Goal: Information Seeking & Learning: Learn about a topic

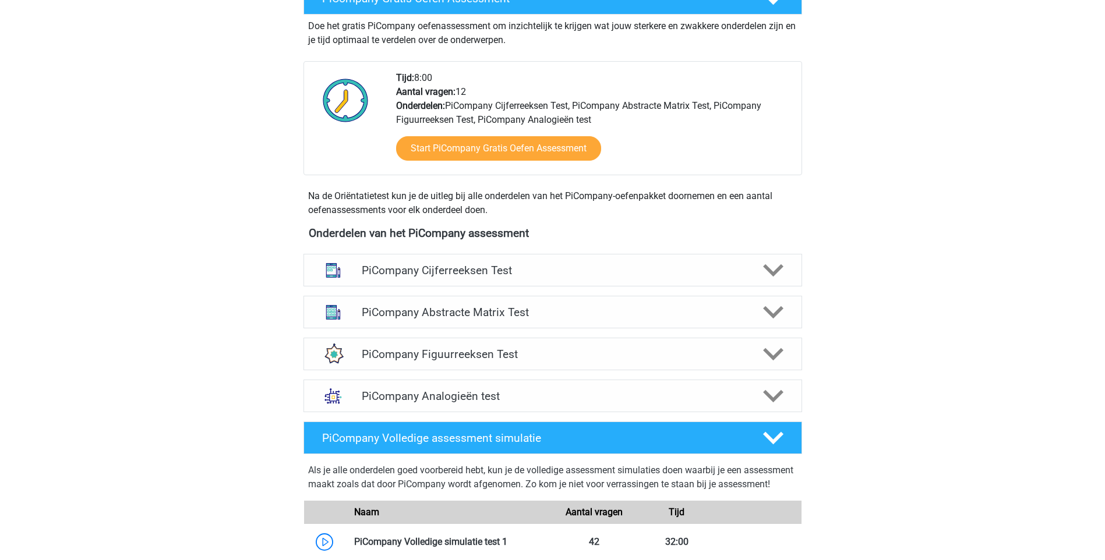
scroll to position [505, 0]
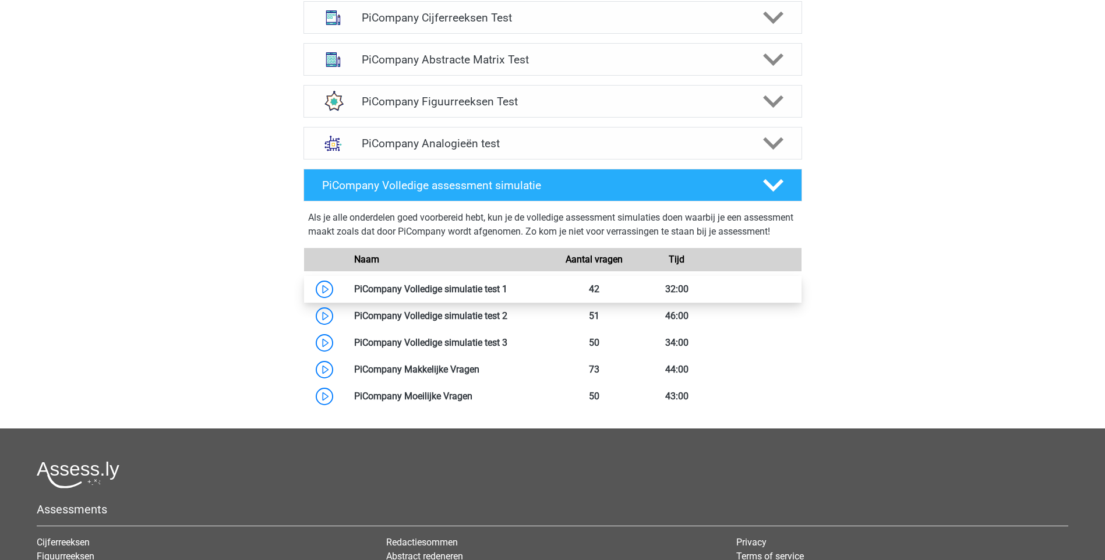
click at [507, 295] on link at bounding box center [507, 289] width 0 height 11
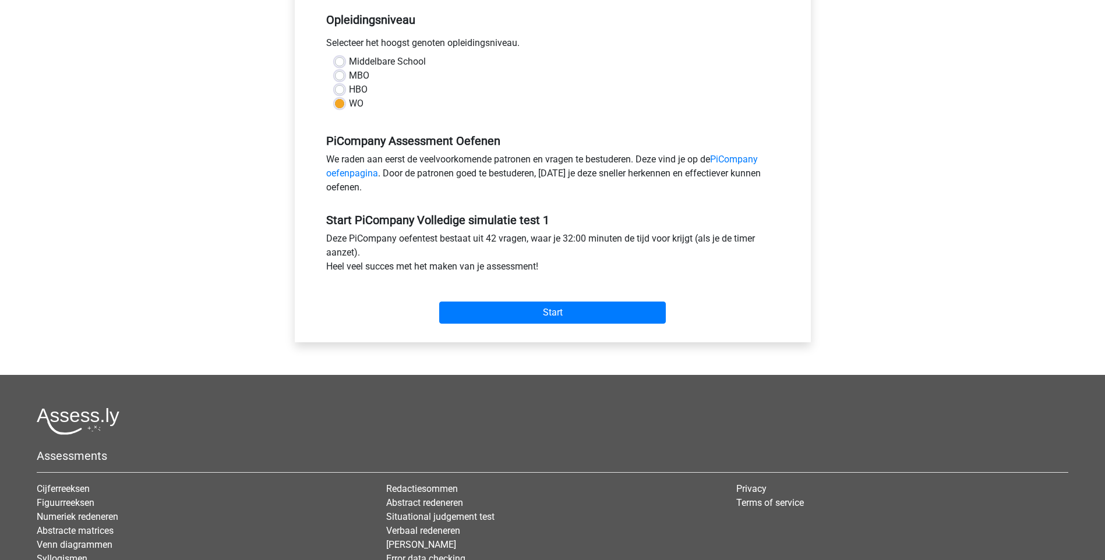
scroll to position [252, 0]
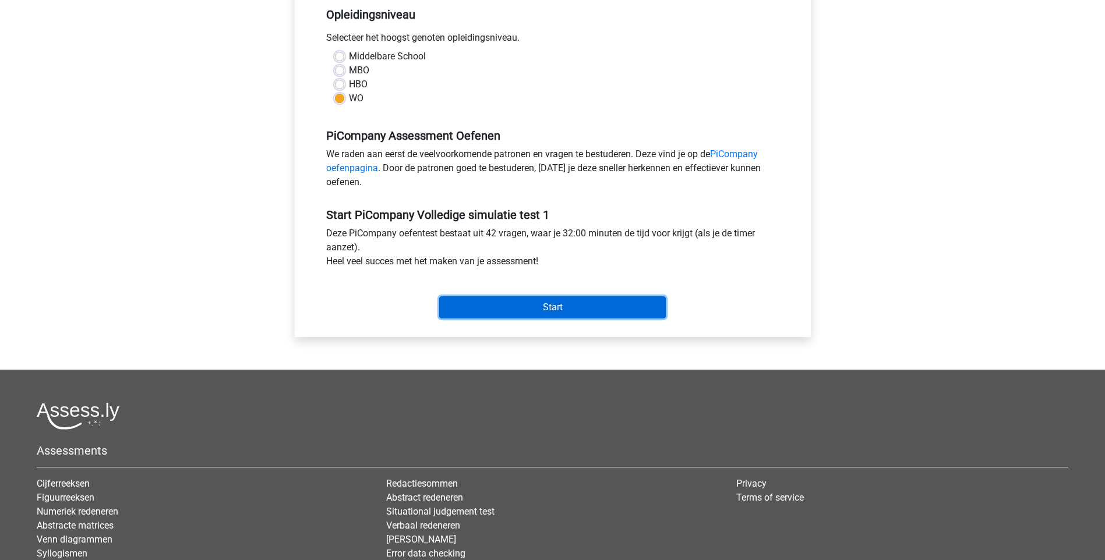
click at [548, 318] on input "Start" at bounding box center [552, 307] width 226 height 22
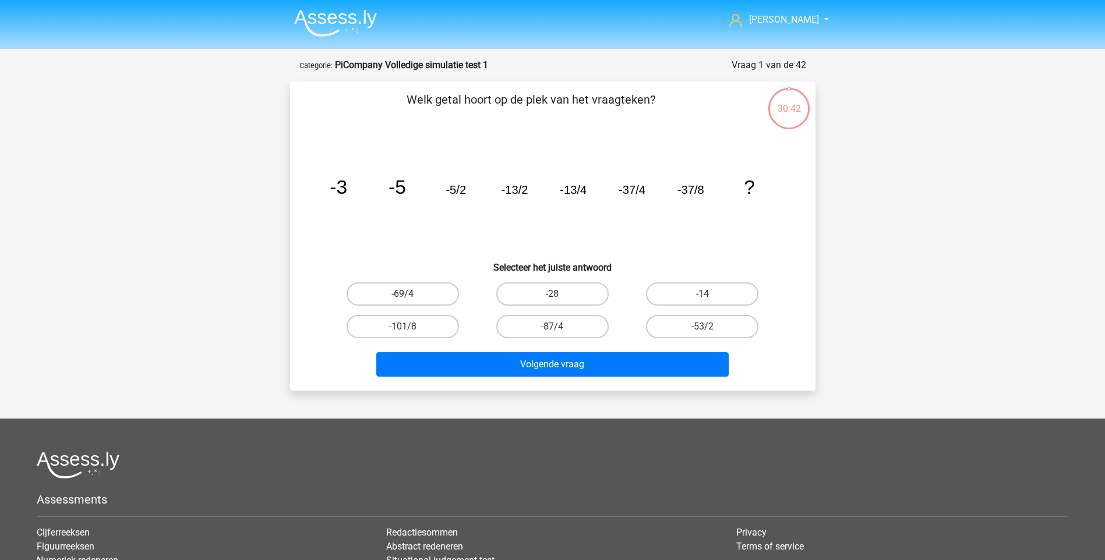
click at [412, 291] on label "-69/4" at bounding box center [402, 293] width 112 height 23
click at [410, 294] on input "-69/4" at bounding box center [406, 298] width 8 height 8
radio input "true"
click at [434, 329] on label "-101/8" at bounding box center [402, 326] width 112 height 23
click at [410, 329] on input "-101/8" at bounding box center [406, 331] width 8 height 8
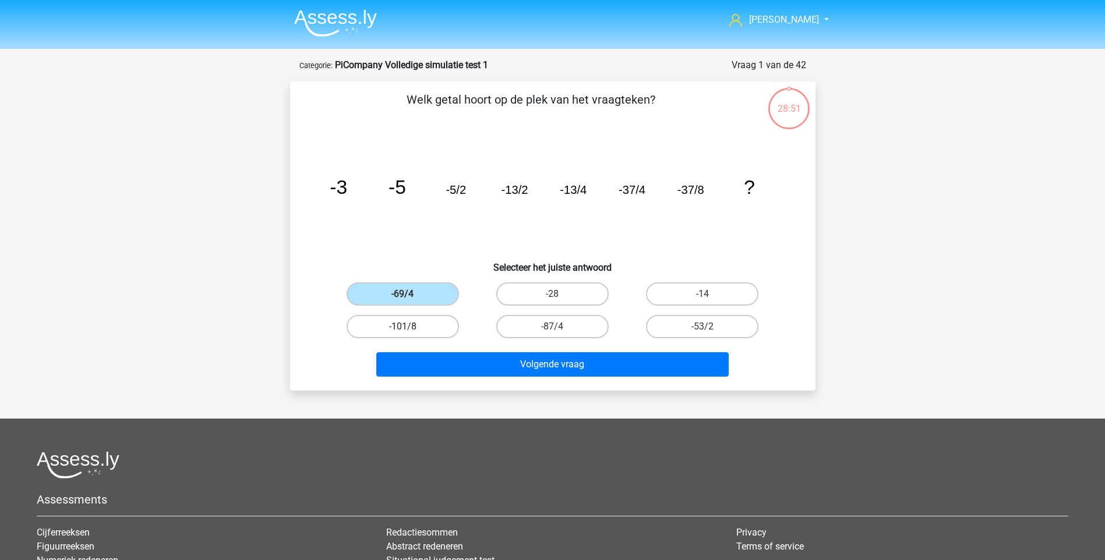
radio input "true"
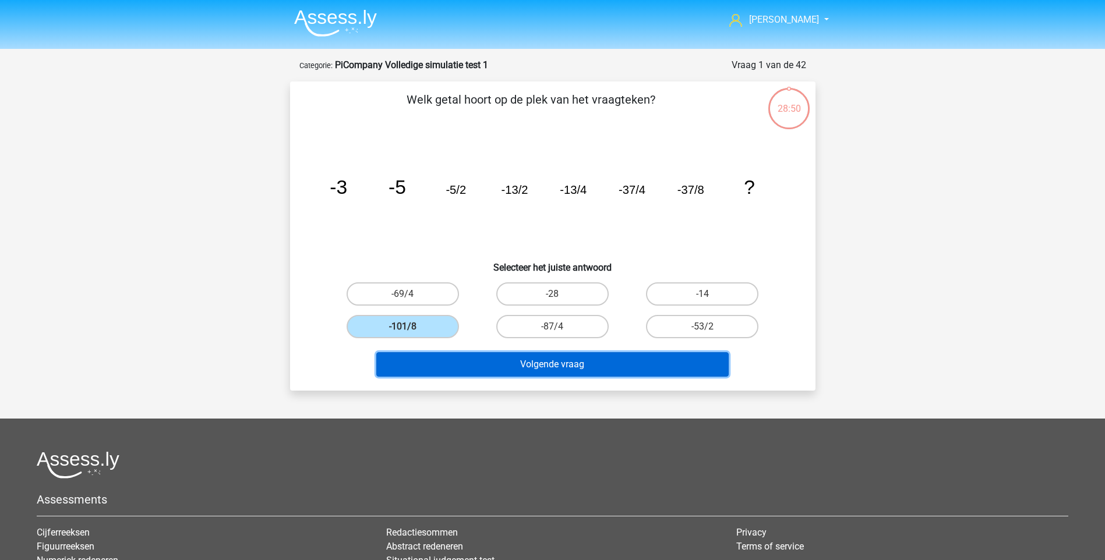
click at [533, 355] on button "Volgende vraag" at bounding box center [552, 364] width 352 height 24
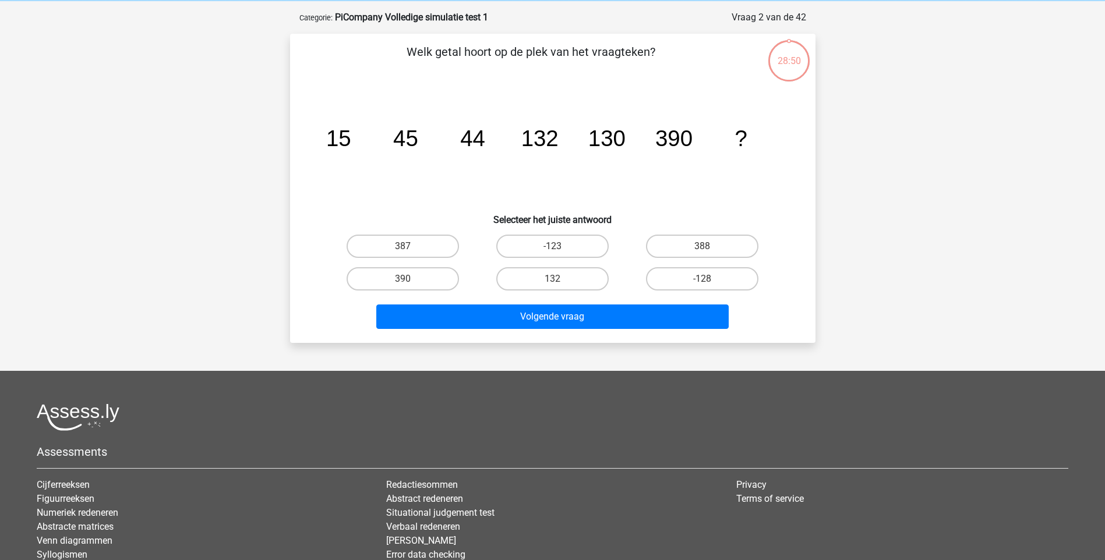
scroll to position [58, 0]
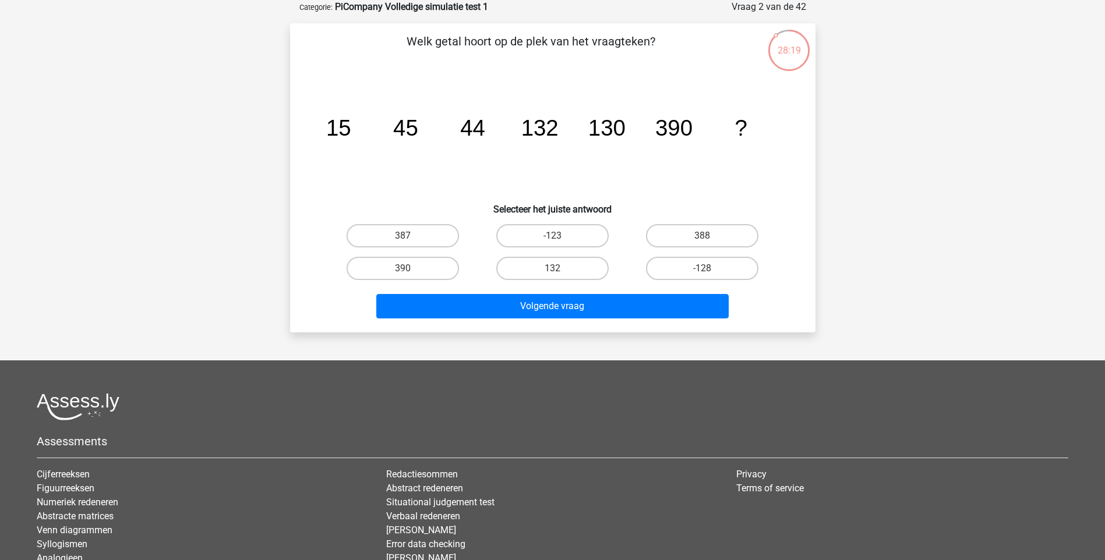
click at [399, 221] on div "387" at bounding box center [403, 236] width 150 height 33
click at [410, 240] on label "387" at bounding box center [402, 235] width 112 height 23
click at [410, 240] on input "387" at bounding box center [406, 240] width 8 height 8
radio input "true"
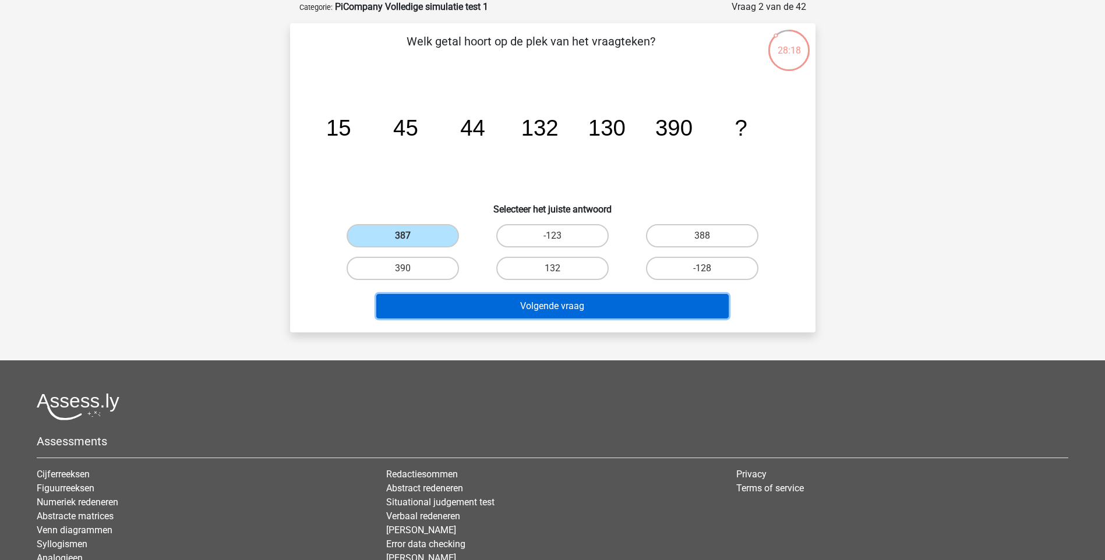
click at [568, 306] on button "Volgende vraag" at bounding box center [552, 306] width 352 height 24
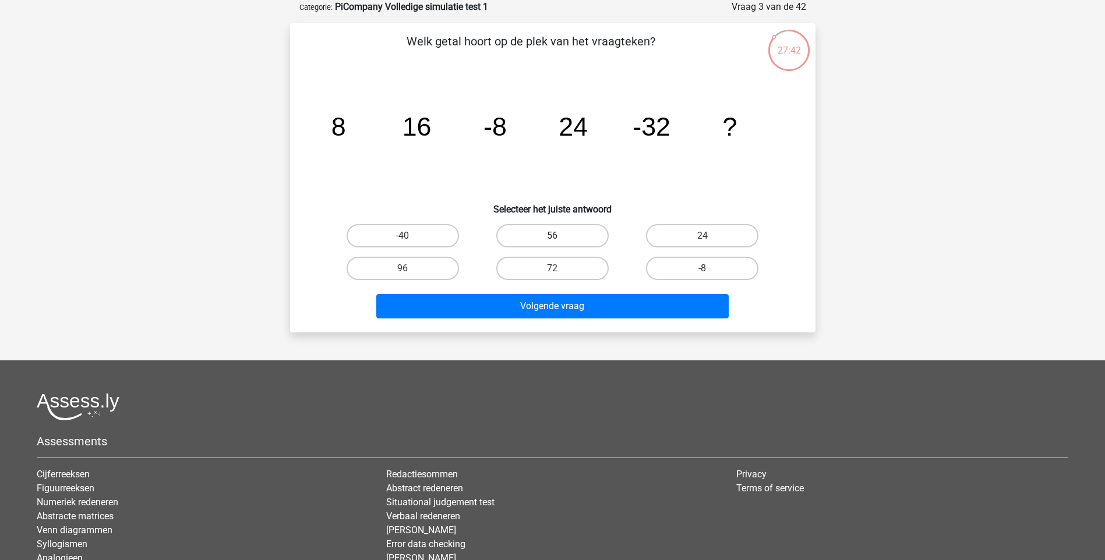
click at [567, 236] on label "56" at bounding box center [552, 235] width 112 height 23
click at [560, 236] on input "56" at bounding box center [556, 240] width 8 height 8
radio input "true"
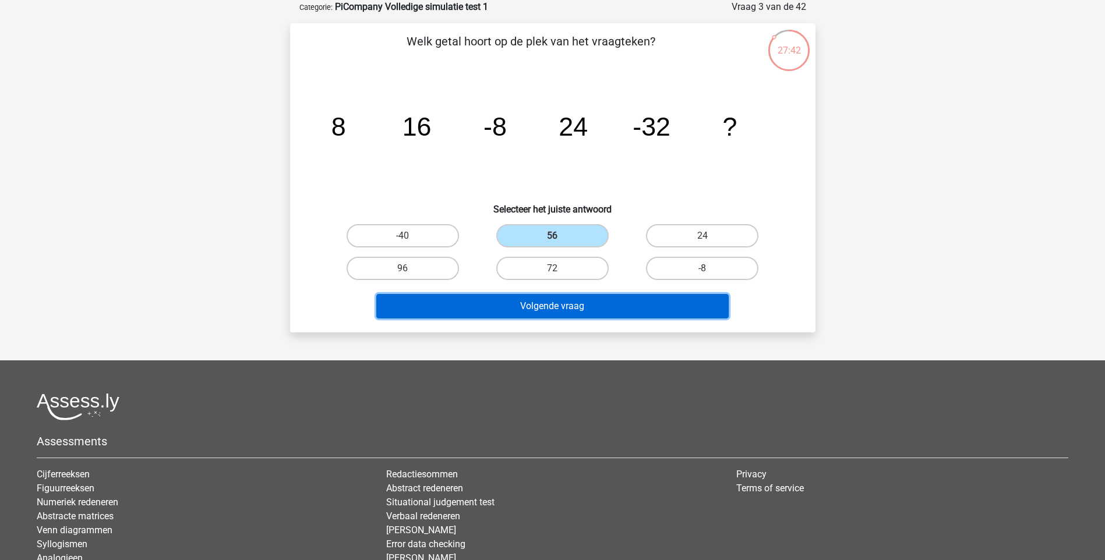
click at [571, 313] on button "Volgende vraag" at bounding box center [552, 306] width 352 height 24
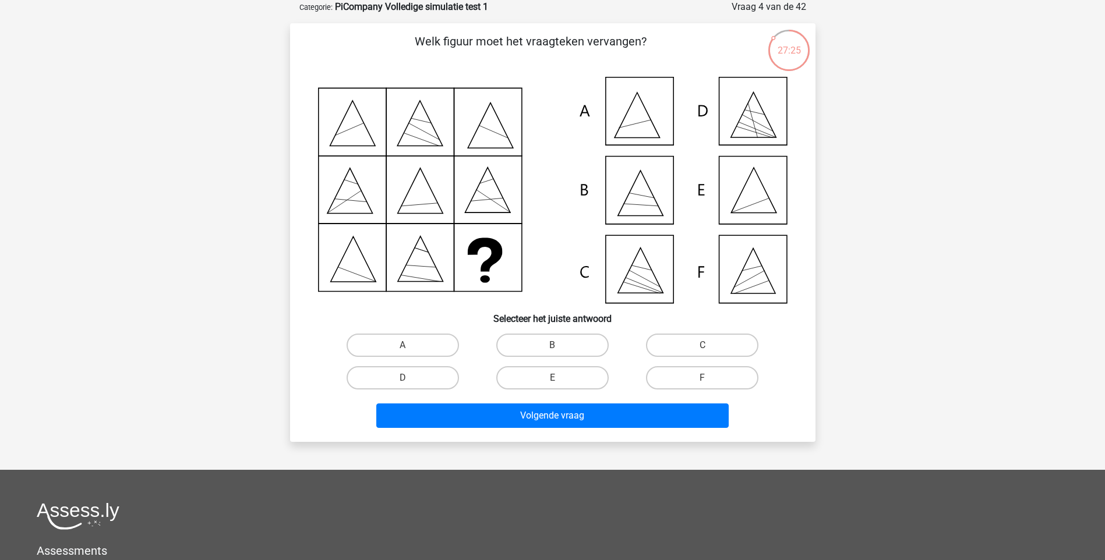
click at [745, 199] on icon at bounding box center [552, 190] width 469 height 226
click at [565, 380] on label "E" at bounding box center [552, 377] width 112 height 23
click at [560, 380] on input "E" at bounding box center [556, 382] width 8 height 8
radio input "true"
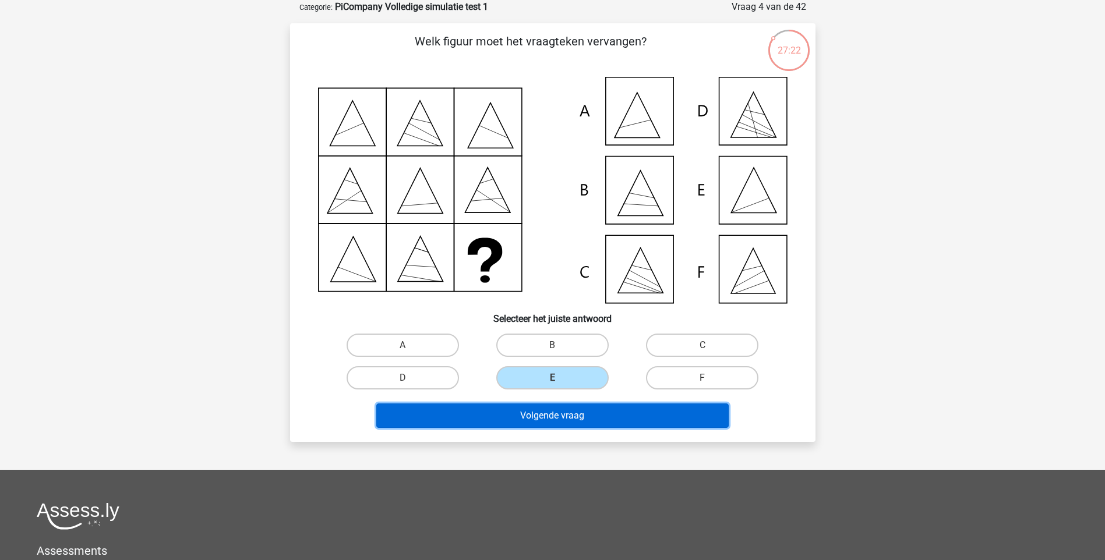
click at [560, 410] on button "Volgende vraag" at bounding box center [552, 415] width 352 height 24
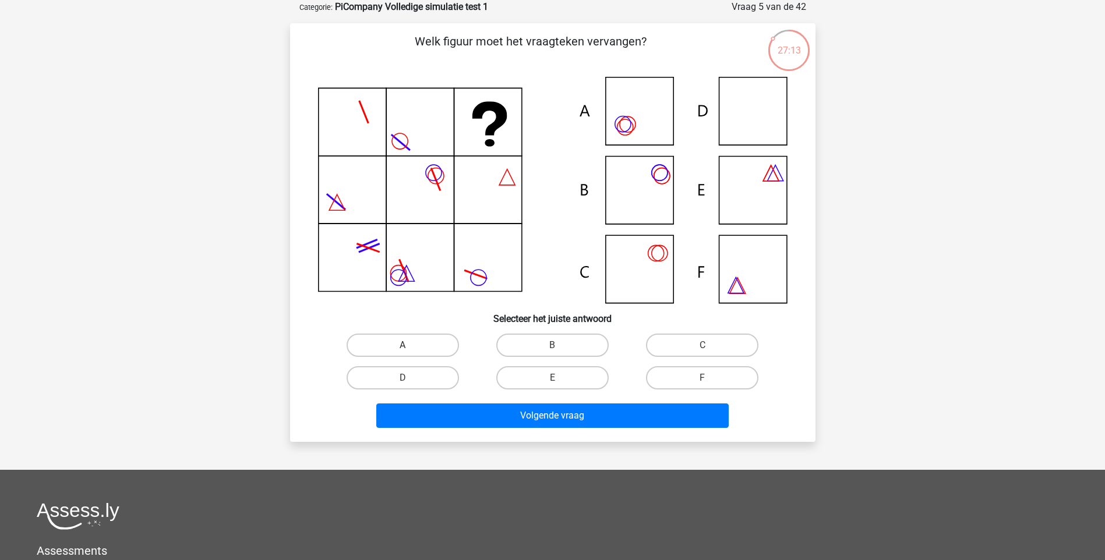
click at [428, 353] on label "A" at bounding box center [402, 345] width 112 height 23
click at [410, 353] on input "A" at bounding box center [406, 349] width 8 height 8
radio input "true"
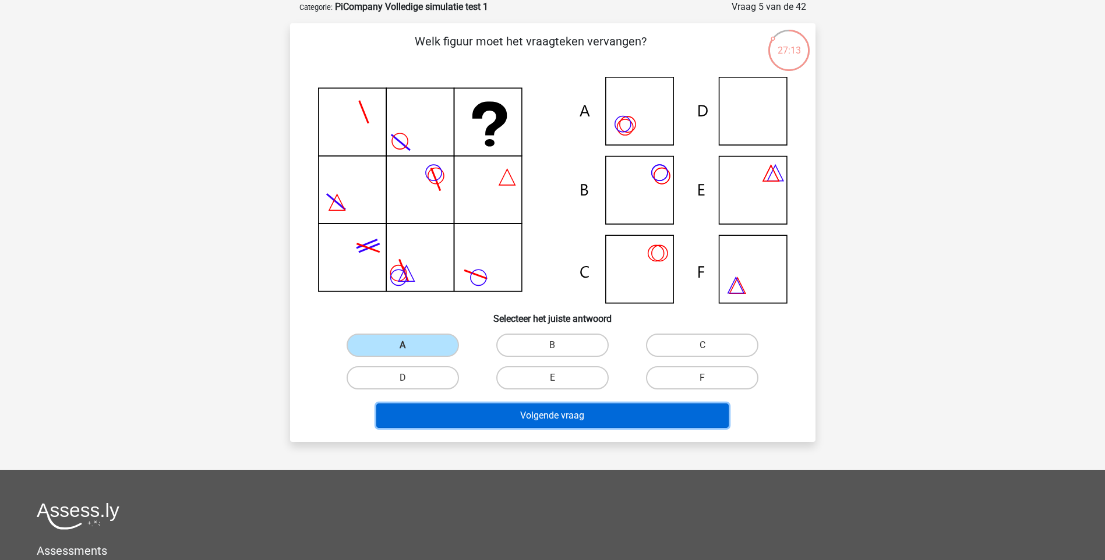
click at [509, 404] on button "Volgende vraag" at bounding box center [552, 415] width 352 height 24
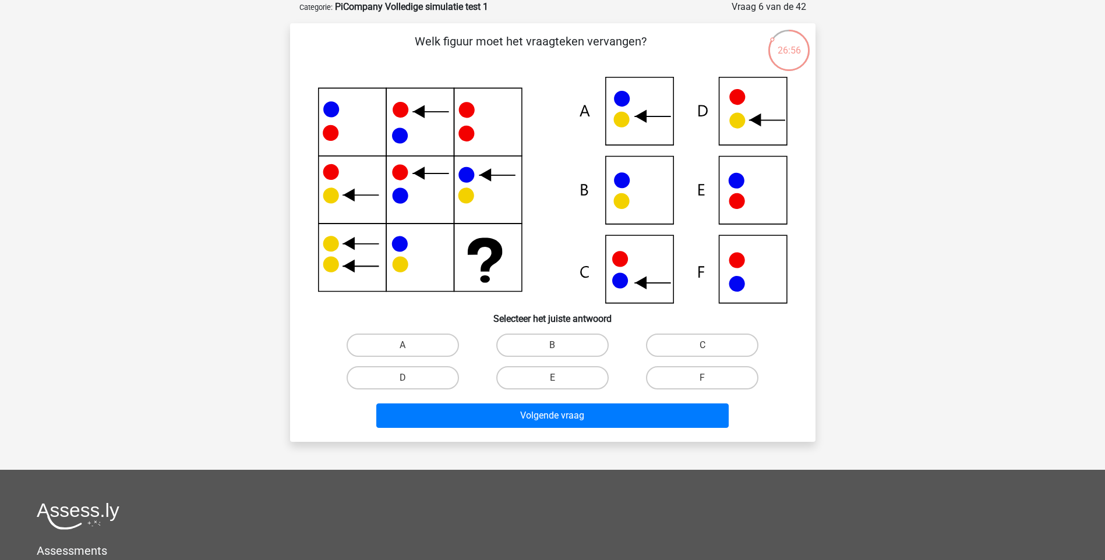
drag, startPoint x: 711, startPoint y: 342, endPoint x: 703, endPoint y: 357, distance: 16.9
click at [710, 342] on label "C" at bounding box center [702, 345] width 112 height 23
click at [710, 345] on input "C" at bounding box center [706, 349] width 8 height 8
radio input "true"
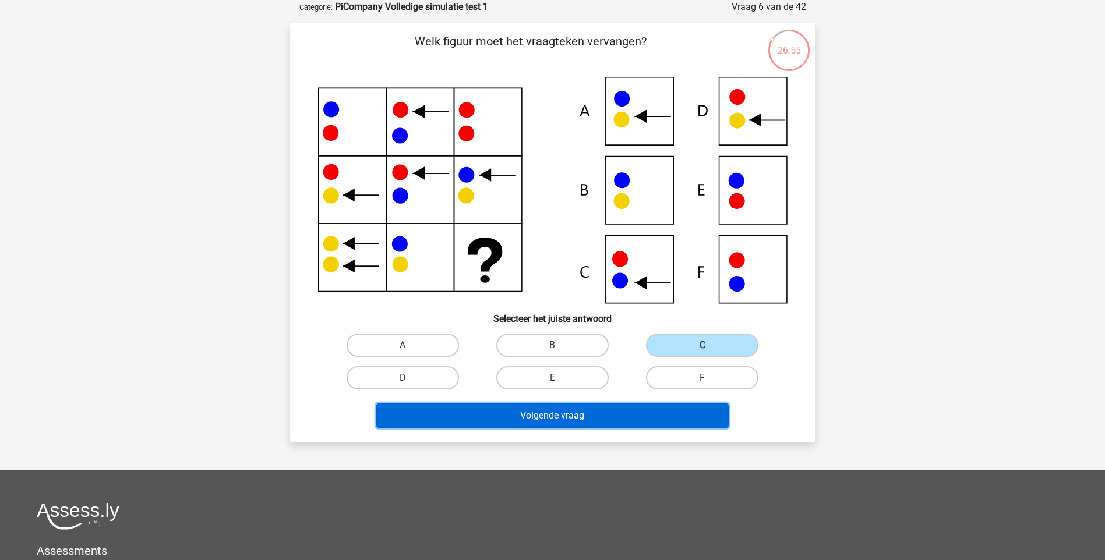
click at [617, 410] on button "Volgende vraag" at bounding box center [552, 415] width 352 height 24
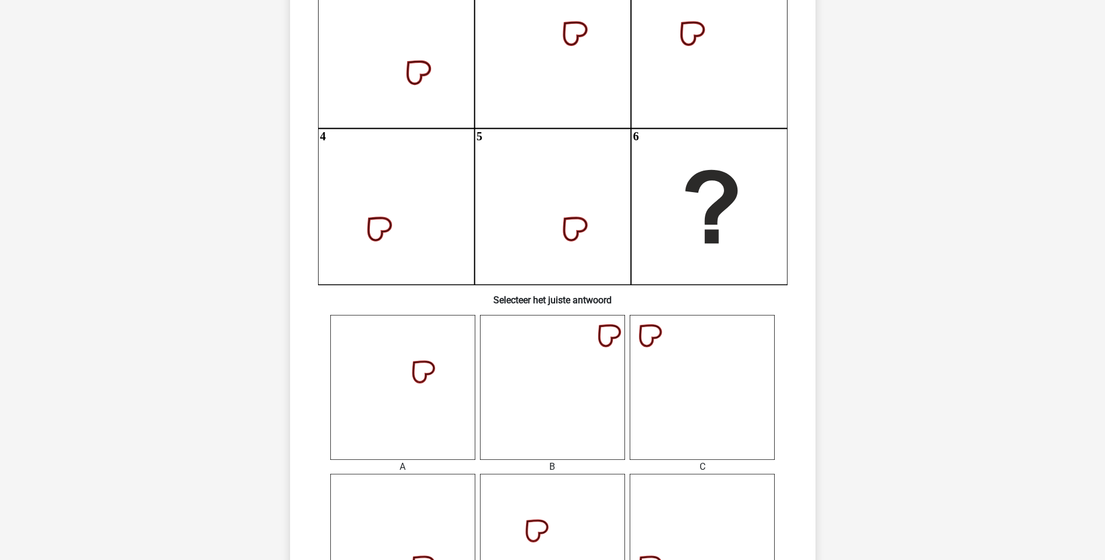
scroll to position [311, 0]
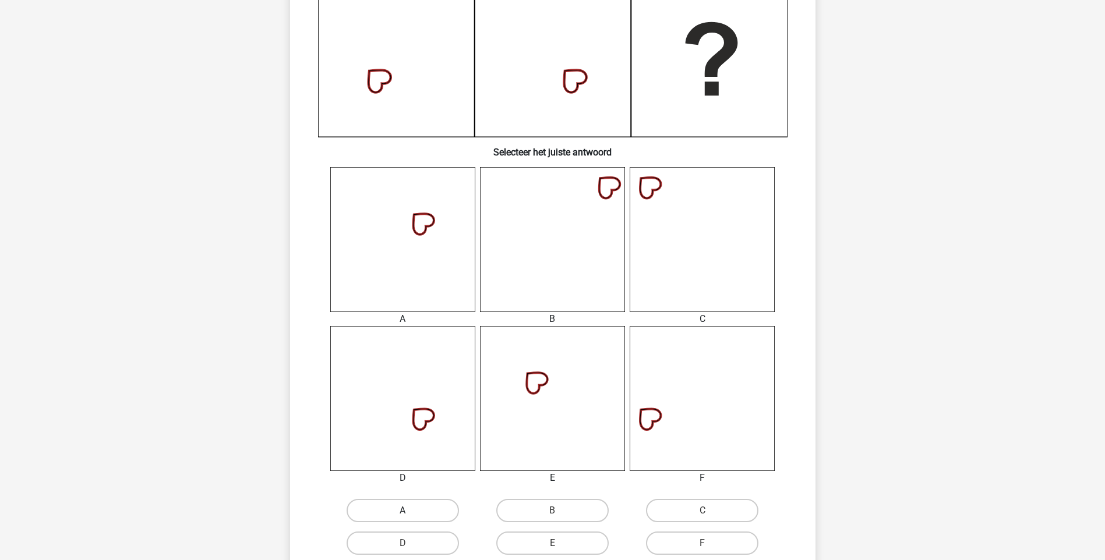
click at [417, 507] on label "A" at bounding box center [402, 510] width 112 height 23
click at [410, 511] on input "A" at bounding box center [406, 515] width 8 height 8
radio input "true"
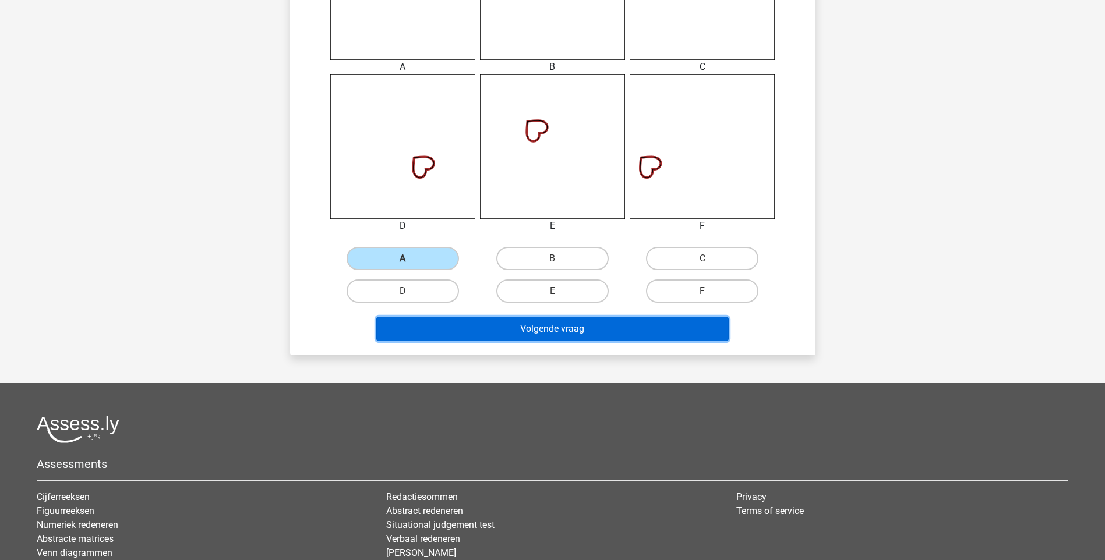
click at [570, 335] on button "Volgende vraag" at bounding box center [552, 329] width 352 height 24
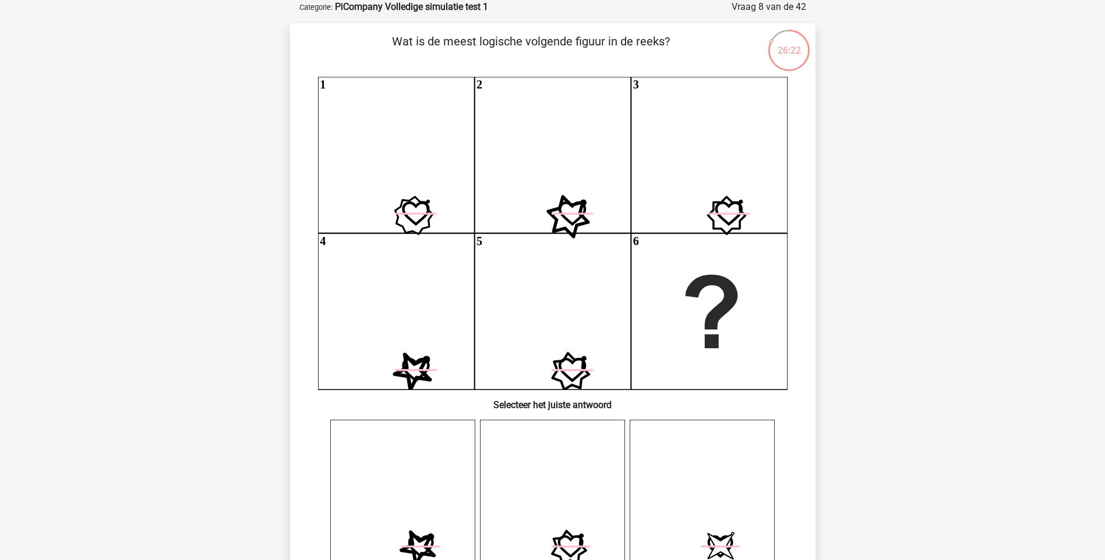
scroll to position [311, 0]
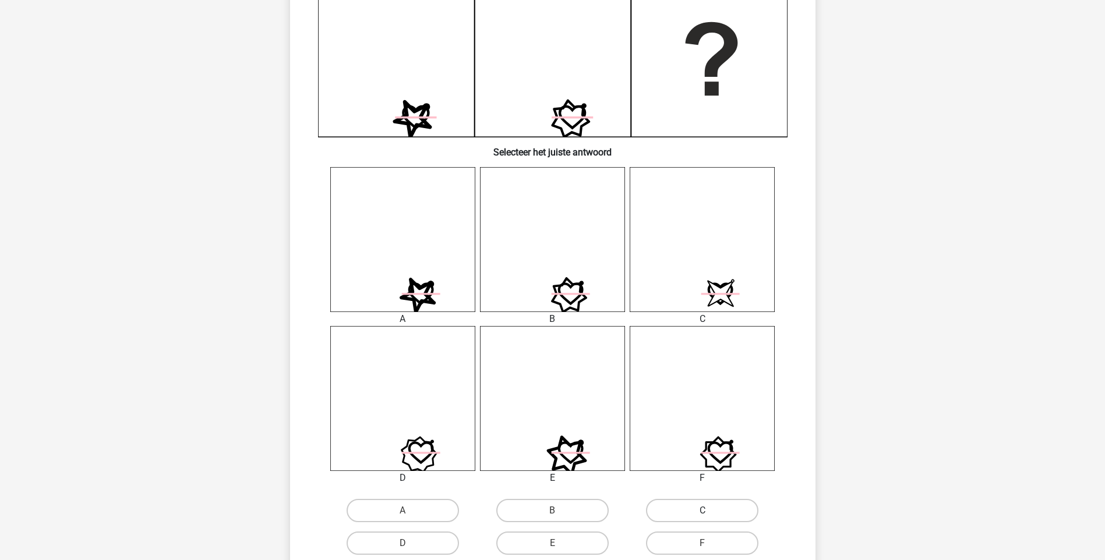
click at [700, 508] on label "C" at bounding box center [702, 510] width 112 height 23
click at [702, 511] on input "C" at bounding box center [706, 515] width 8 height 8
radio input "true"
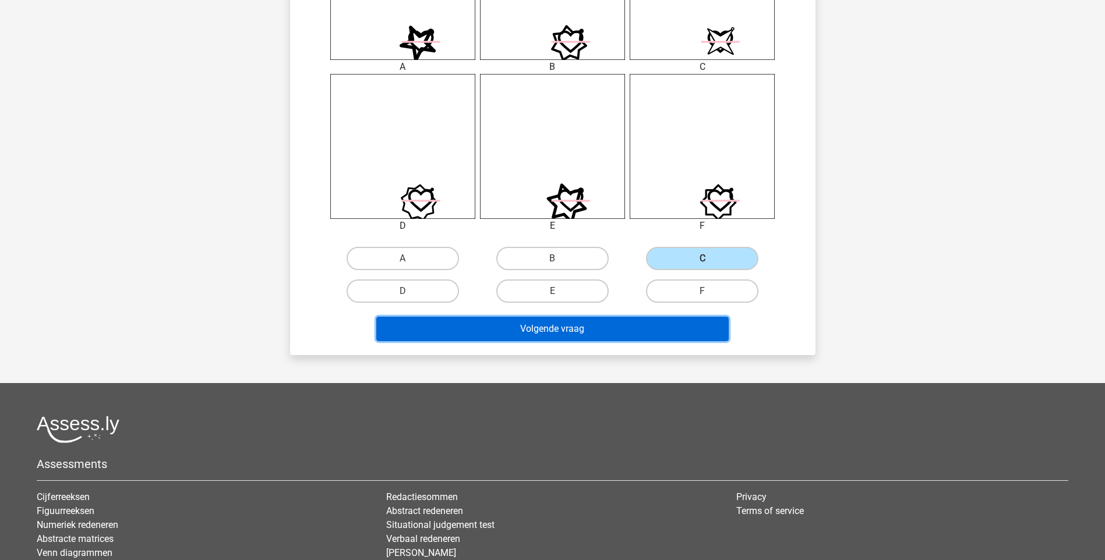
click at [572, 341] on button "Volgende vraag" at bounding box center [552, 329] width 352 height 24
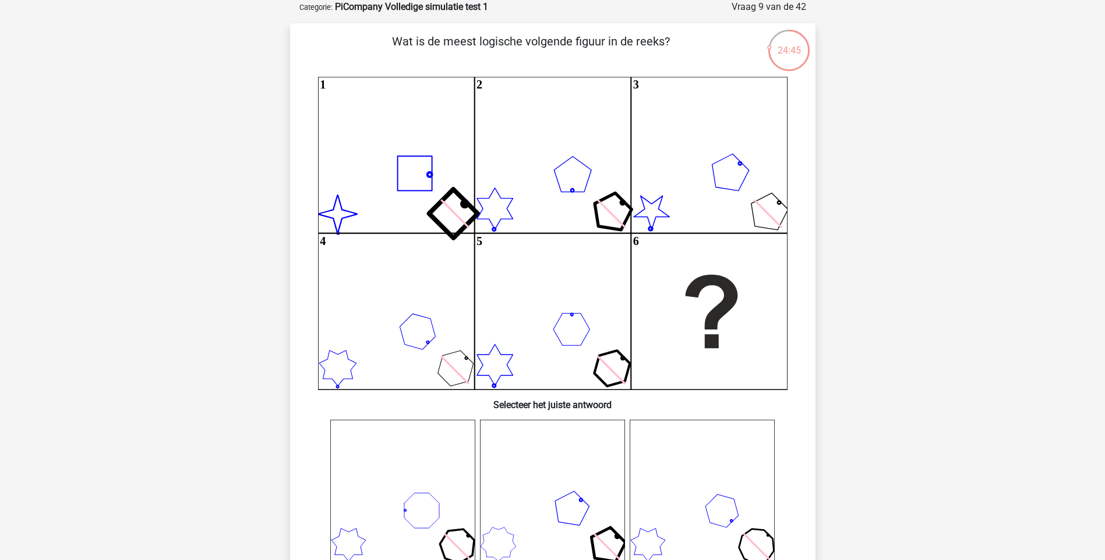
scroll to position [311, 0]
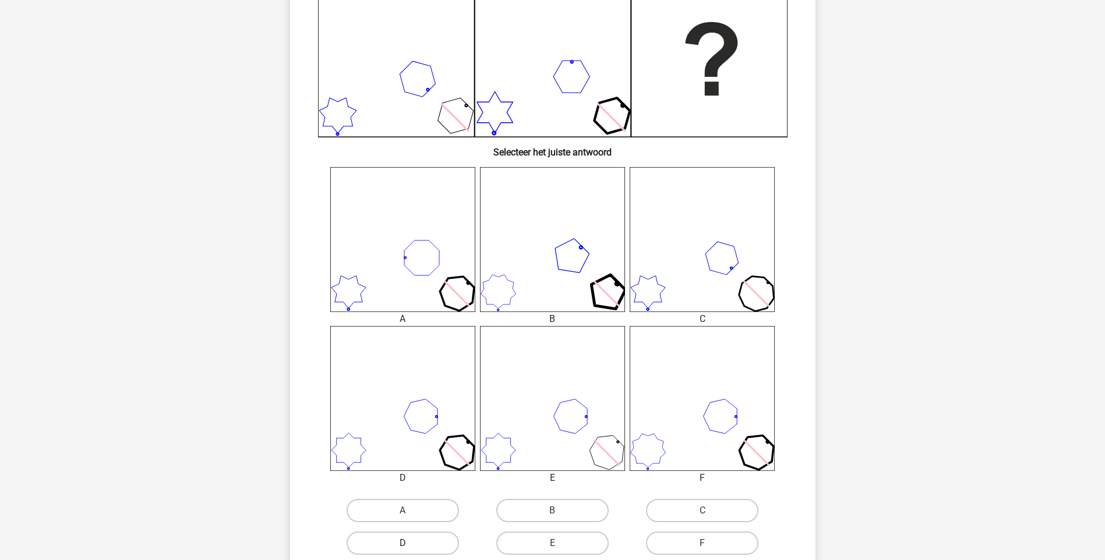
click at [428, 540] on label "D" at bounding box center [402, 543] width 112 height 23
click at [410, 543] on input "D" at bounding box center [406, 547] width 8 height 8
radio input "true"
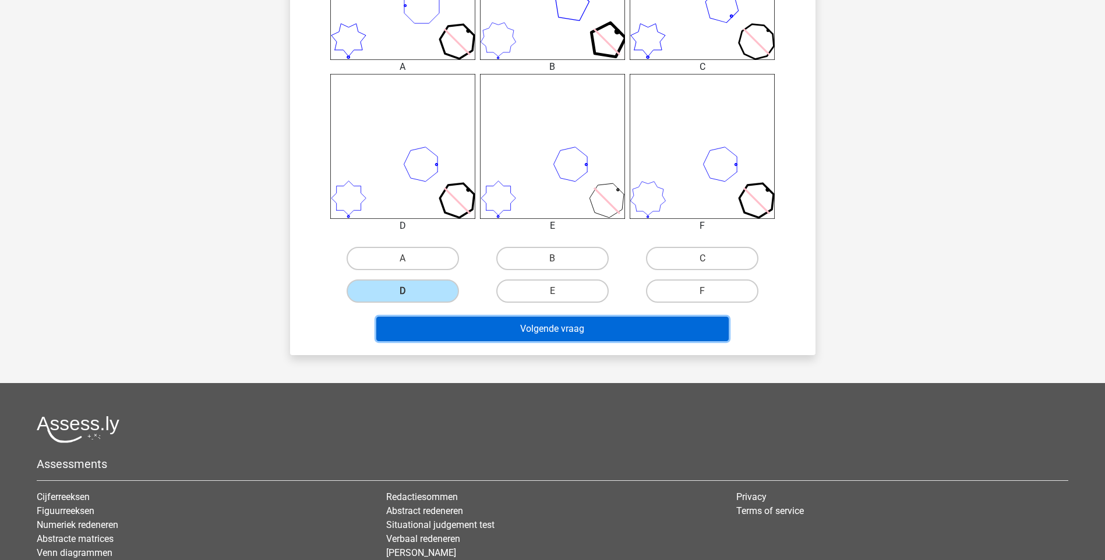
click at [553, 335] on button "Volgende vraag" at bounding box center [552, 329] width 352 height 24
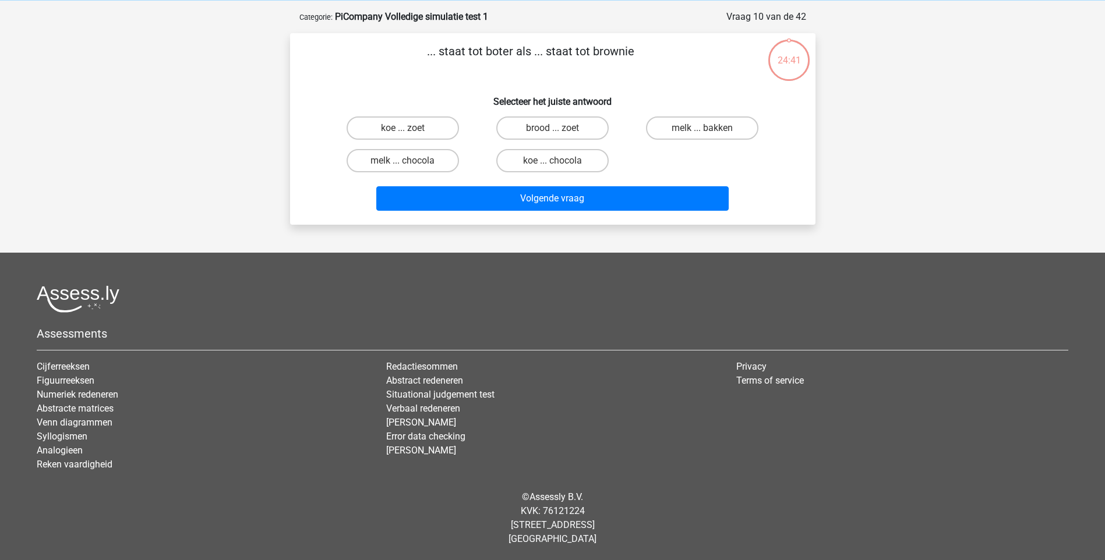
scroll to position [48, 0]
click at [410, 168] on label "melk ... chocola" at bounding box center [402, 160] width 112 height 23
click at [410, 168] on input "melk ... chocola" at bounding box center [406, 165] width 8 height 8
radio input "true"
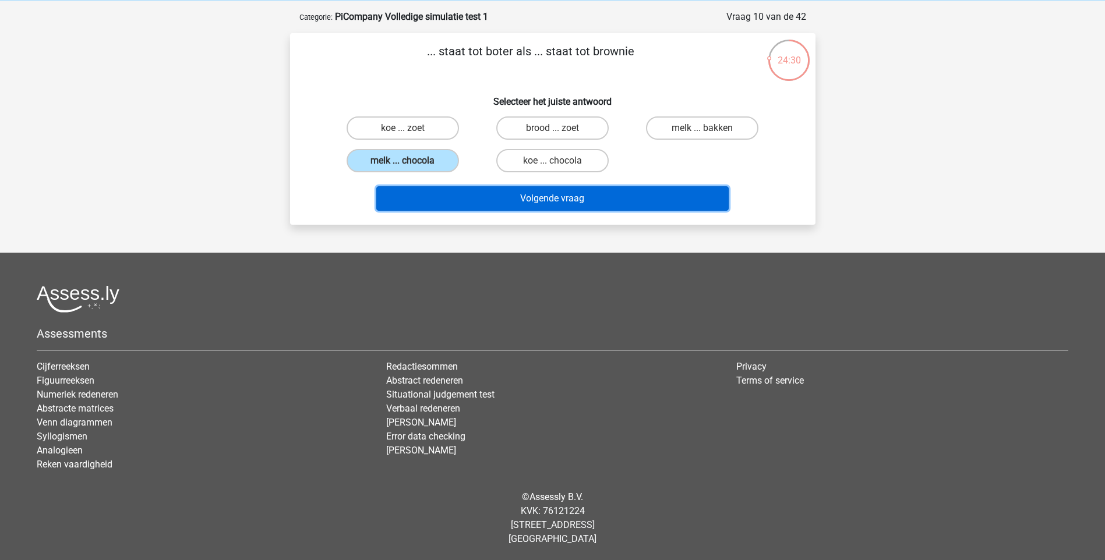
click at [502, 196] on button "Volgende vraag" at bounding box center [552, 198] width 352 height 24
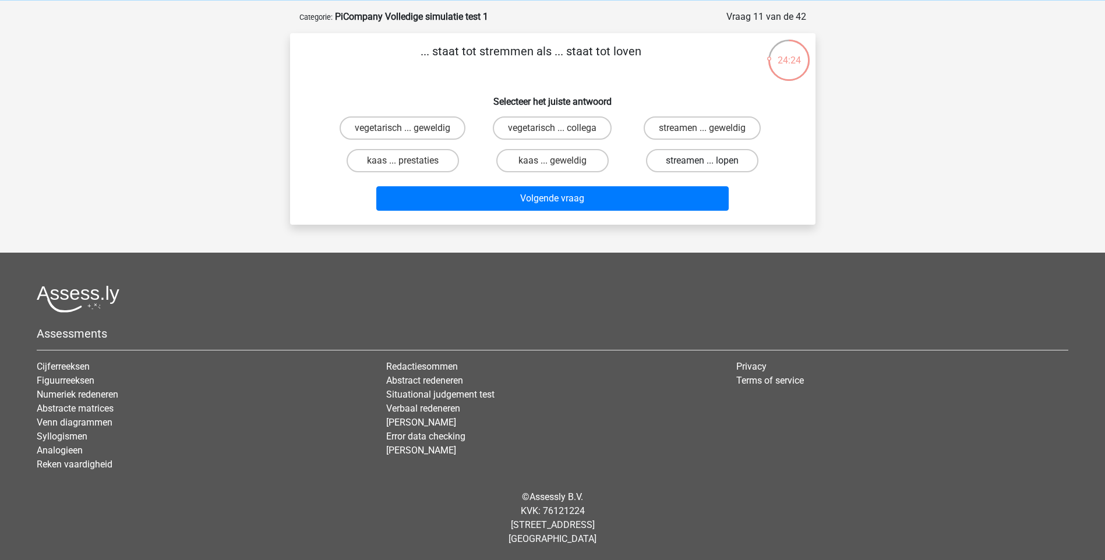
click at [679, 165] on label "streamen ... lopen" at bounding box center [702, 160] width 112 height 23
click at [702, 165] on input "streamen ... lopen" at bounding box center [706, 165] width 8 height 8
radio input "true"
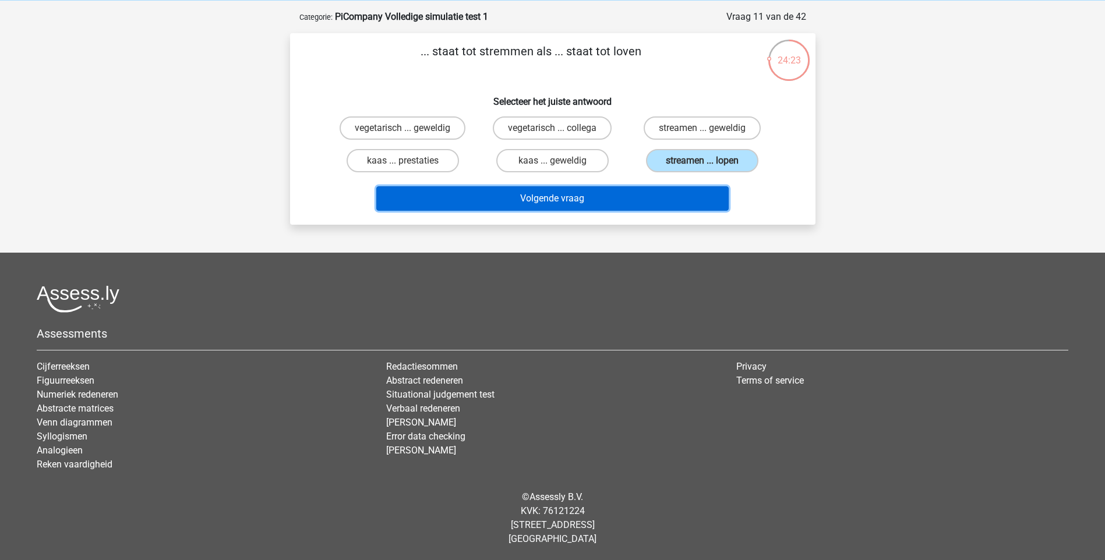
click at [582, 194] on button "Volgende vraag" at bounding box center [552, 198] width 352 height 24
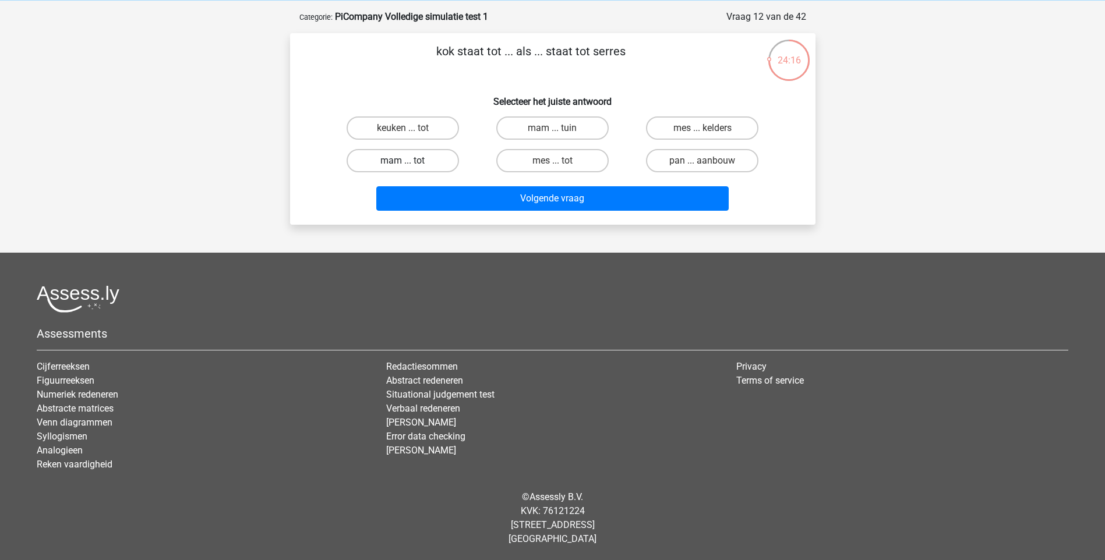
click at [388, 164] on label "mam ... tot" at bounding box center [402, 160] width 112 height 23
click at [402, 164] on input "mam ... tot" at bounding box center [406, 165] width 8 height 8
radio input "true"
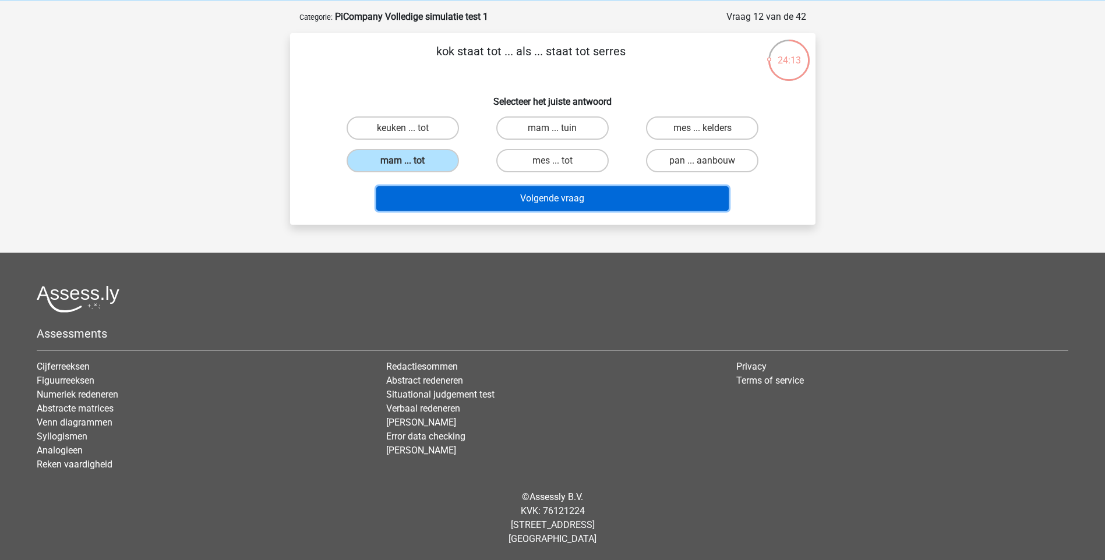
click at [530, 197] on button "Volgende vraag" at bounding box center [552, 198] width 352 height 24
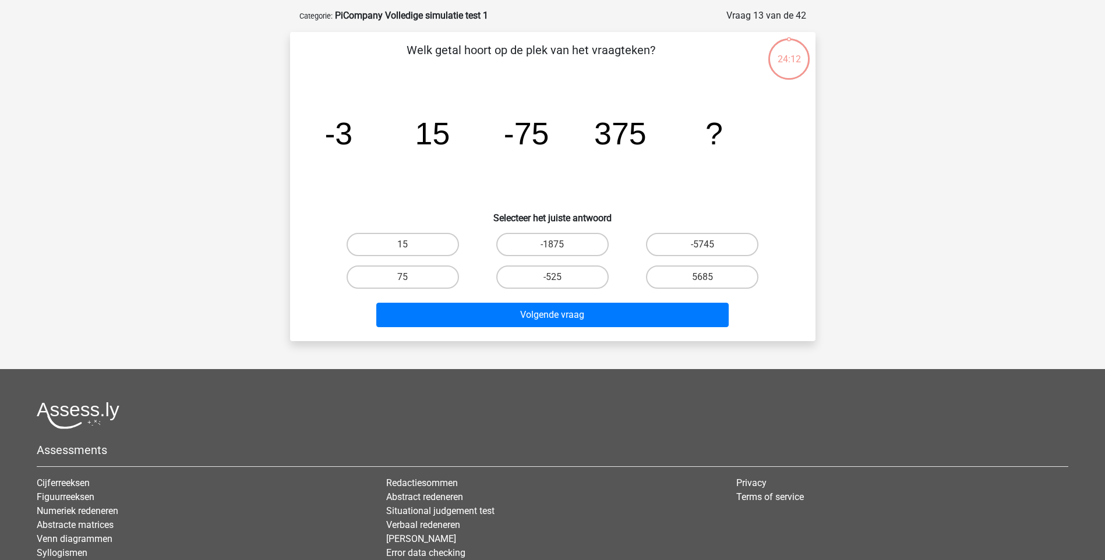
scroll to position [58, 0]
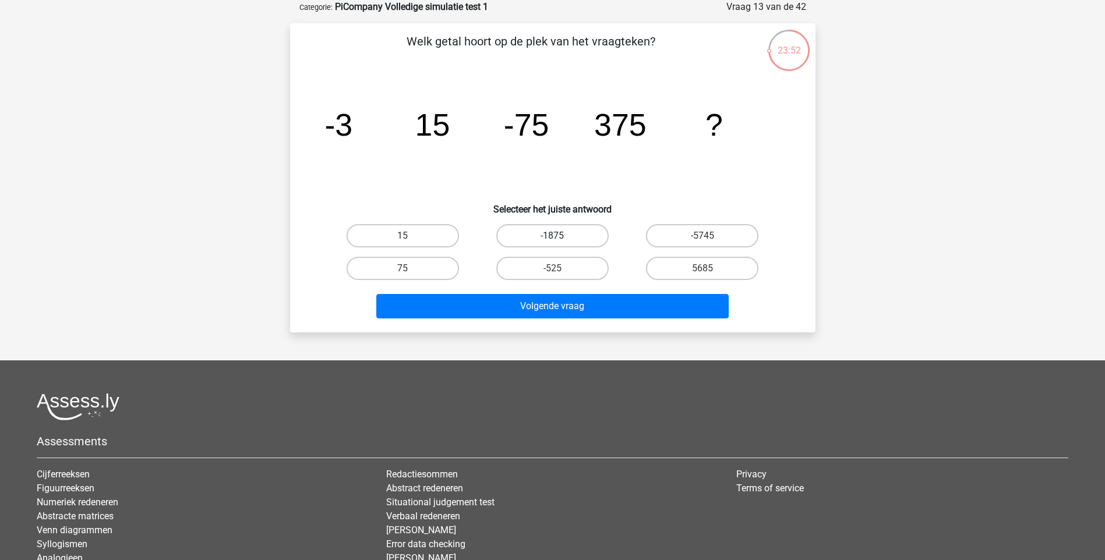
click at [576, 226] on label "-1875" at bounding box center [552, 235] width 112 height 23
click at [560, 236] on input "-1875" at bounding box center [556, 240] width 8 height 8
radio input "true"
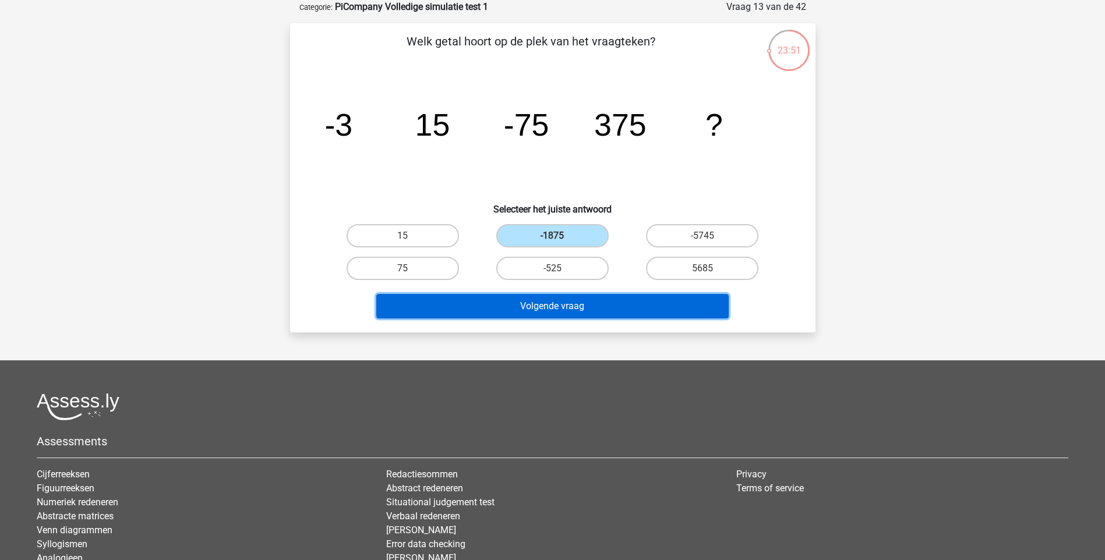
click at [562, 299] on button "Volgende vraag" at bounding box center [552, 306] width 352 height 24
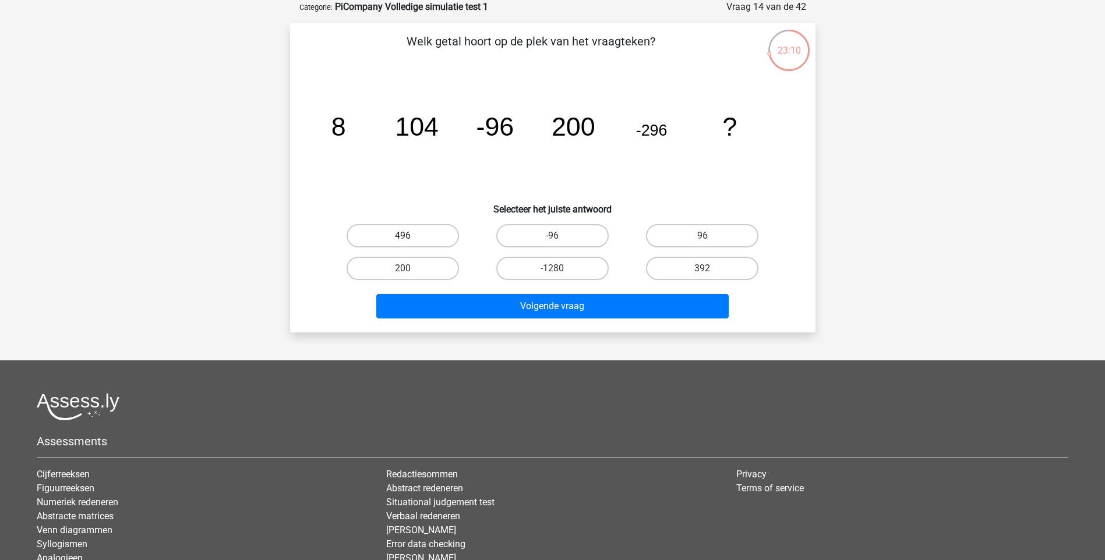
click at [429, 229] on label "496" at bounding box center [402, 235] width 112 height 23
click at [410, 236] on input "496" at bounding box center [406, 240] width 8 height 8
radio input "true"
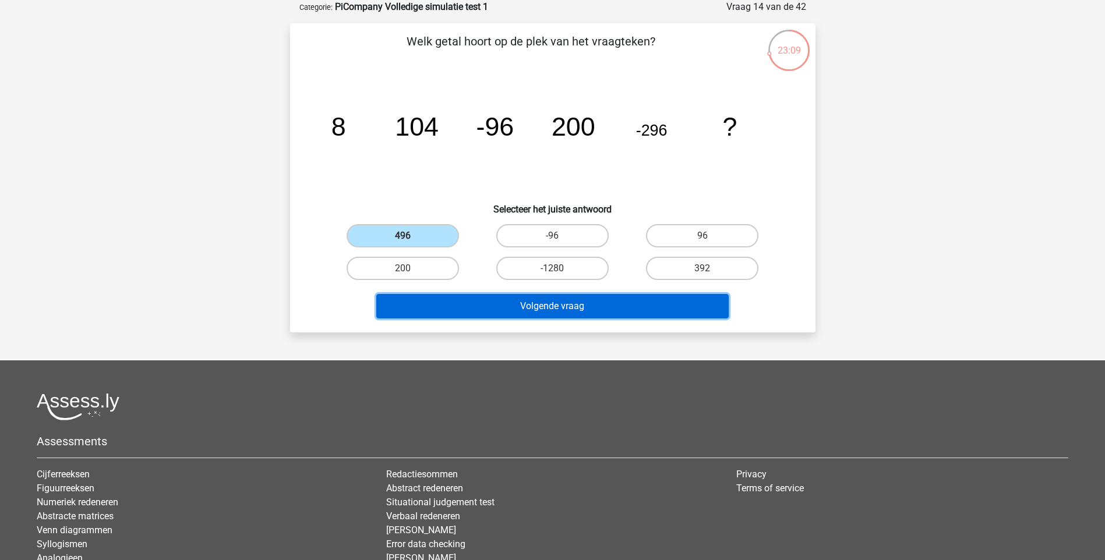
click at [482, 296] on button "Volgende vraag" at bounding box center [552, 306] width 352 height 24
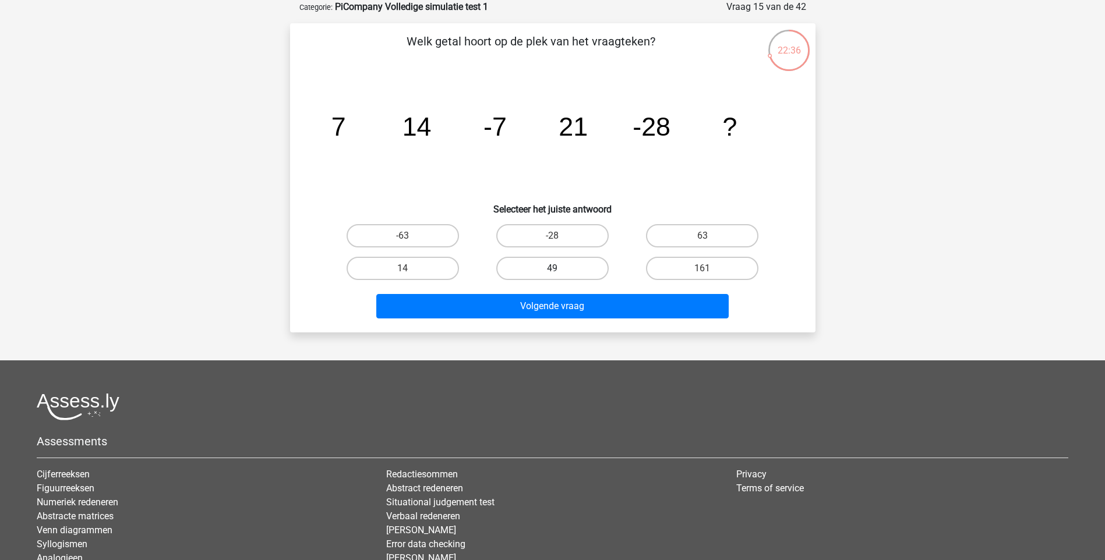
click at [578, 265] on label "49" at bounding box center [552, 268] width 112 height 23
click at [560, 268] on input "49" at bounding box center [556, 272] width 8 height 8
radio input "true"
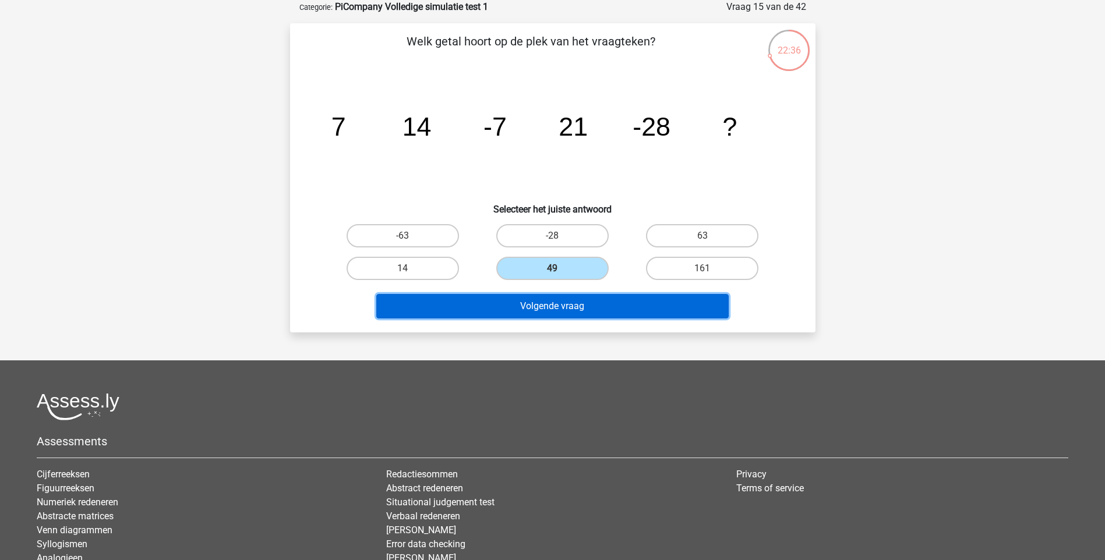
click at [583, 309] on button "Volgende vraag" at bounding box center [552, 306] width 352 height 24
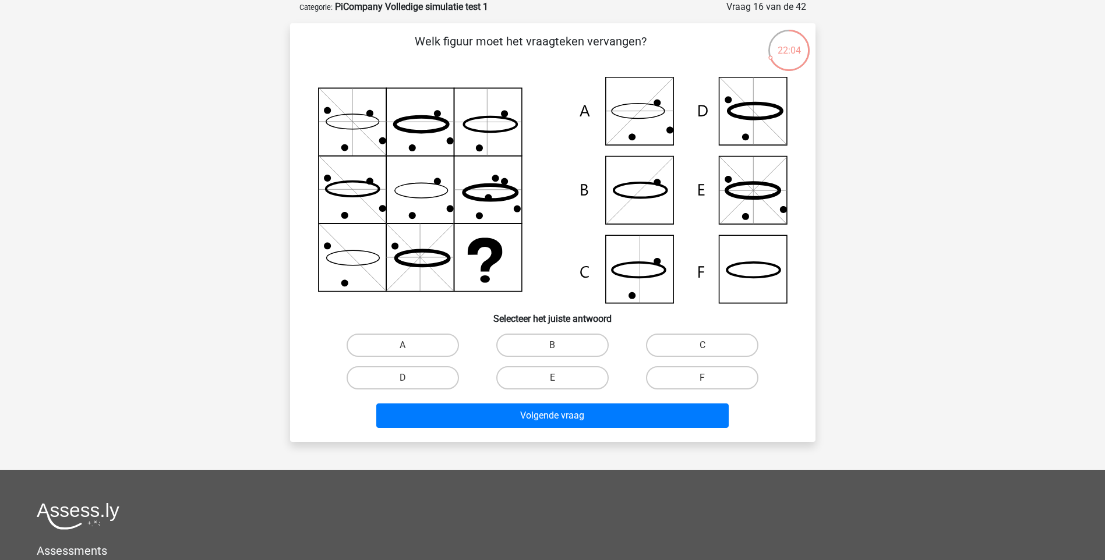
click at [704, 383] on input "F" at bounding box center [706, 382] width 8 height 8
radio input "true"
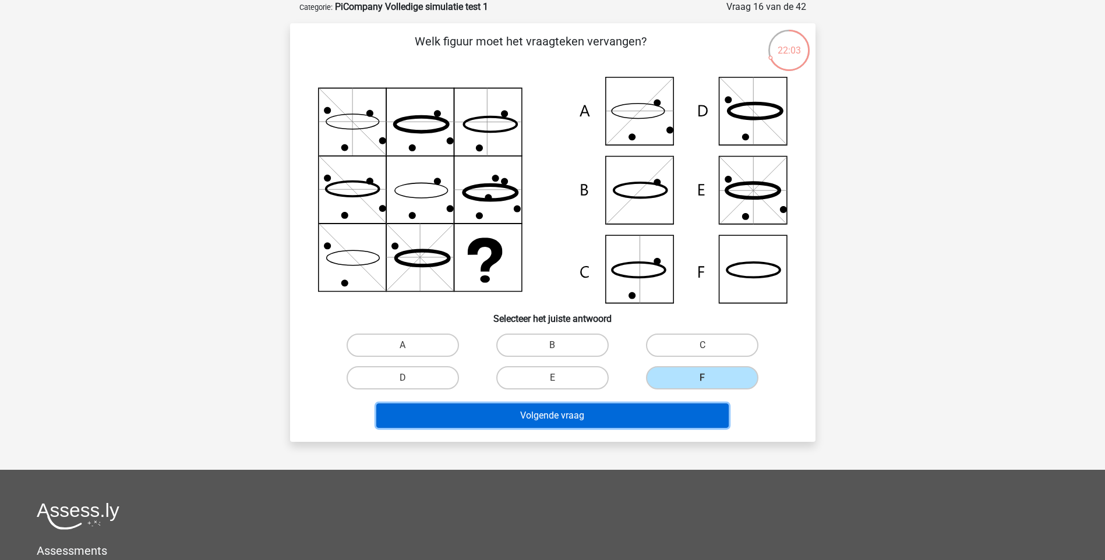
click at [582, 409] on button "Volgende vraag" at bounding box center [552, 415] width 352 height 24
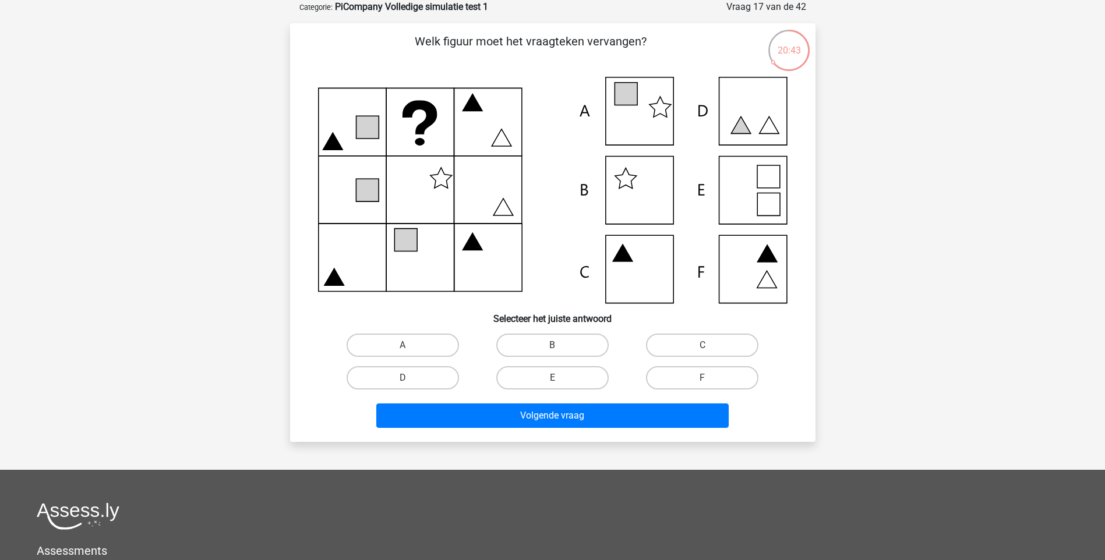
click at [628, 100] on icon at bounding box center [625, 94] width 23 height 23
click at [429, 343] on label "A" at bounding box center [402, 345] width 112 height 23
click at [410, 345] on input "A" at bounding box center [406, 349] width 8 height 8
radio input "true"
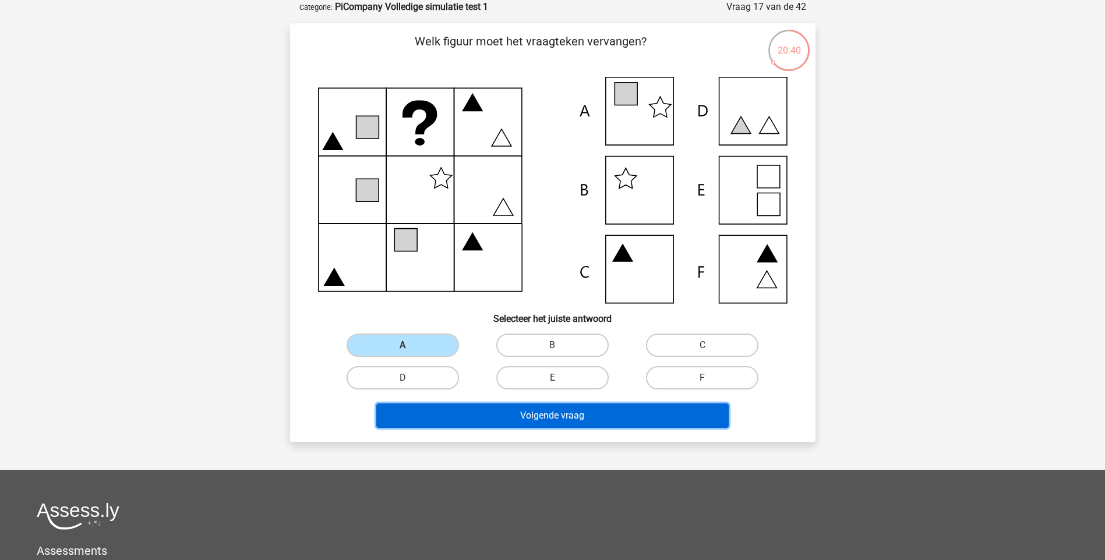
click at [504, 413] on button "Volgende vraag" at bounding box center [552, 415] width 352 height 24
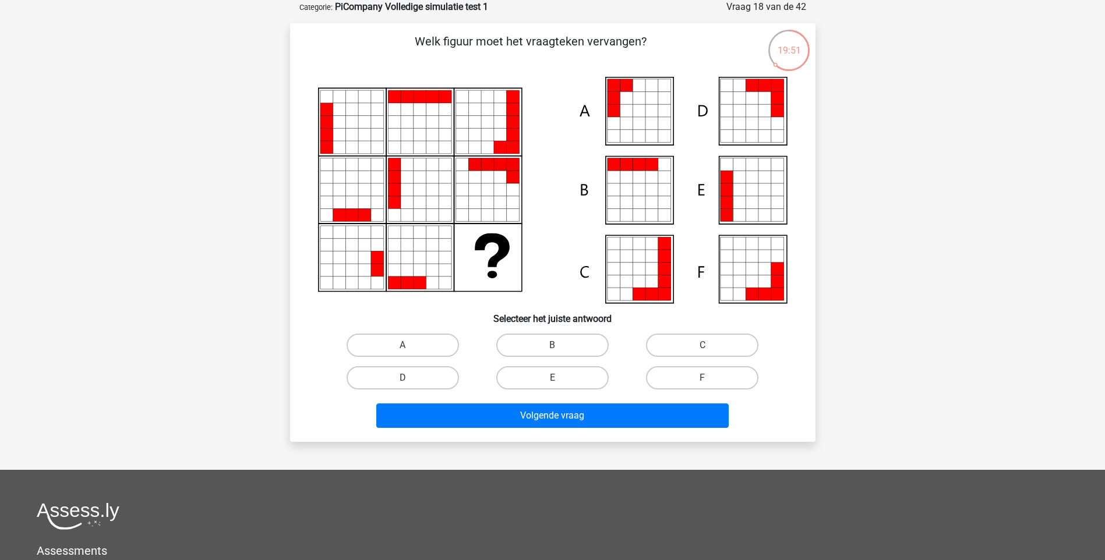
drag, startPoint x: 441, startPoint y: 345, endPoint x: 468, endPoint y: 363, distance: 32.3
click at [441, 347] on label "A" at bounding box center [402, 345] width 112 height 23
click at [410, 347] on input "A" at bounding box center [406, 349] width 8 height 8
radio input "true"
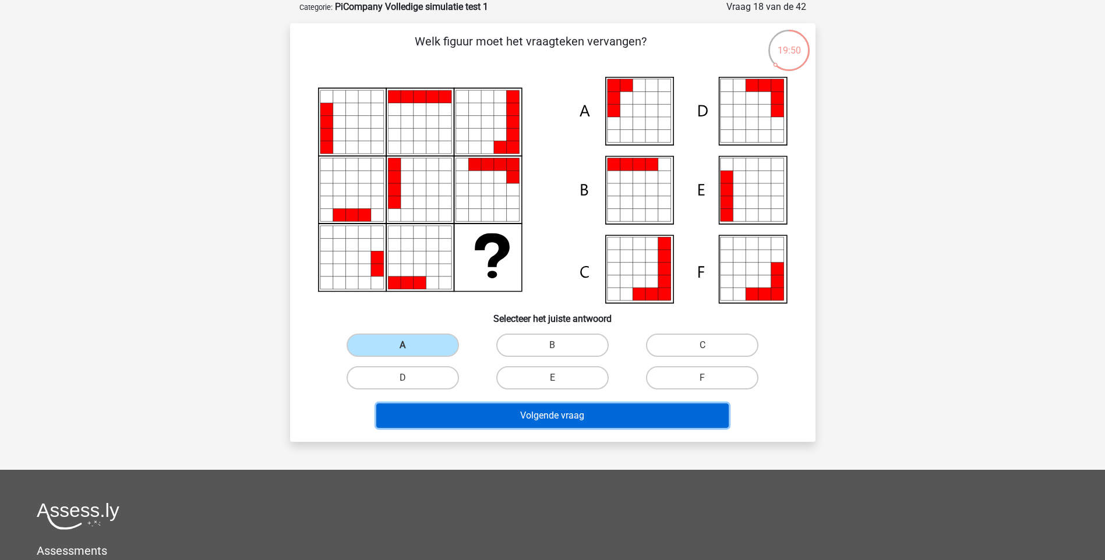
click at [532, 413] on button "Volgende vraag" at bounding box center [552, 415] width 352 height 24
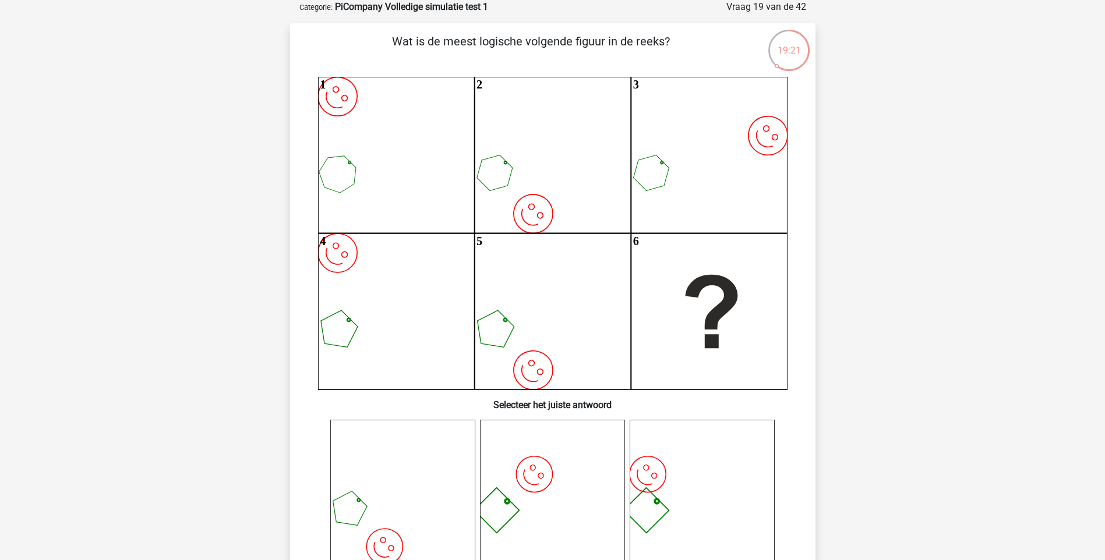
scroll to position [311, 0]
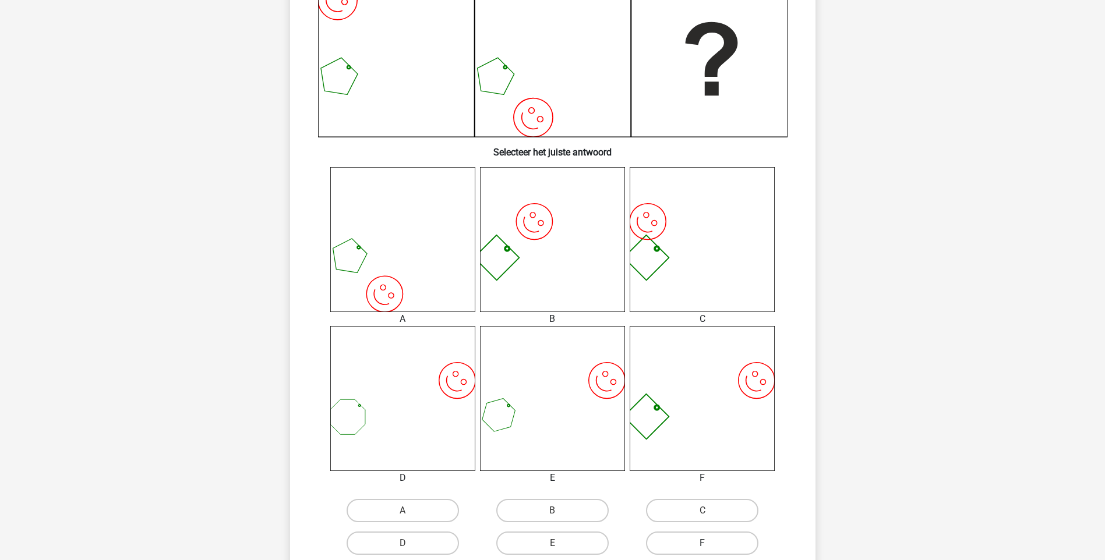
click at [693, 546] on label "F" at bounding box center [702, 543] width 112 height 23
click at [702, 546] on input "F" at bounding box center [706, 547] width 8 height 8
radio input "true"
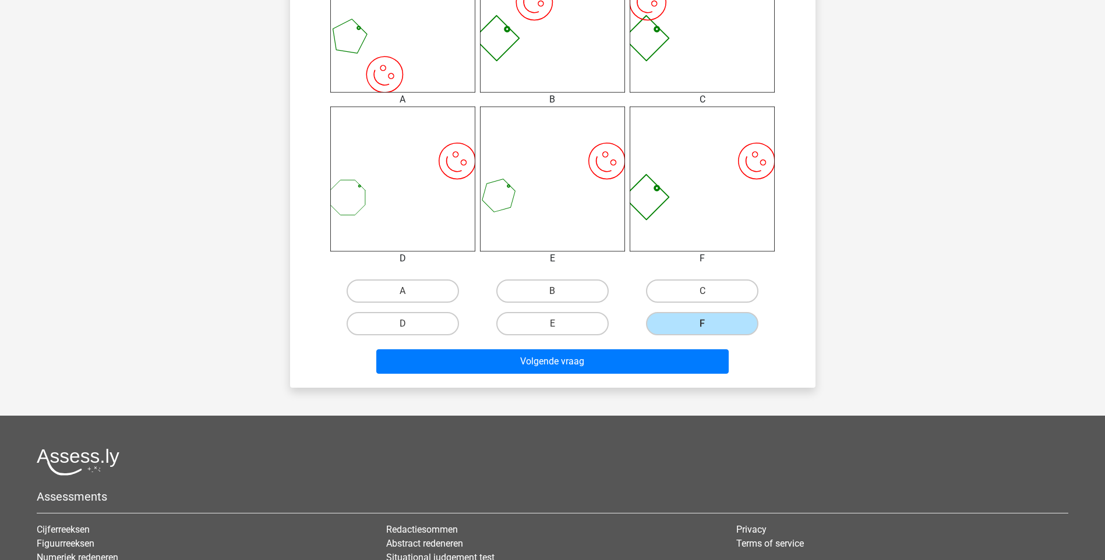
scroll to position [563, 0]
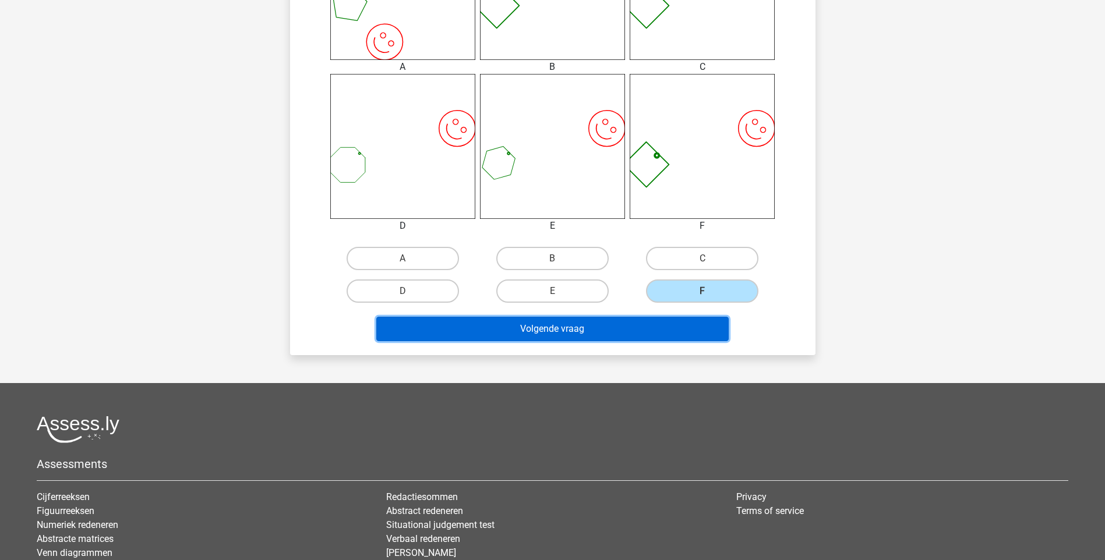
click at [580, 335] on button "Volgende vraag" at bounding box center [552, 329] width 352 height 24
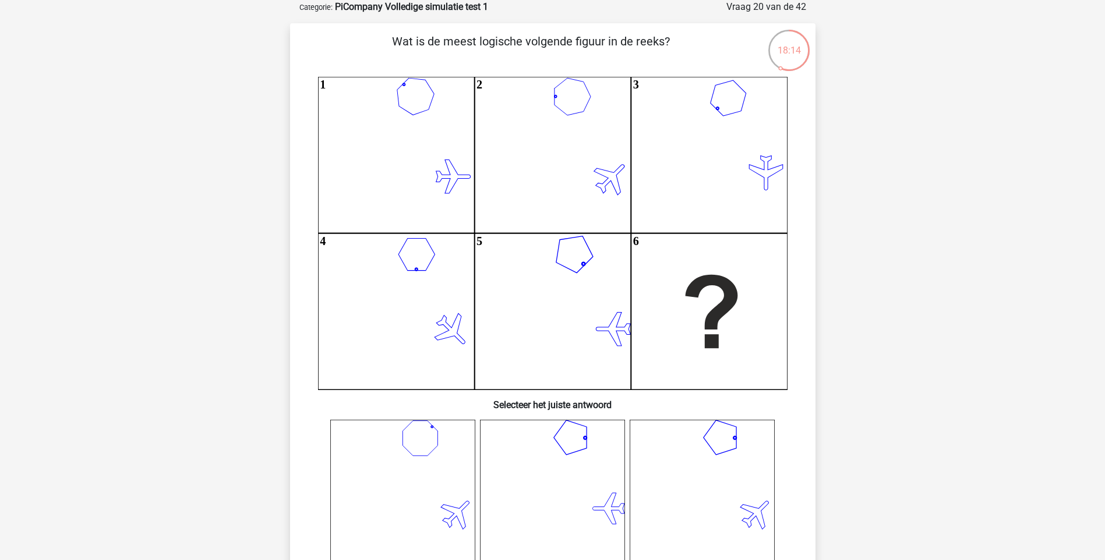
scroll to position [311, 0]
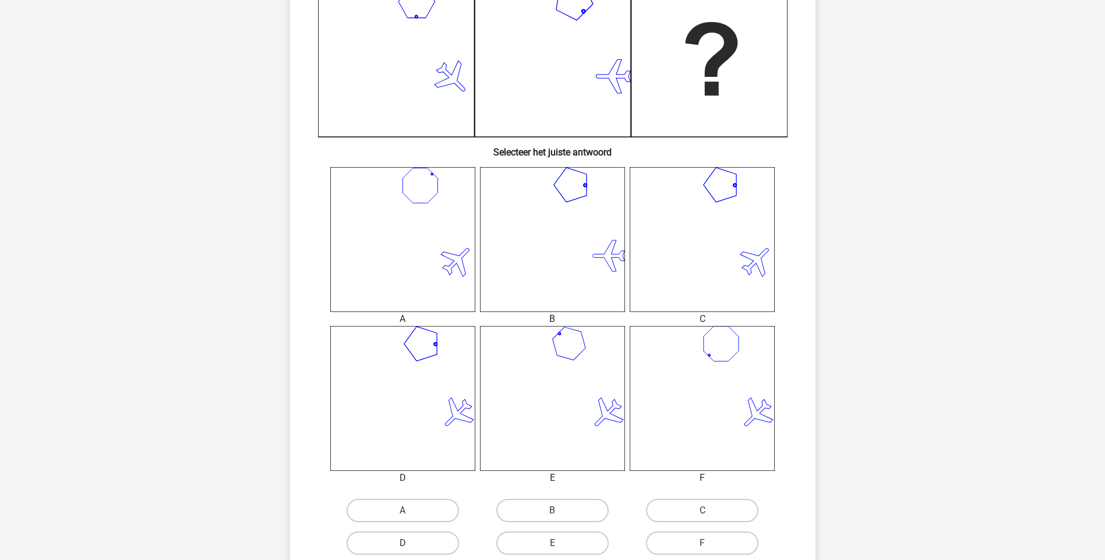
click at [452, 392] on icon at bounding box center [402, 398] width 145 height 145
click at [447, 539] on label "D" at bounding box center [402, 543] width 112 height 23
click at [410, 543] on input "D" at bounding box center [406, 547] width 8 height 8
radio input "true"
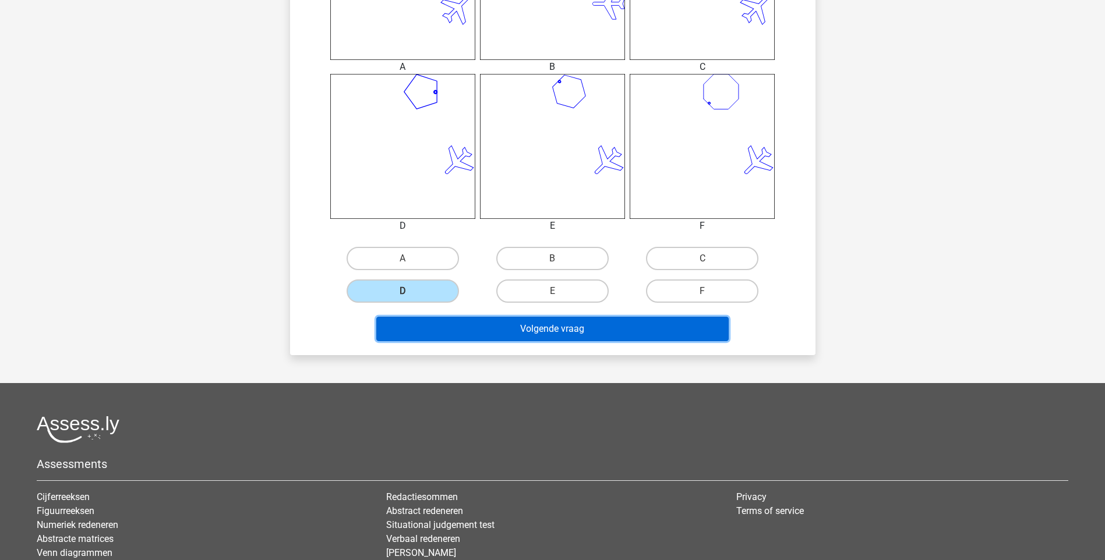
click at [559, 337] on button "Volgende vraag" at bounding box center [552, 329] width 352 height 24
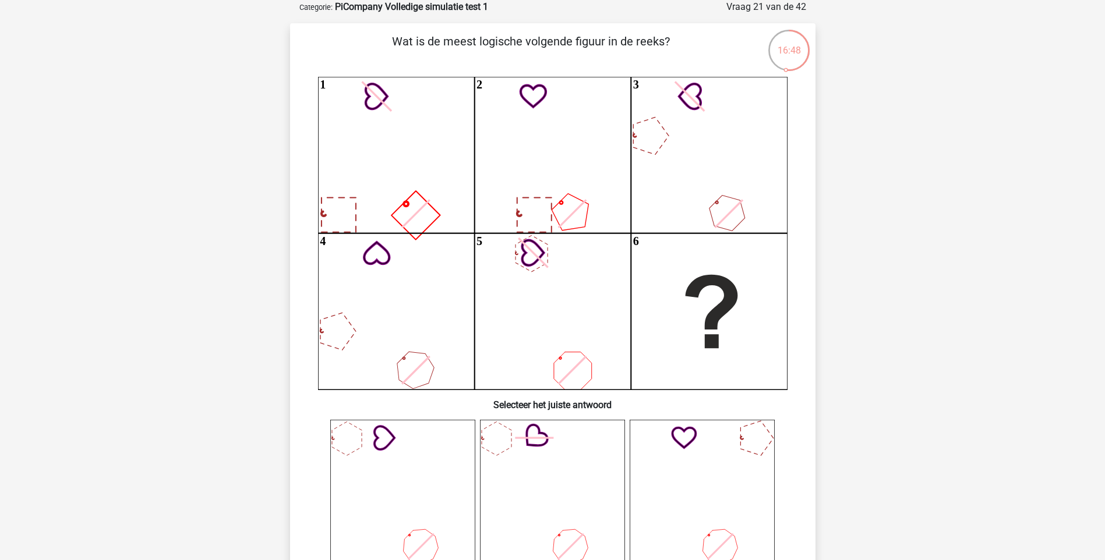
scroll to position [311, 0]
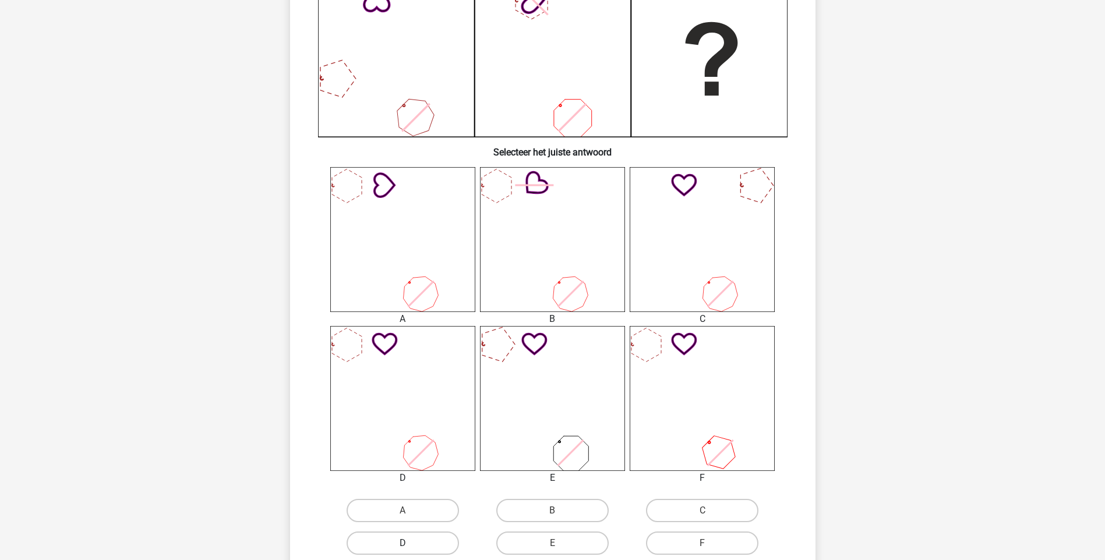
click at [410, 539] on label "D" at bounding box center [402, 543] width 112 height 23
click at [410, 543] on input "D" at bounding box center [406, 547] width 8 height 8
radio input "true"
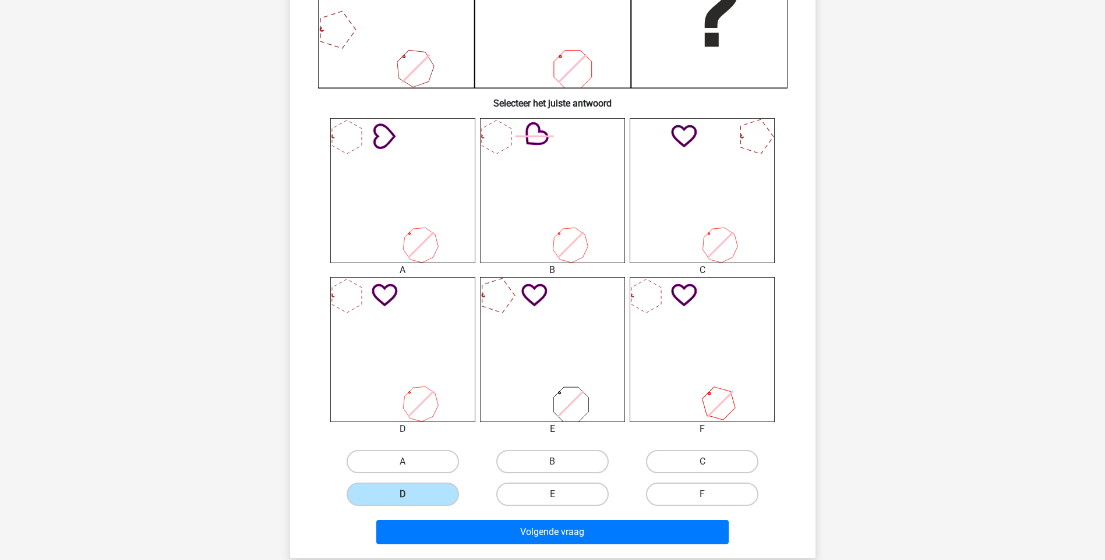
scroll to position [563, 0]
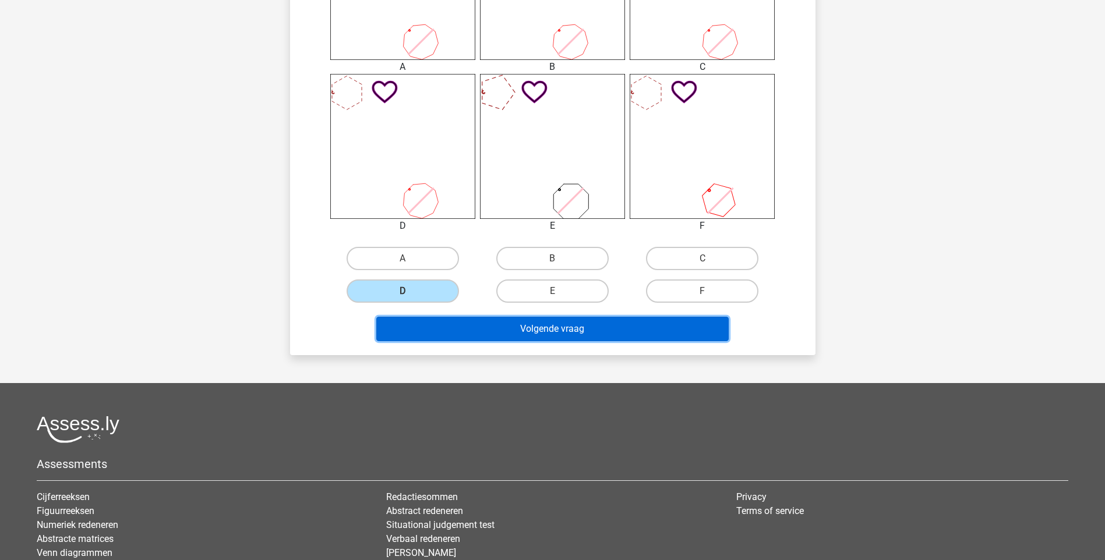
click at [499, 331] on button "Volgende vraag" at bounding box center [552, 329] width 352 height 24
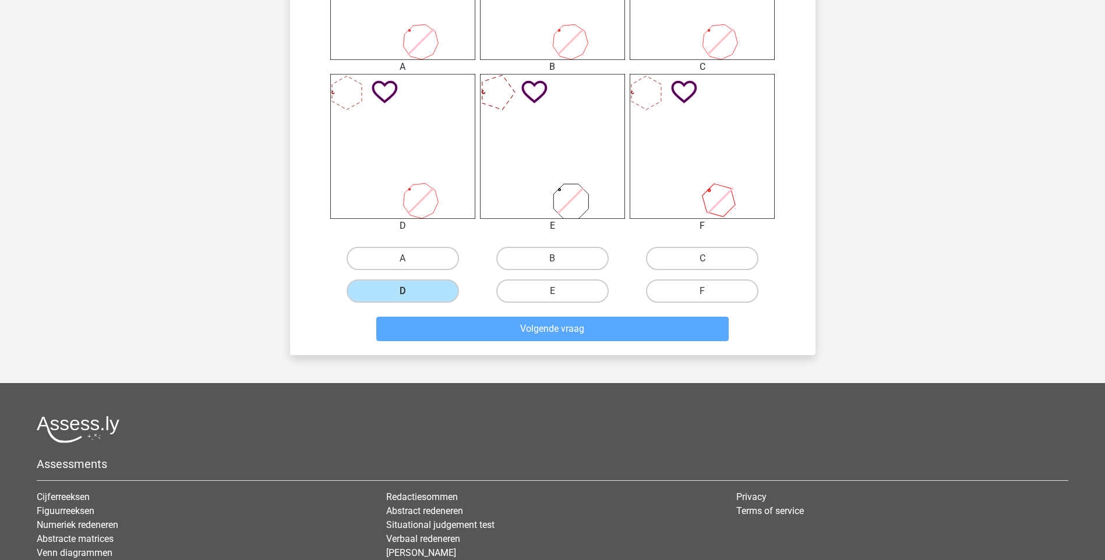
scroll to position [48, 0]
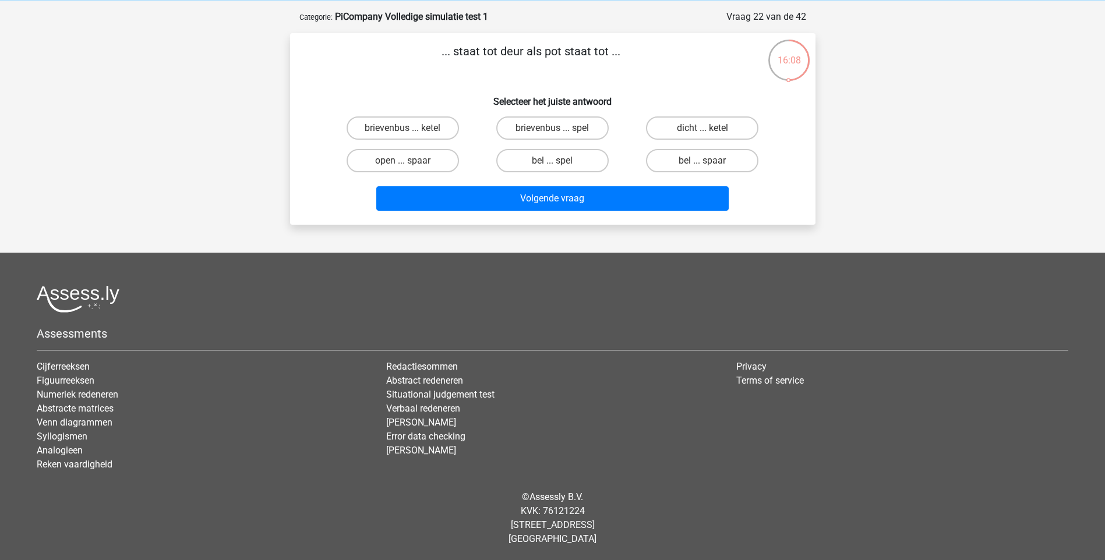
click at [709, 167] on input "bel ... spaar" at bounding box center [706, 165] width 8 height 8
radio input "true"
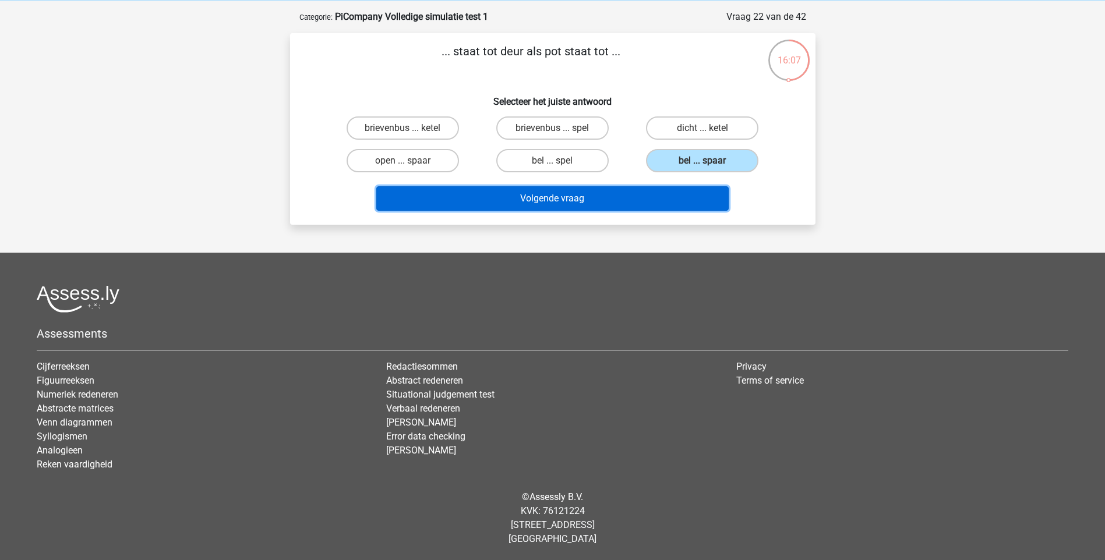
click at [640, 196] on button "Volgende vraag" at bounding box center [552, 198] width 352 height 24
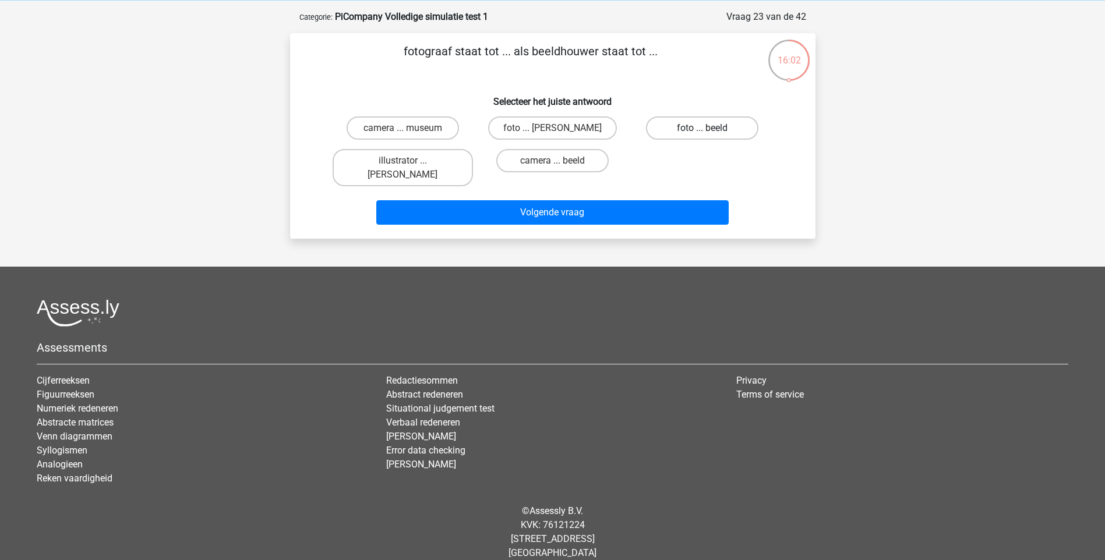
click at [684, 125] on label "foto ... beeld" at bounding box center [702, 127] width 112 height 23
click at [702, 128] on input "foto ... beeld" at bounding box center [706, 132] width 8 height 8
radio input "true"
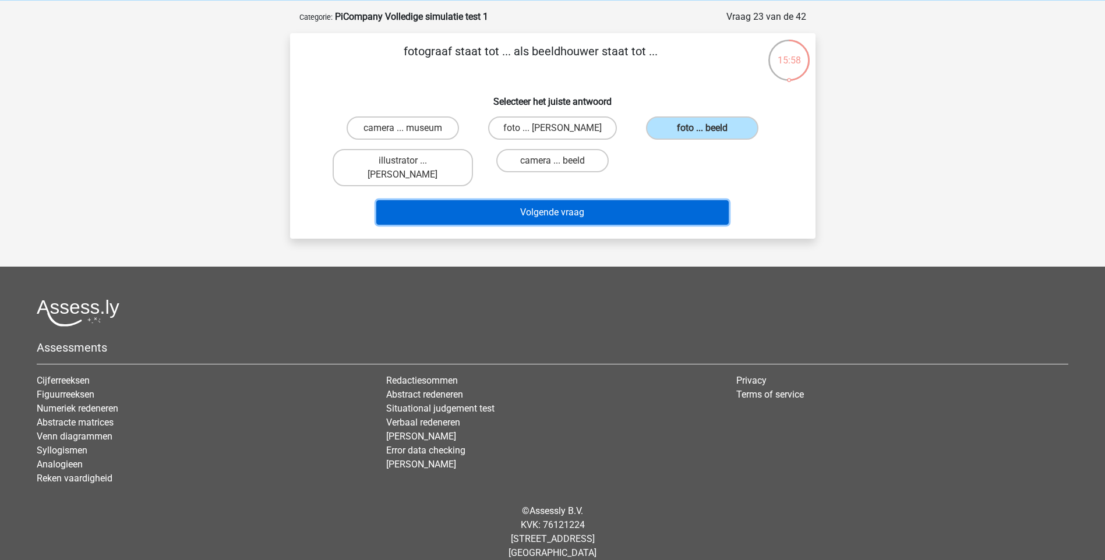
click at [557, 204] on button "Volgende vraag" at bounding box center [552, 212] width 352 height 24
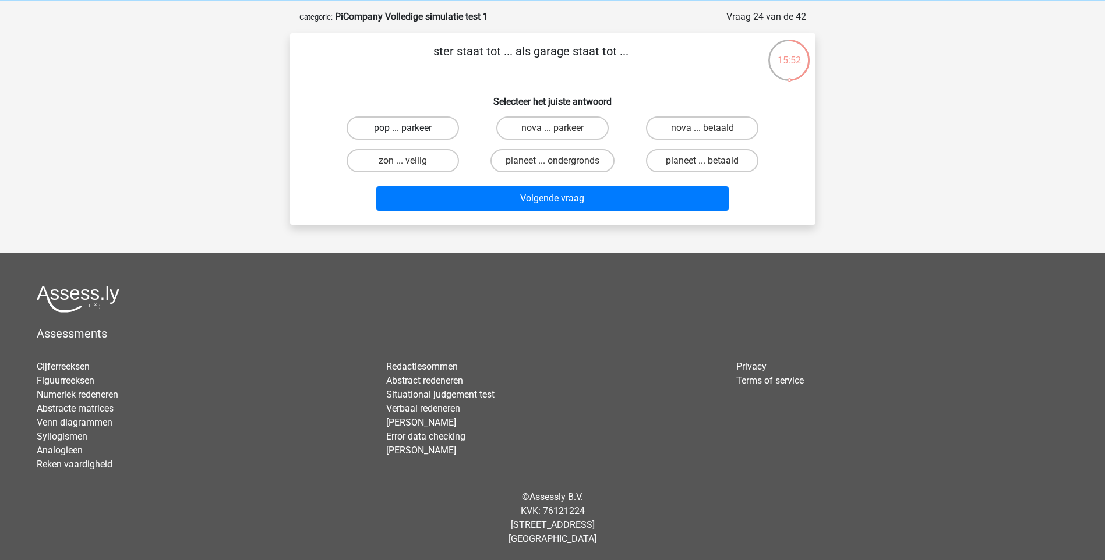
click at [429, 129] on label "pop ... parkeer" at bounding box center [402, 127] width 112 height 23
click at [410, 129] on input "pop ... parkeer" at bounding box center [406, 132] width 8 height 8
radio input "true"
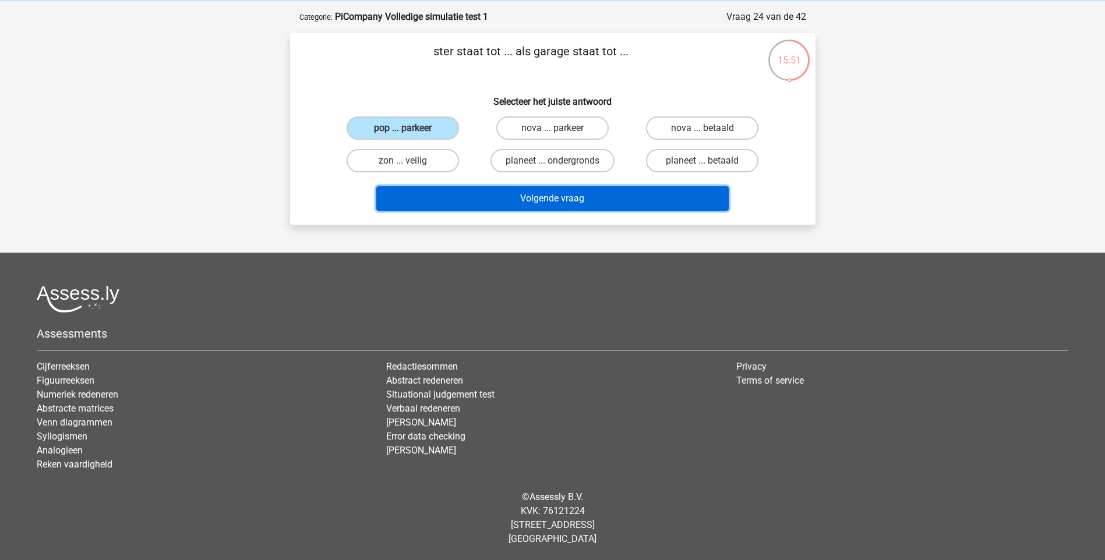
click at [539, 196] on button "Volgende vraag" at bounding box center [552, 198] width 352 height 24
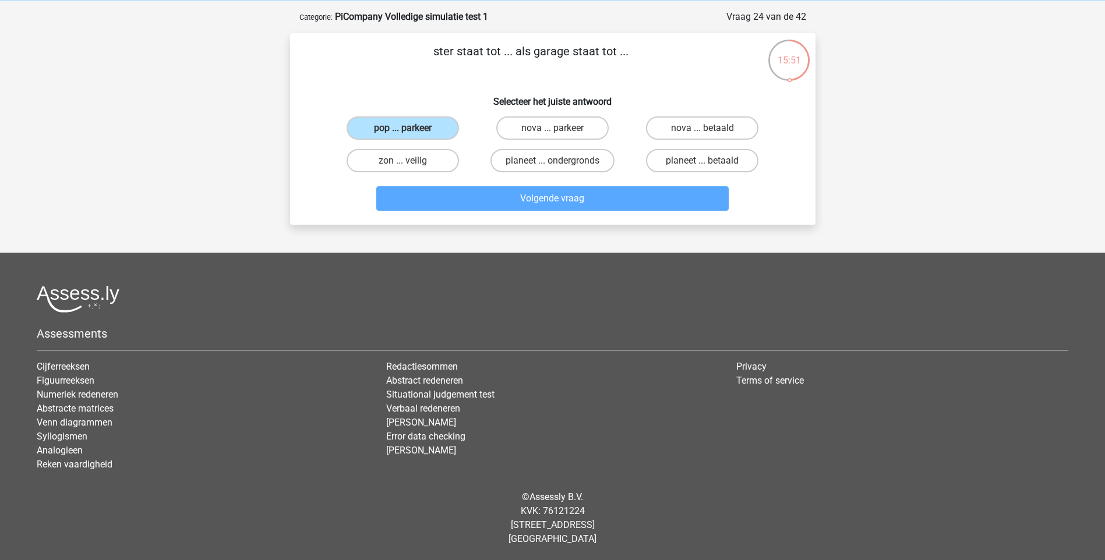
scroll to position [58, 0]
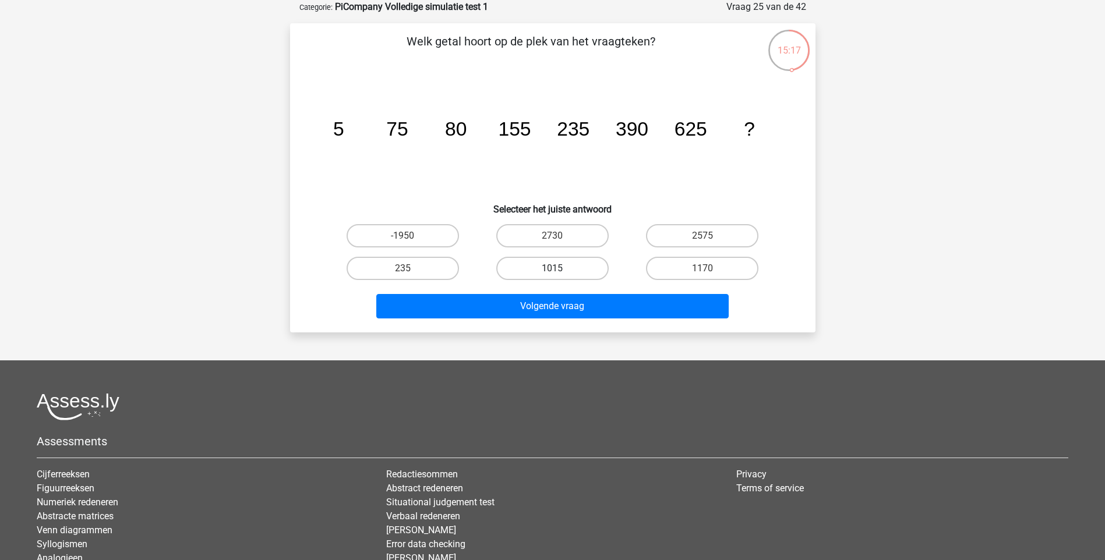
click at [558, 263] on label "1015" at bounding box center [552, 268] width 112 height 23
click at [558, 268] on input "1015" at bounding box center [556, 272] width 8 height 8
radio input "true"
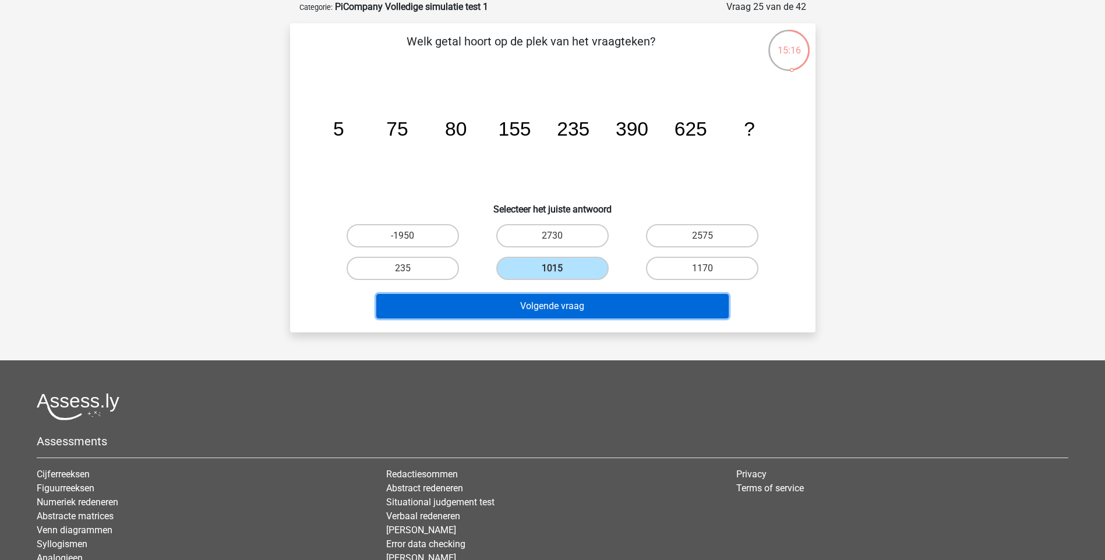
click at [559, 297] on button "Volgende vraag" at bounding box center [552, 306] width 352 height 24
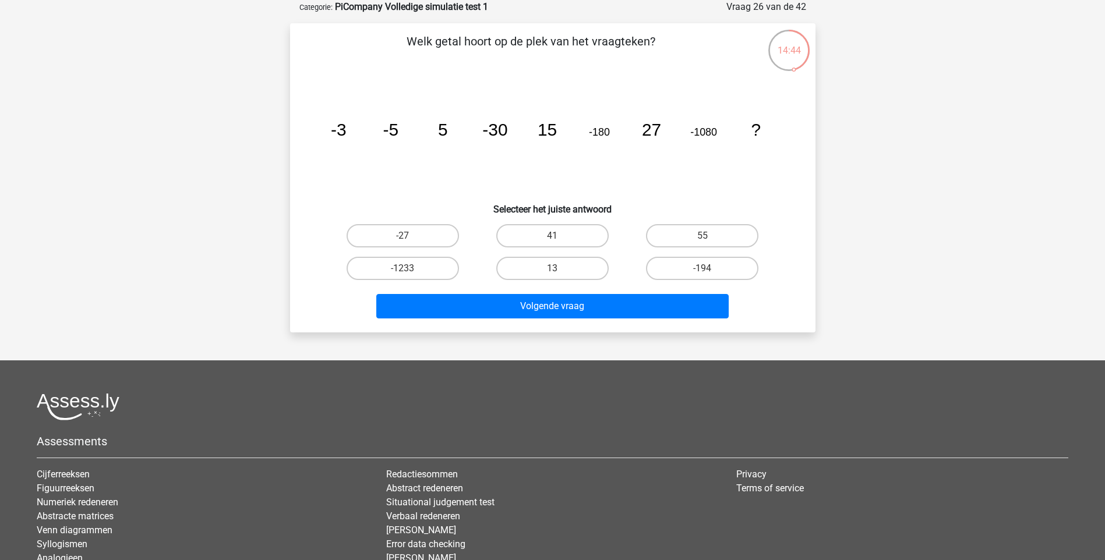
click at [565, 220] on div "41" at bounding box center [552, 236] width 150 height 33
click at [566, 233] on label "41" at bounding box center [552, 235] width 112 height 23
click at [560, 236] on input "41" at bounding box center [556, 240] width 8 height 8
radio input "true"
click at [564, 326] on div "Welk getal hoort op de plek van het vraagteken? image/svg+xml -3 -5 5 -30 15 -1…" at bounding box center [552, 177] width 525 height 309
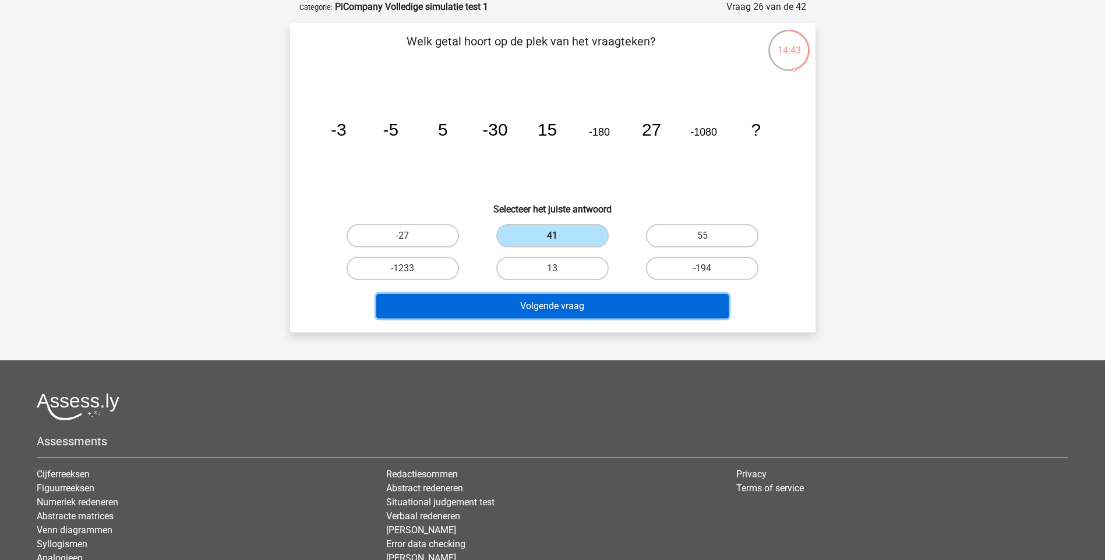
click at [565, 317] on button "Volgende vraag" at bounding box center [552, 306] width 352 height 24
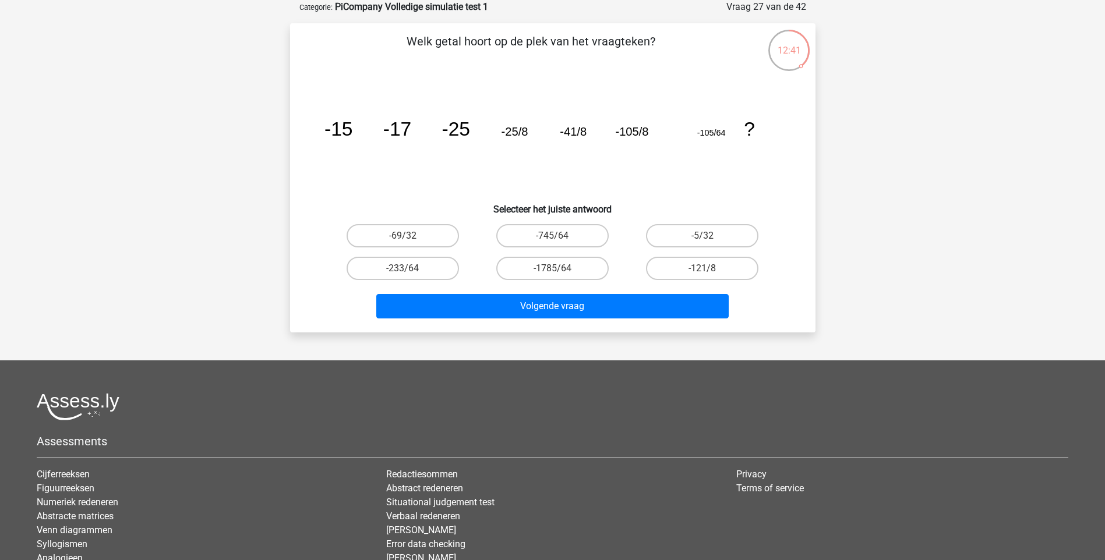
click at [410, 269] on input "-233/64" at bounding box center [406, 272] width 8 height 8
radio input "true"
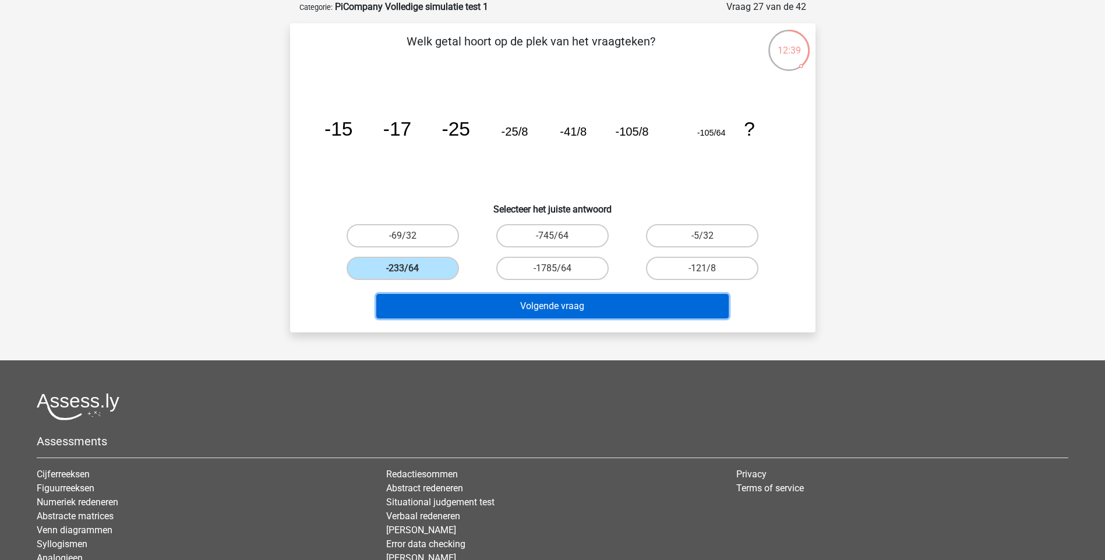
click at [510, 303] on button "Volgende vraag" at bounding box center [552, 306] width 352 height 24
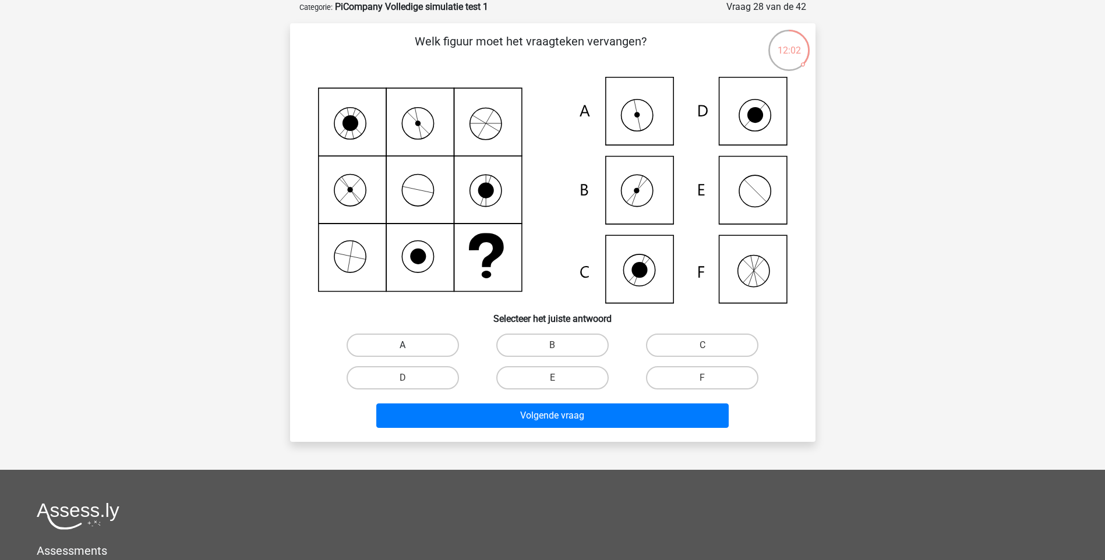
click at [419, 345] on label "A" at bounding box center [402, 345] width 112 height 23
click at [410, 345] on input "A" at bounding box center [406, 349] width 8 height 8
radio input "true"
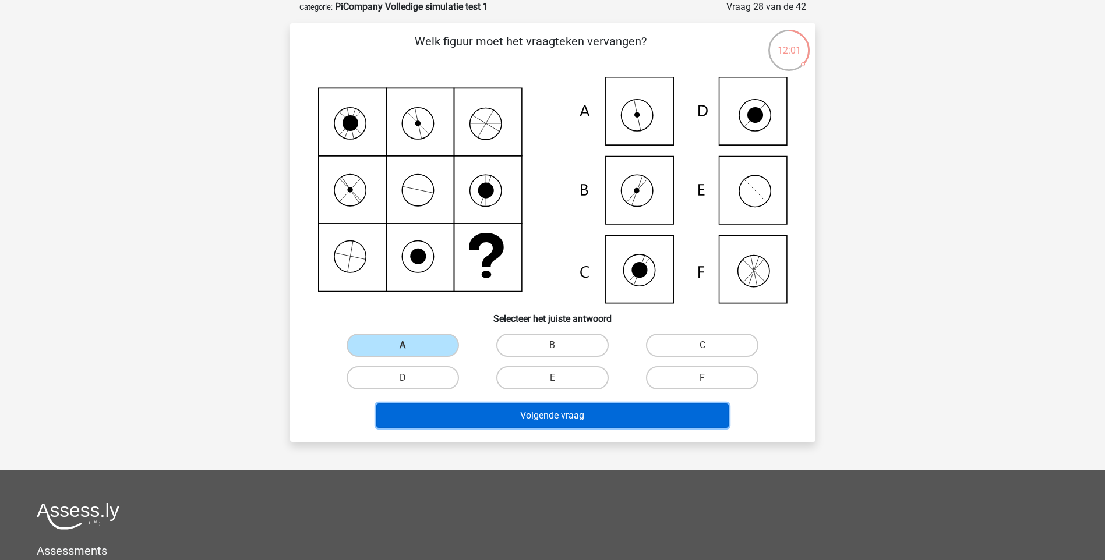
click at [555, 418] on button "Volgende vraag" at bounding box center [552, 415] width 352 height 24
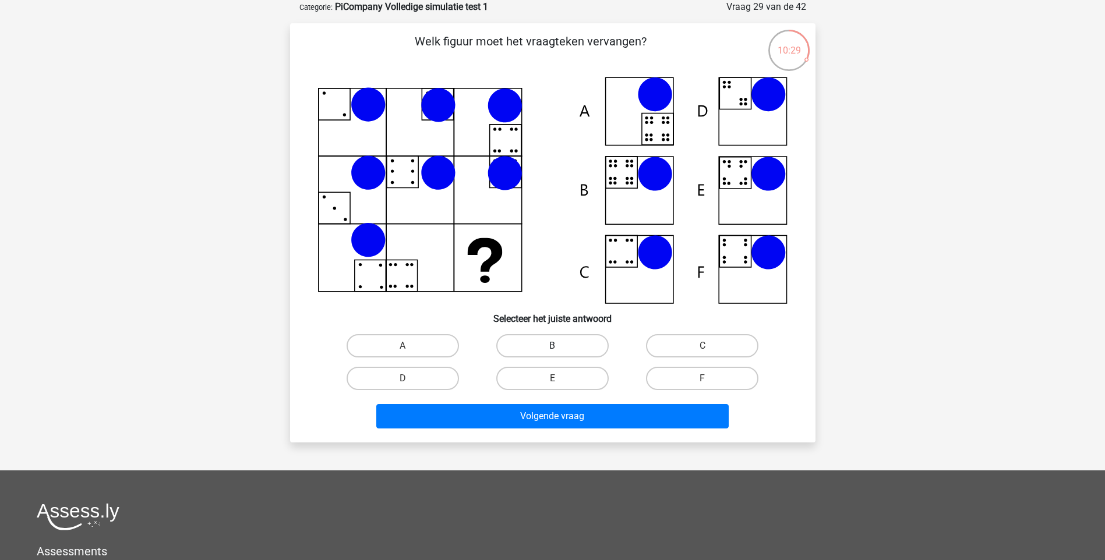
click at [546, 353] on label "B" at bounding box center [552, 345] width 112 height 23
click at [552, 353] on input "B" at bounding box center [556, 350] width 8 height 8
radio input "true"
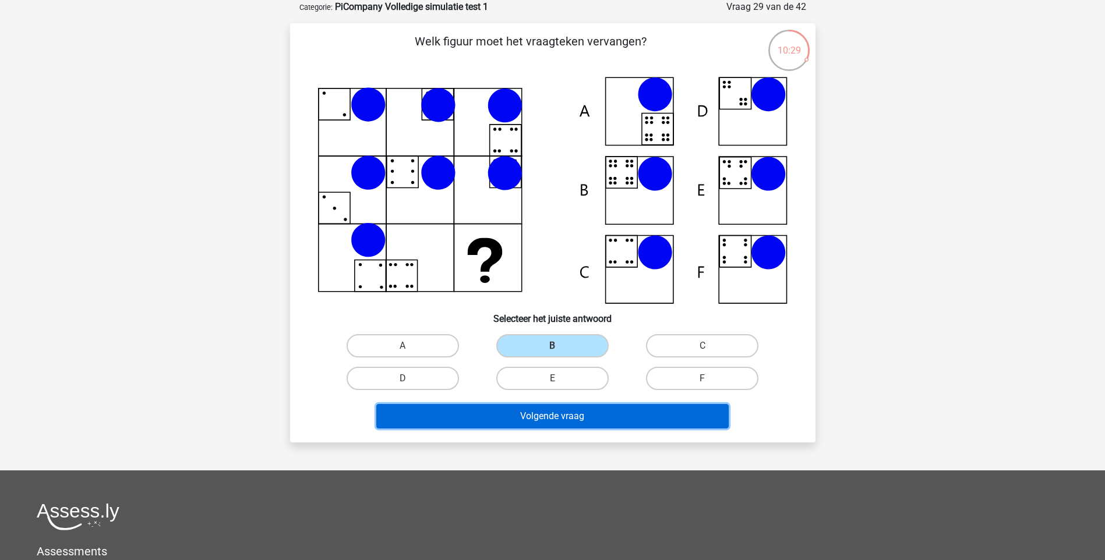
click at [569, 408] on button "Volgende vraag" at bounding box center [552, 416] width 352 height 24
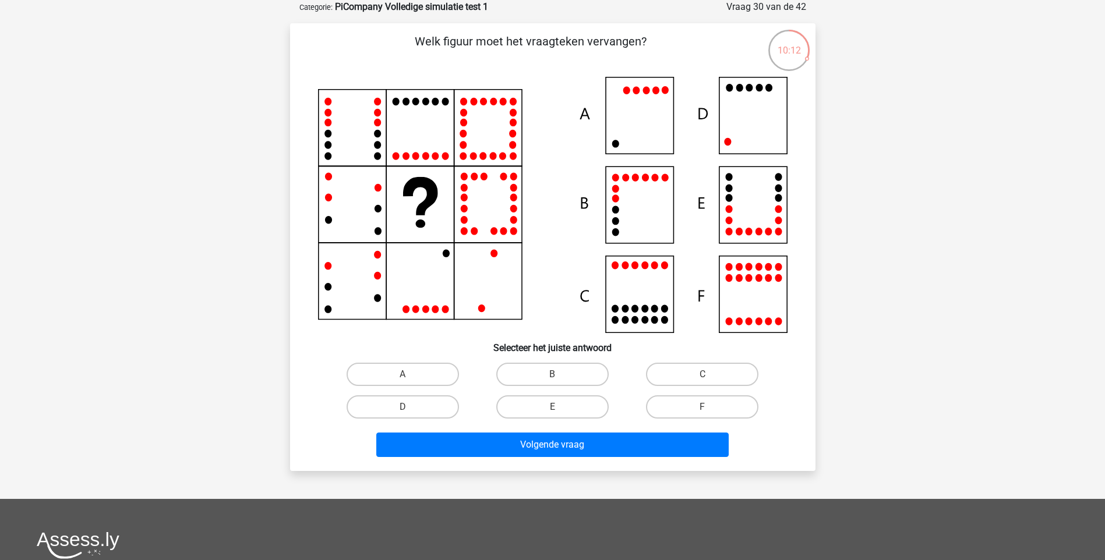
click at [737, 132] on icon at bounding box center [552, 205] width 469 height 256
click at [432, 403] on label "D" at bounding box center [402, 406] width 112 height 23
click at [410, 407] on input "D" at bounding box center [406, 411] width 8 height 8
radio input "true"
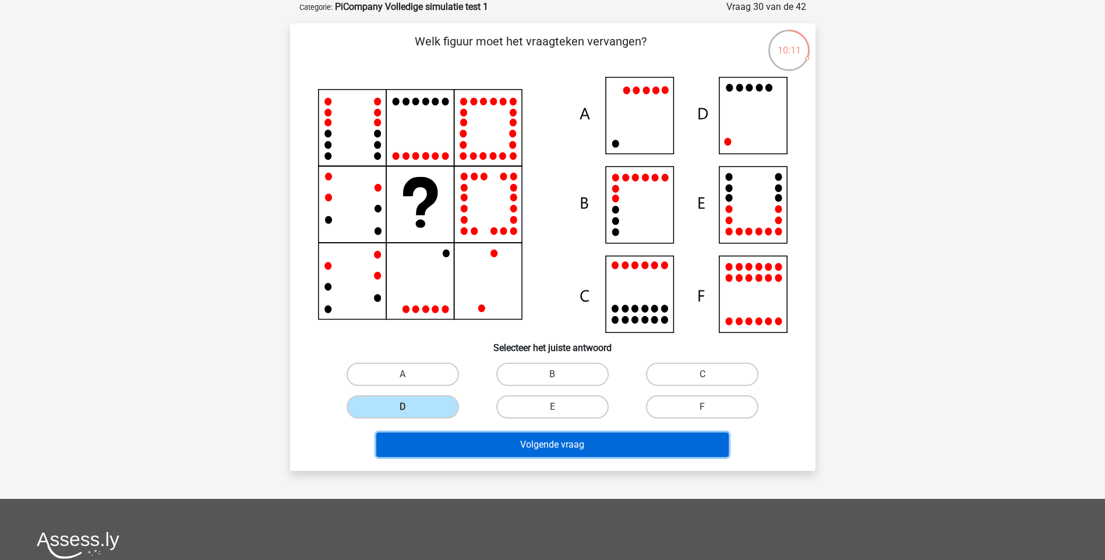
click at [483, 451] on button "Volgende vraag" at bounding box center [552, 445] width 352 height 24
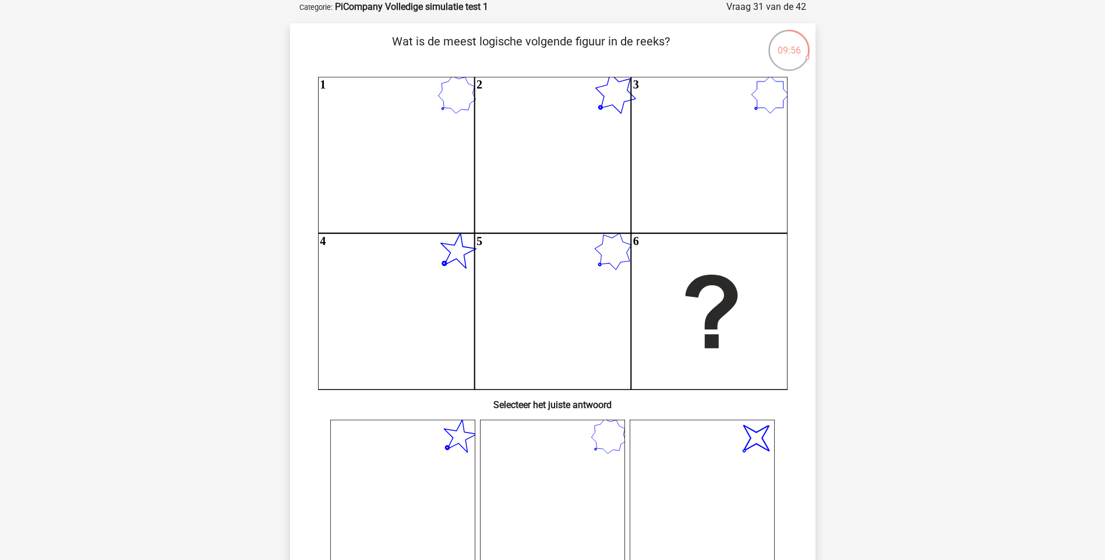
scroll to position [311, 0]
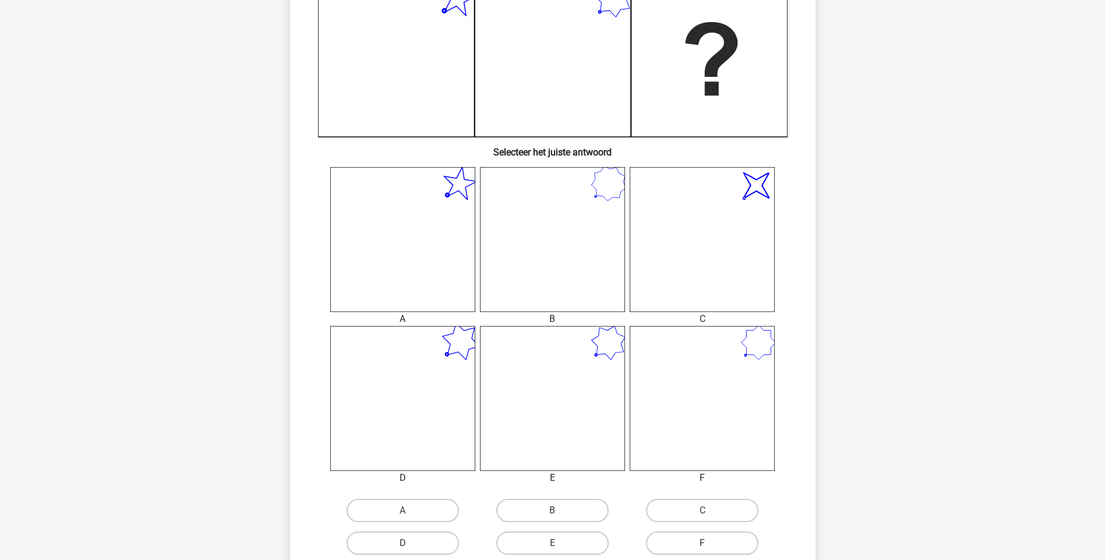
click at [746, 198] on icon "image/svg+xml" at bounding box center [701, 239] width 145 height 145
click at [666, 511] on label "C" at bounding box center [702, 510] width 112 height 23
click at [702, 511] on input "C" at bounding box center [706, 515] width 8 height 8
radio input "true"
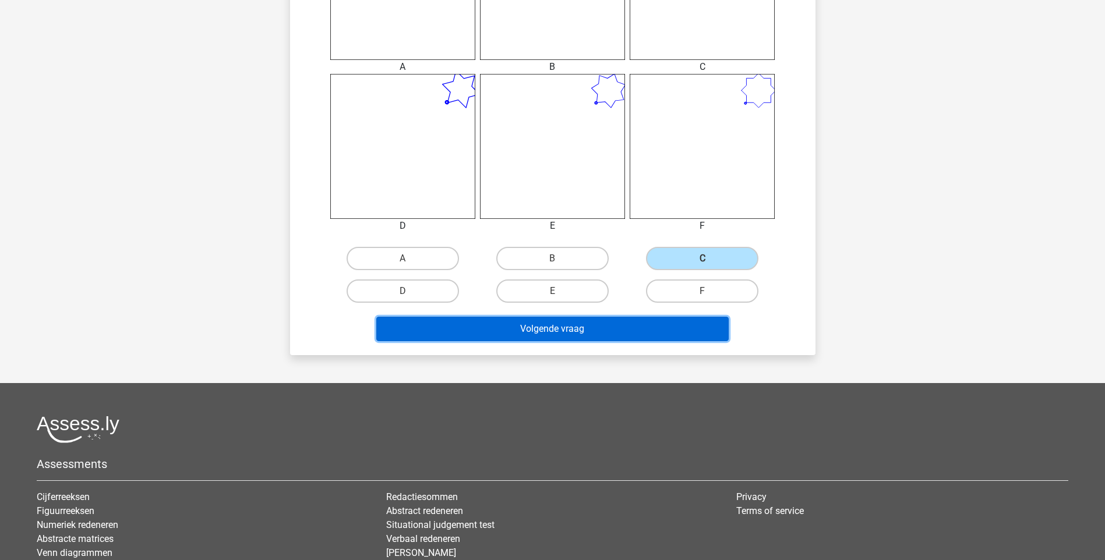
click at [615, 322] on button "Volgende vraag" at bounding box center [552, 329] width 352 height 24
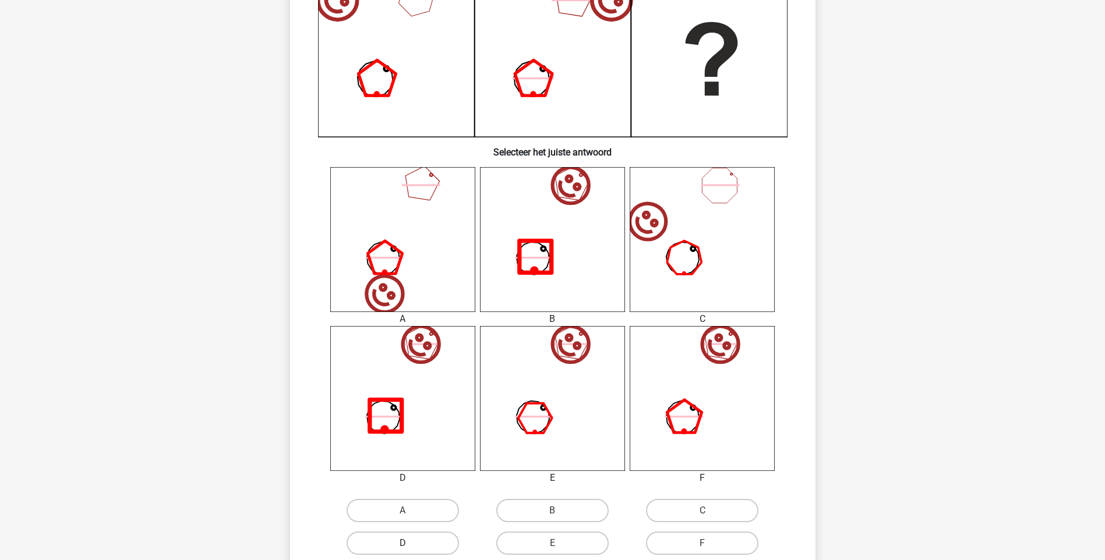
click at [429, 541] on label "D" at bounding box center [402, 543] width 112 height 23
click at [410, 543] on input "D" at bounding box center [406, 547] width 8 height 8
radio input "true"
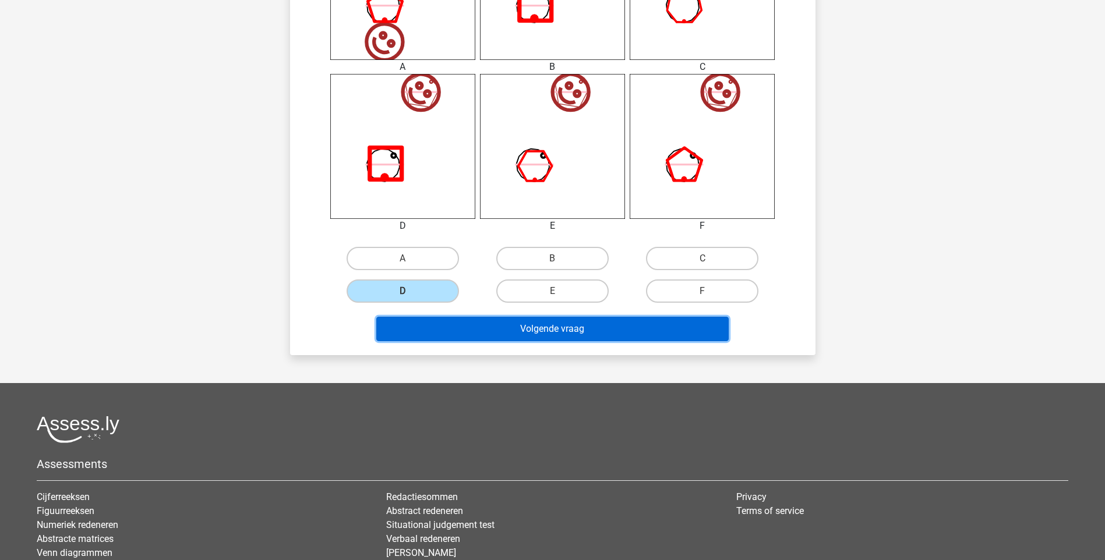
click at [518, 334] on button "Volgende vraag" at bounding box center [552, 329] width 352 height 24
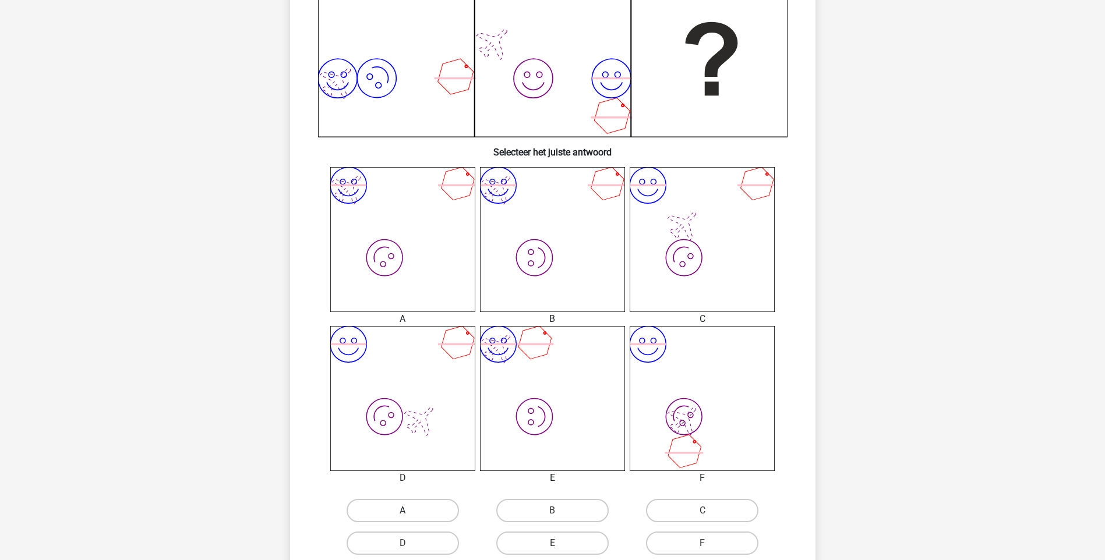
click at [402, 519] on label "A" at bounding box center [402, 510] width 112 height 23
click at [402, 518] on input "A" at bounding box center [406, 515] width 8 height 8
radio input "true"
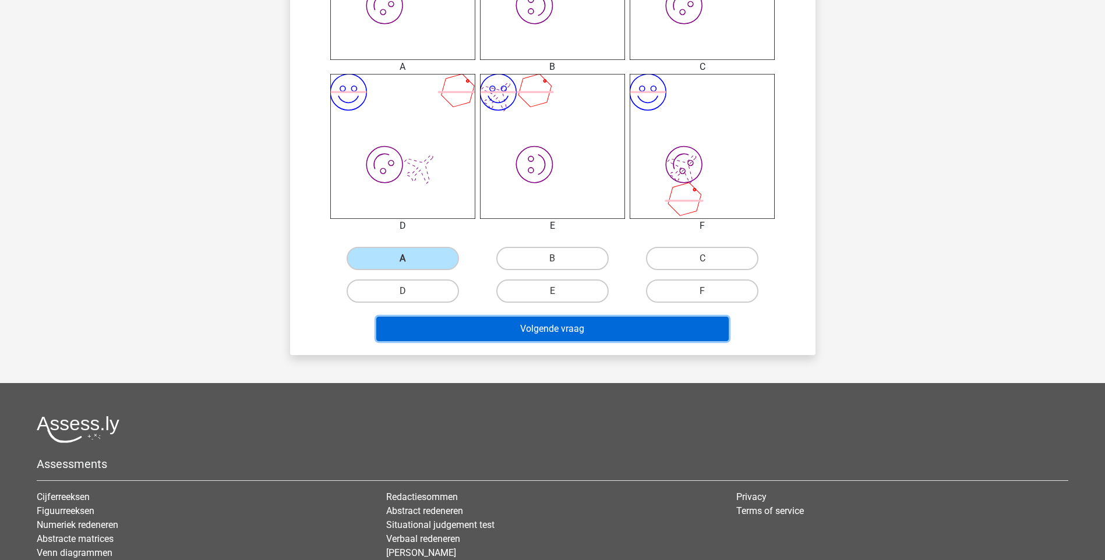
click at [588, 331] on button "Volgende vraag" at bounding box center [552, 329] width 352 height 24
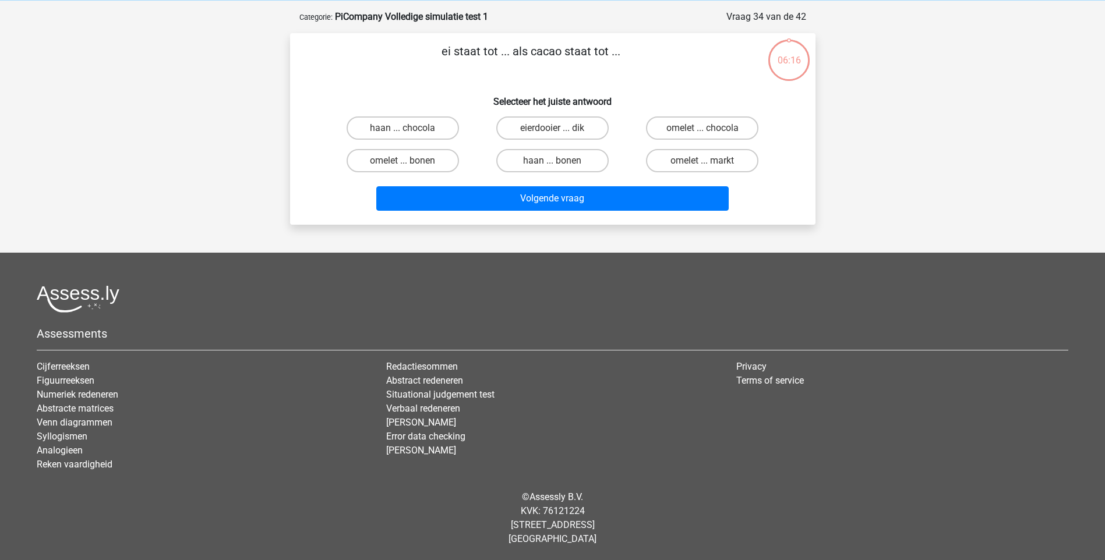
scroll to position [0, 0]
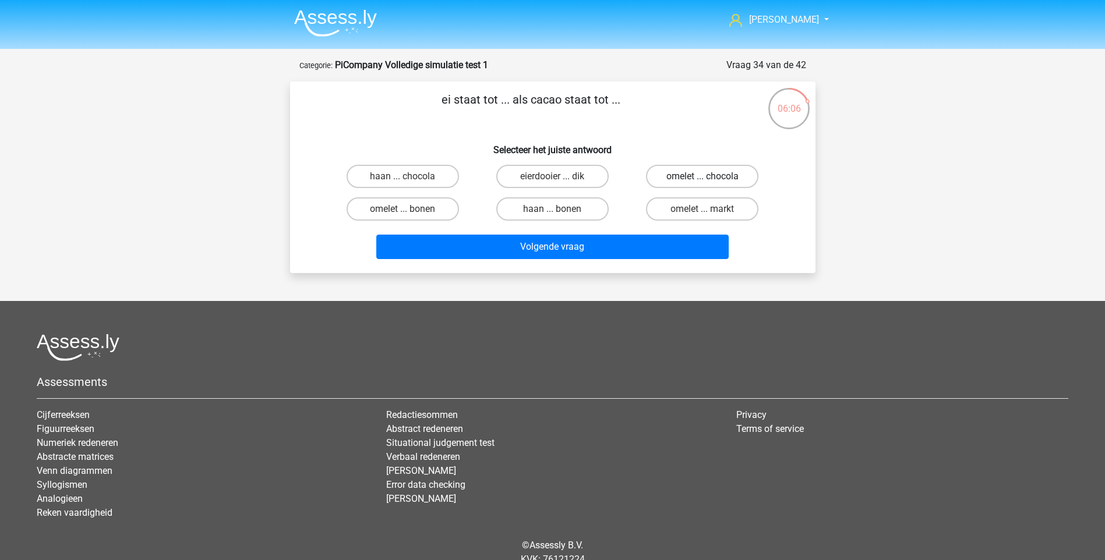
click at [724, 180] on label "omelet ... chocola" at bounding box center [702, 176] width 112 height 23
click at [710, 180] on input "omelet ... chocola" at bounding box center [706, 180] width 8 height 8
radio input "true"
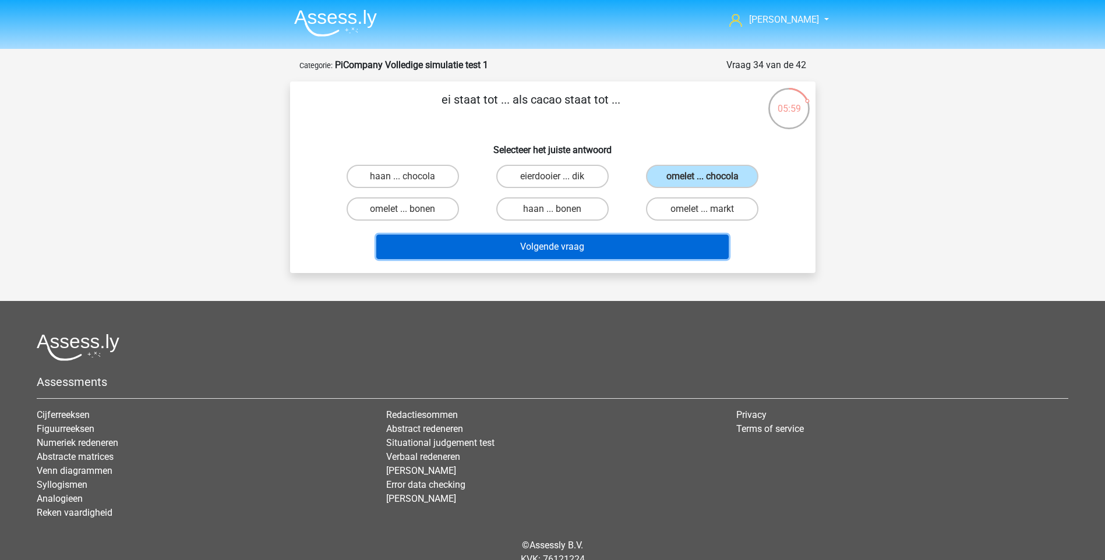
click at [584, 246] on button "Volgende vraag" at bounding box center [552, 247] width 352 height 24
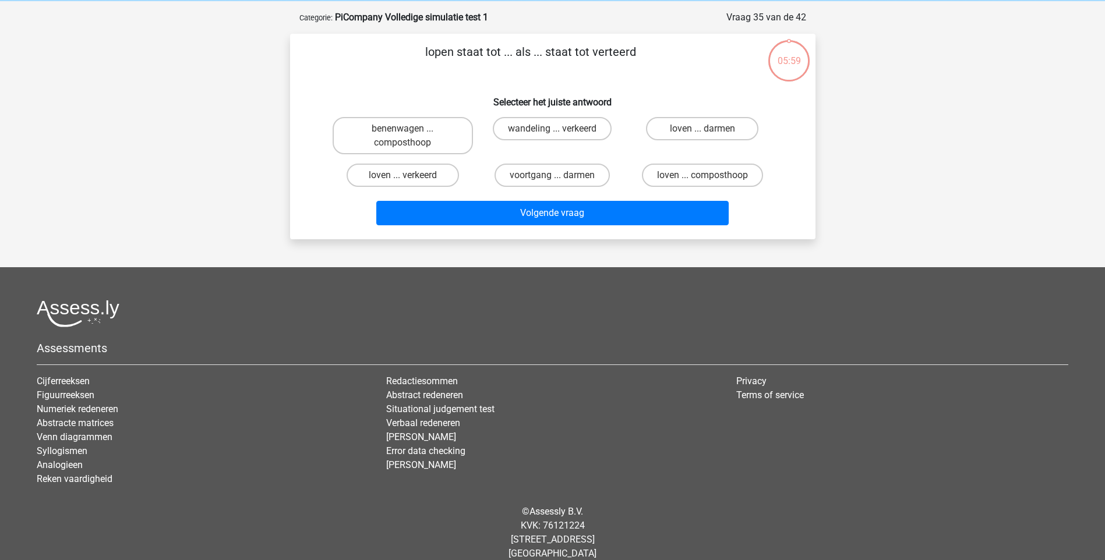
scroll to position [58, 0]
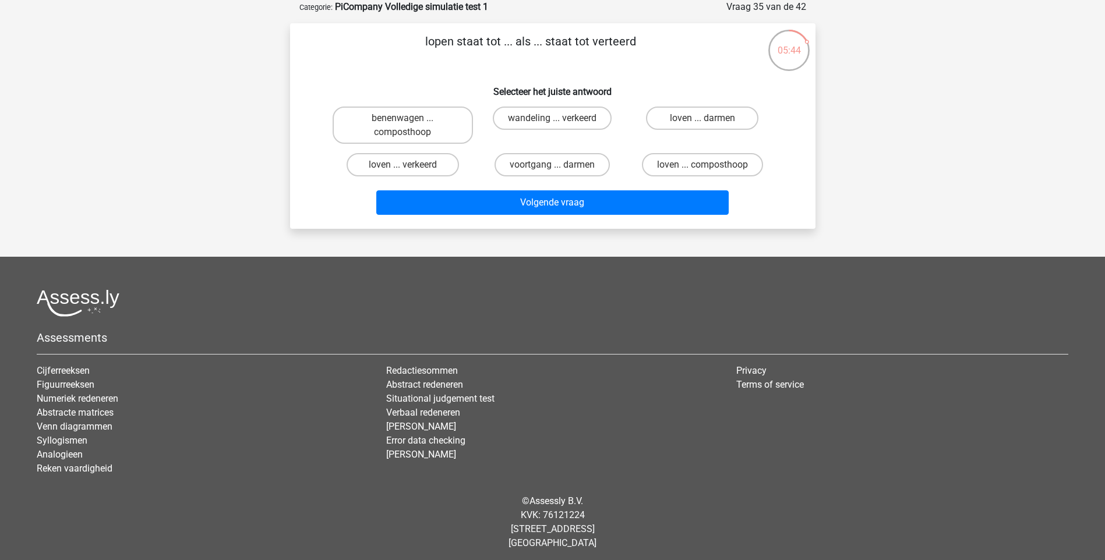
click at [403, 165] on input "loven ... verkeerd" at bounding box center [406, 169] width 8 height 8
radio input "true"
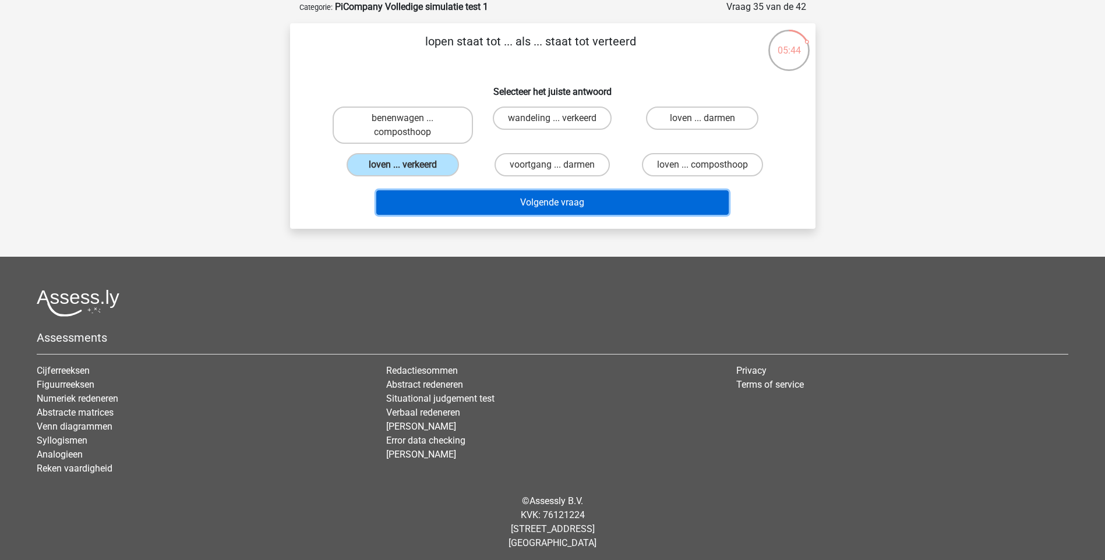
click at [566, 202] on button "Volgende vraag" at bounding box center [552, 202] width 352 height 24
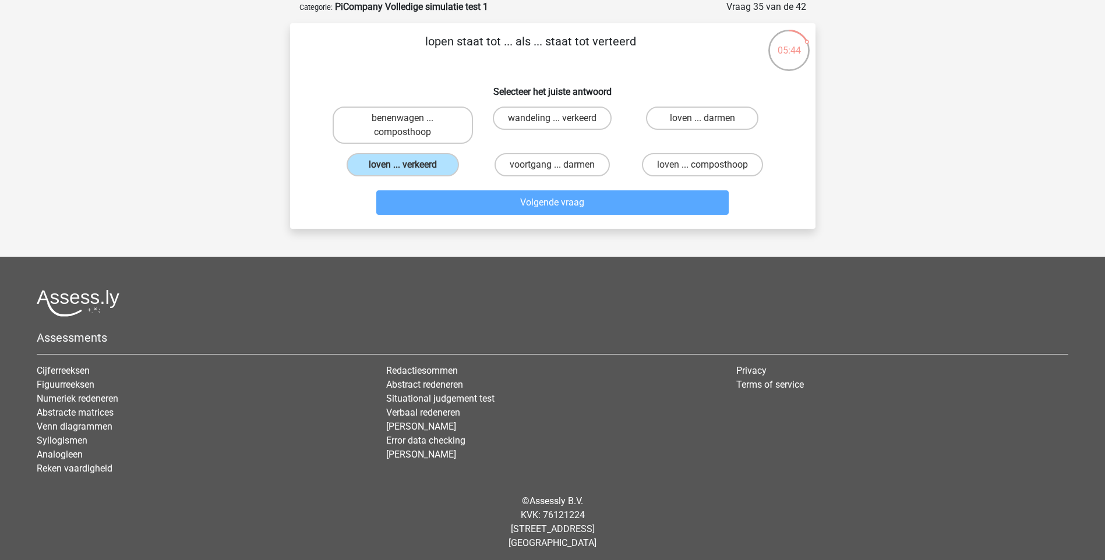
scroll to position [48, 0]
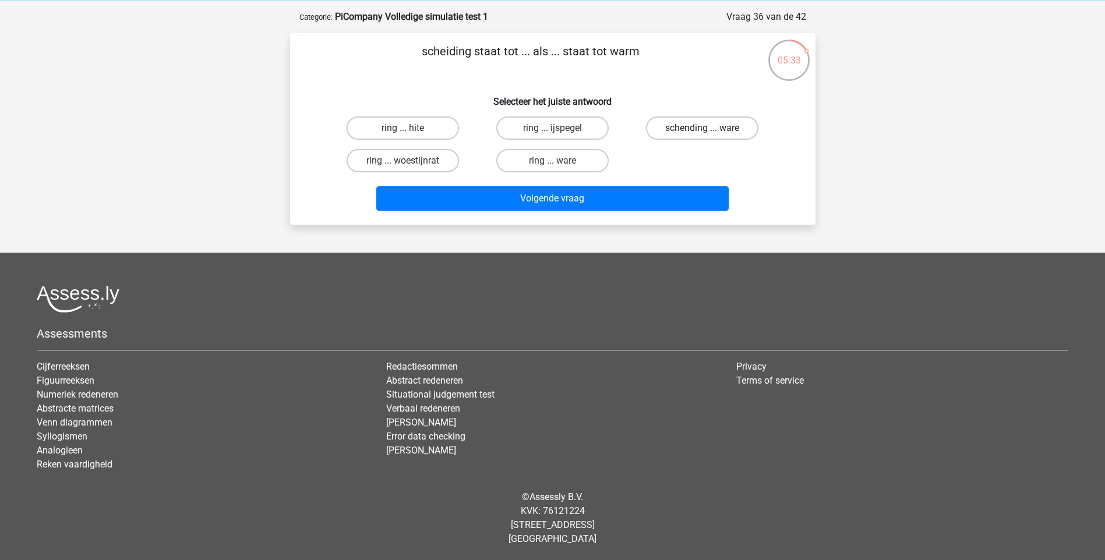
click at [675, 138] on label "schending ... ware" at bounding box center [702, 127] width 112 height 23
click at [702, 136] on input "schending ... ware" at bounding box center [706, 132] width 8 height 8
radio input "true"
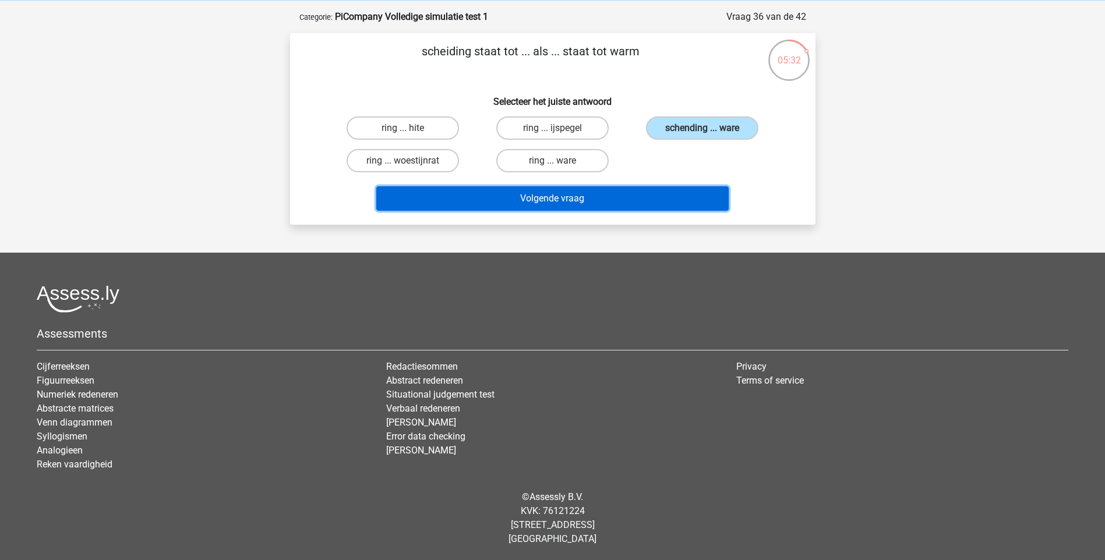
click at [612, 191] on button "Volgende vraag" at bounding box center [552, 198] width 352 height 24
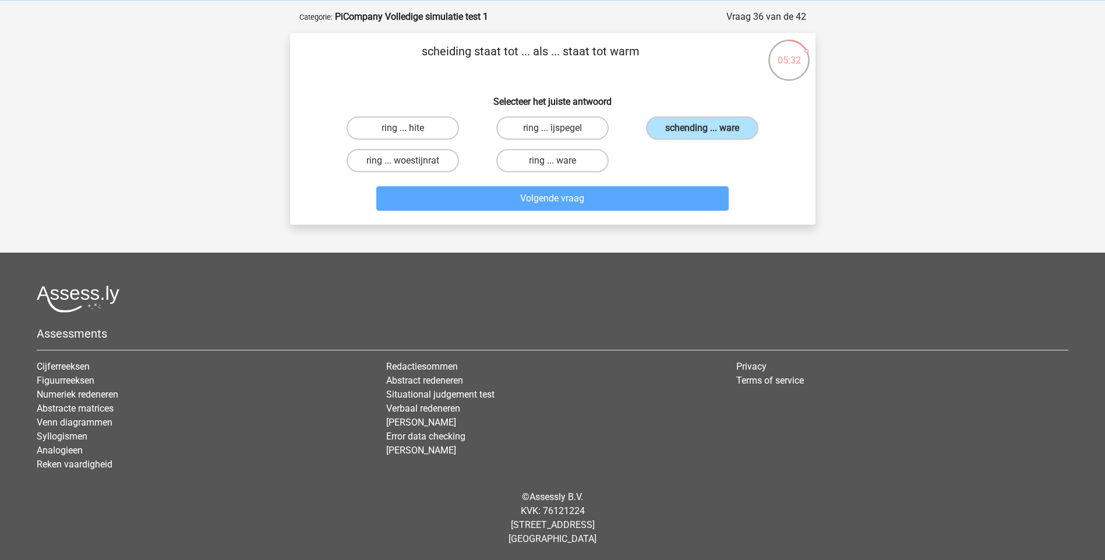
scroll to position [58, 0]
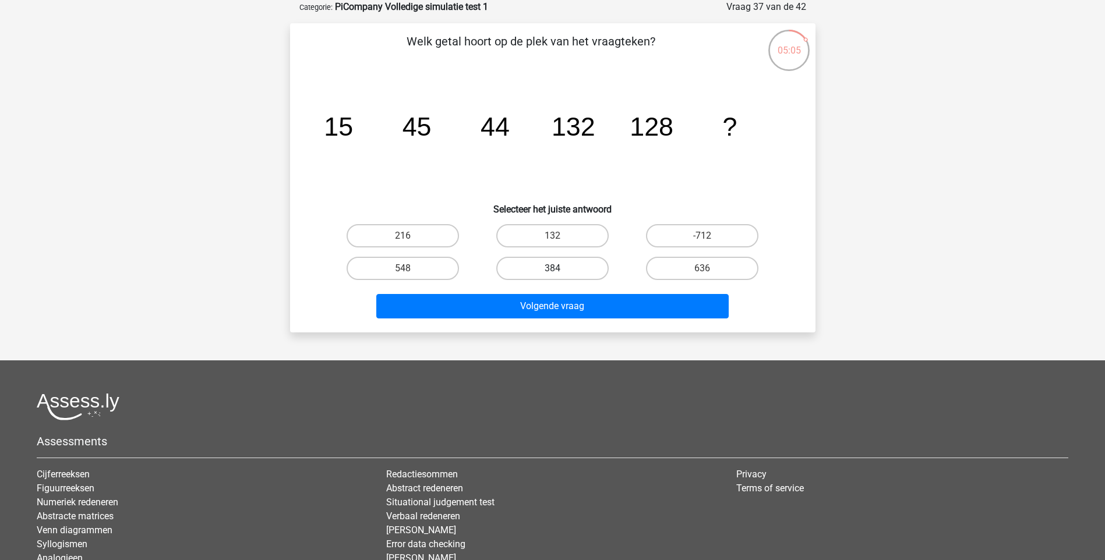
click at [557, 261] on label "384" at bounding box center [552, 268] width 112 height 23
click at [557, 268] on input "384" at bounding box center [556, 272] width 8 height 8
radio input "true"
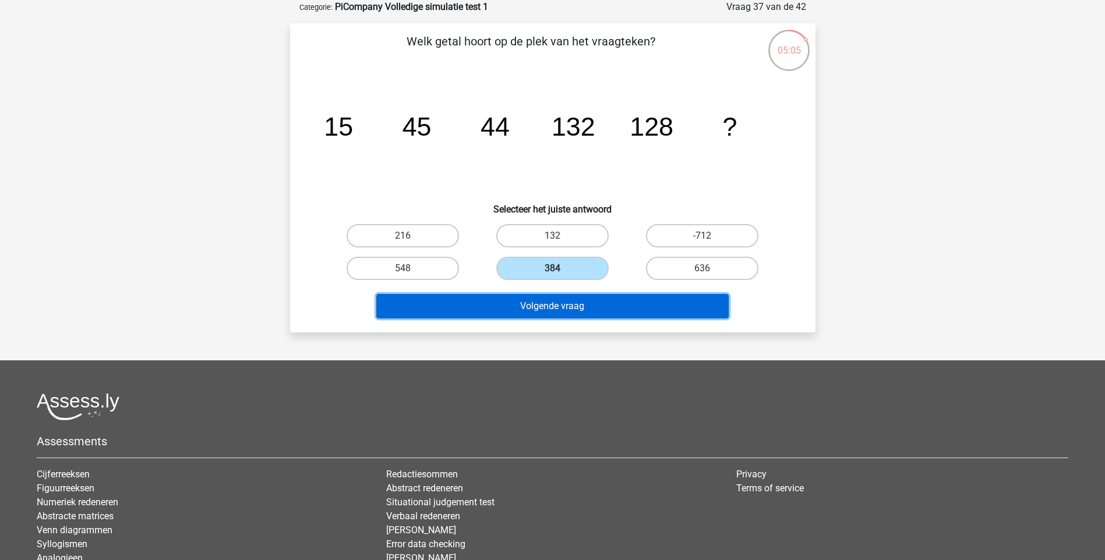
click at [559, 299] on button "Volgende vraag" at bounding box center [552, 306] width 352 height 24
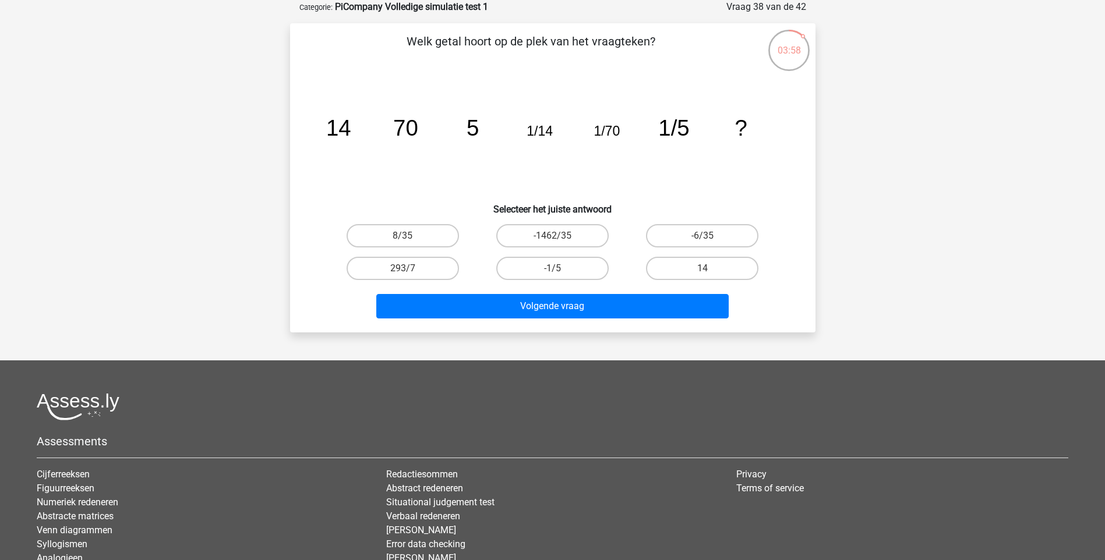
click at [755, 277] on div "14" at bounding box center [702, 268] width 140 height 23
click at [729, 278] on label "14" at bounding box center [702, 268] width 112 height 23
click at [710, 276] on input "14" at bounding box center [706, 272] width 8 height 8
radio input "true"
click at [648, 319] on div "Volgende vraag" at bounding box center [552, 308] width 449 height 29
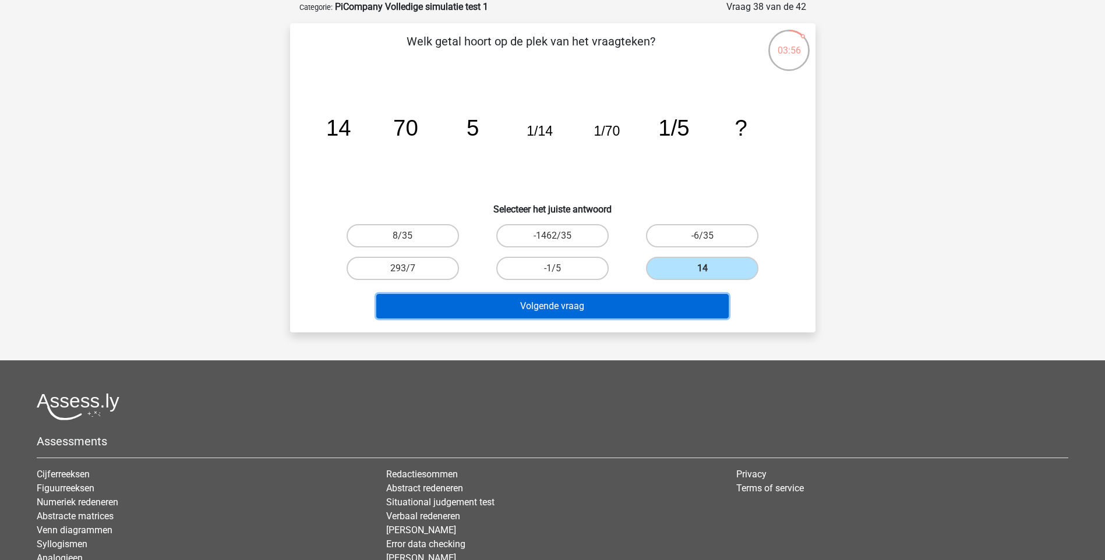
click at [646, 310] on button "Volgende vraag" at bounding box center [552, 306] width 352 height 24
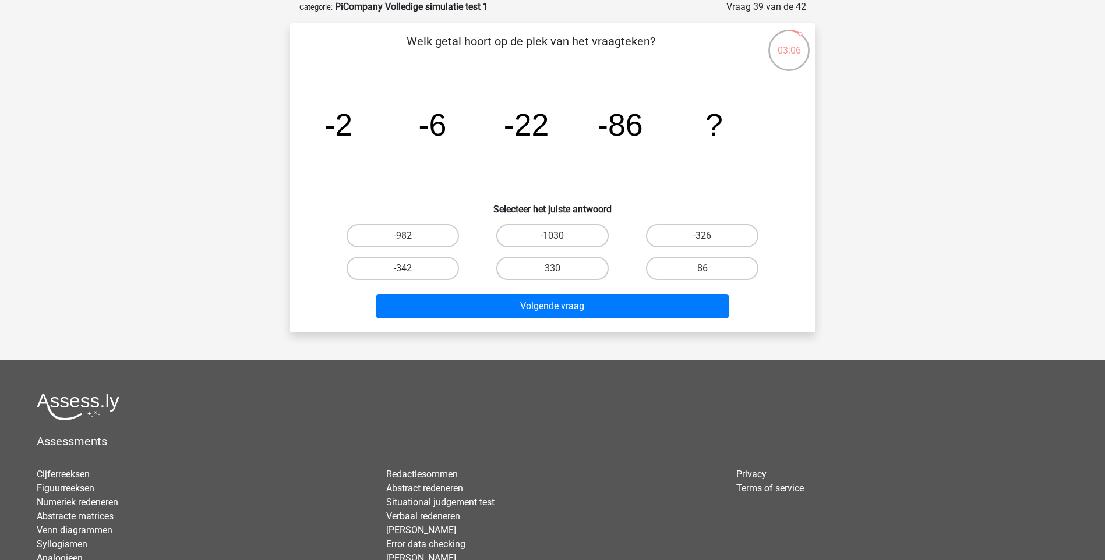
click at [438, 269] on label "-342" at bounding box center [402, 268] width 112 height 23
click at [410, 269] on input "-342" at bounding box center [406, 272] width 8 height 8
radio input "true"
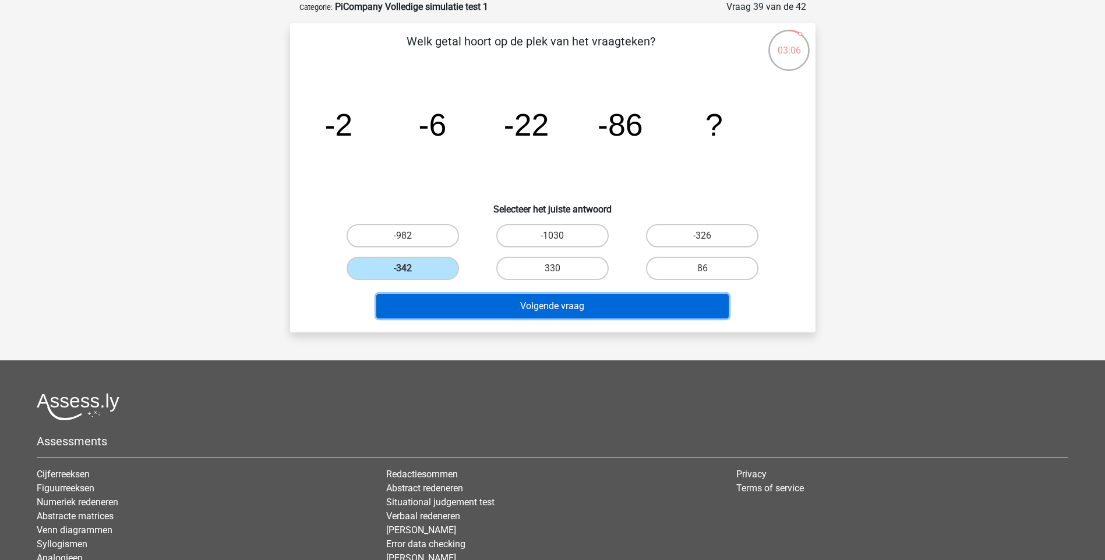
click at [519, 307] on button "Volgende vraag" at bounding box center [552, 306] width 352 height 24
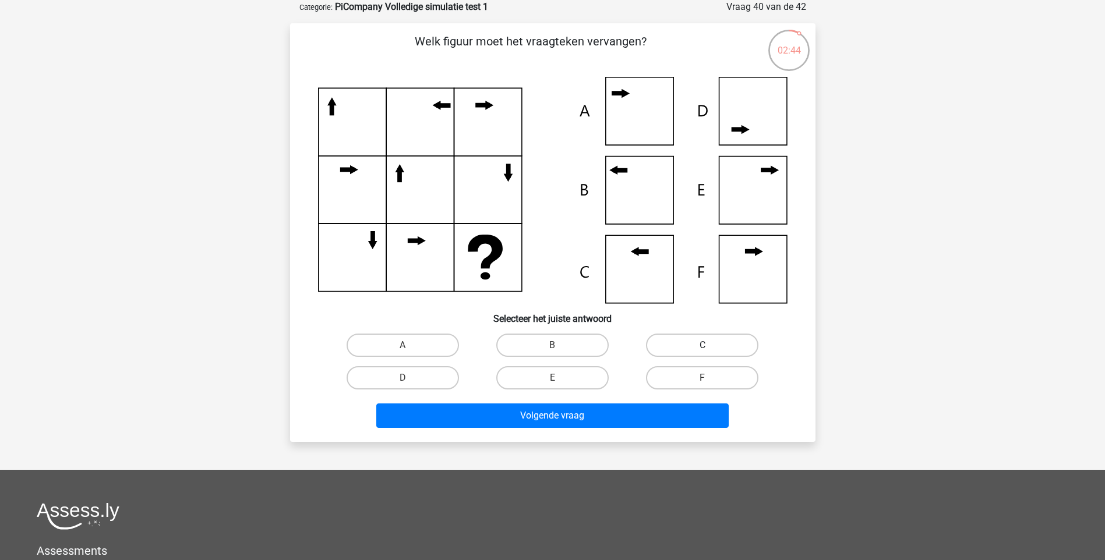
click at [667, 346] on label "C" at bounding box center [702, 345] width 112 height 23
click at [702, 346] on input "C" at bounding box center [706, 349] width 8 height 8
radio input "true"
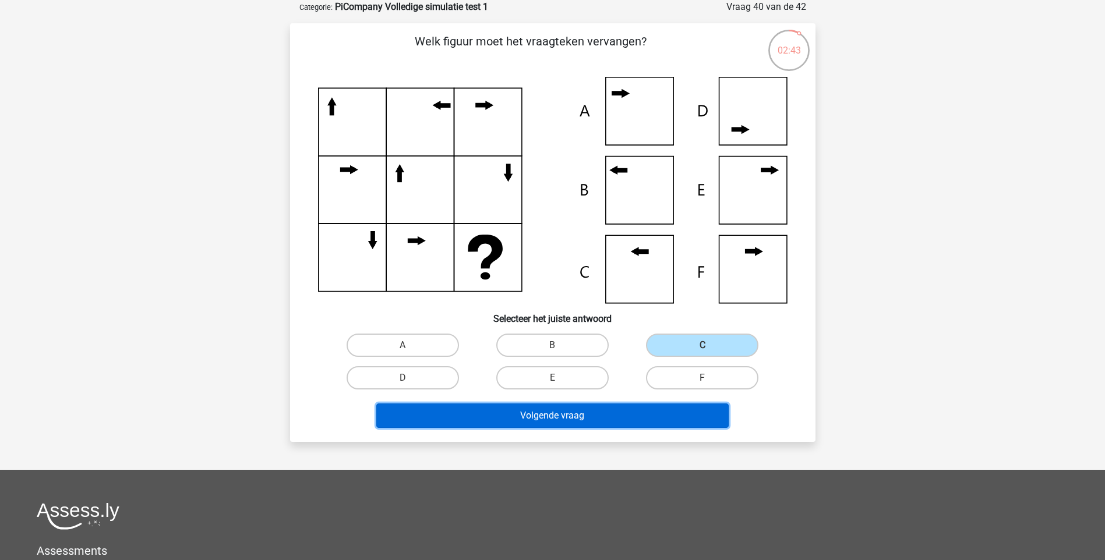
click at [603, 408] on button "Volgende vraag" at bounding box center [552, 415] width 352 height 24
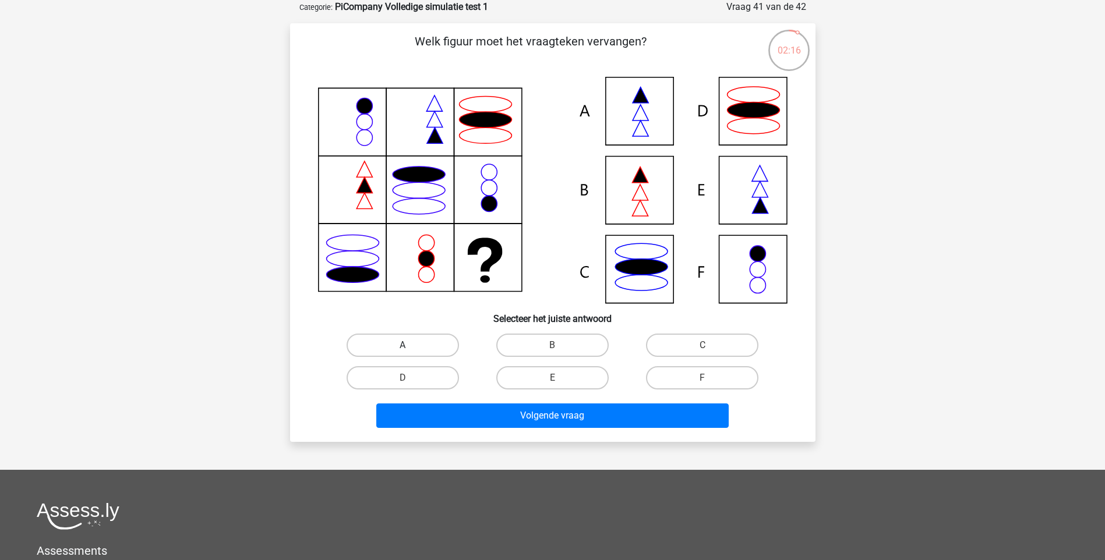
click at [417, 349] on label "A" at bounding box center [402, 345] width 112 height 23
click at [410, 349] on input "A" at bounding box center [406, 349] width 8 height 8
radio input "true"
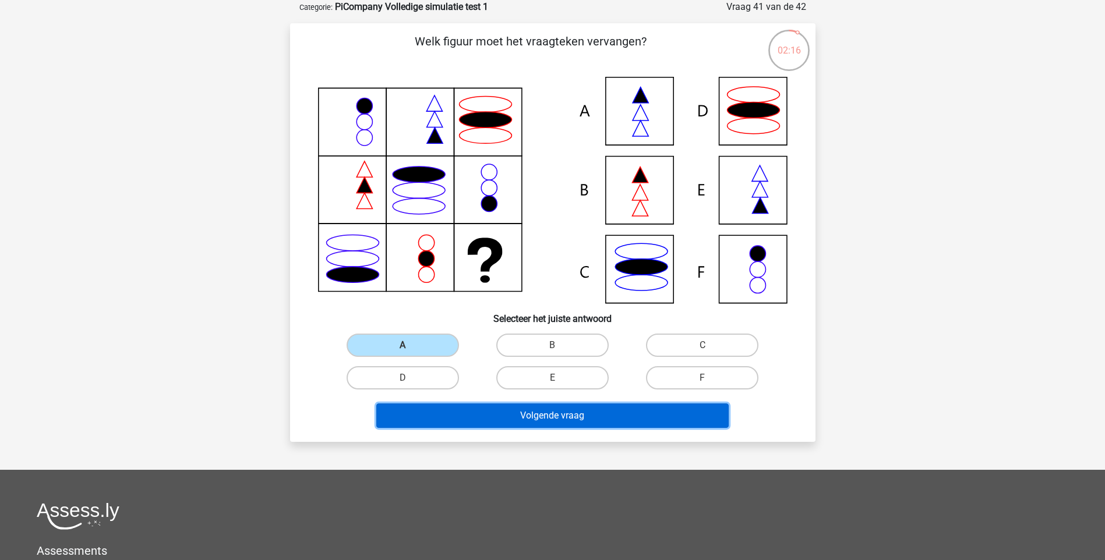
drag, startPoint x: 527, startPoint y: 405, endPoint x: 533, endPoint y: 418, distance: 14.6
click at [527, 405] on button "Volgende vraag" at bounding box center [552, 415] width 352 height 24
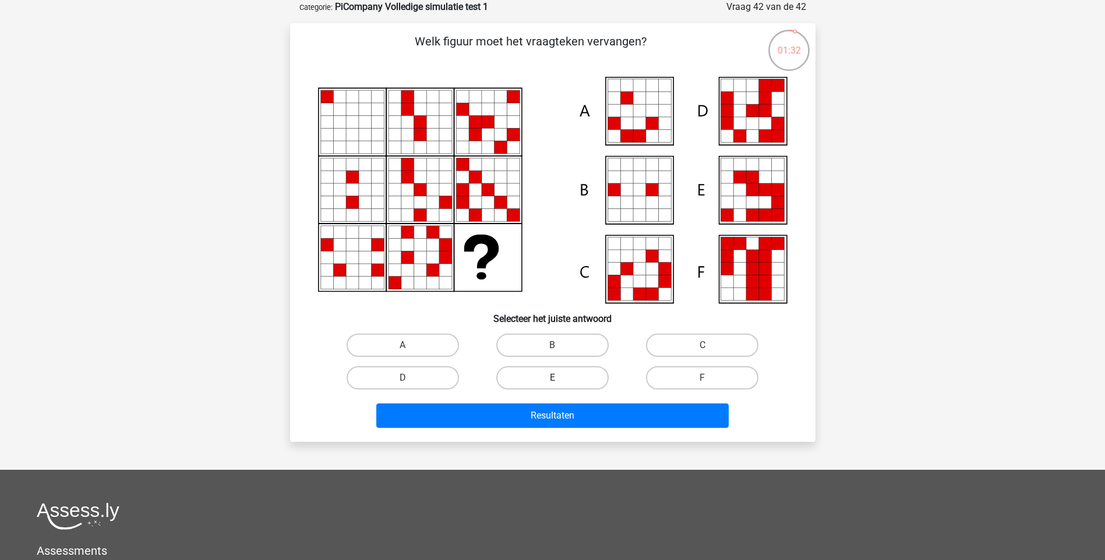
click at [575, 370] on label "E" at bounding box center [552, 377] width 112 height 23
click at [560, 378] on input "E" at bounding box center [556, 382] width 8 height 8
radio input "true"
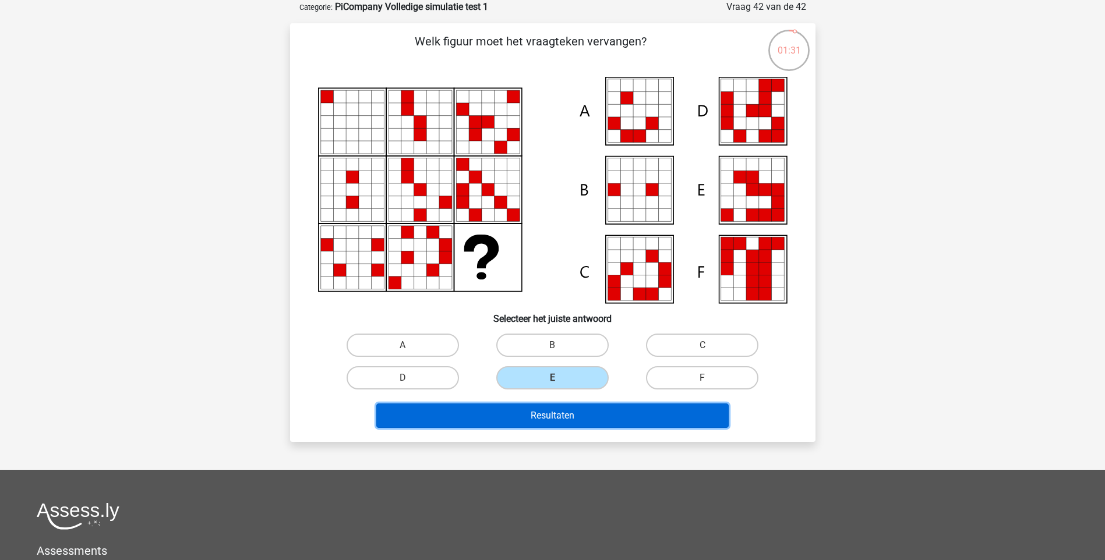
click at [568, 421] on button "Resultaten" at bounding box center [552, 415] width 352 height 24
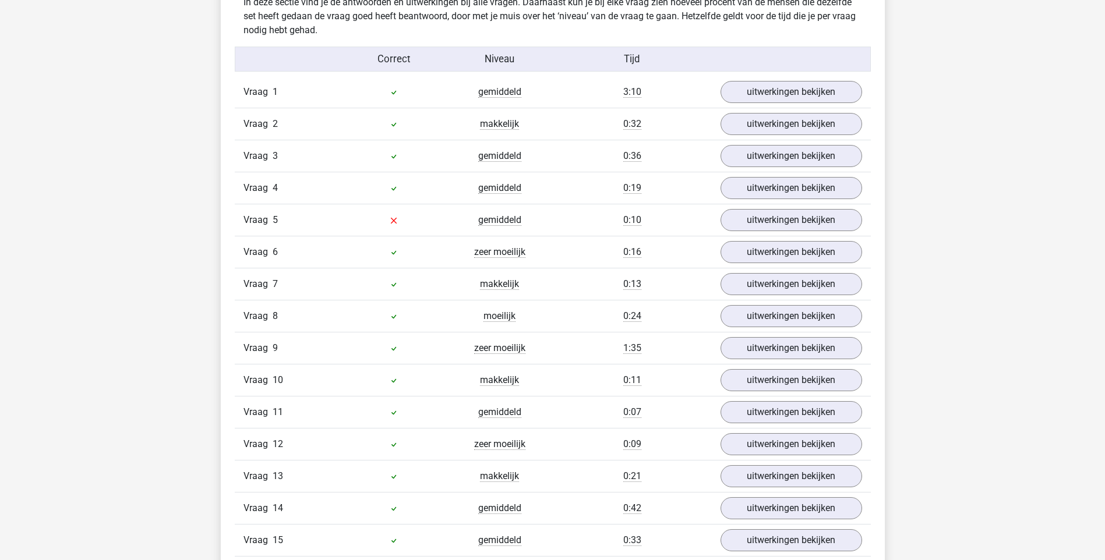
scroll to position [1009, 0]
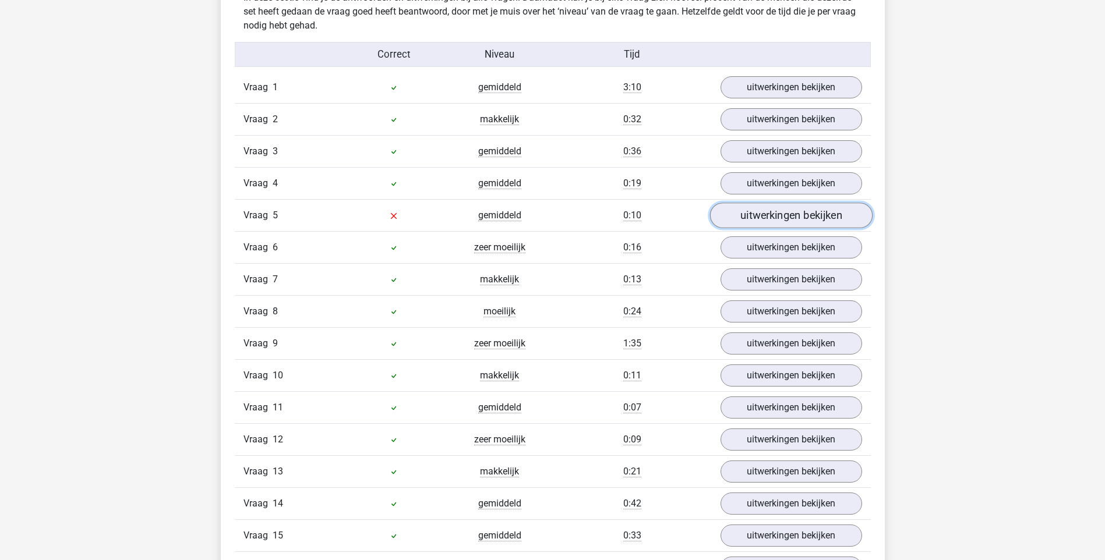
click at [727, 220] on link "uitwerkingen bekijken" at bounding box center [790, 216] width 162 height 26
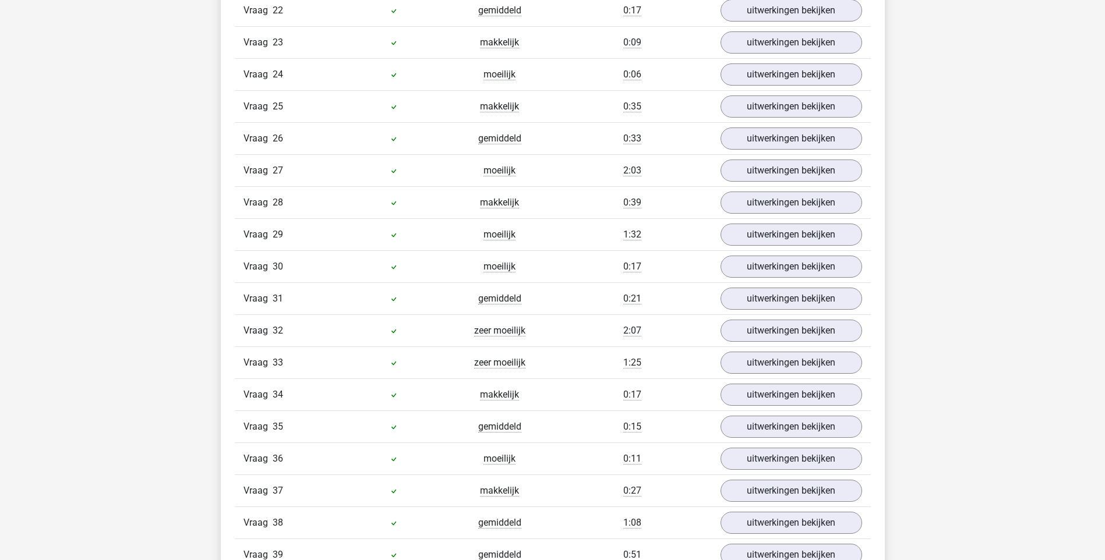
scroll to position [2523, 0]
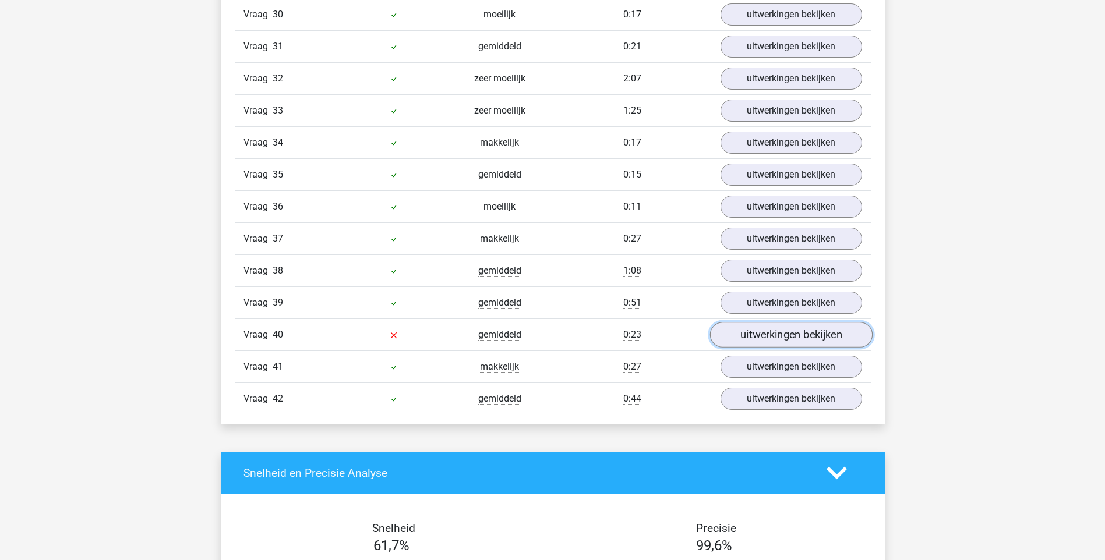
click at [738, 337] on link "uitwerkingen bekijken" at bounding box center [790, 335] width 162 height 26
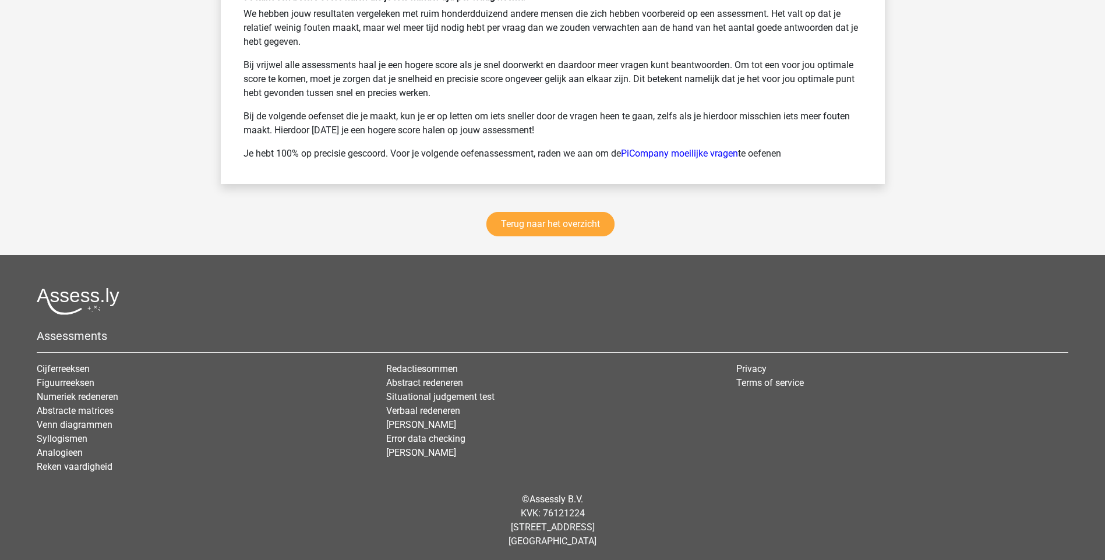
scroll to position [3969, 0]
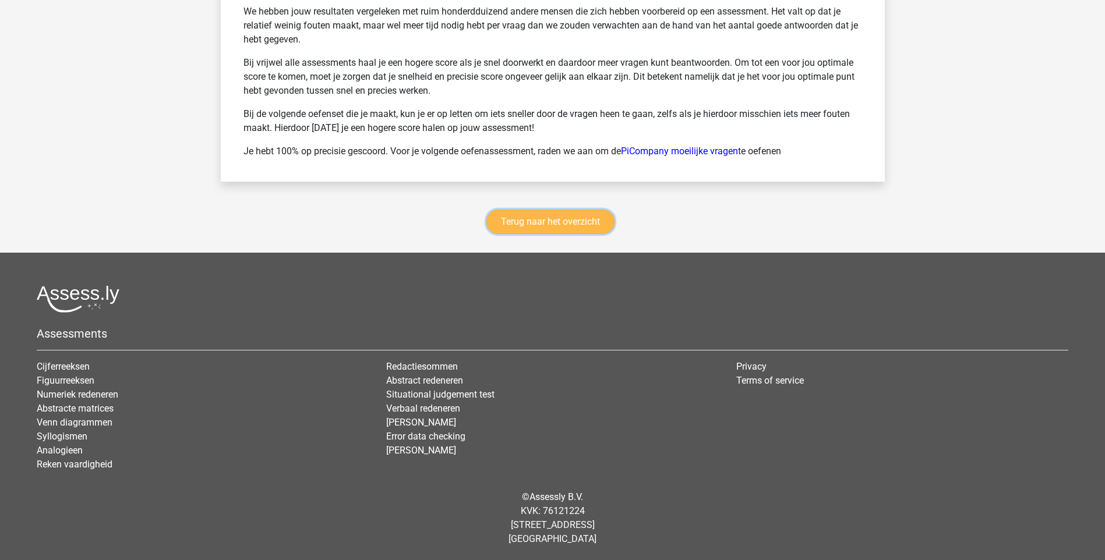
click at [544, 225] on link "Terug naar het overzicht" at bounding box center [550, 222] width 128 height 24
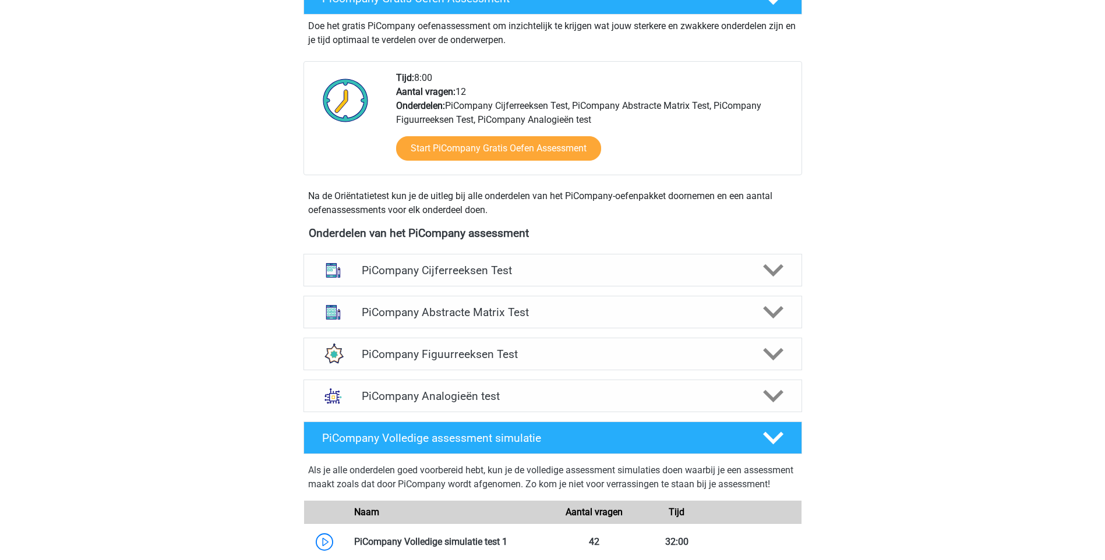
scroll to position [505, 0]
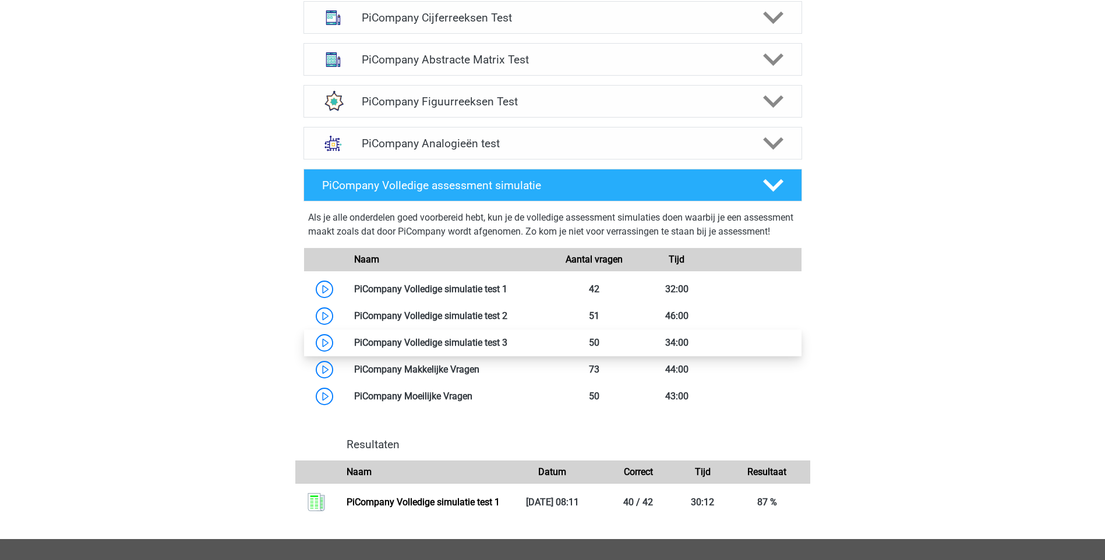
click at [507, 348] on link at bounding box center [507, 342] width 0 height 11
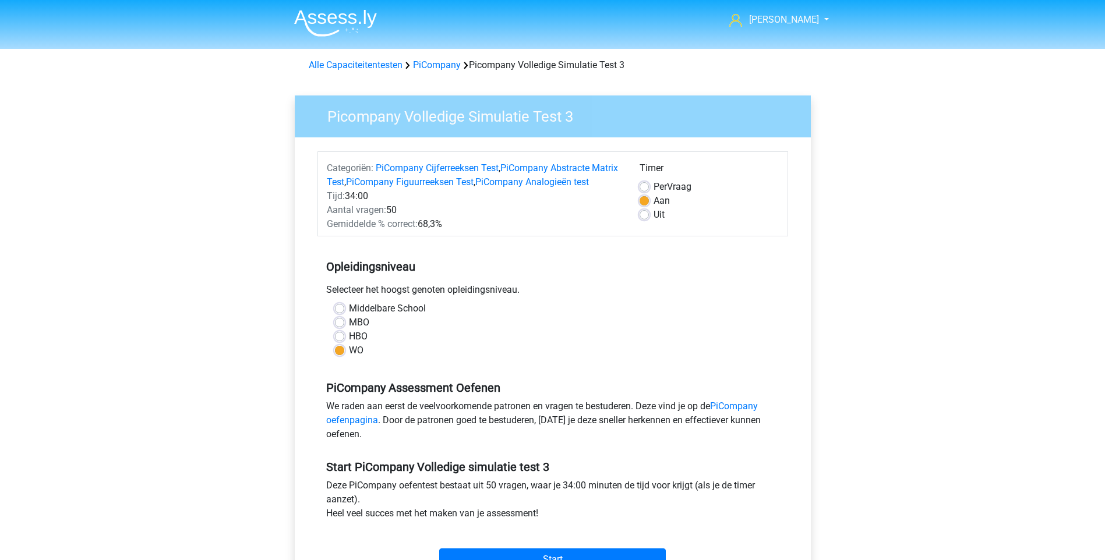
scroll to position [252, 0]
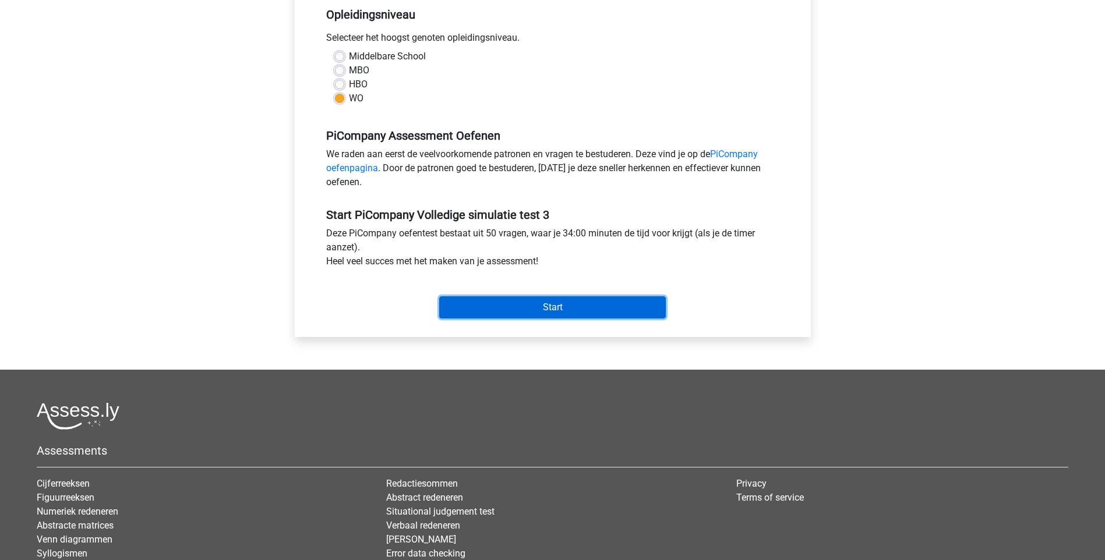
click at [516, 318] on input "Start" at bounding box center [552, 307] width 226 height 22
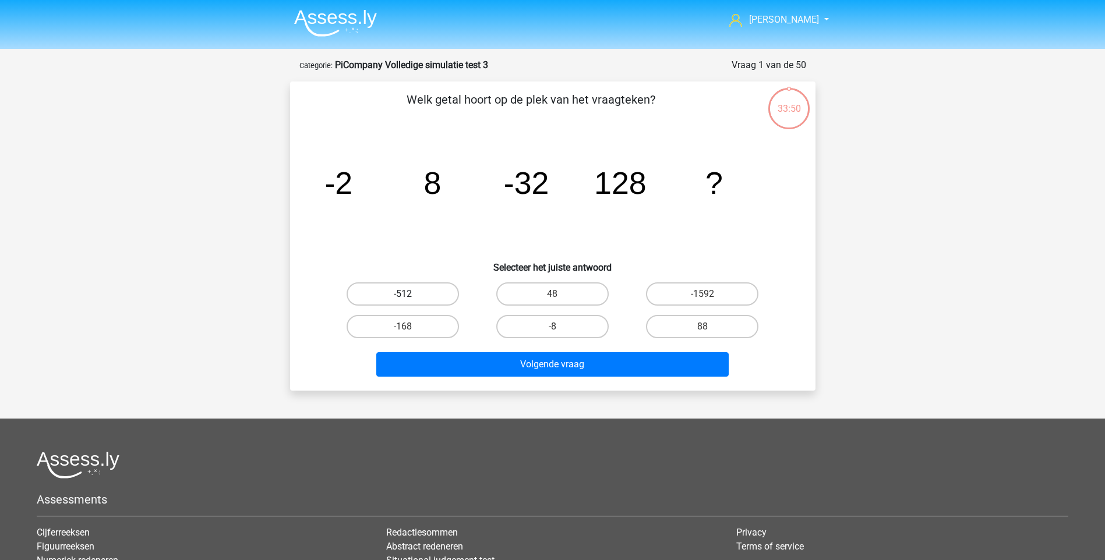
click at [431, 293] on label "-512" at bounding box center [402, 293] width 112 height 23
click at [410, 294] on input "-512" at bounding box center [406, 298] width 8 height 8
radio input "true"
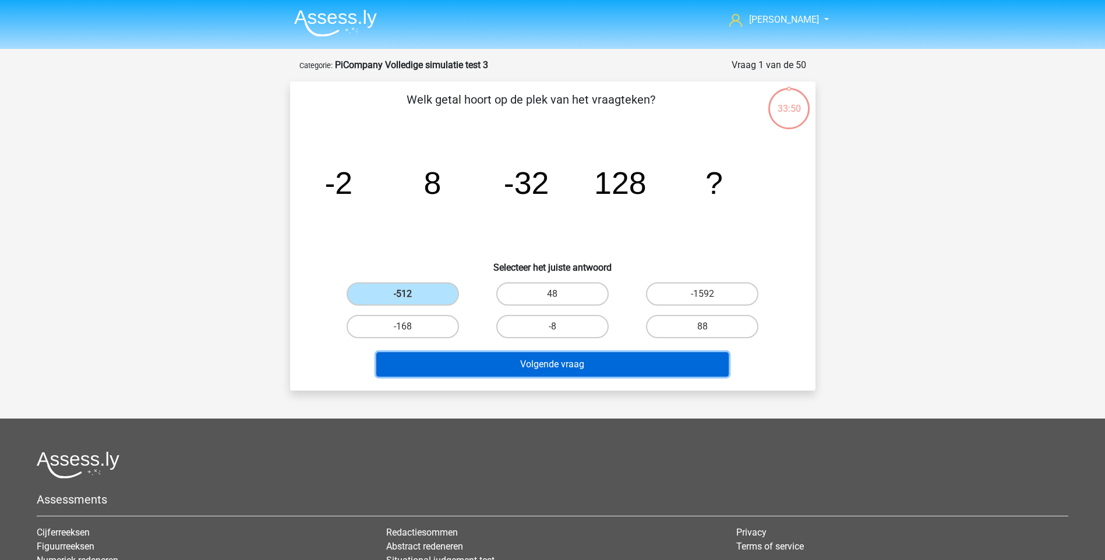
click at [522, 358] on button "Volgende vraag" at bounding box center [552, 364] width 352 height 24
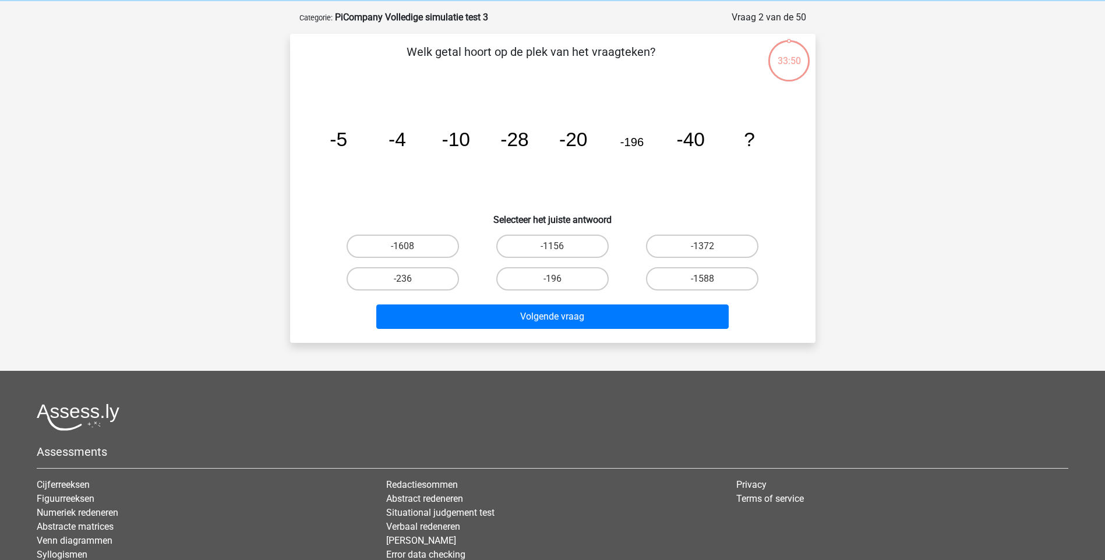
scroll to position [58, 0]
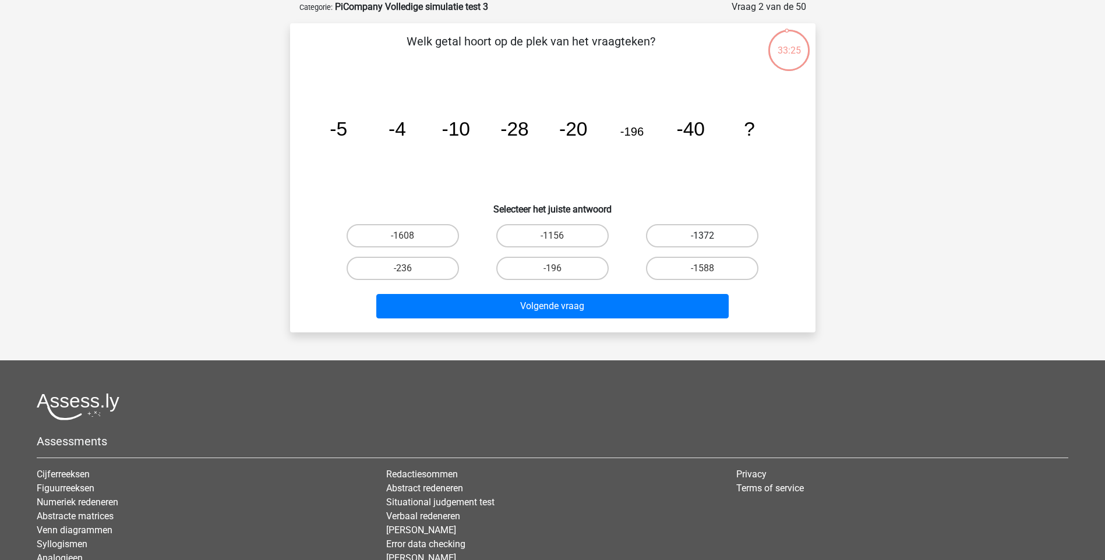
click at [684, 233] on label "-1372" at bounding box center [702, 235] width 112 height 23
click at [702, 236] on input "-1372" at bounding box center [706, 240] width 8 height 8
radio input "true"
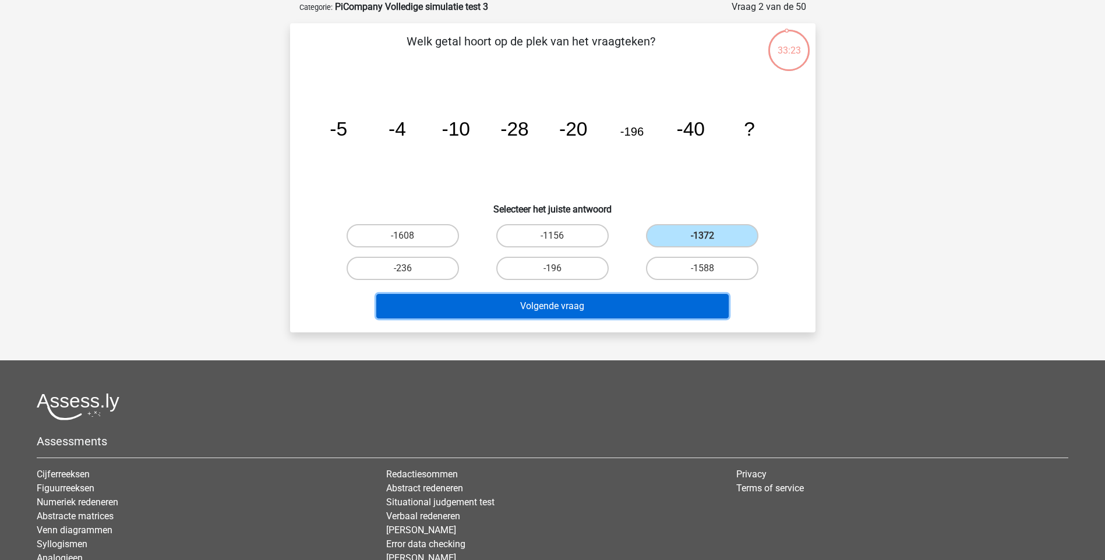
click at [621, 303] on button "Volgende vraag" at bounding box center [552, 306] width 352 height 24
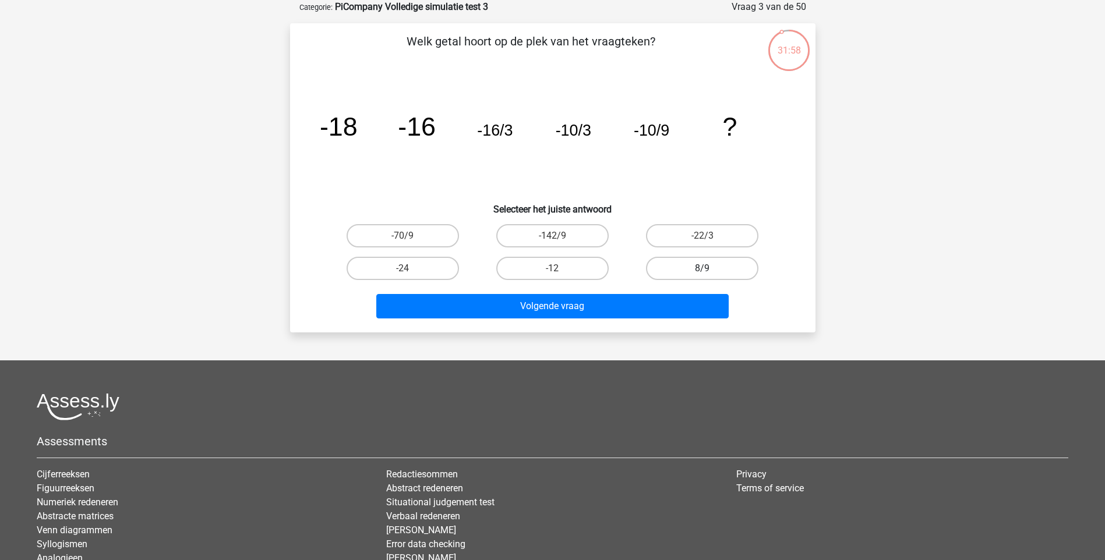
click at [688, 268] on label "8/9" at bounding box center [702, 268] width 112 height 23
click at [702, 268] on input "8/9" at bounding box center [706, 272] width 8 height 8
radio input "true"
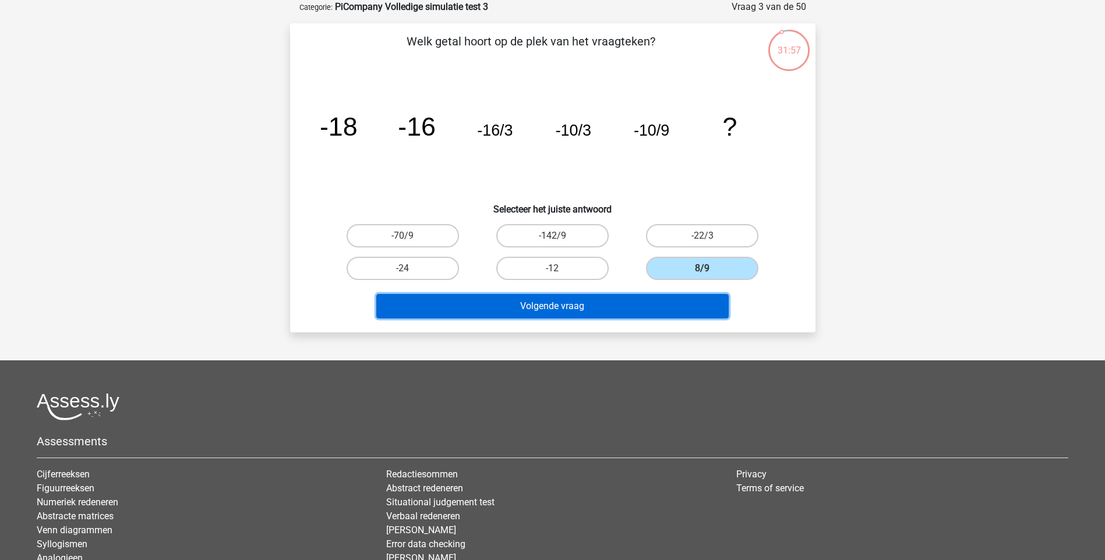
click at [659, 309] on button "Volgende vraag" at bounding box center [552, 306] width 352 height 24
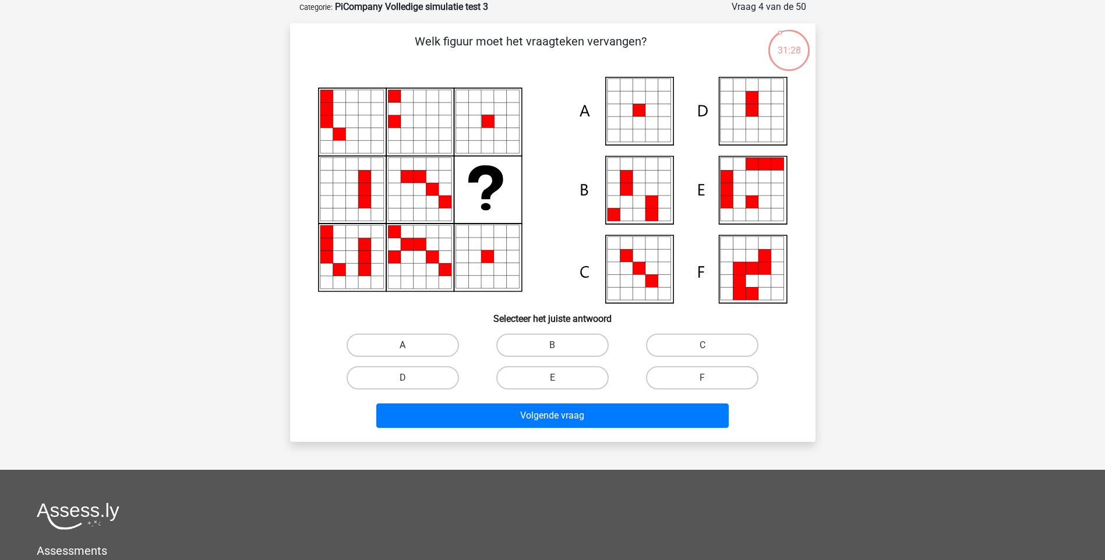
click at [436, 343] on label "A" at bounding box center [402, 345] width 112 height 23
click at [410, 345] on input "A" at bounding box center [406, 349] width 8 height 8
radio input "true"
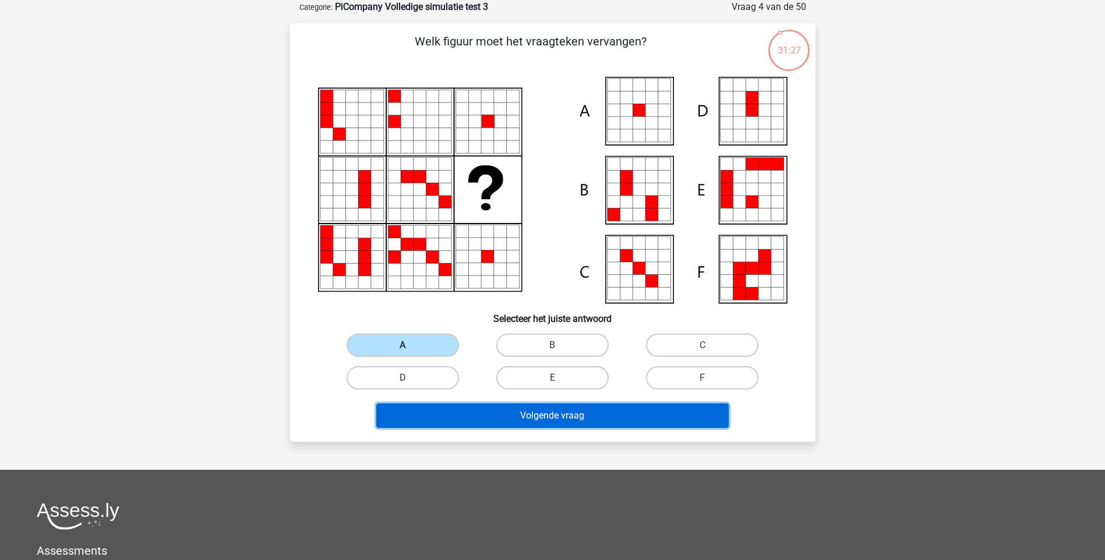
click at [521, 415] on button "Volgende vraag" at bounding box center [552, 415] width 352 height 24
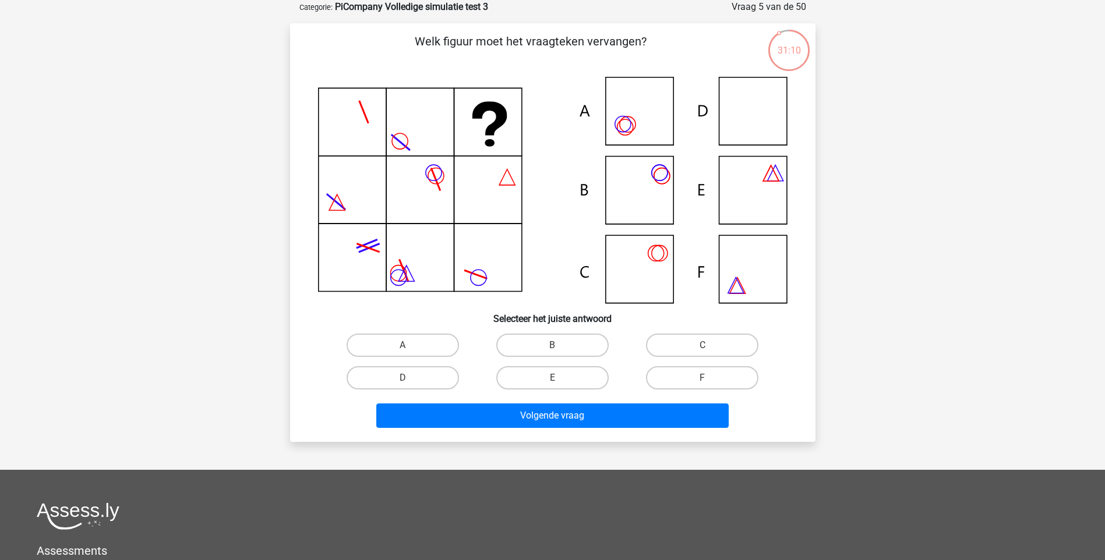
click at [738, 112] on icon at bounding box center [552, 190] width 469 height 226
click at [438, 376] on label "D" at bounding box center [402, 377] width 112 height 23
click at [410, 378] on input "D" at bounding box center [406, 382] width 8 height 8
radio input "true"
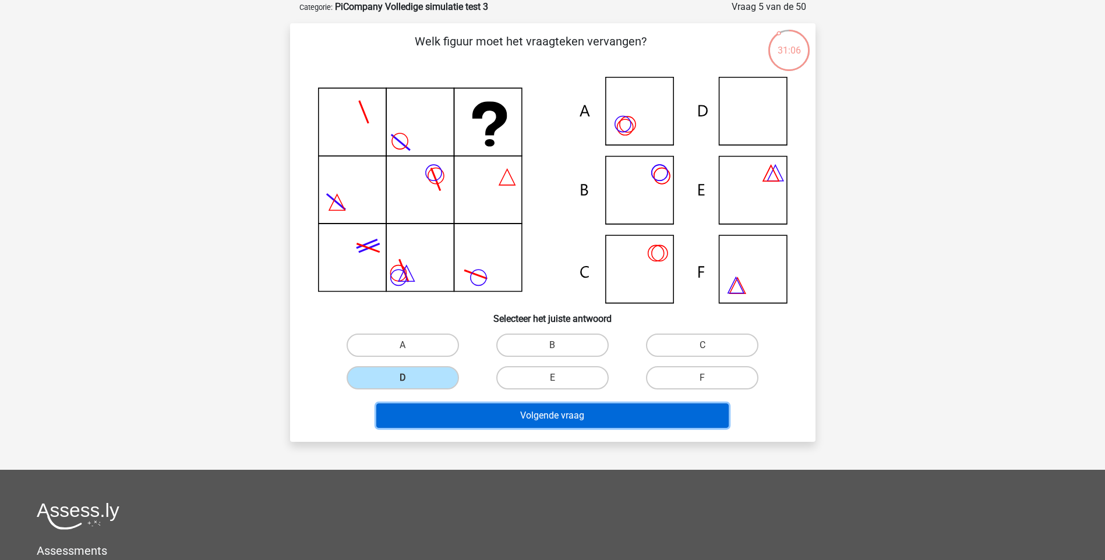
click at [484, 409] on button "Volgende vraag" at bounding box center [552, 415] width 352 height 24
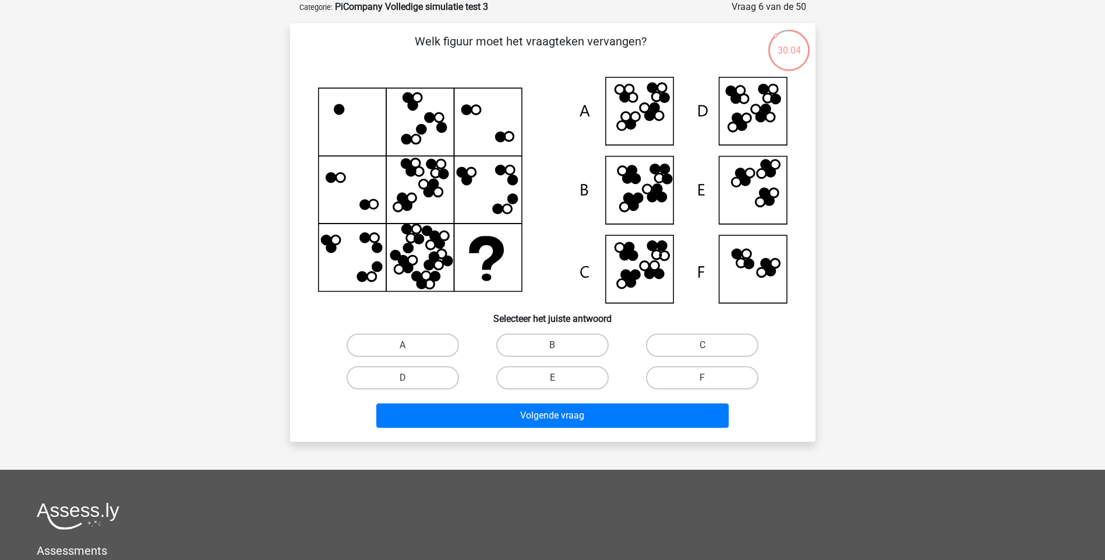
drag, startPoint x: 541, startPoint y: 350, endPoint x: 542, endPoint y: 361, distance: 11.1
click at [542, 350] on label "B" at bounding box center [552, 345] width 112 height 23
click at [552, 350] on input "B" at bounding box center [556, 349] width 8 height 8
radio input "true"
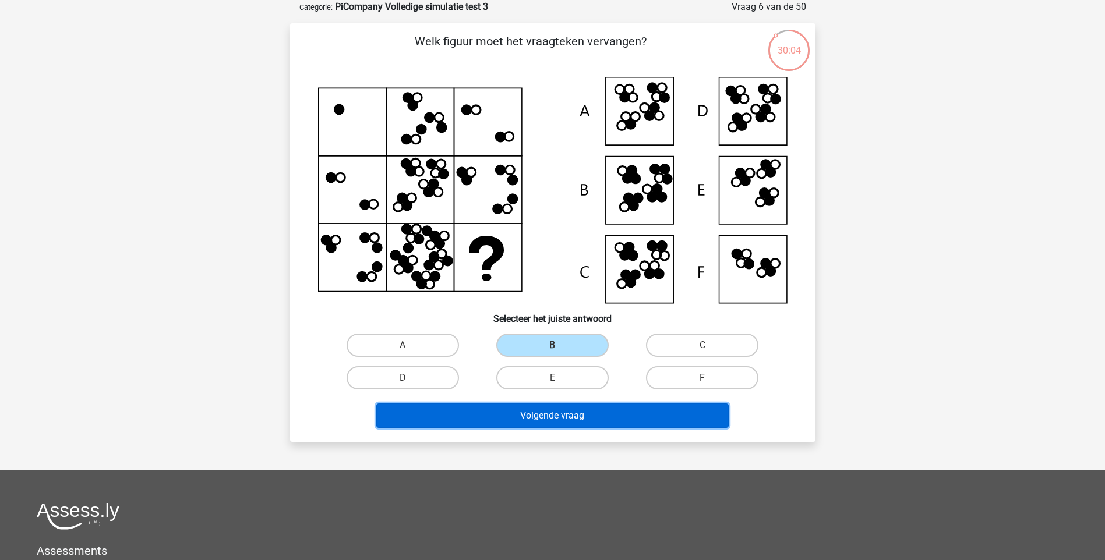
click at [534, 412] on button "Volgende vraag" at bounding box center [552, 415] width 352 height 24
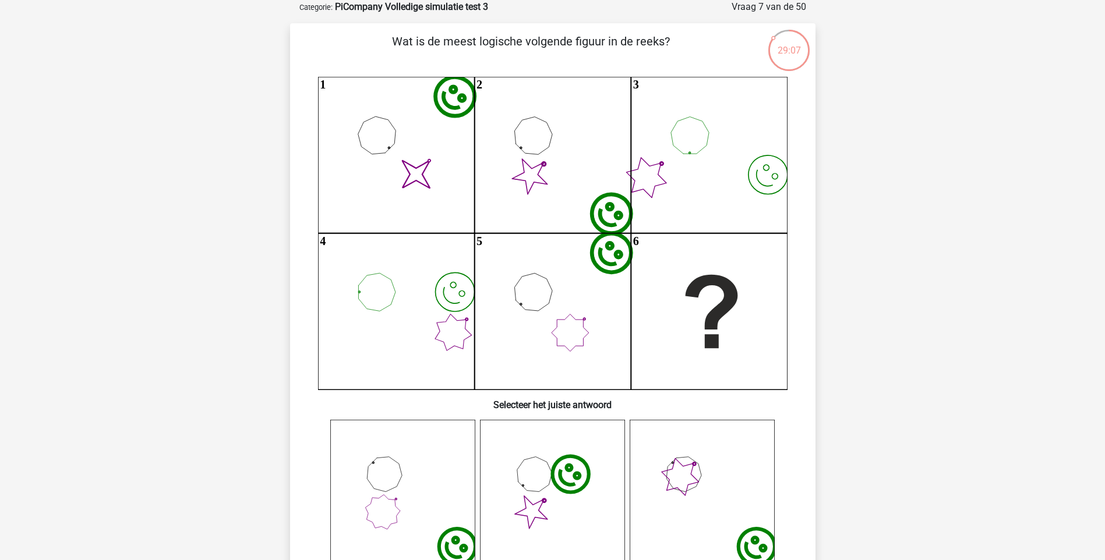
scroll to position [311, 0]
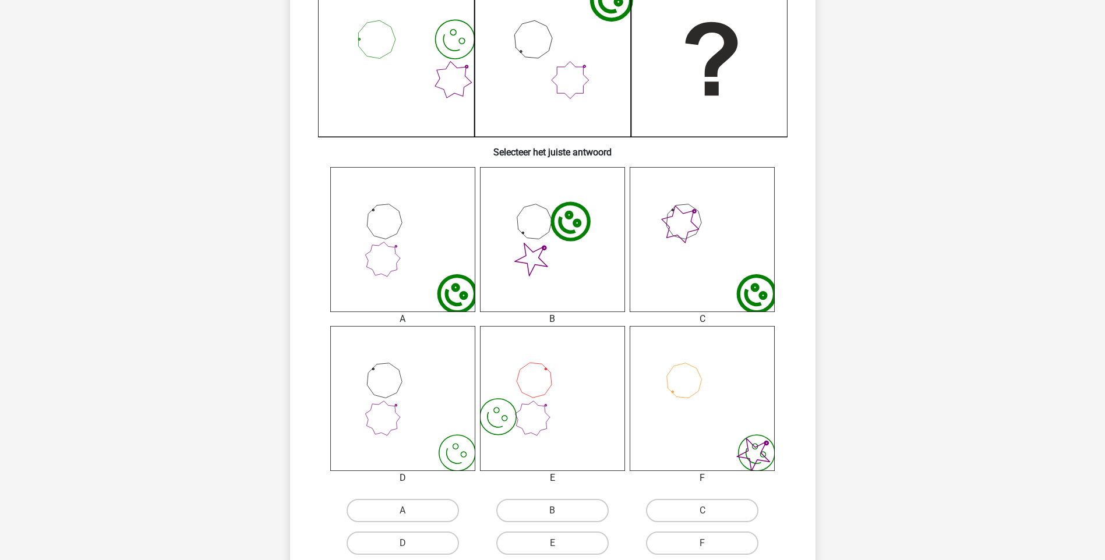
click at [412, 254] on icon "image/svg+xml" at bounding box center [402, 239] width 145 height 145
click at [400, 510] on label "A" at bounding box center [402, 510] width 112 height 23
click at [402, 511] on input "A" at bounding box center [406, 515] width 8 height 8
radio input "true"
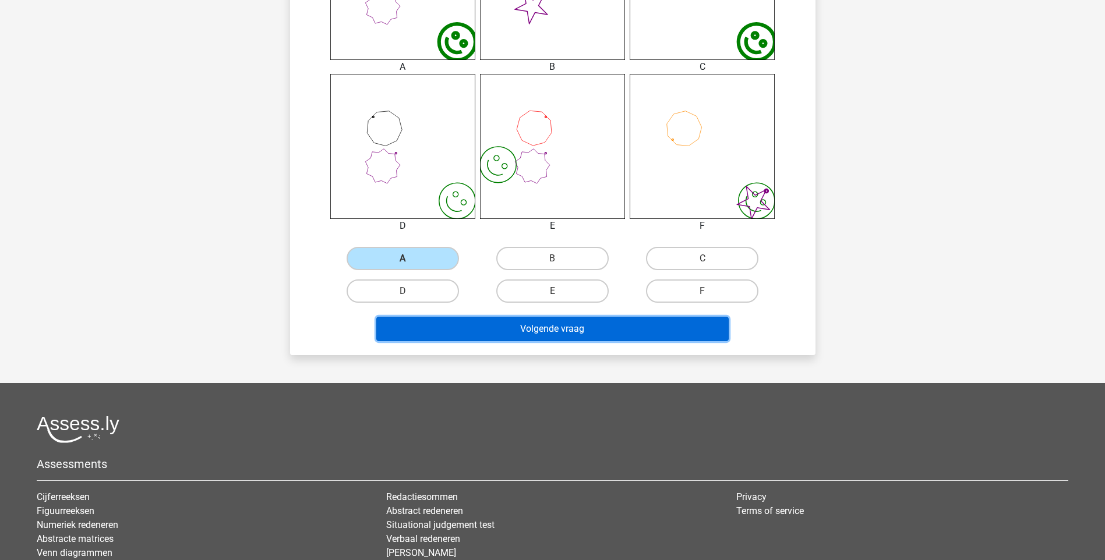
click at [519, 334] on button "Volgende vraag" at bounding box center [552, 329] width 352 height 24
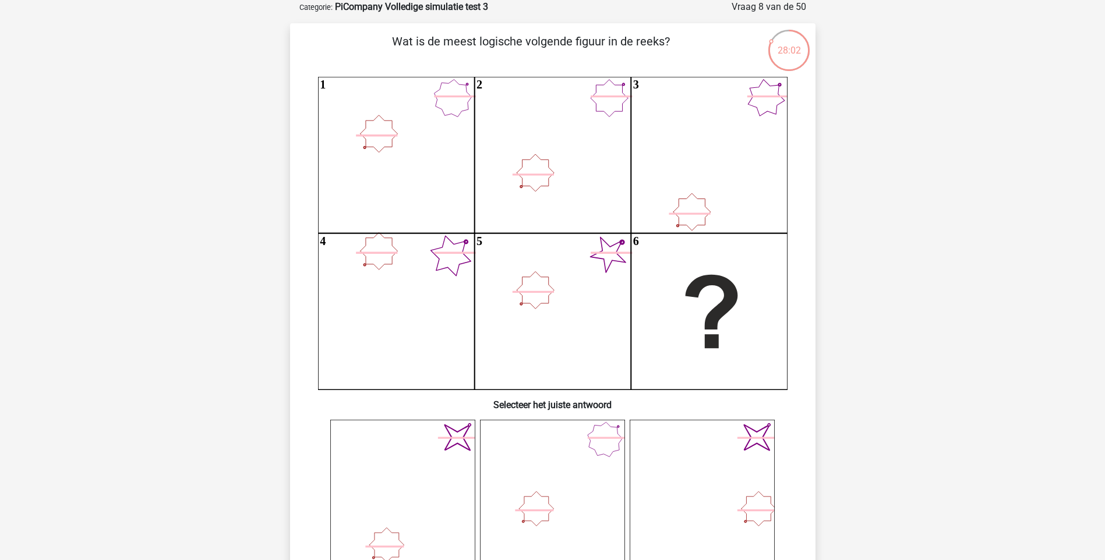
scroll to position [311, 0]
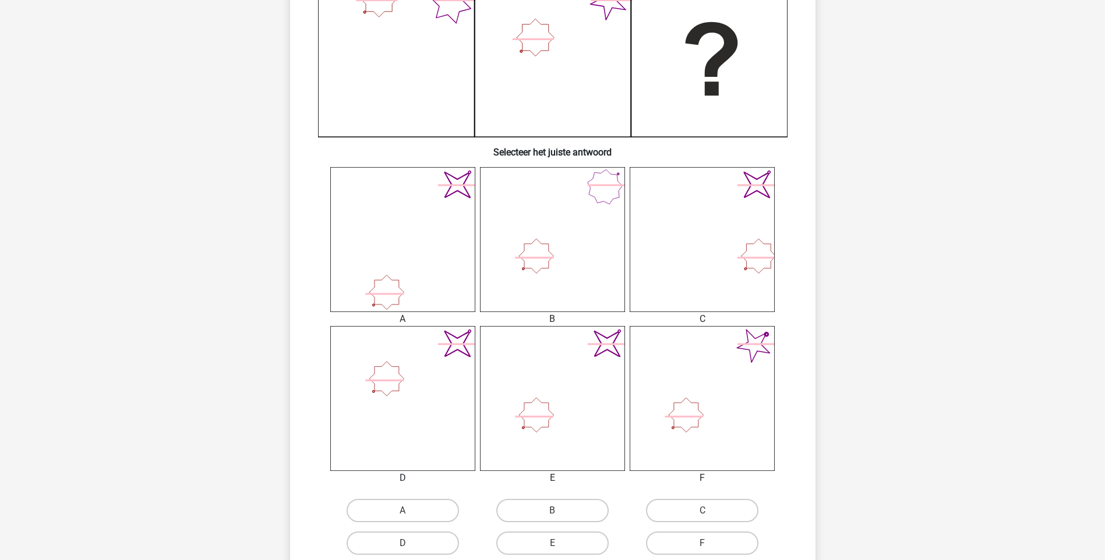
click at [548, 409] on icon at bounding box center [536, 415] width 49 height 49
click at [553, 537] on label "E" at bounding box center [552, 543] width 112 height 23
click at [553, 543] on input "E" at bounding box center [556, 547] width 8 height 8
radio input "true"
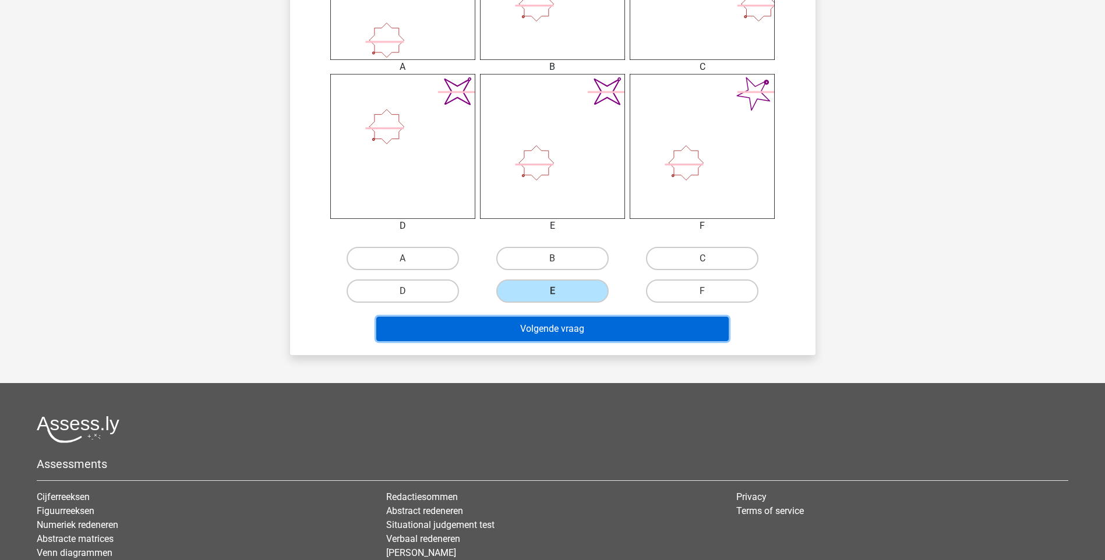
click at [574, 330] on button "Volgende vraag" at bounding box center [552, 329] width 352 height 24
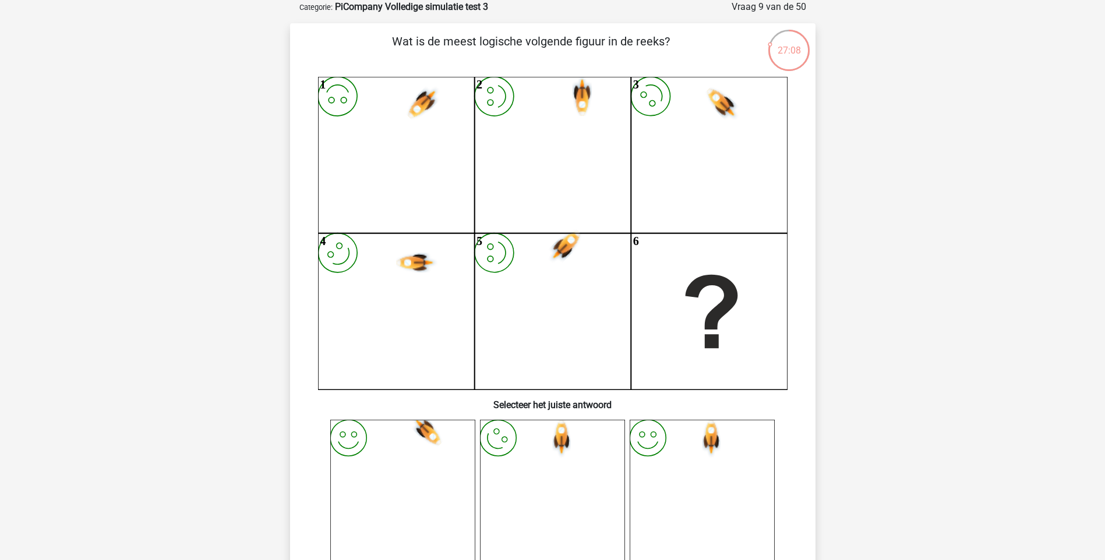
scroll to position [311, 0]
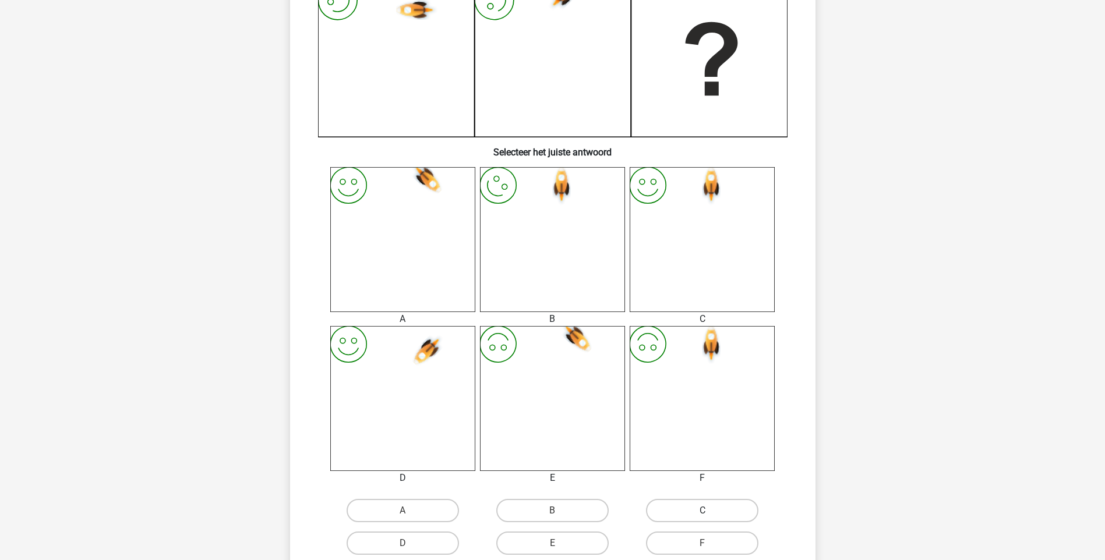
click at [710, 501] on label "C" at bounding box center [702, 510] width 112 height 23
click at [710, 511] on input "C" at bounding box center [706, 515] width 8 height 8
radio input "true"
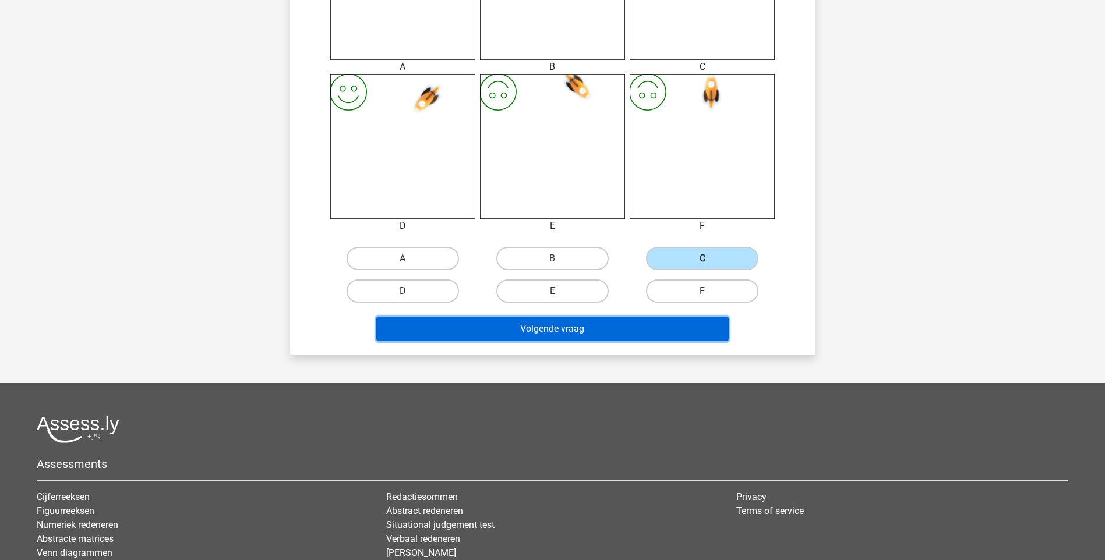
click at [539, 323] on button "Volgende vraag" at bounding box center [552, 329] width 352 height 24
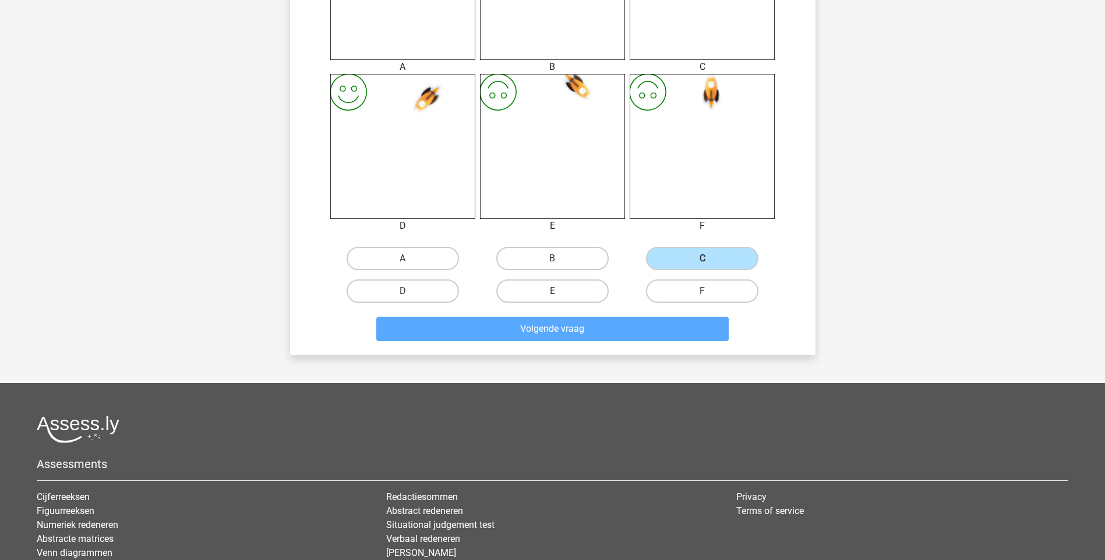
scroll to position [48, 0]
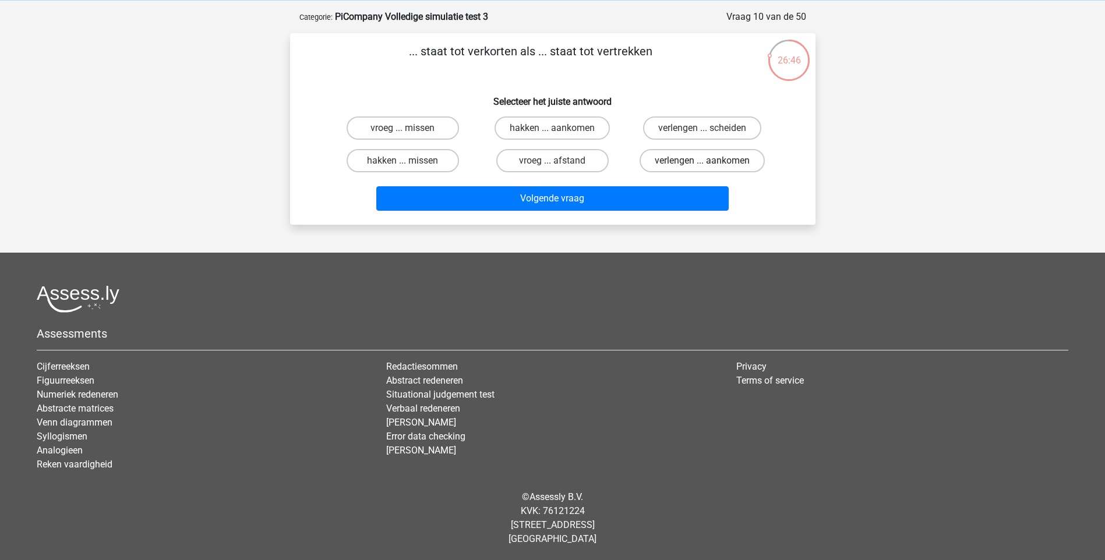
click at [664, 164] on label "verlengen ... aankomen" at bounding box center [701, 160] width 125 height 23
click at [702, 164] on input "verlengen ... aankomen" at bounding box center [706, 165] width 8 height 8
radio input "true"
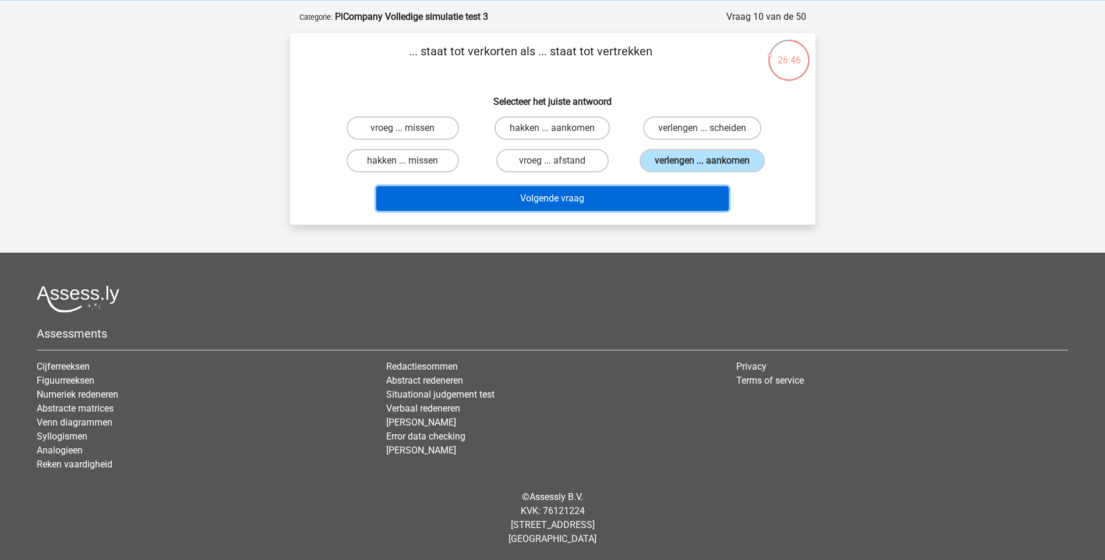
click at [629, 190] on button "Volgende vraag" at bounding box center [552, 198] width 352 height 24
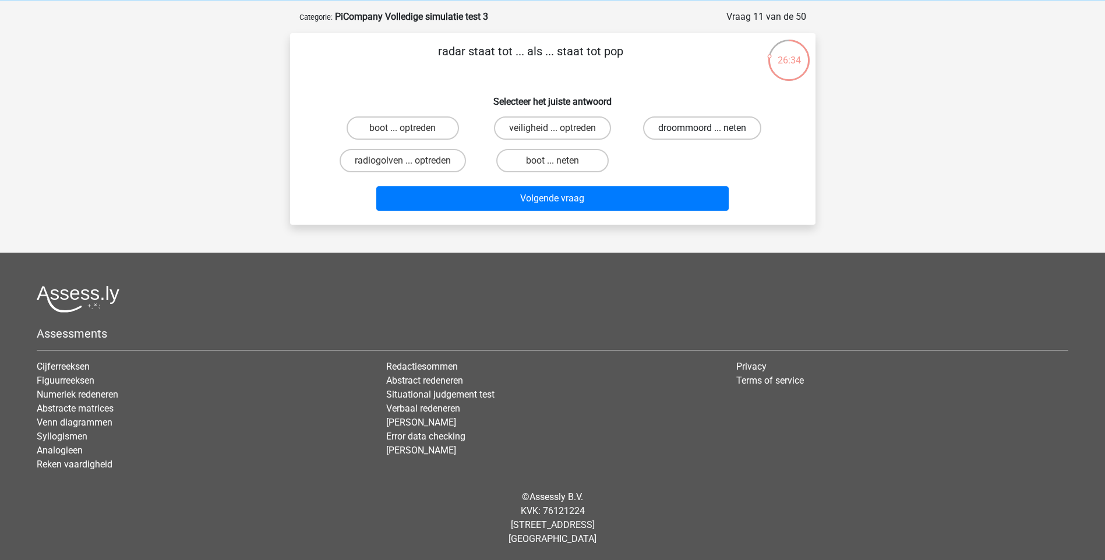
click at [663, 127] on label "droommoord ... neten" at bounding box center [702, 127] width 118 height 23
click at [702, 128] on input "droommoord ... neten" at bounding box center [706, 132] width 8 height 8
radio input "true"
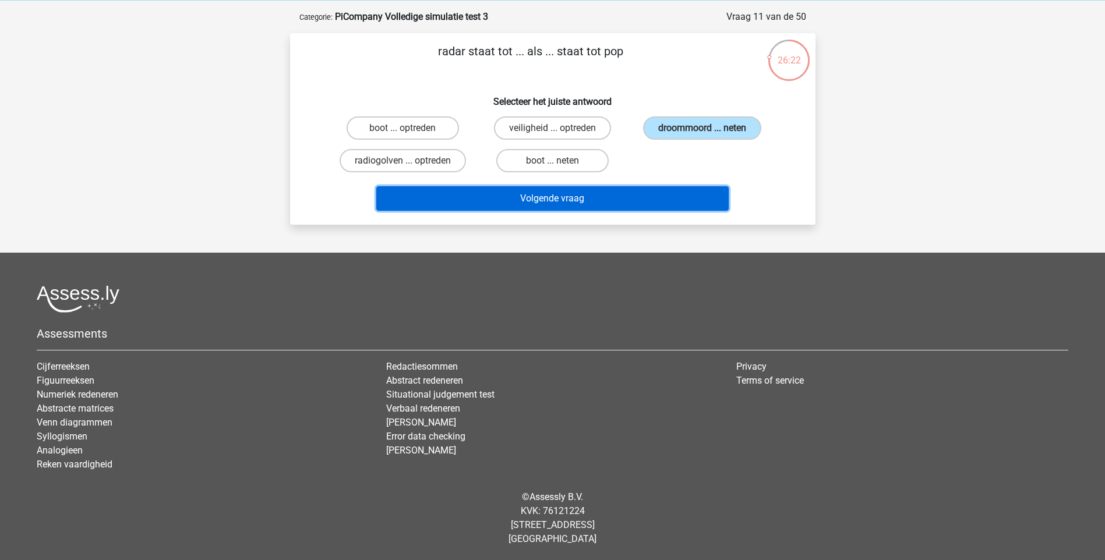
click at [594, 201] on button "Volgende vraag" at bounding box center [552, 198] width 352 height 24
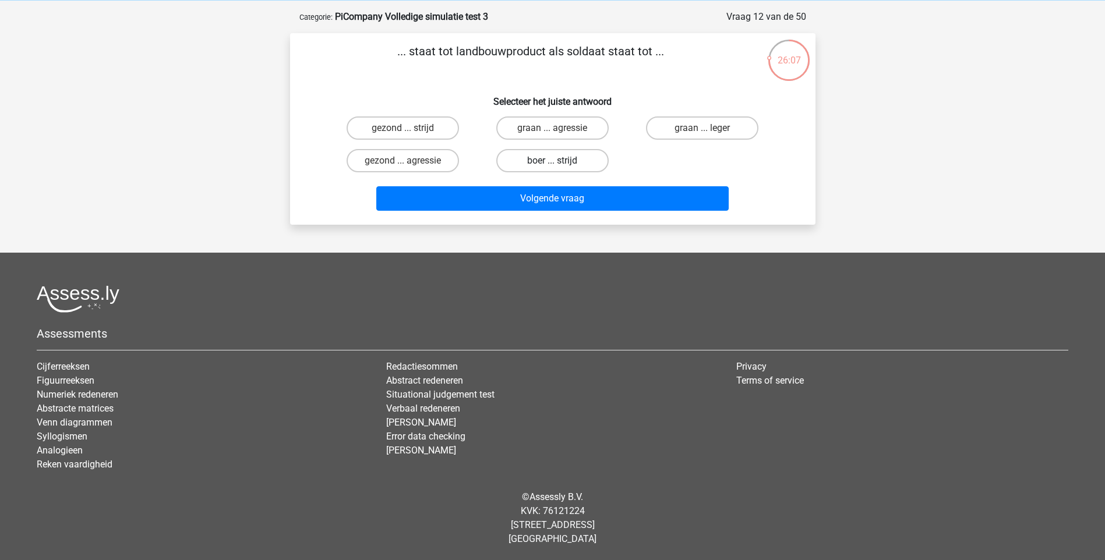
click at [575, 162] on label "boer ... strijd" at bounding box center [552, 160] width 112 height 23
click at [560, 162] on input "boer ... strijd" at bounding box center [556, 165] width 8 height 8
radio input "true"
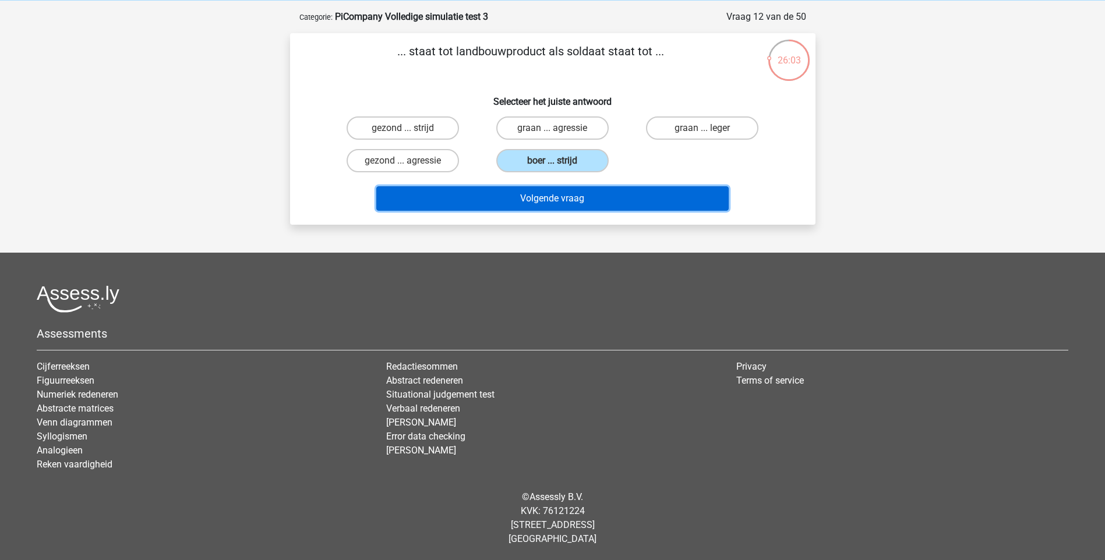
click at [562, 199] on button "Volgende vraag" at bounding box center [552, 198] width 352 height 24
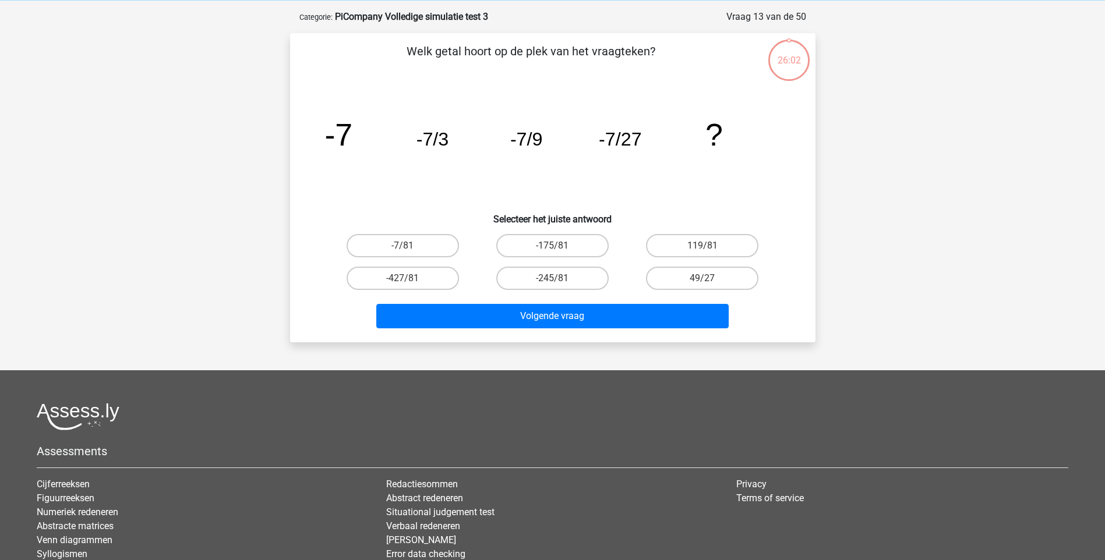
scroll to position [58, 0]
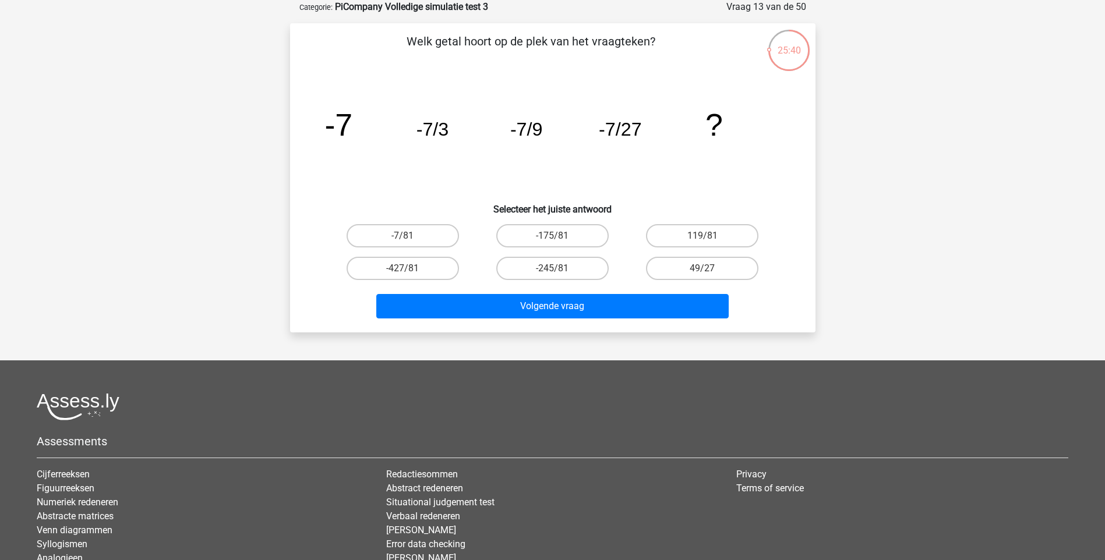
click at [403, 247] on div "-7/81" at bounding box center [403, 236] width 150 height 33
click at [405, 239] on input "-7/81" at bounding box center [406, 240] width 8 height 8
radio input "true"
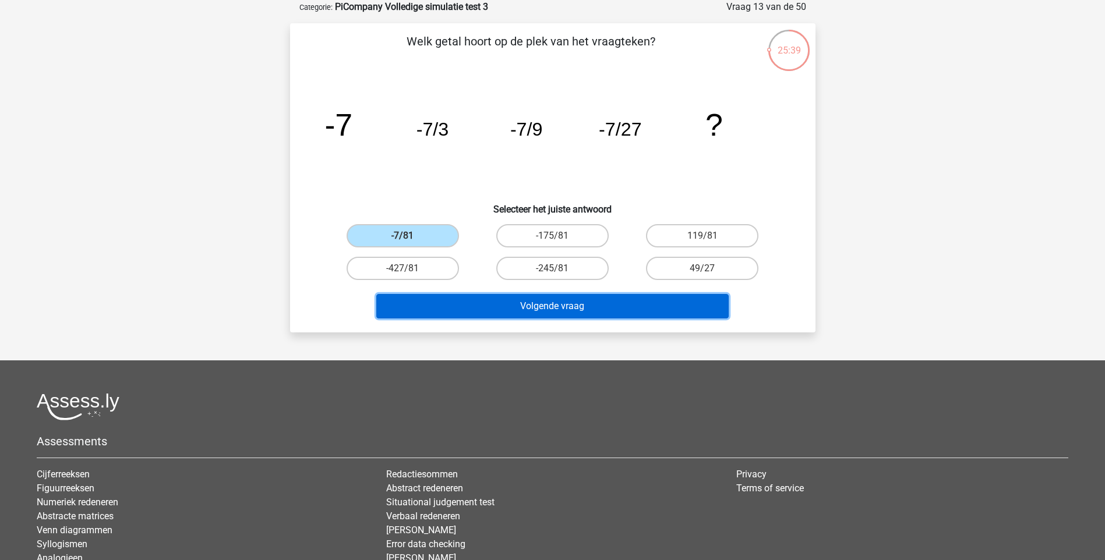
click at [555, 307] on button "Volgende vraag" at bounding box center [552, 306] width 352 height 24
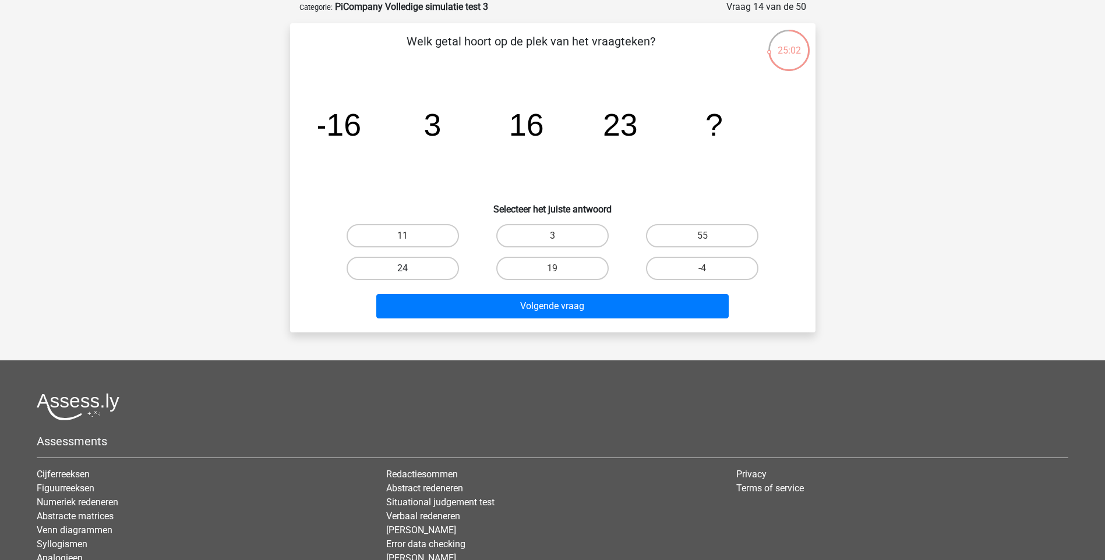
click at [411, 275] on label "24" at bounding box center [402, 268] width 112 height 23
click at [410, 275] on input "24" at bounding box center [406, 272] width 8 height 8
radio input "true"
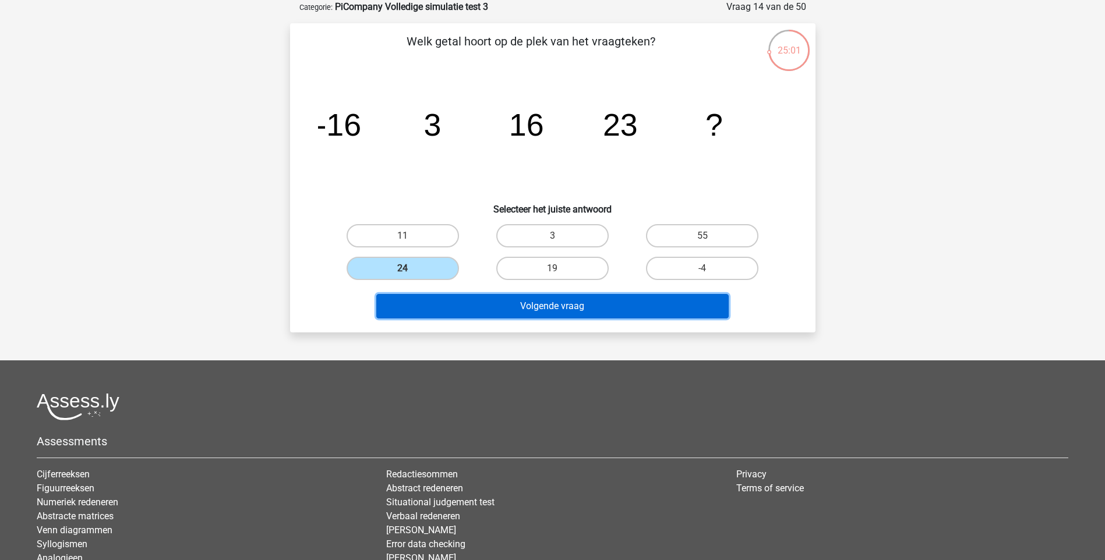
click at [491, 302] on button "Volgende vraag" at bounding box center [552, 306] width 352 height 24
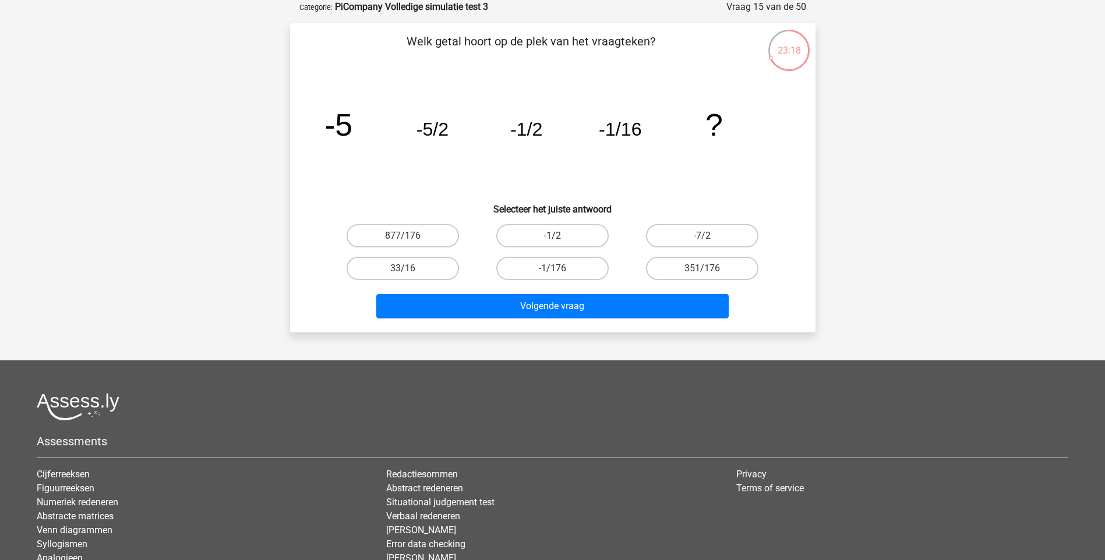
click at [584, 242] on label "-1/2" at bounding box center [552, 235] width 112 height 23
click at [560, 242] on input "-1/2" at bounding box center [556, 240] width 8 height 8
radio input "true"
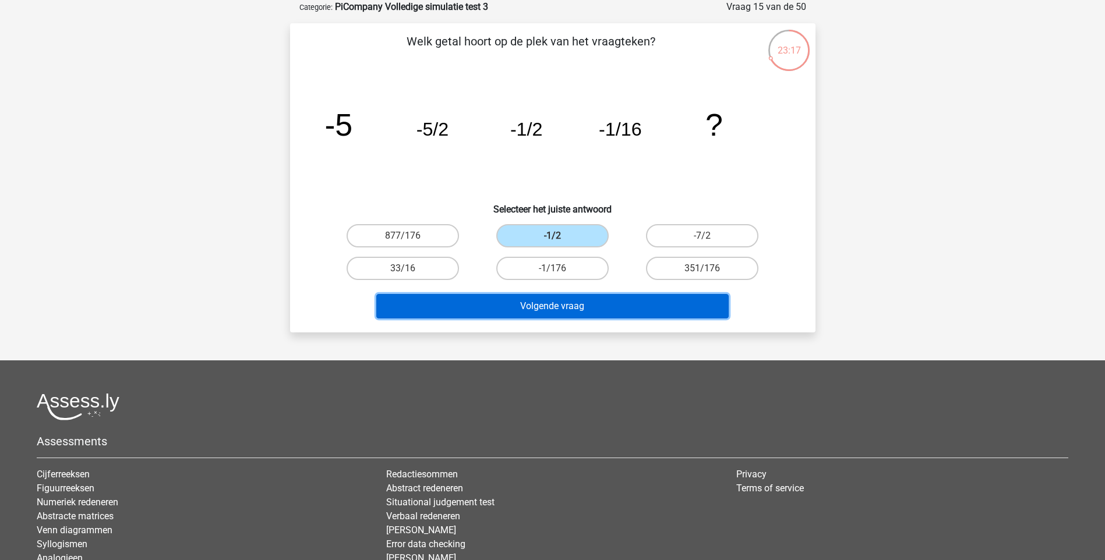
click at [580, 305] on button "Volgende vraag" at bounding box center [552, 306] width 352 height 24
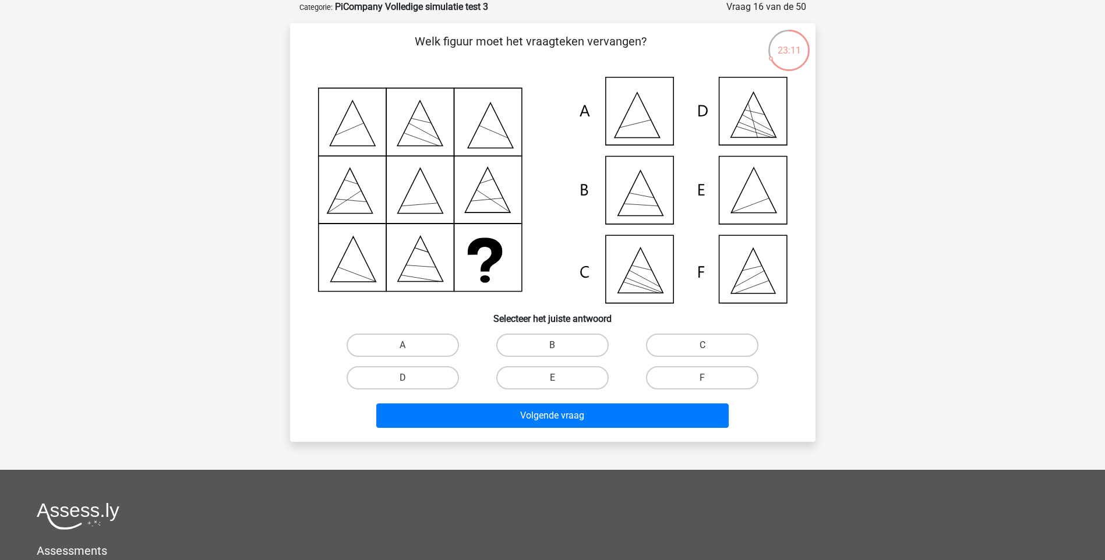
click at [755, 190] on icon at bounding box center [552, 190] width 469 height 226
click at [537, 376] on label "E" at bounding box center [552, 377] width 112 height 23
click at [552, 378] on input "E" at bounding box center [556, 382] width 8 height 8
radio input "true"
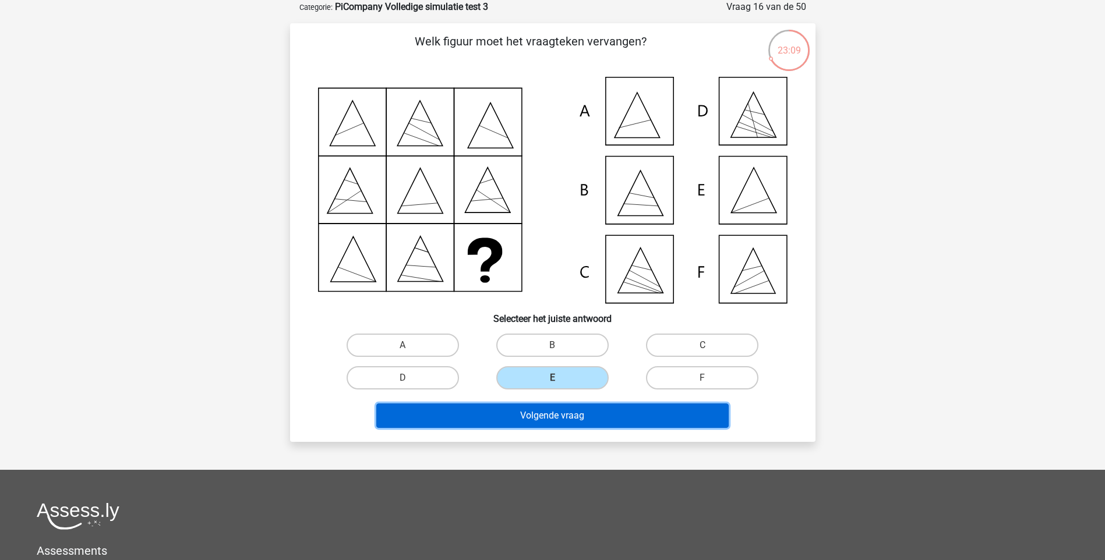
click at [536, 419] on button "Volgende vraag" at bounding box center [552, 415] width 352 height 24
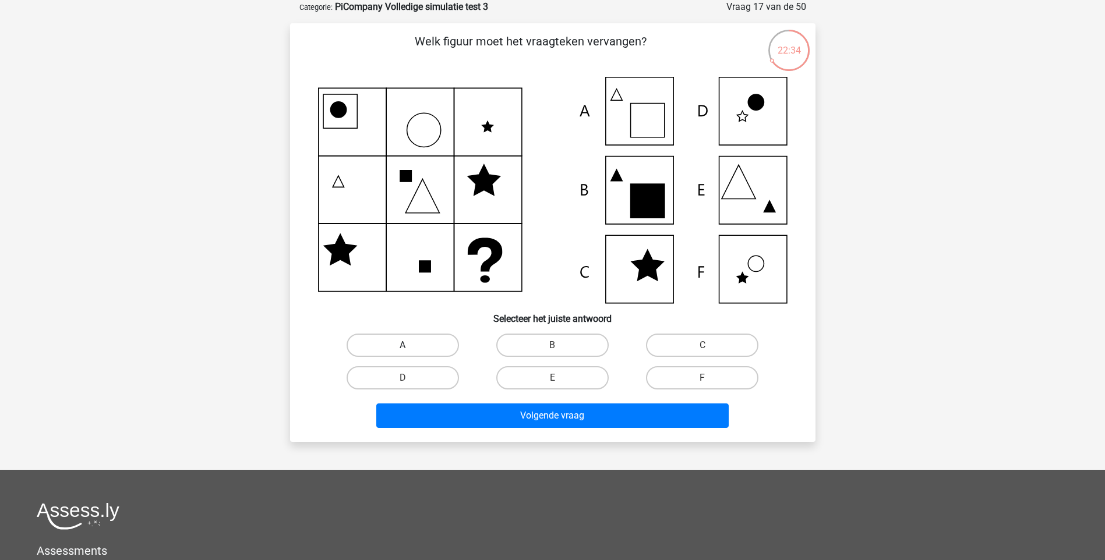
click at [412, 352] on label "A" at bounding box center [402, 345] width 112 height 23
click at [410, 352] on input "A" at bounding box center [406, 349] width 8 height 8
radio input "true"
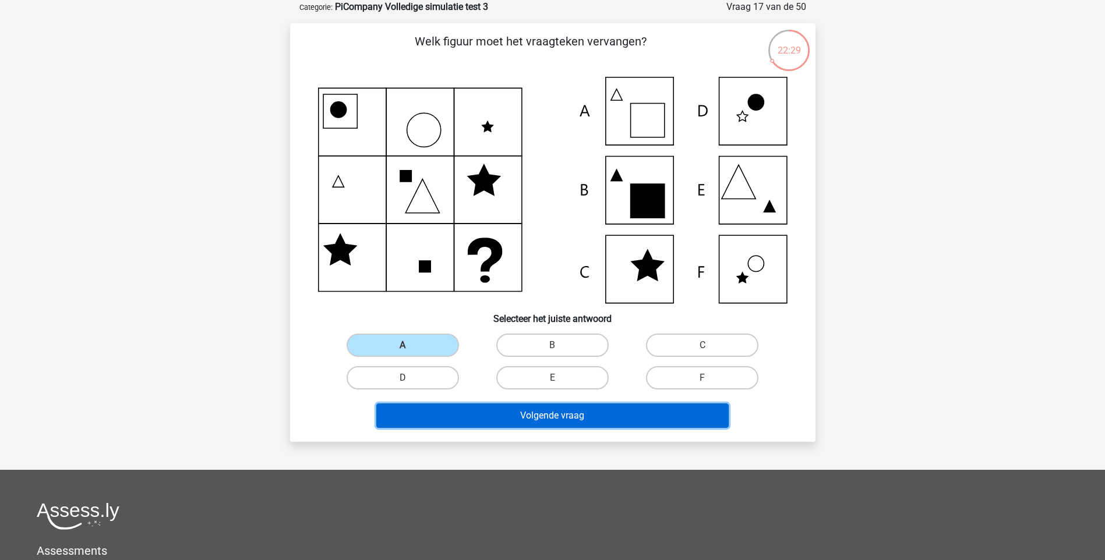
click at [497, 414] on button "Volgende vraag" at bounding box center [552, 415] width 352 height 24
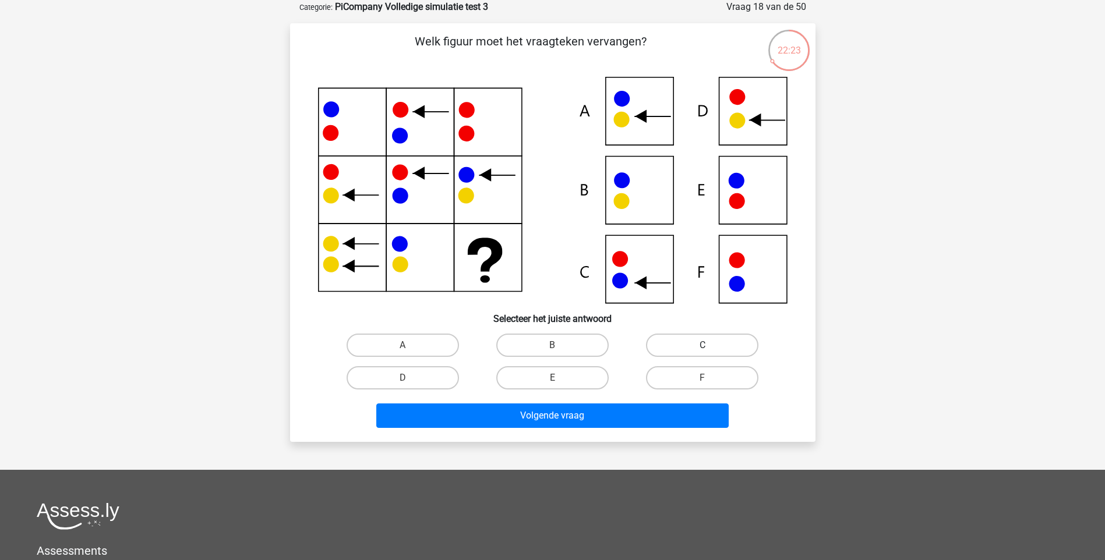
click at [653, 344] on label "C" at bounding box center [702, 345] width 112 height 23
click at [702, 345] on input "C" at bounding box center [706, 349] width 8 height 8
radio input "true"
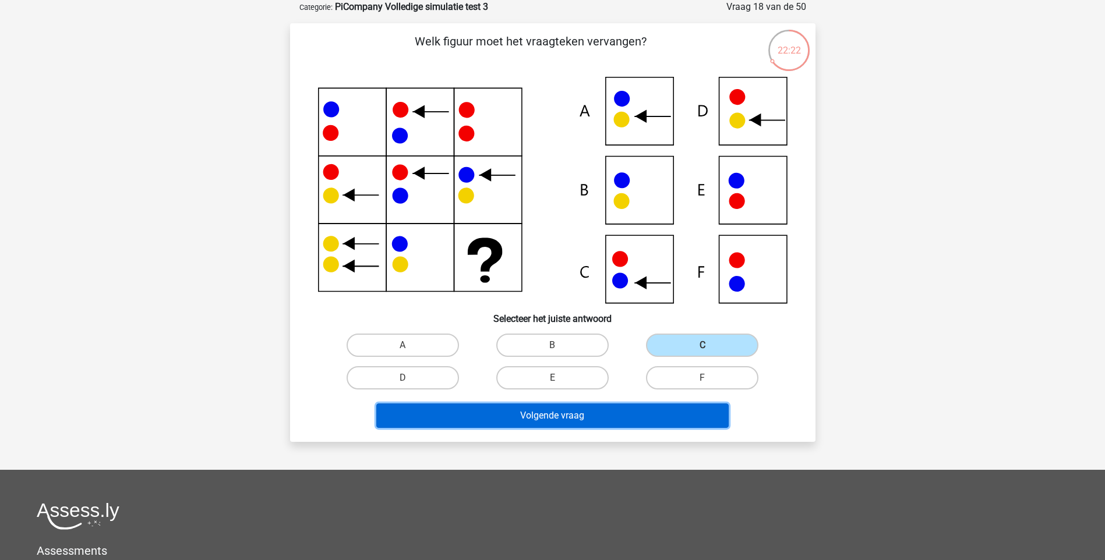
click at [559, 416] on button "Volgende vraag" at bounding box center [552, 415] width 352 height 24
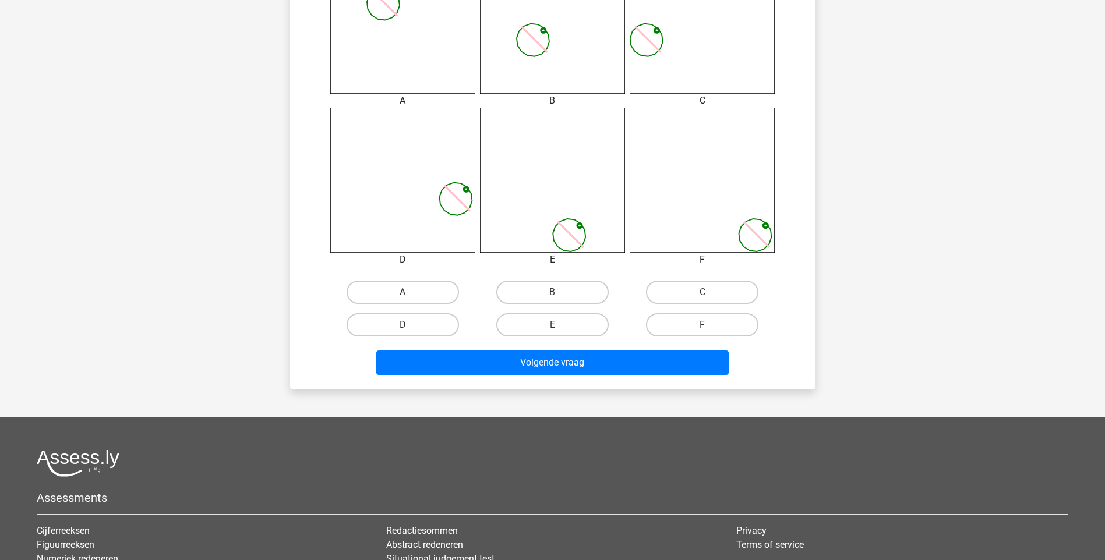
scroll to position [563, 0]
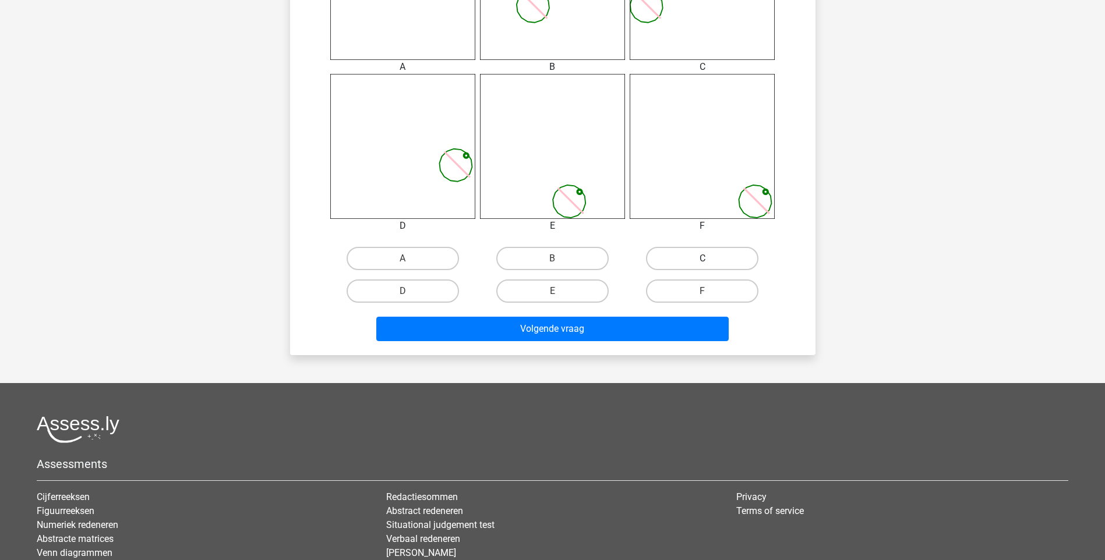
click at [686, 251] on label "C" at bounding box center [702, 258] width 112 height 23
click at [702, 259] on input "C" at bounding box center [706, 263] width 8 height 8
radio input "true"
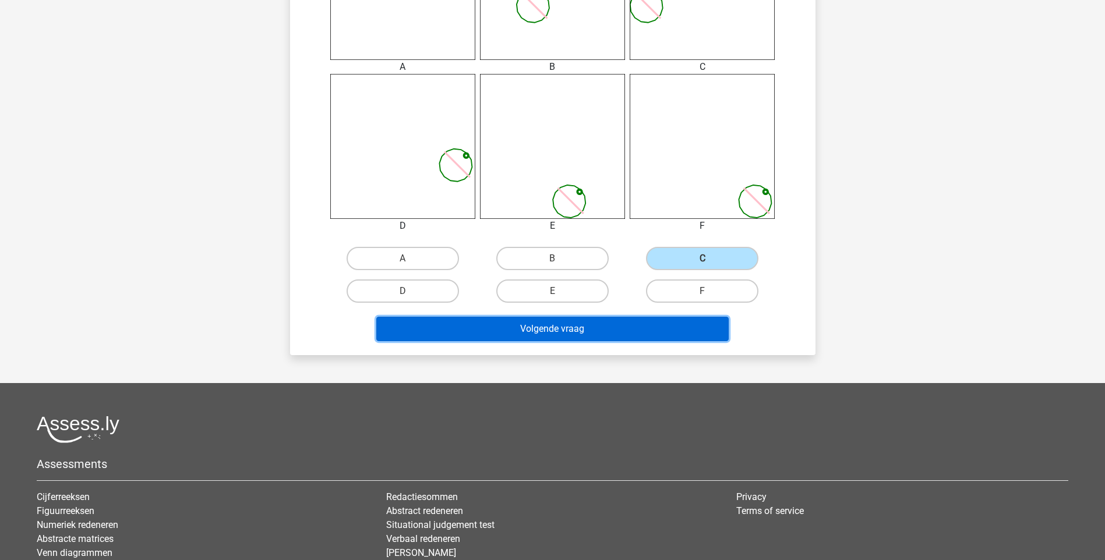
click at [587, 335] on button "Volgende vraag" at bounding box center [552, 329] width 352 height 24
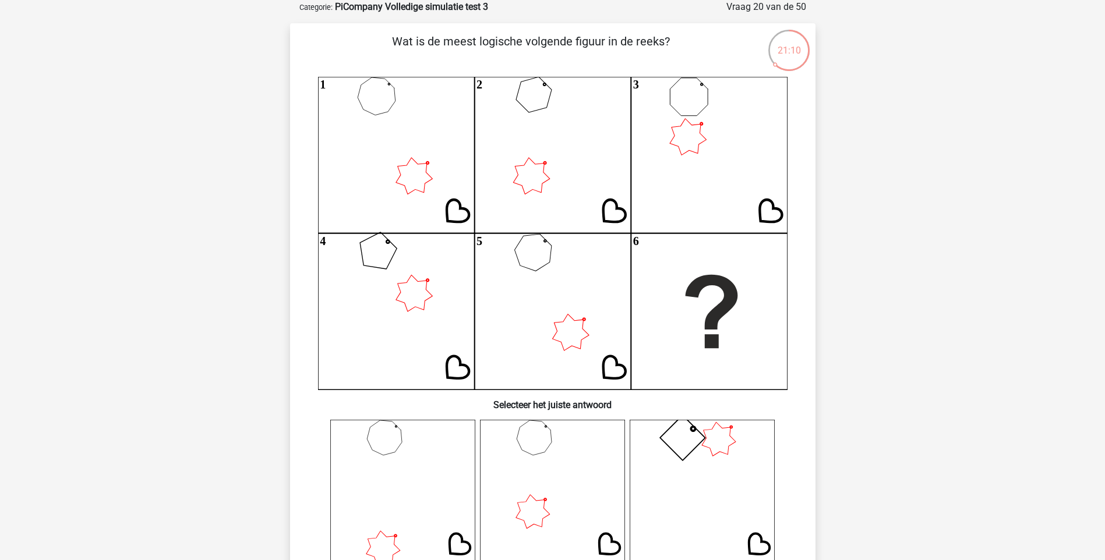
scroll to position [311, 0]
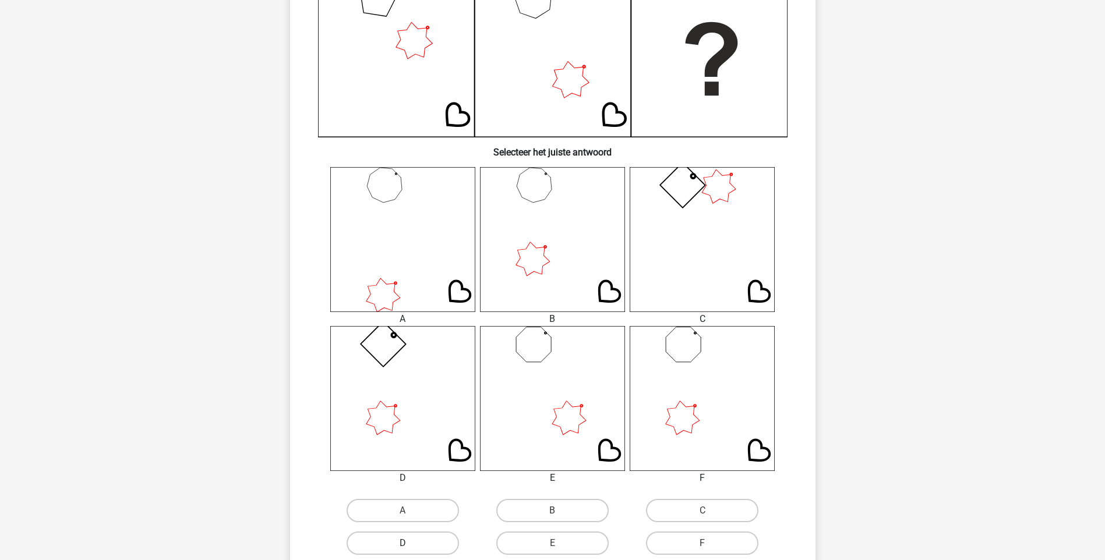
click at [438, 535] on label "D" at bounding box center [402, 543] width 112 height 23
click at [410, 543] on input "D" at bounding box center [406, 547] width 8 height 8
radio input "true"
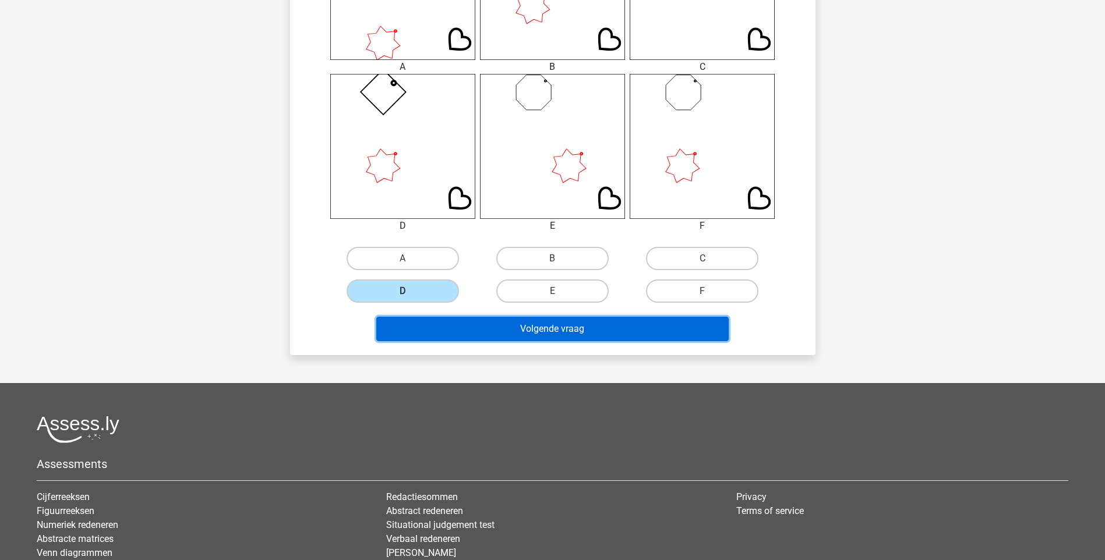
click at [568, 335] on button "Volgende vraag" at bounding box center [552, 329] width 352 height 24
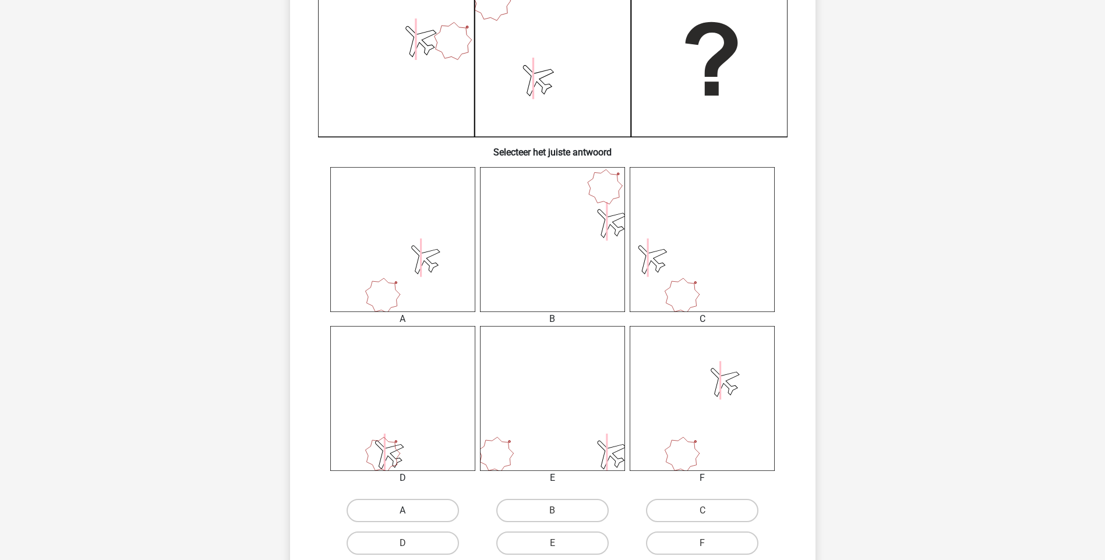
click at [431, 514] on label "A" at bounding box center [402, 510] width 112 height 23
click at [410, 514] on input "A" at bounding box center [406, 515] width 8 height 8
radio input "true"
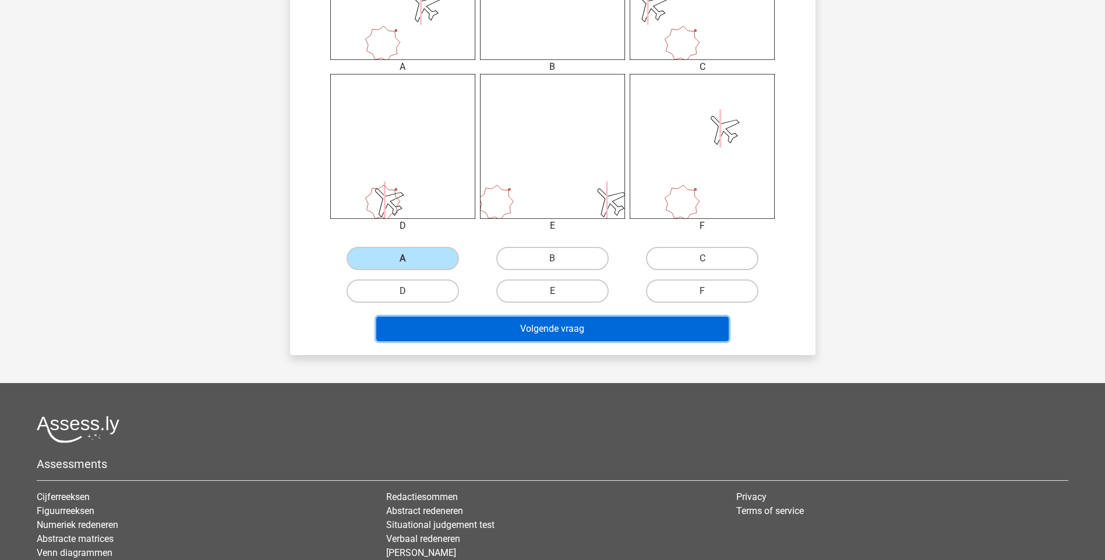
click at [559, 333] on button "Volgende vraag" at bounding box center [552, 329] width 352 height 24
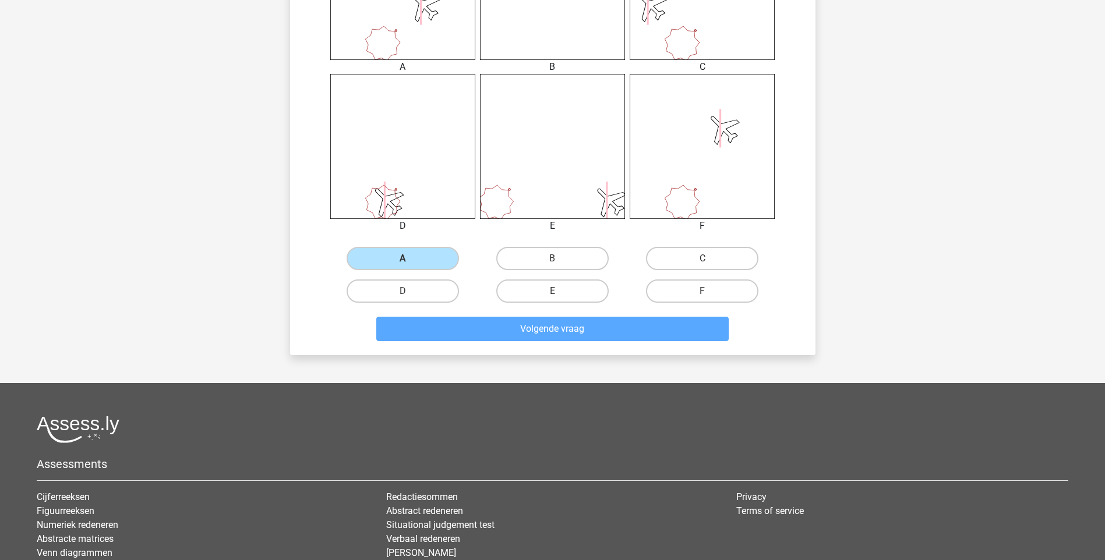
scroll to position [48, 0]
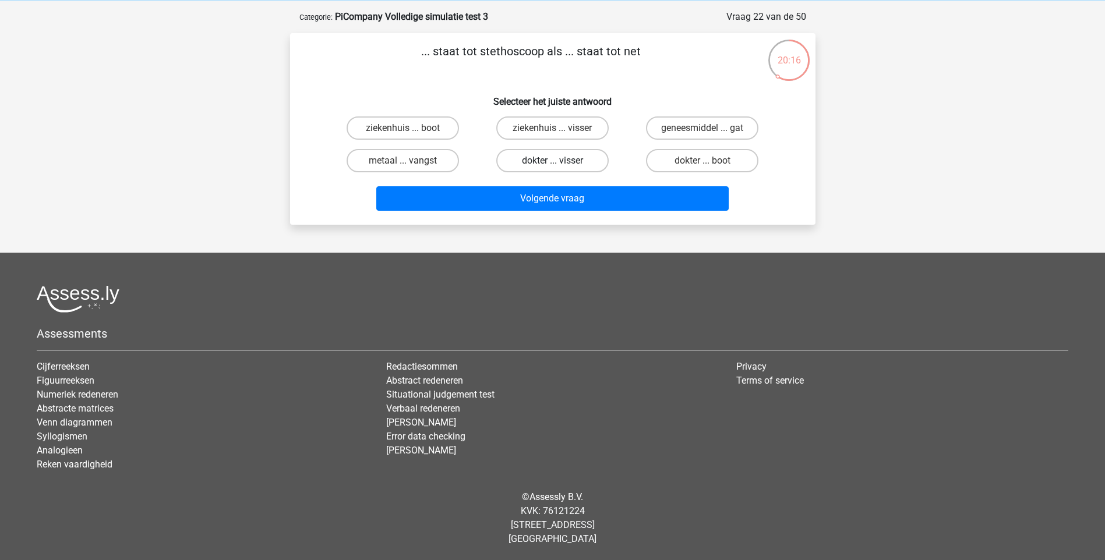
click at [547, 168] on label "dokter ... visser" at bounding box center [552, 160] width 112 height 23
click at [552, 168] on input "dokter ... visser" at bounding box center [556, 165] width 8 height 8
radio input "true"
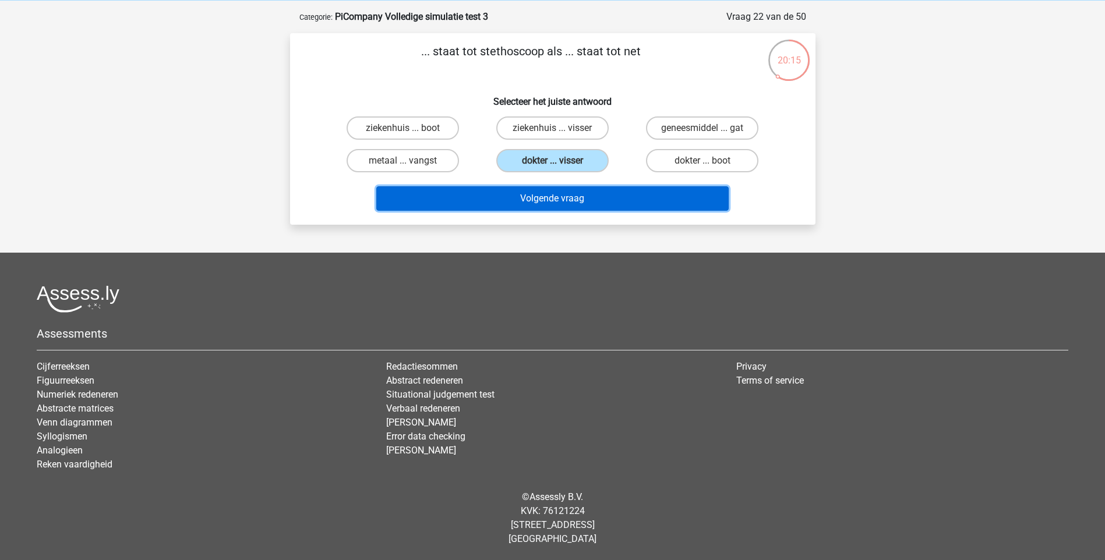
click at [547, 200] on button "Volgende vraag" at bounding box center [552, 198] width 352 height 24
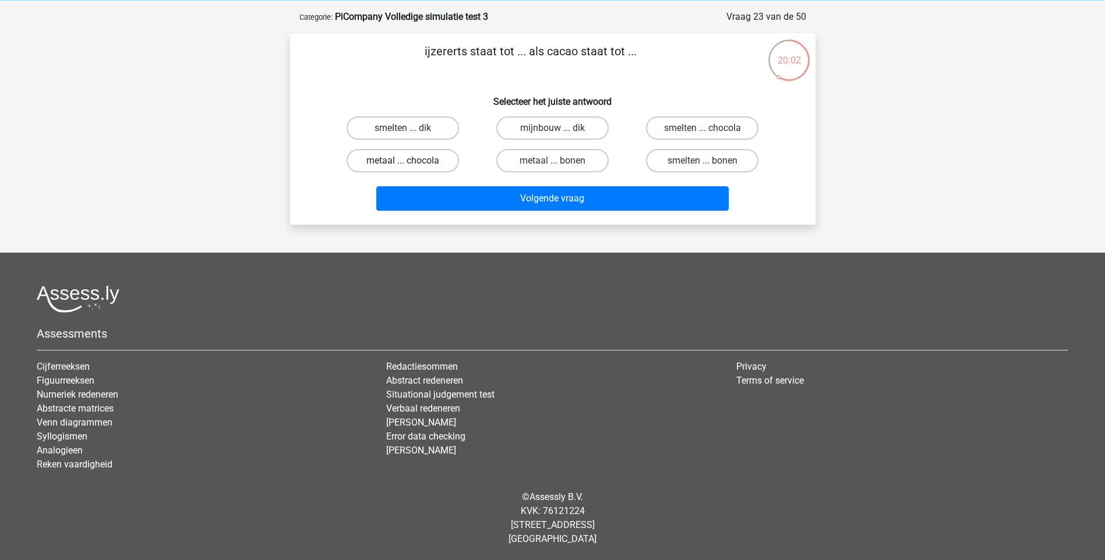
click at [427, 165] on label "metaal ... chocola" at bounding box center [402, 160] width 112 height 23
click at [410, 165] on input "metaal ... chocola" at bounding box center [406, 165] width 8 height 8
radio input "true"
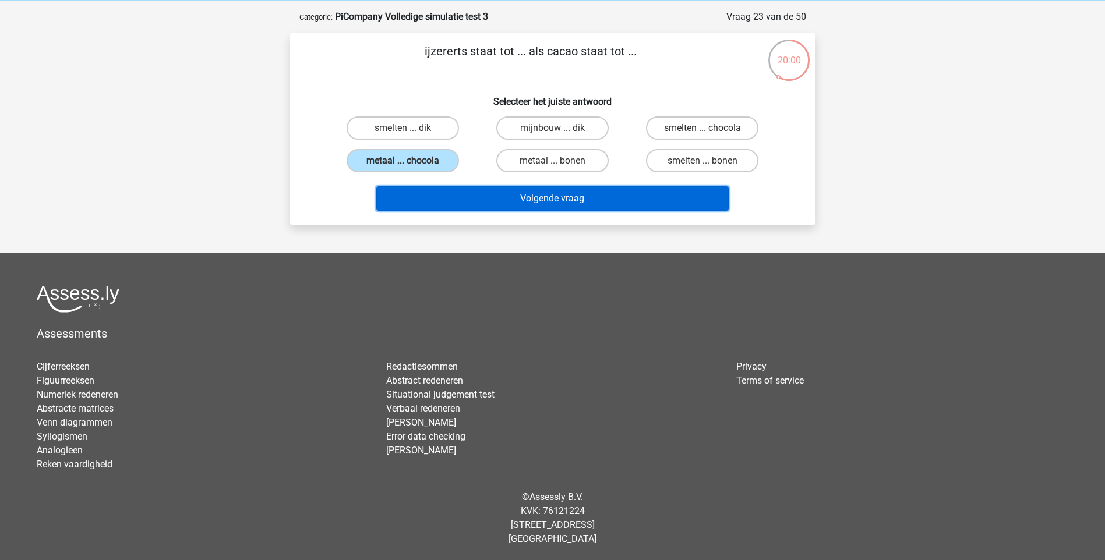
click at [568, 197] on button "Volgende vraag" at bounding box center [552, 198] width 352 height 24
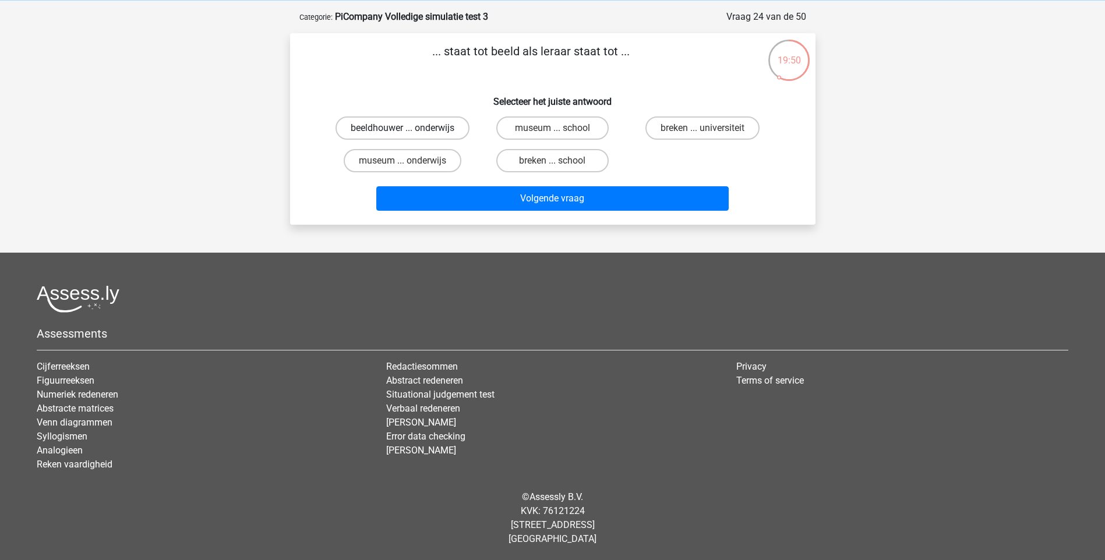
click at [415, 129] on label "beeldhouwer ... onderwijs" at bounding box center [402, 127] width 134 height 23
click at [410, 129] on input "beeldhouwer ... onderwijs" at bounding box center [406, 132] width 8 height 8
radio input "true"
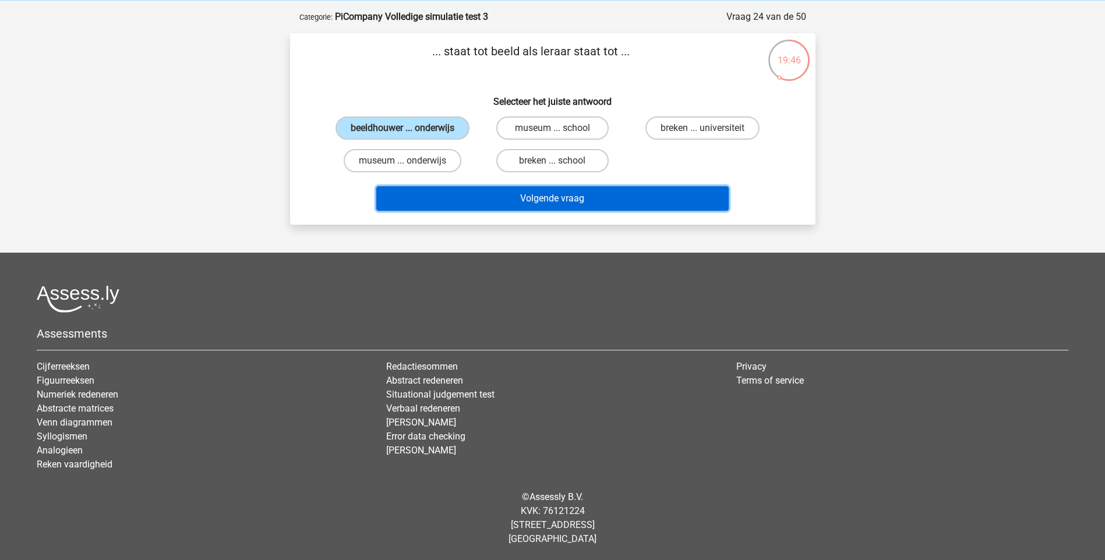
click at [515, 196] on button "Volgende vraag" at bounding box center [552, 198] width 352 height 24
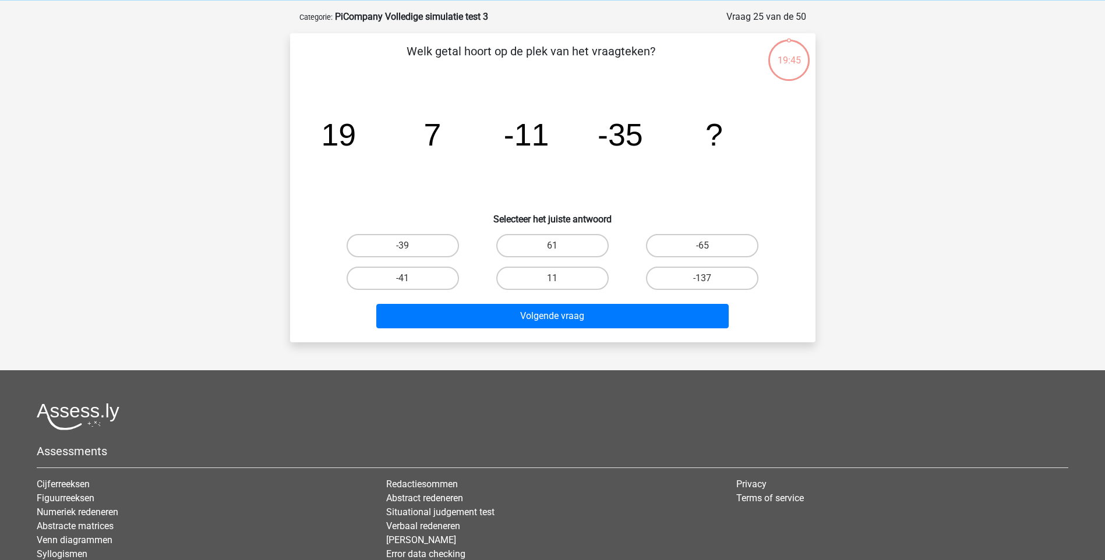
scroll to position [58, 0]
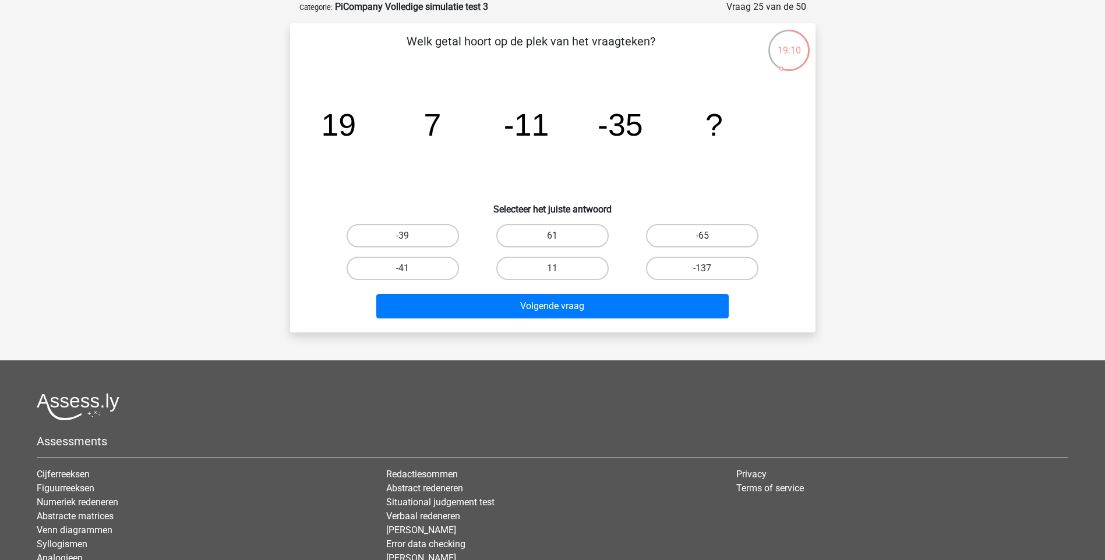
click at [699, 229] on label "-65" at bounding box center [702, 235] width 112 height 23
click at [702, 236] on input "-65" at bounding box center [706, 240] width 8 height 8
radio input "true"
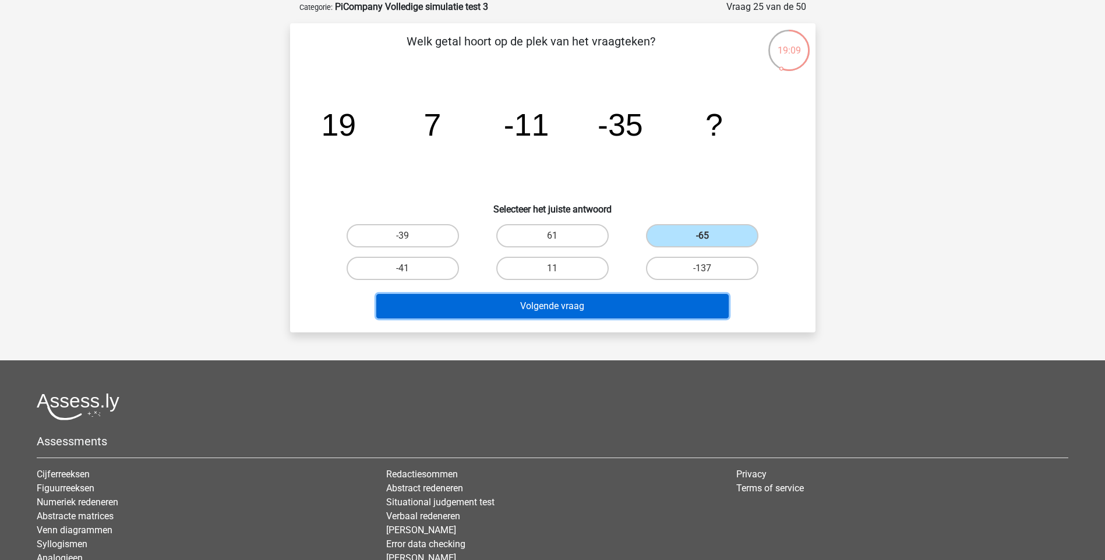
click at [585, 306] on button "Volgende vraag" at bounding box center [552, 306] width 352 height 24
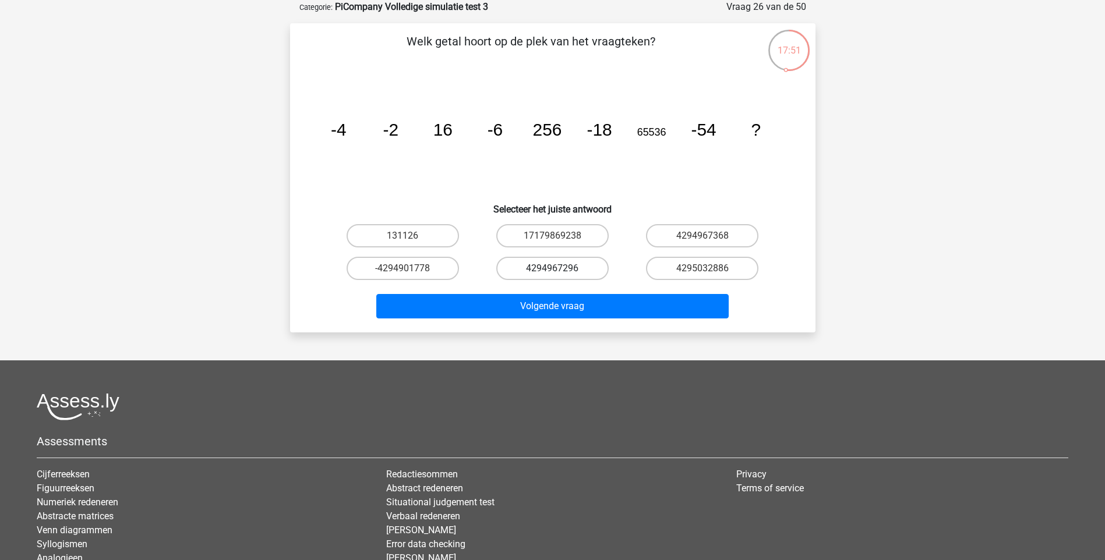
click at [579, 270] on label "4294967296" at bounding box center [552, 268] width 112 height 23
click at [560, 270] on input "4294967296" at bounding box center [556, 272] width 8 height 8
radio input "true"
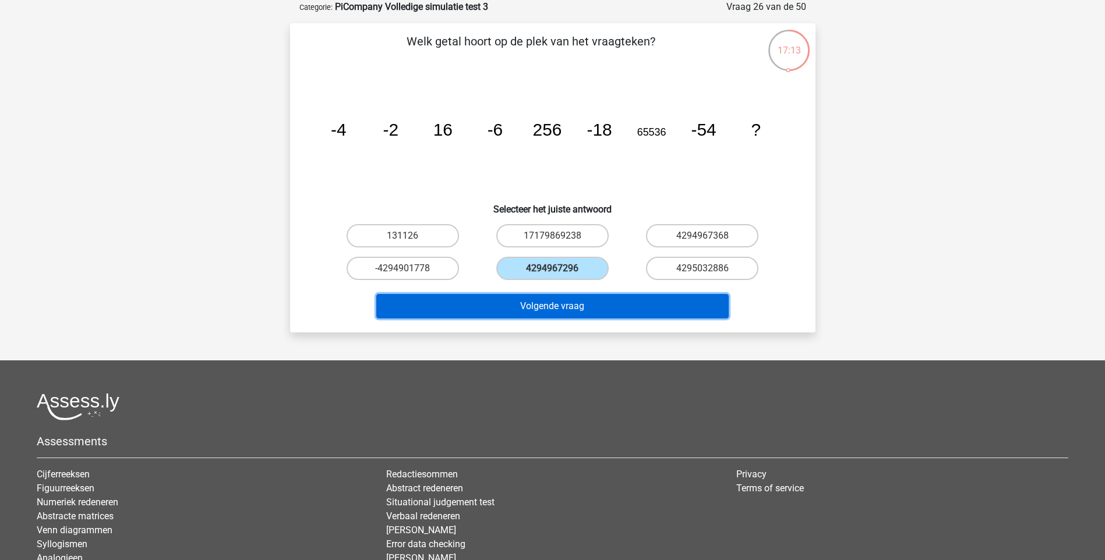
click at [579, 303] on button "Volgende vraag" at bounding box center [552, 306] width 352 height 24
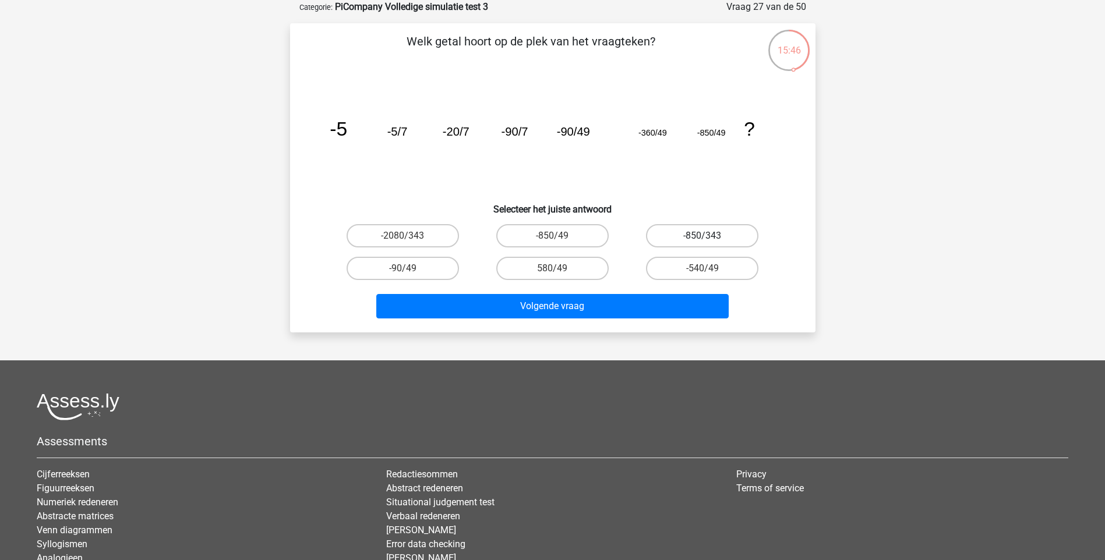
click at [685, 226] on label "-850/343" at bounding box center [702, 235] width 112 height 23
click at [702, 236] on input "-850/343" at bounding box center [706, 240] width 8 height 8
radio input "true"
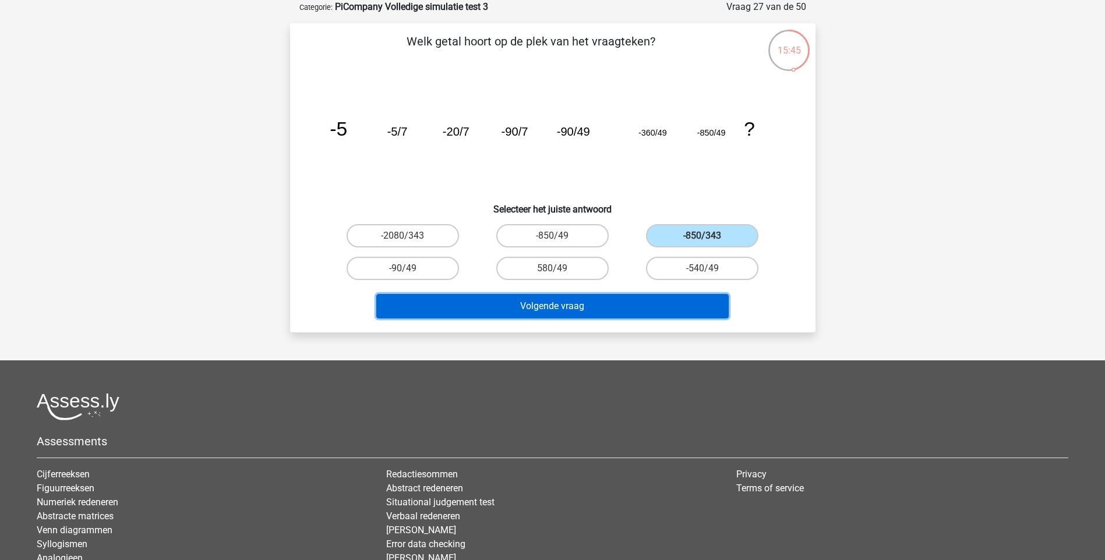
click at [569, 306] on button "Volgende vraag" at bounding box center [552, 306] width 352 height 24
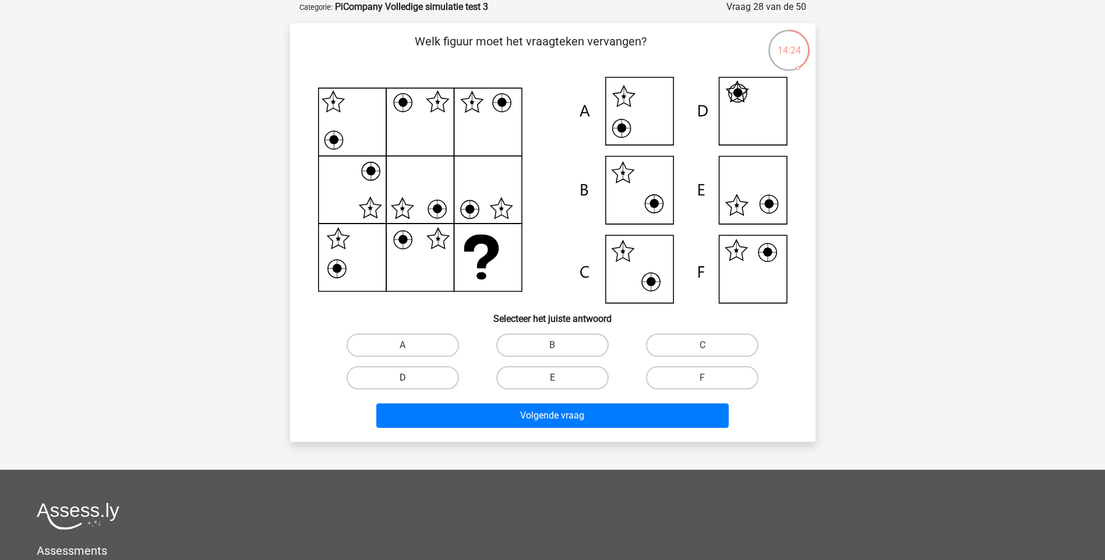
click at [426, 379] on label "D" at bounding box center [402, 377] width 112 height 23
click at [410, 379] on input "D" at bounding box center [406, 382] width 8 height 8
radio input "true"
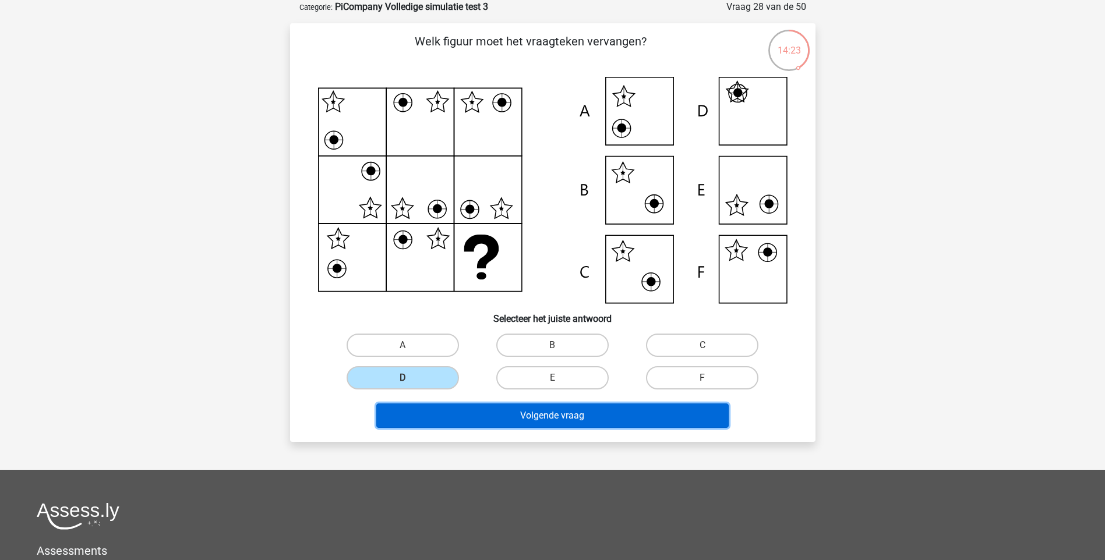
click at [490, 411] on button "Volgende vraag" at bounding box center [552, 415] width 352 height 24
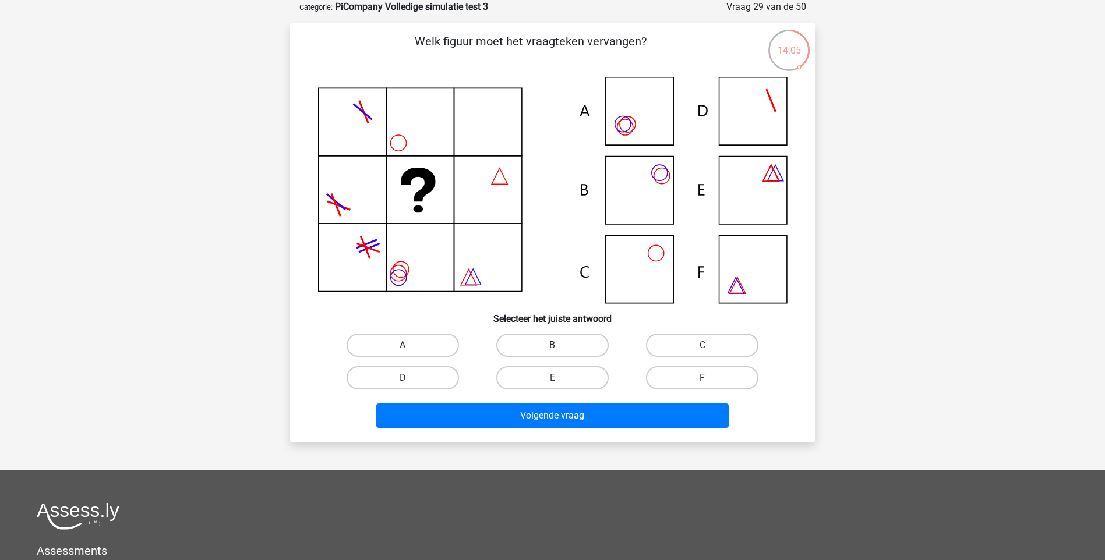
click at [544, 347] on label "B" at bounding box center [552, 345] width 112 height 23
click at [552, 347] on input "B" at bounding box center [556, 349] width 8 height 8
radio input "true"
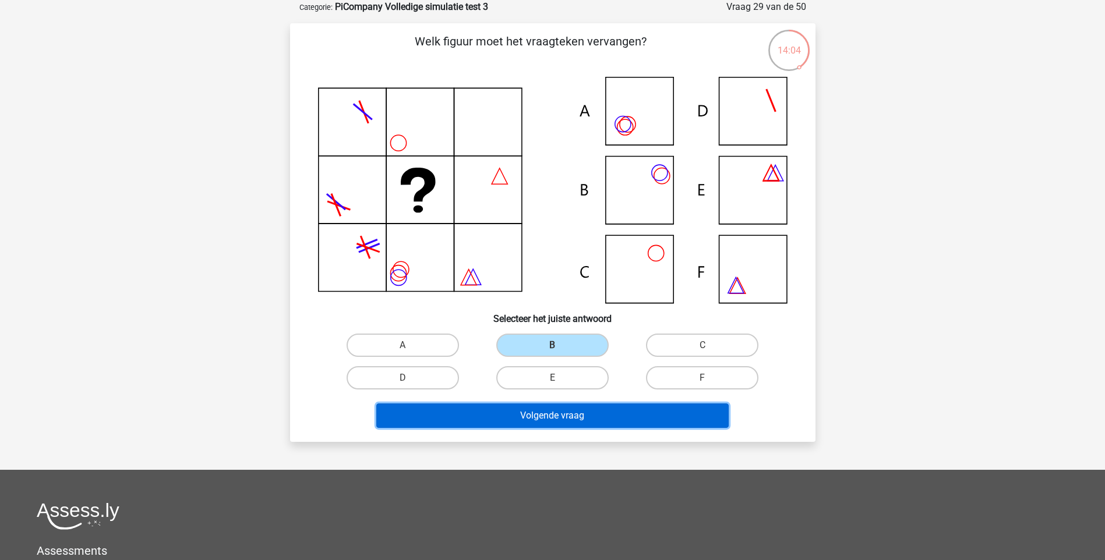
click at [550, 421] on button "Volgende vraag" at bounding box center [552, 415] width 352 height 24
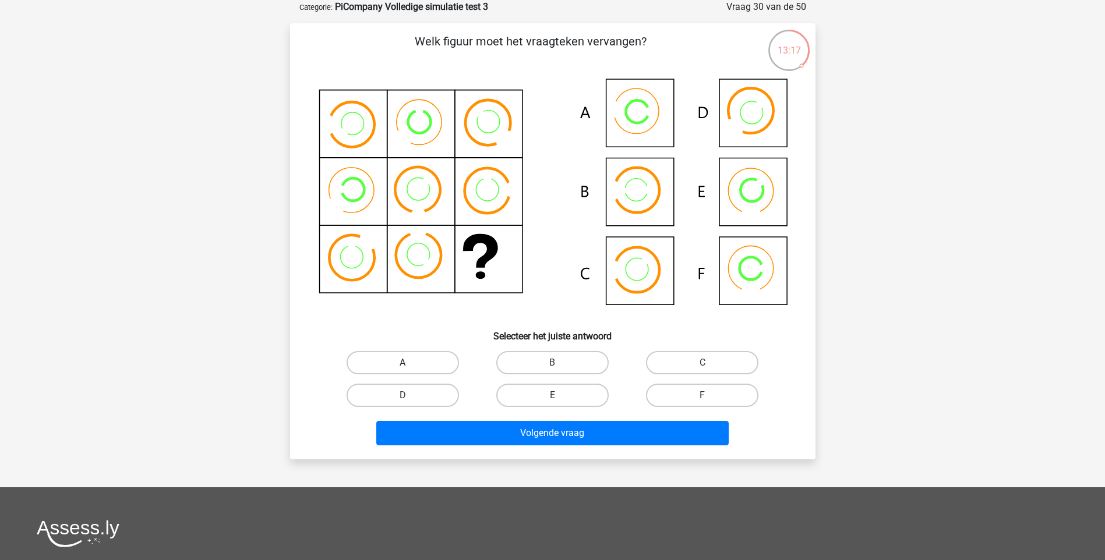
click at [417, 366] on label "A" at bounding box center [402, 362] width 112 height 23
click at [410, 366] on input "A" at bounding box center [406, 367] width 8 height 8
radio input "true"
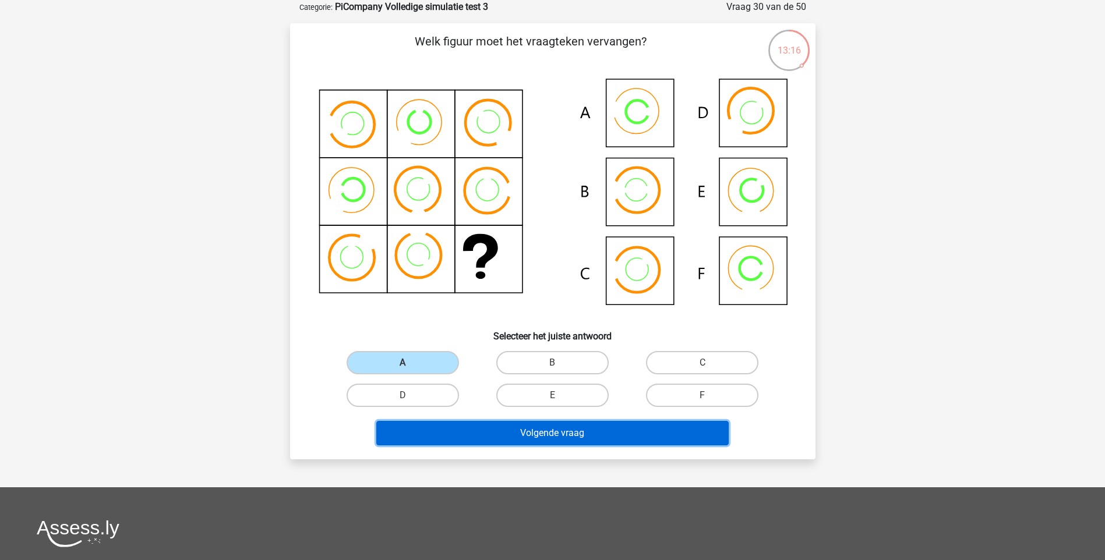
click at [548, 436] on button "Volgende vraag" at bounding box center [552, 433] width 352 height 24
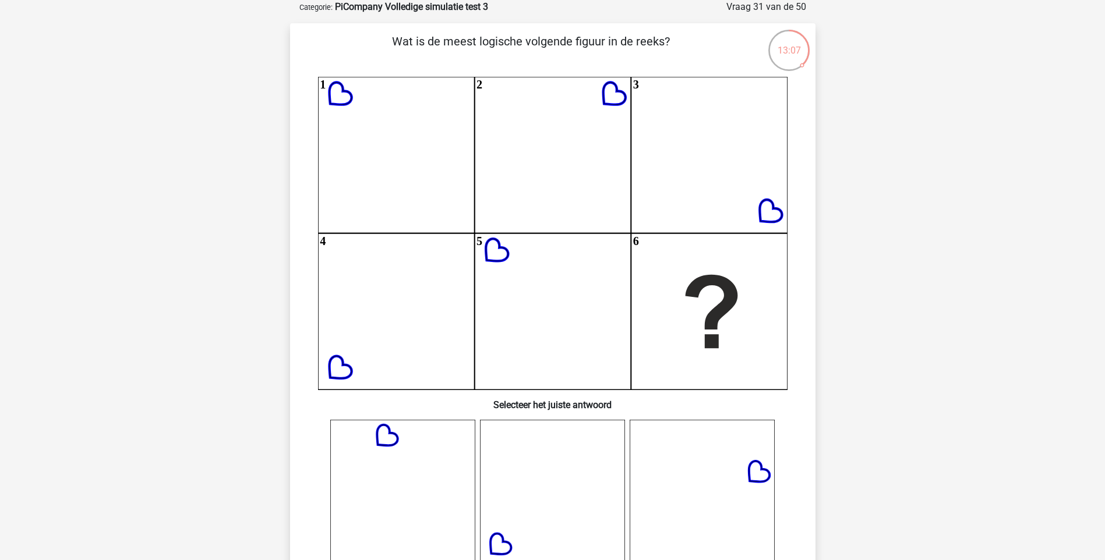
scroll to position [311, 0]
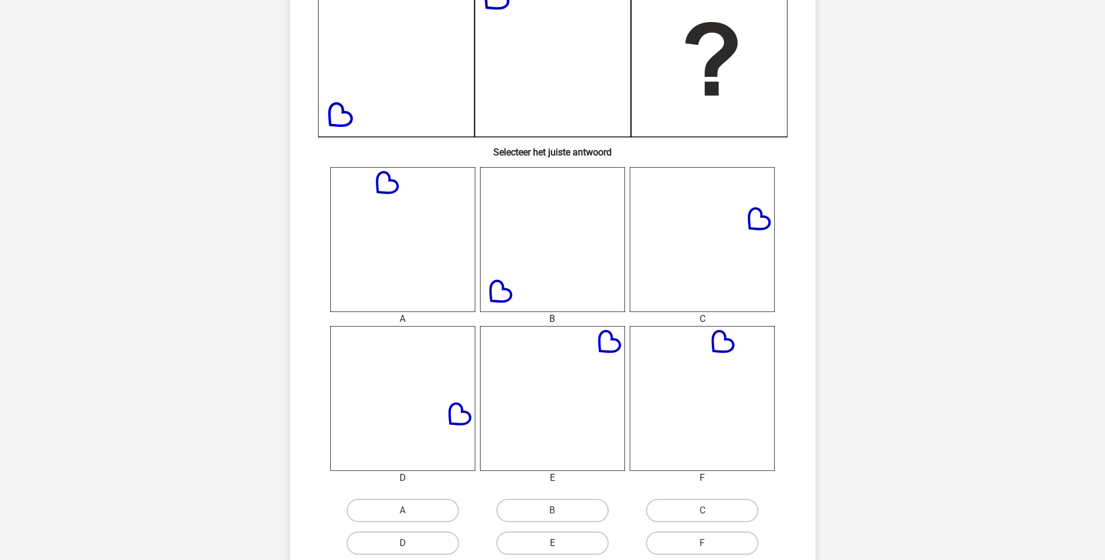
click at [558, 537] on label "E" at bounding box center [552, 543] width 112 height 23
click at [558, 543] on input "E" at bounding box center [556, 547] width 8 height 8
radio input "true"
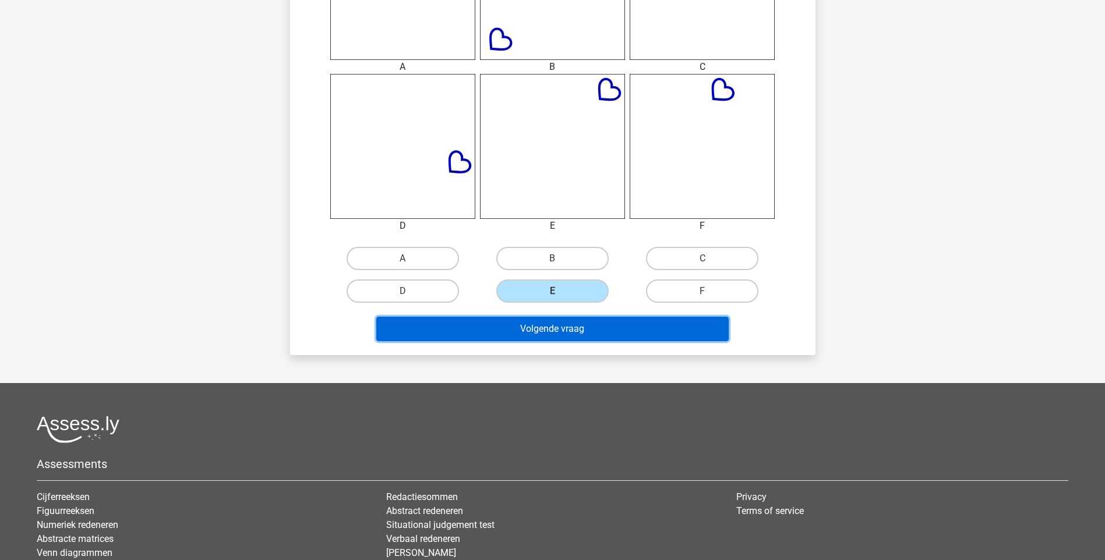
click at [567, 332] on button "Volgende vraag" at bounding box center [552, 329] width 352 height 24
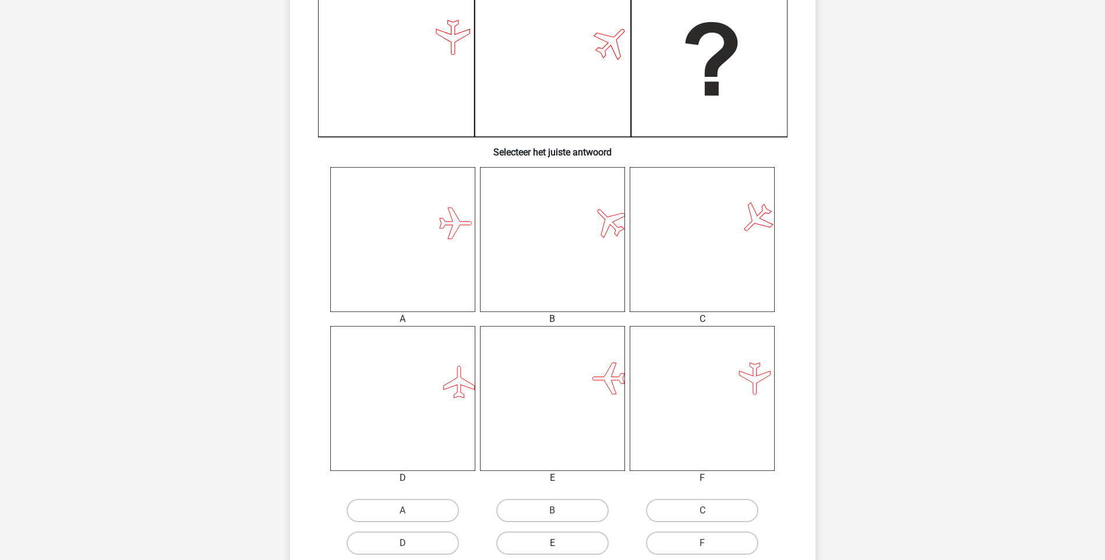
click at [550, 540] on label "E" at bounding box center [552, 543] width 112 height 23
click at [552, 543] on input "E" at bounding box center [556, 547] width 8 height 8
radio input "true"
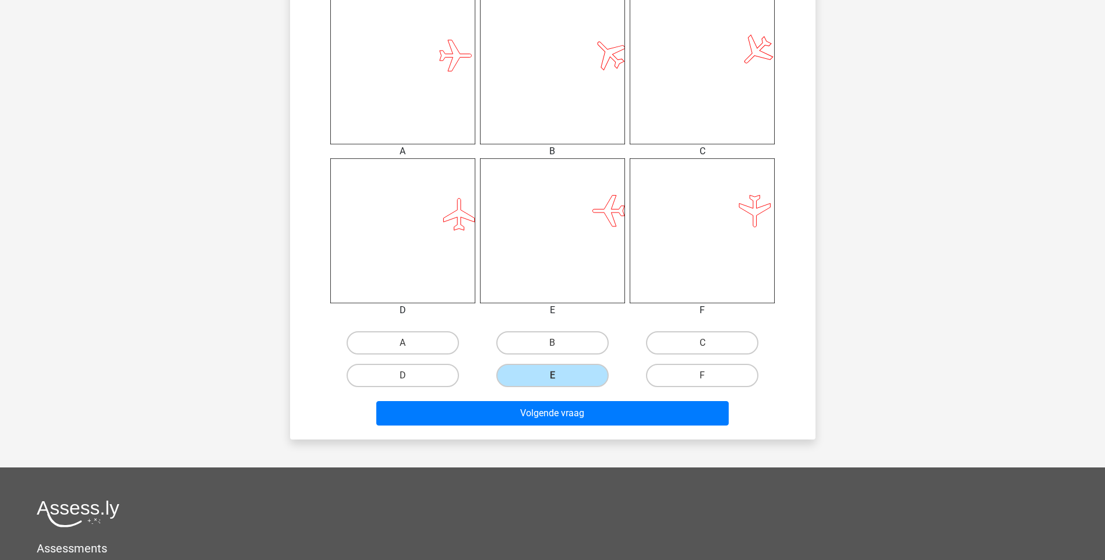
scroll to position [563, 0]
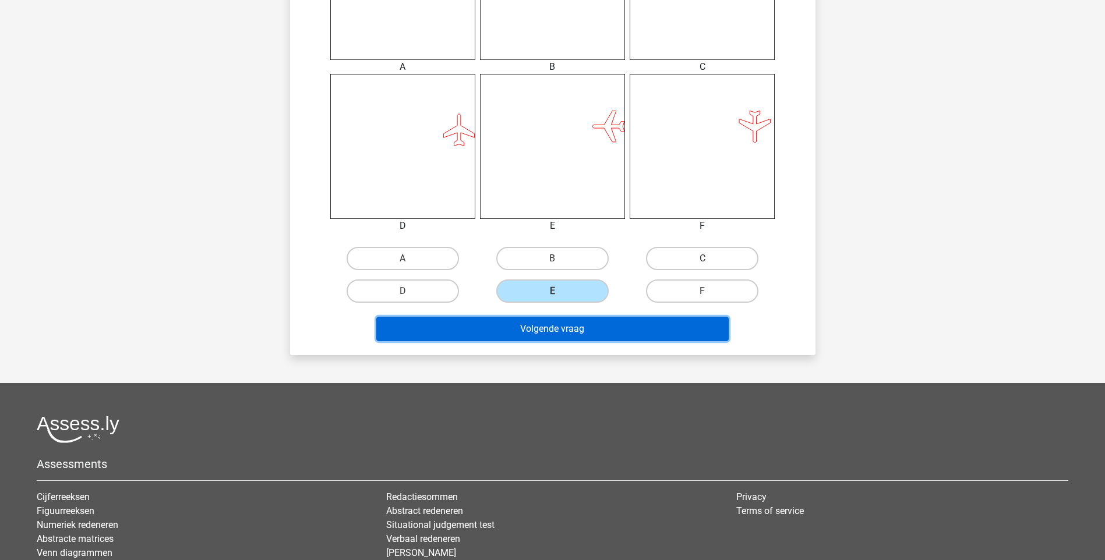
click at [552, 331] on button "Volgende vraag" at bounding box center [552, 329] width 352 height 24
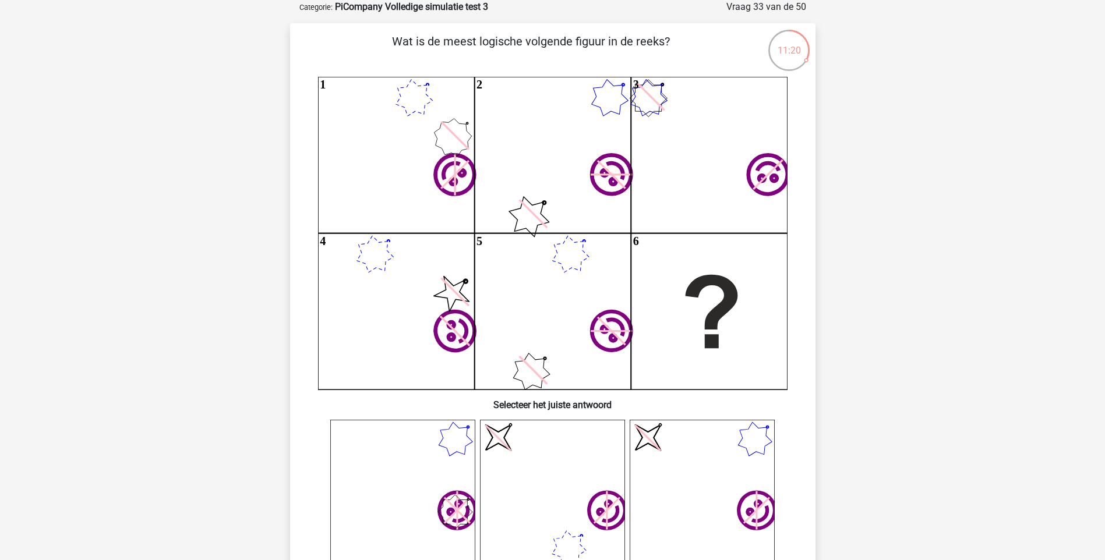
scroll to position [311, 0]
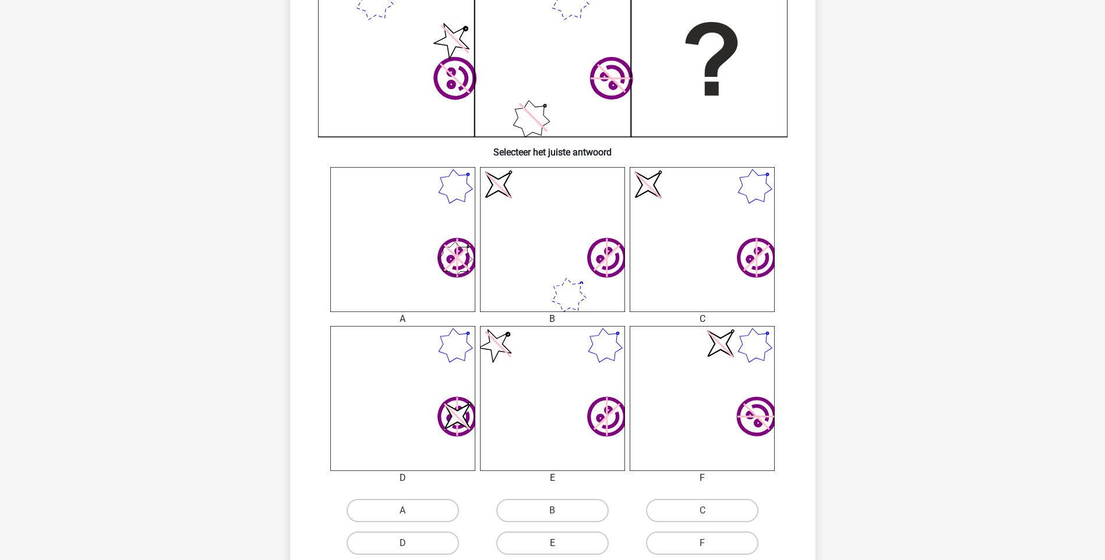
click at [547, 536] on label "E" at bounding box center [552, 543] width 112 height 23
click at [552, 543] on input "E" at bounding box center [556, 547] width 8 height 8
radio input "true"
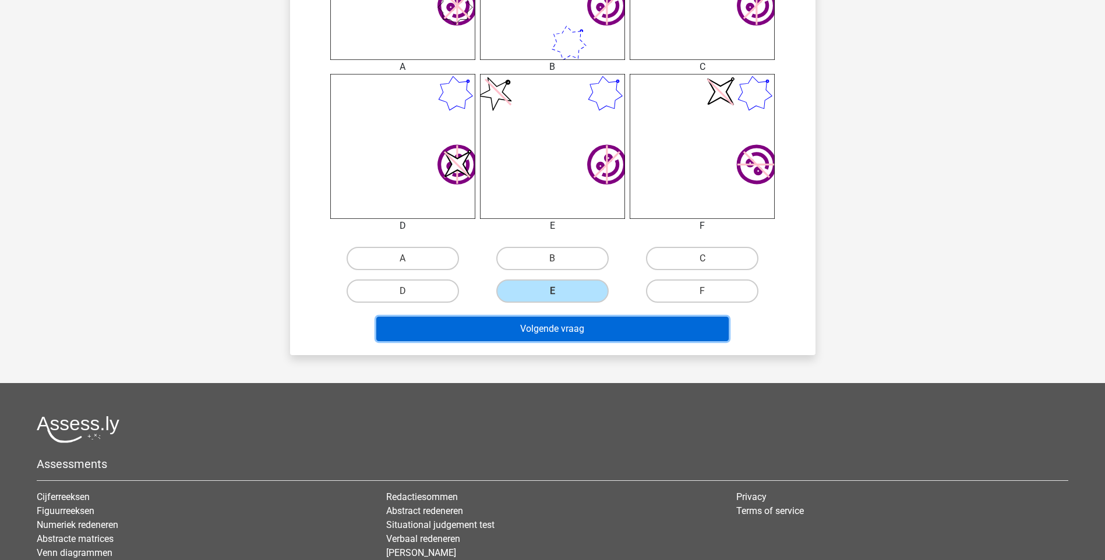
click at [558, 334] on button "Volgende vraag" at bounding box center [552, 329] width 352 height 24
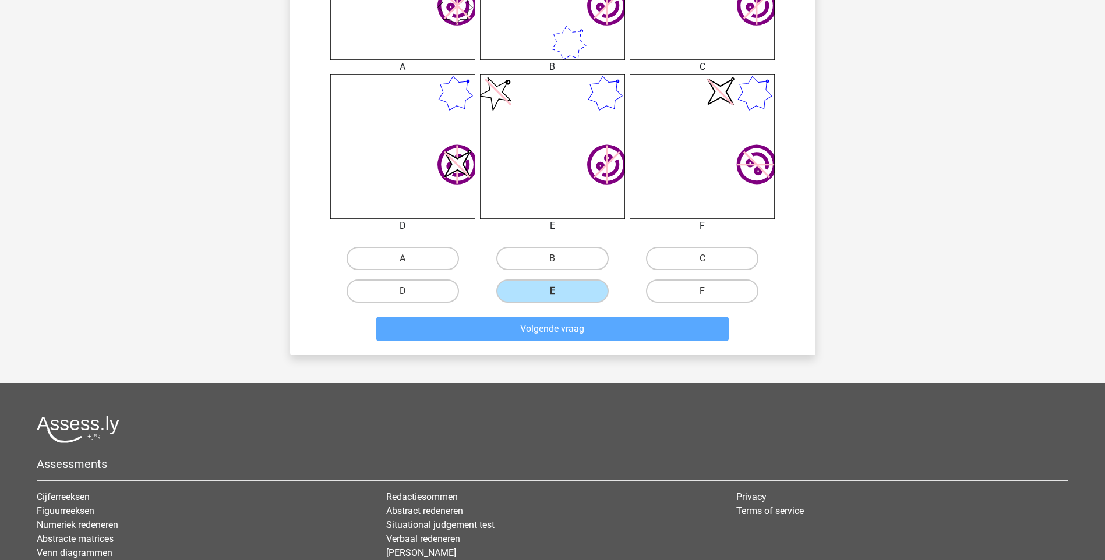
scroll to position [48, 0]
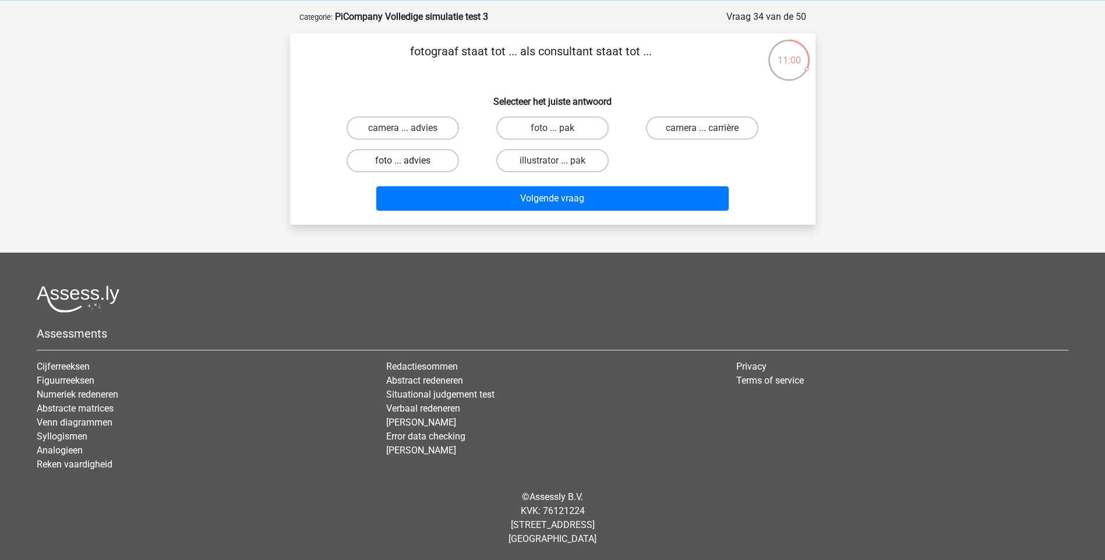
click at [395, 161] on label "foto ... advies" at bounding box center [402, 160] width 112 height 23
click at [402, 161] on input "foto ... advies" at bounding box center [406, 165] width 8 height 8
radio input "true"
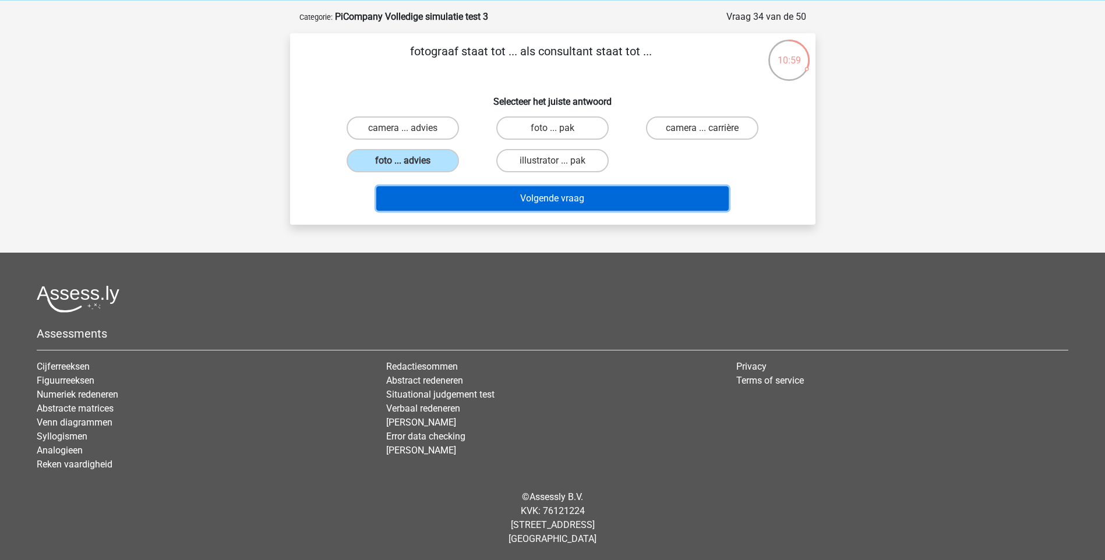
click at [527, 208] on button "Volgende vraag" at bounding box center [552, 198] width 352 height 24
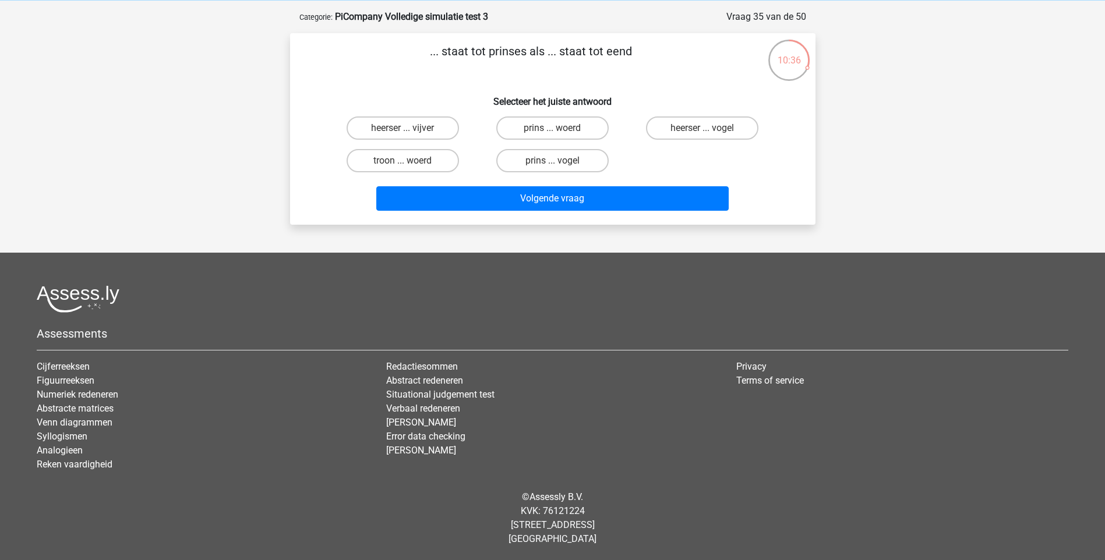
click at [406, 161] on input "troon ... woerd" at bounding box center [406, 165] width 8 height 8
radio input "true"
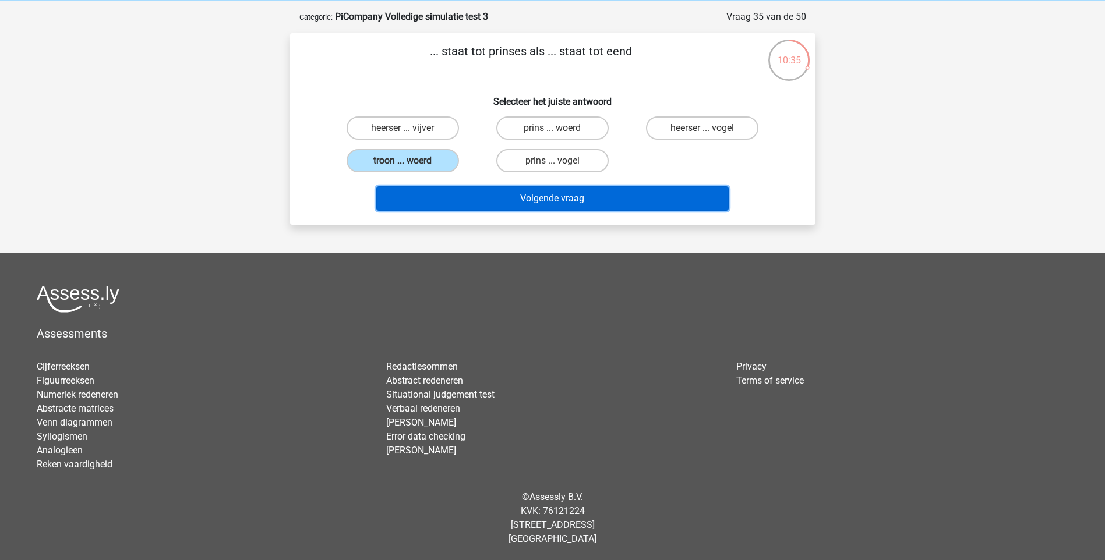
click at [525, 197] on button "Volgende vraag" at bounding box center [552, 198] width 352 height 24
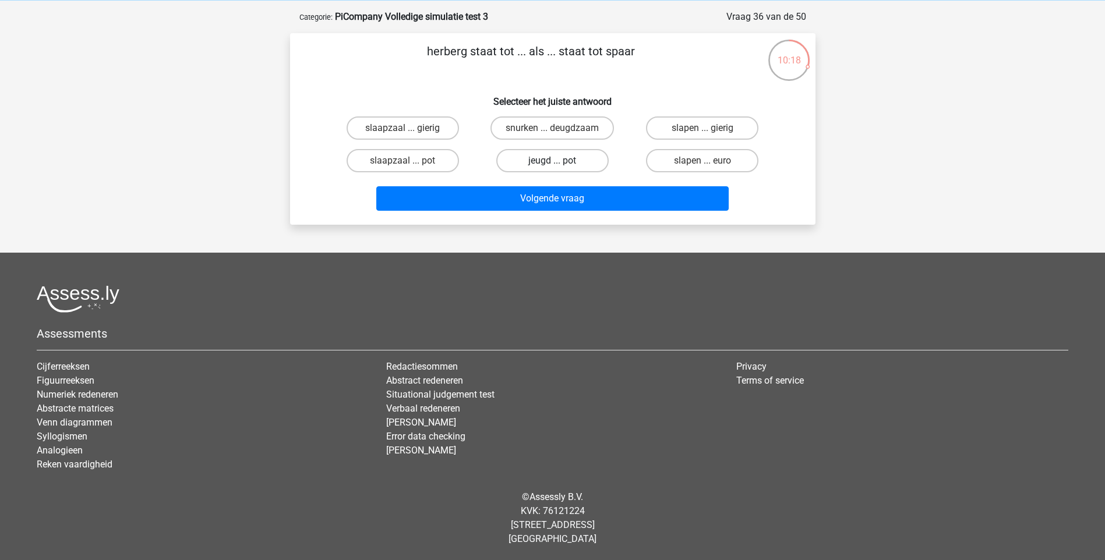
click at [535, 160] on label "jeugd ... pot" at bounding box center [552, 160] width 112 height 23
click at [552, 161] on input "jeugd ... pot" at bounding box center [556, 165] width 8 height 8
radio input "true"
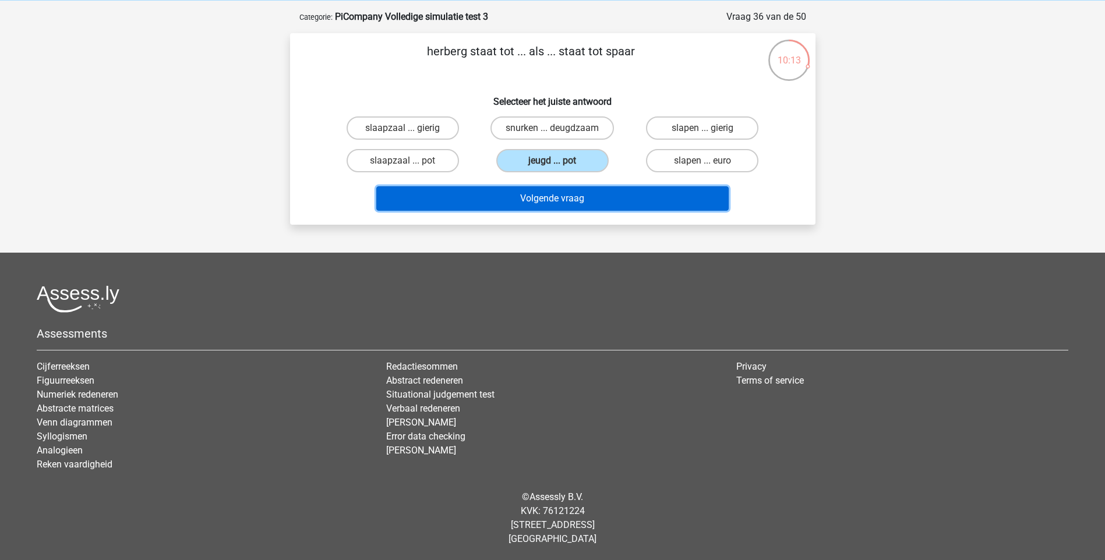
click at [547, 196] on button "Volgende vraag" at bounding box center [552, 198] width 352 height 24
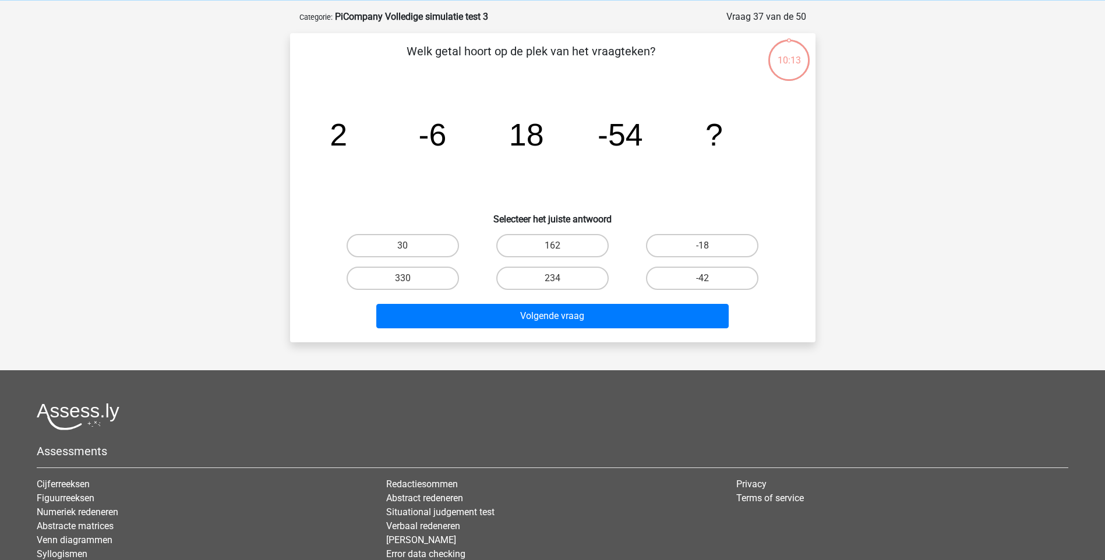
scroll to position [58, 0]
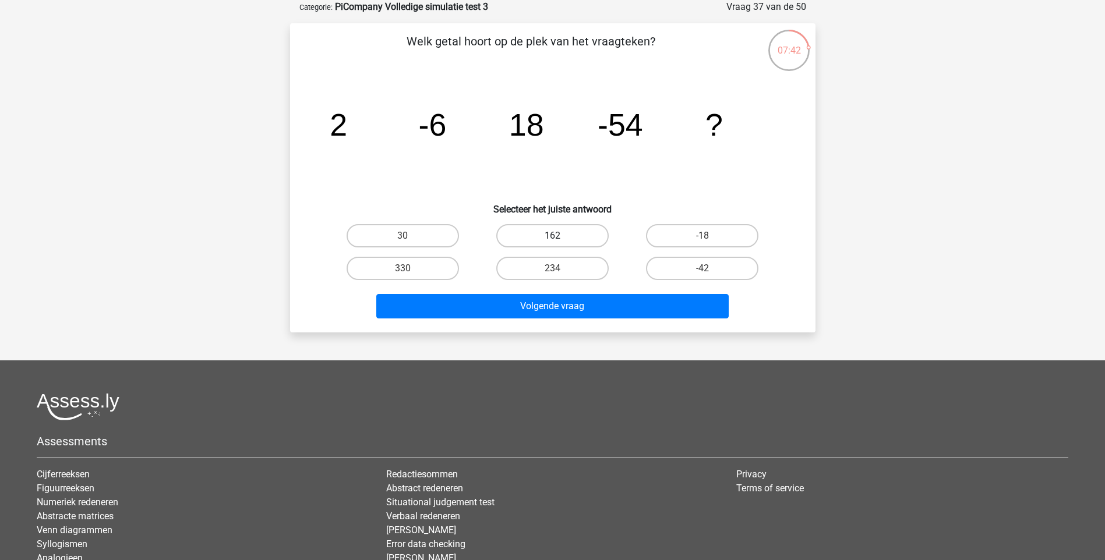
click at [567, 231] on label "162" at bounding box center [552, 235] width 112 height 23
click at [560, 236] on input "162" at bounding box center [556, 240] width 8 height 8
radio input "true"
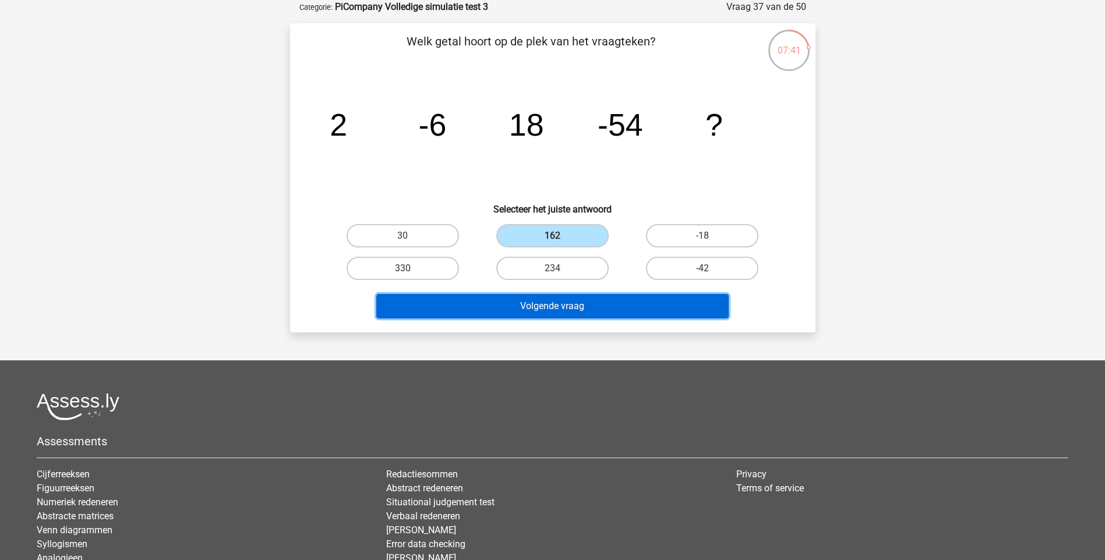
click at [561, 300] on button "Volgende vraag" at bounding box center [552, 306] width 352 height 24
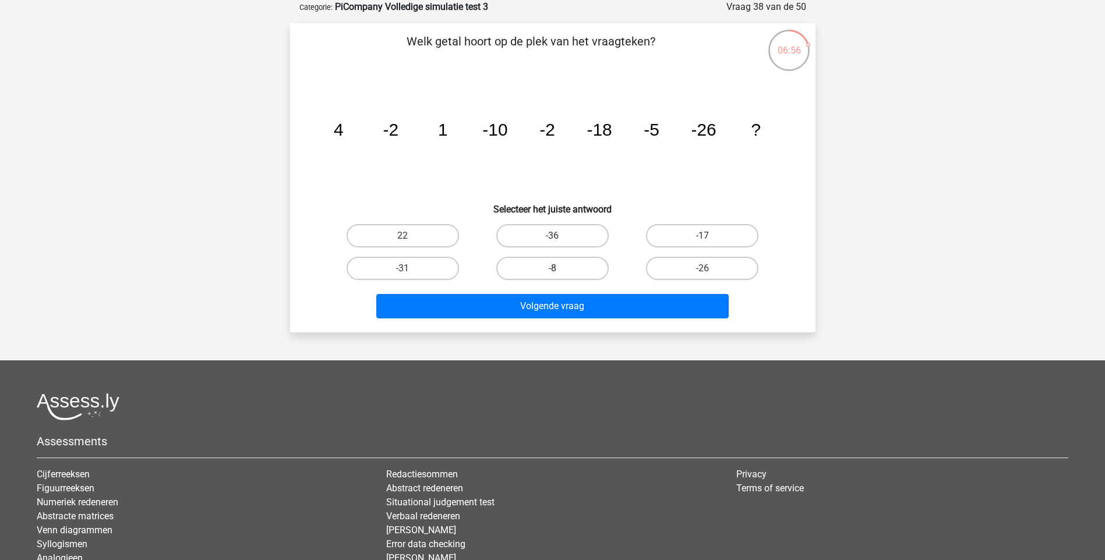
click at [579, 268] on label "-8" at bounding box center [552, 268] width 112 height 23
click at [560, 268] on input "-8" at bounding box center [556, 272] width 8 height 8
radio input "true"
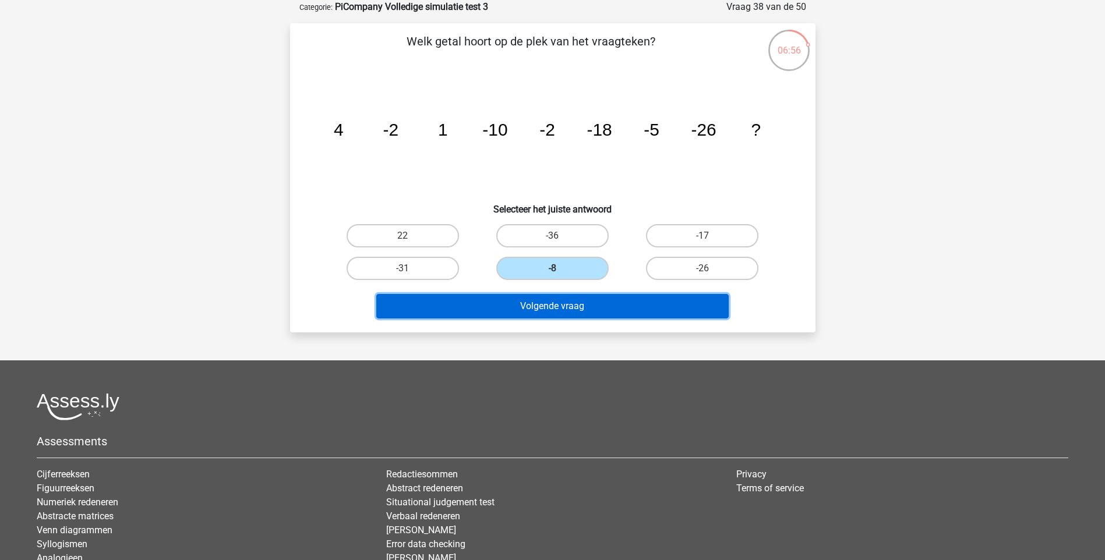
click at [581, 300] on button "Volgende vraag" at bounding box center [552, 306] width 352 height 24
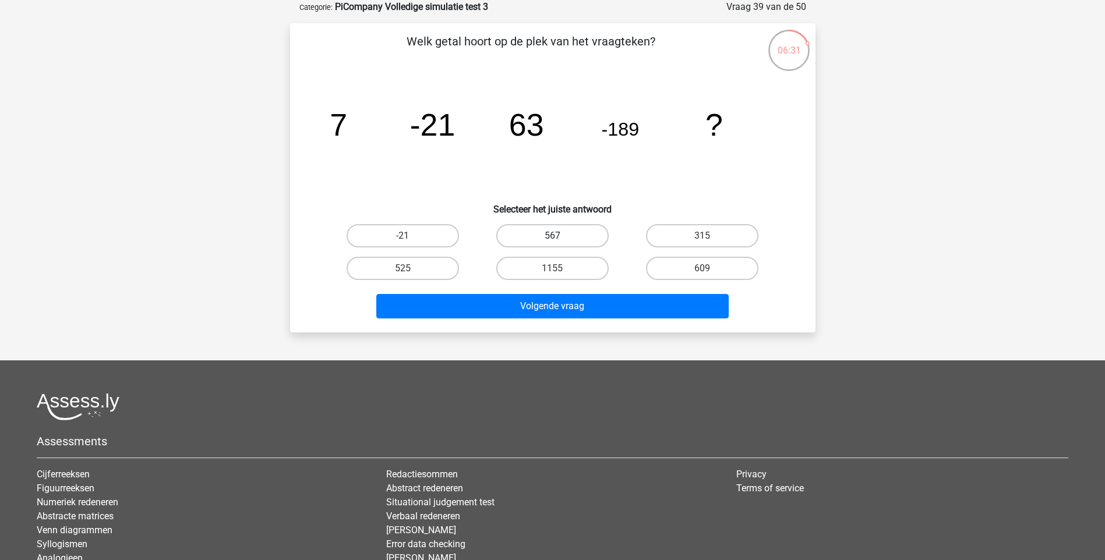
click at [572, 240] on label "567" at bounding box center [552, 235] width 112 height 23
click at [560, 240] on input "567" at bounding box center [556, 240] width 8 height 8
radio input "true"
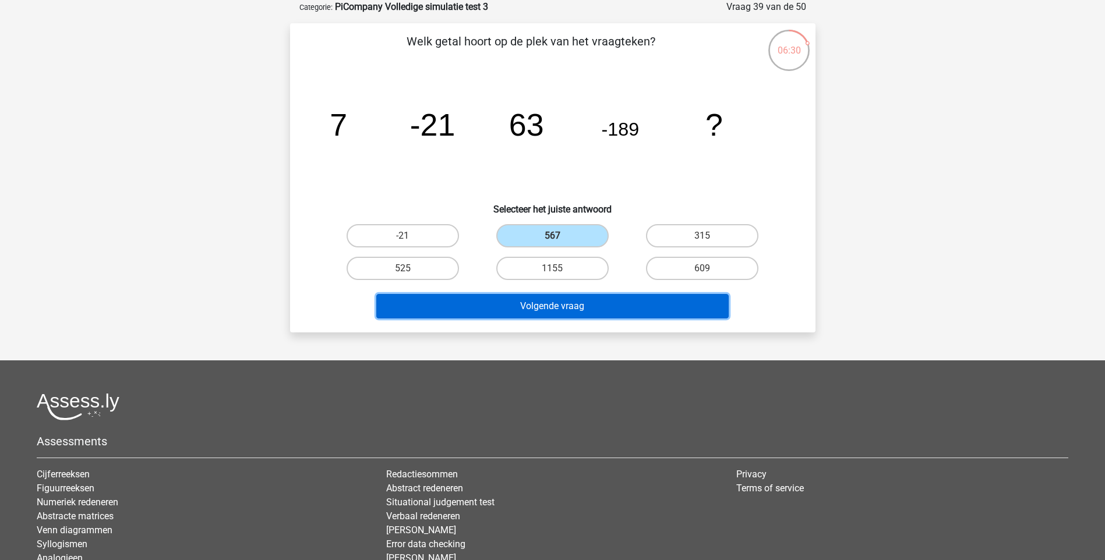
click at [564, 301] on button "Volgende vraag" at bounding box center [552, 306] width 352 height 24
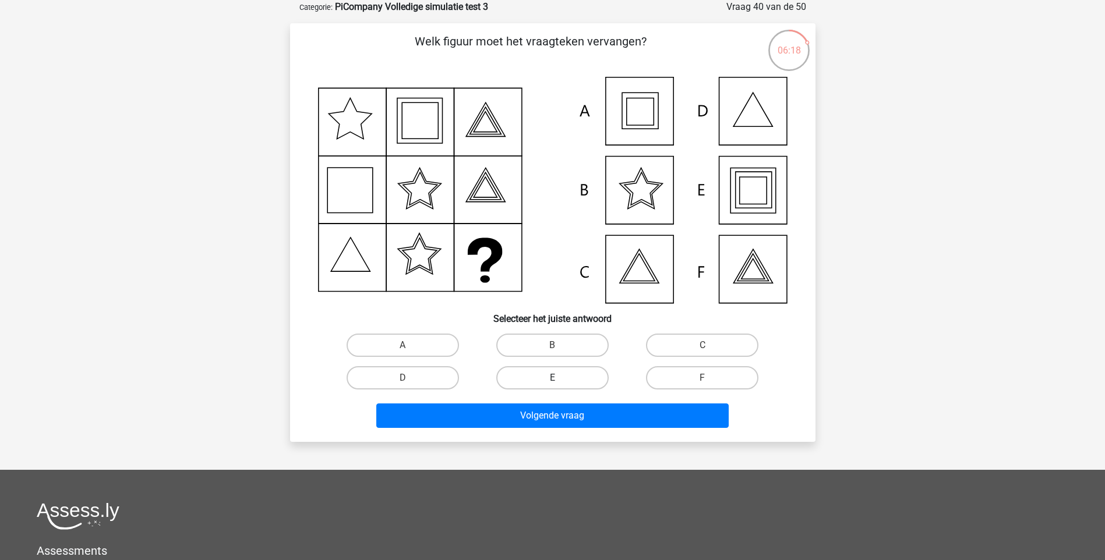
click at [564, 371] on label "E" at bounding box center [552, 377] width 112 height 23
click at [560, 378] on input "E" at bounding box center [556, 382] width 8 height 8
radio input "true"
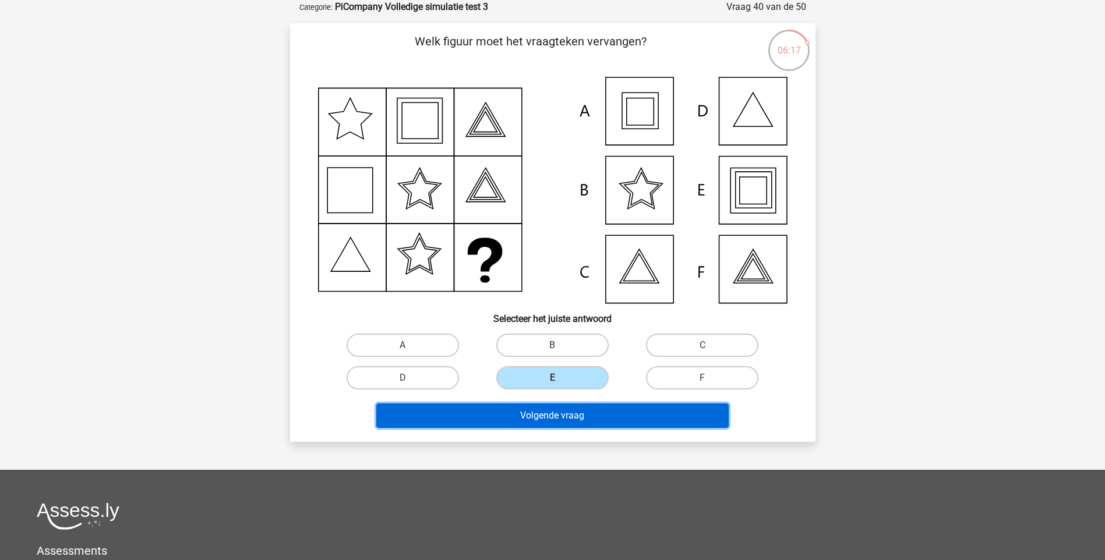
click at [537, 410] on button "Volgende vraag" at bounding box center [552, 415] width 352 height 24
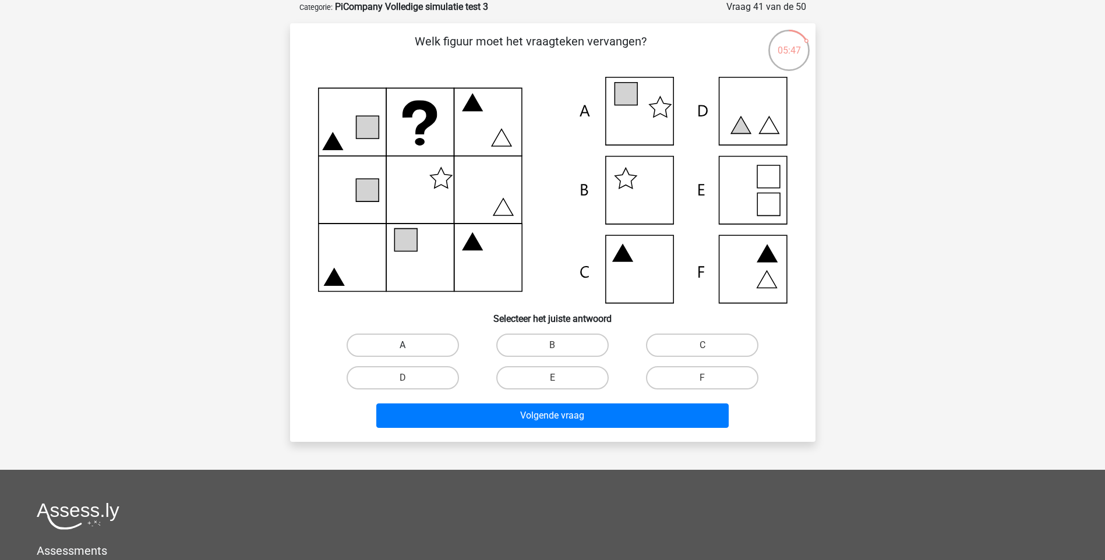
click at [386, 350] on label "A" at bounding box center [402, 345] width 112 height 23
click at [402, 350] on input "A" at bounding box center [406, 349] width 8 height 8
radio input "true"
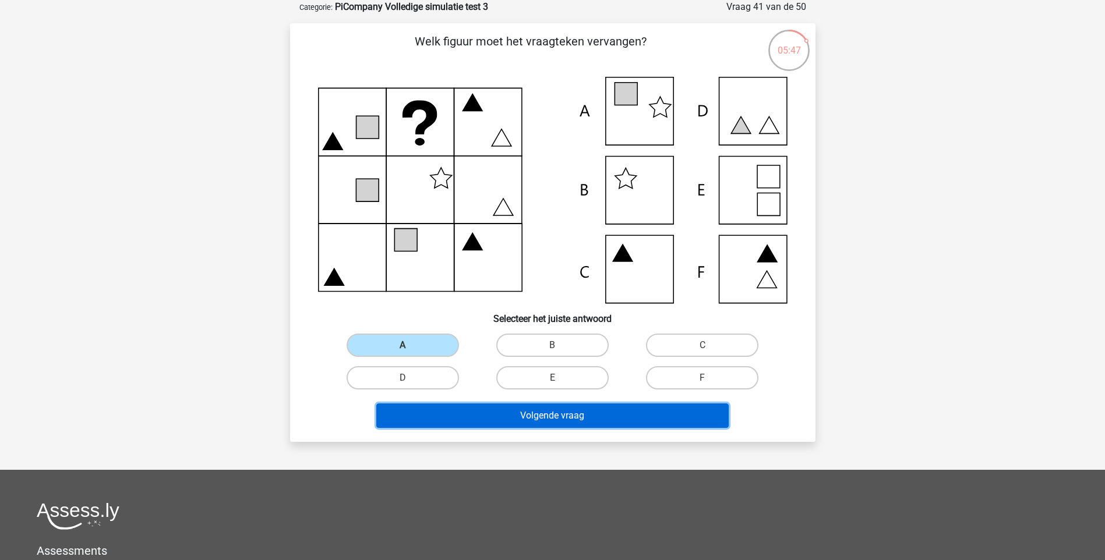
click at [480, 420] on button "Volgende vraag" at bounding box center [552, 415] width 352 height 24
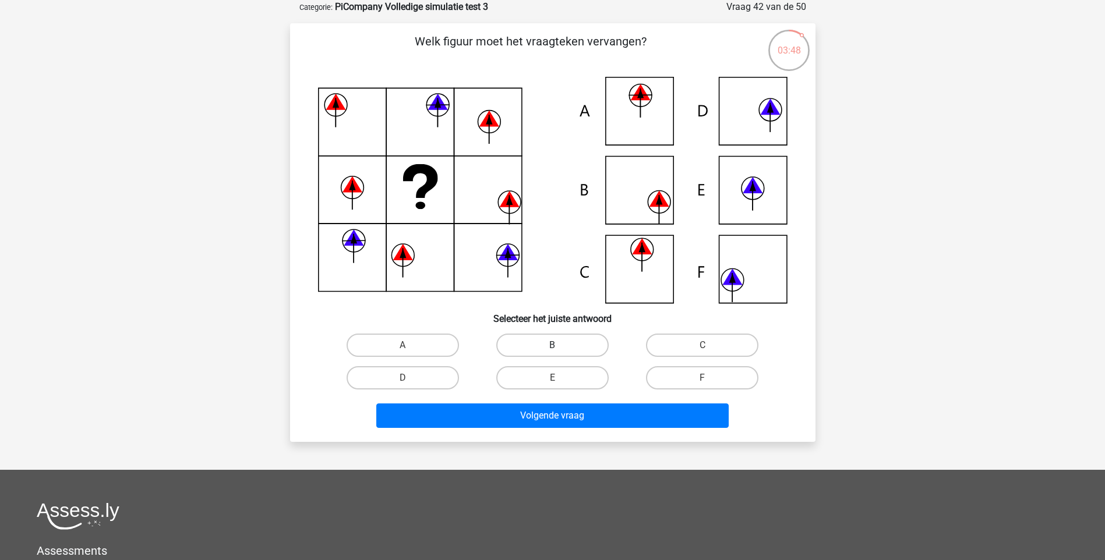
click at [519, 340] on label "B" at bounding box center [552, 345] width 112 height 23
click at [552, 345] on input "B" at bounding box center [556, 349] width 8 height 8
radio input "true"
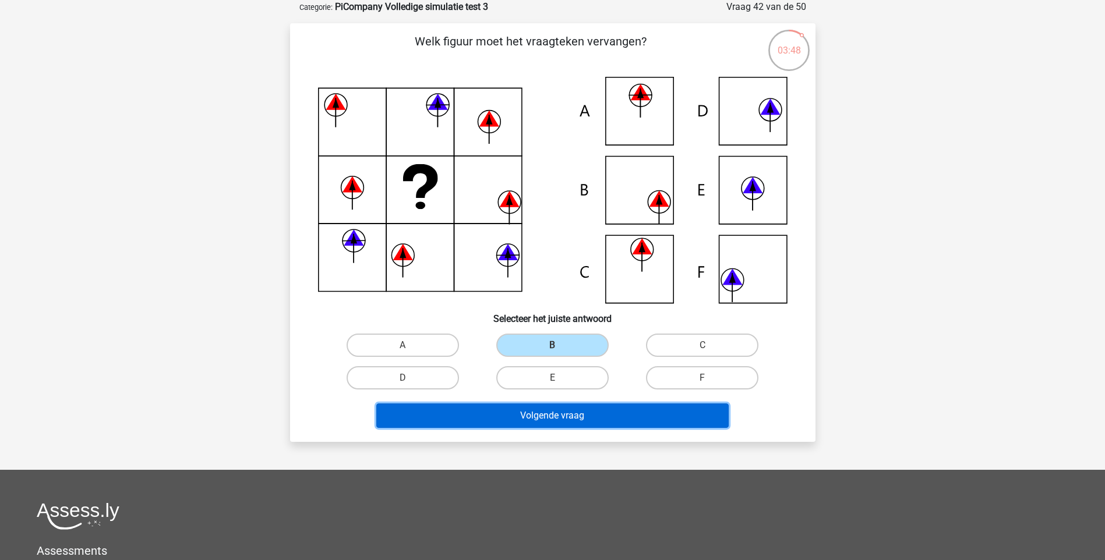
click at [491, 410] on button "Volgende vraag" at bounding box center [552, 415] width 352 height 24
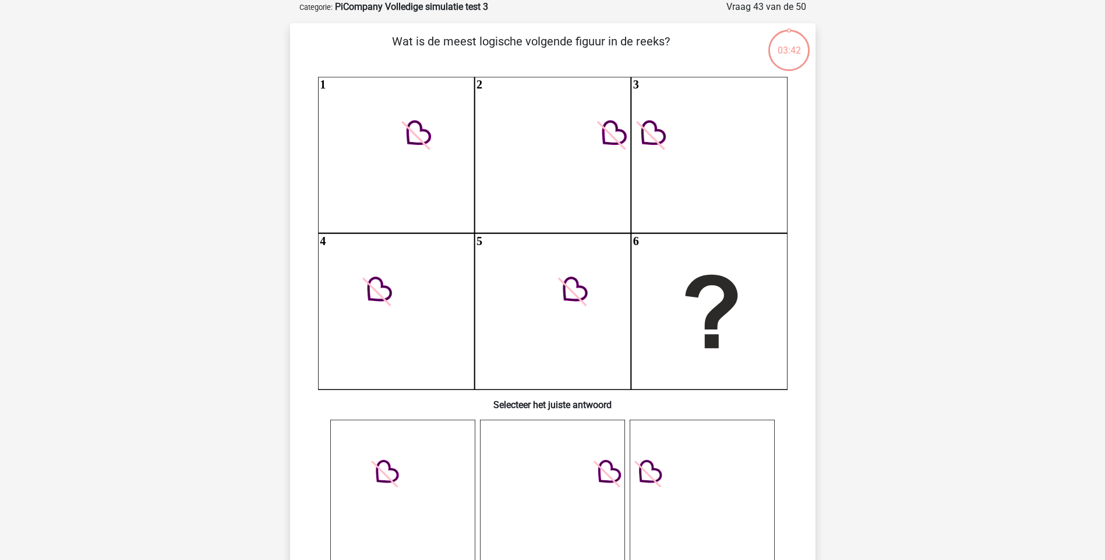
click at [557, 341] on icon "1 2 3 4 5 6" at bounding box center [552, 233] width 469 height 313
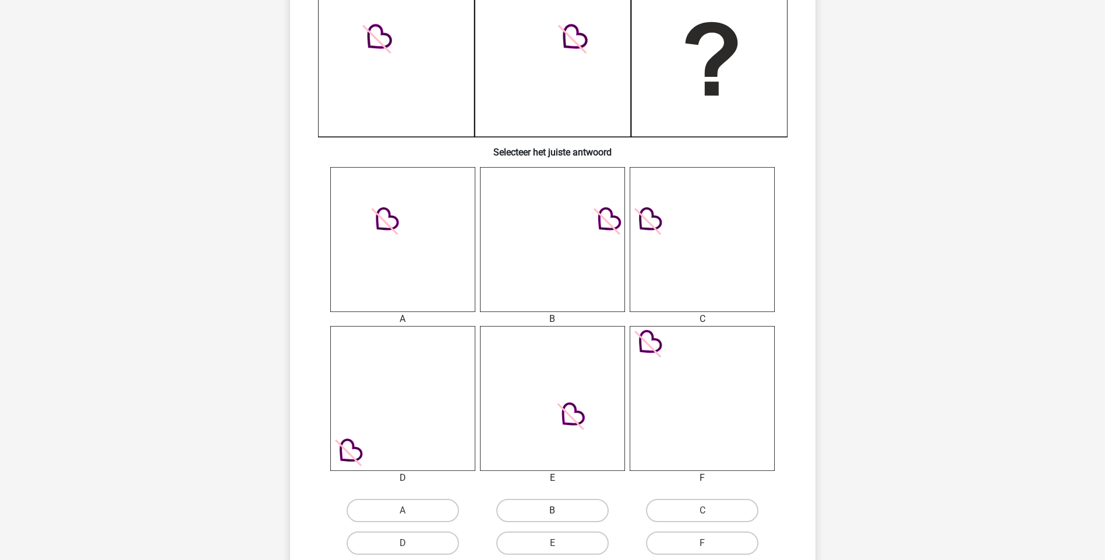
click at [567, 514] on label "B" at bounding box center [552, 510] width 112 height 23
click at [560, 514] on input "B" at bounding box center [556, 515] width 8 height 8
radio input "true"
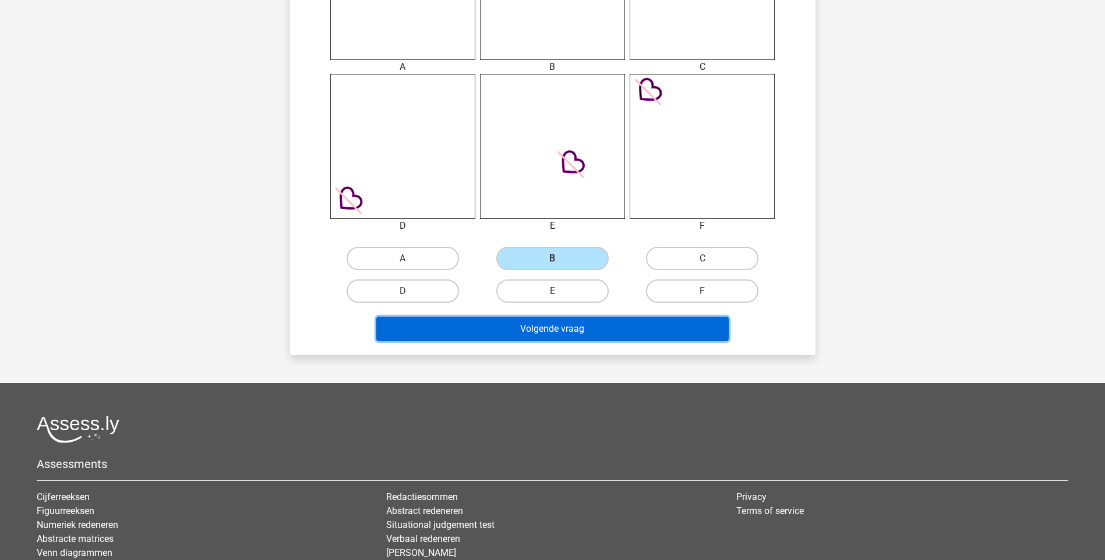
click at [551, 332] on button "Volgende vraag" at bounding box center [552, 329] width 352 height 24
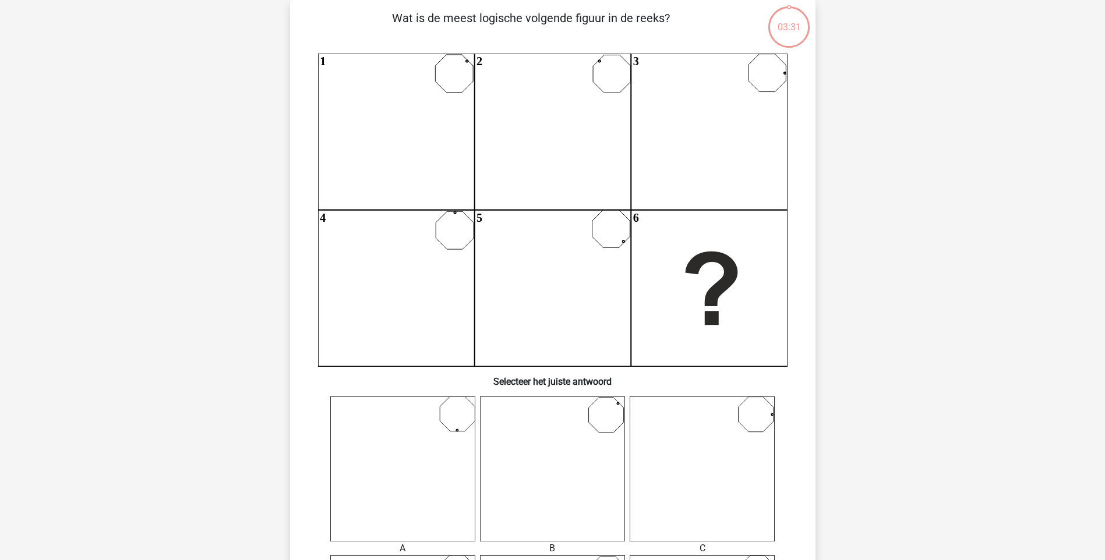
scroll to position [58, 0]
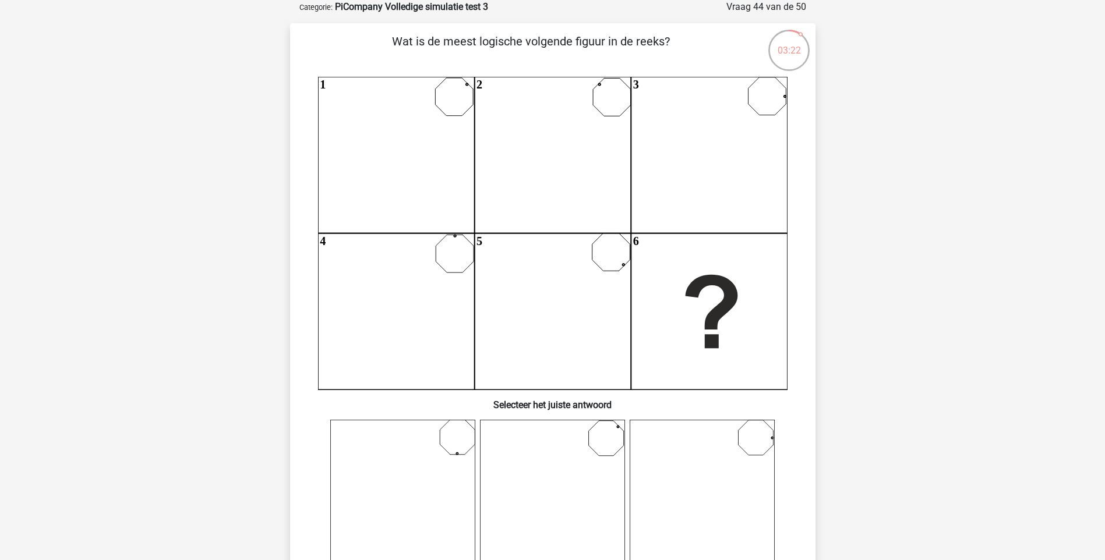
click at [611, 447] on icon at bounding box center [552, 492] width 145 height 145
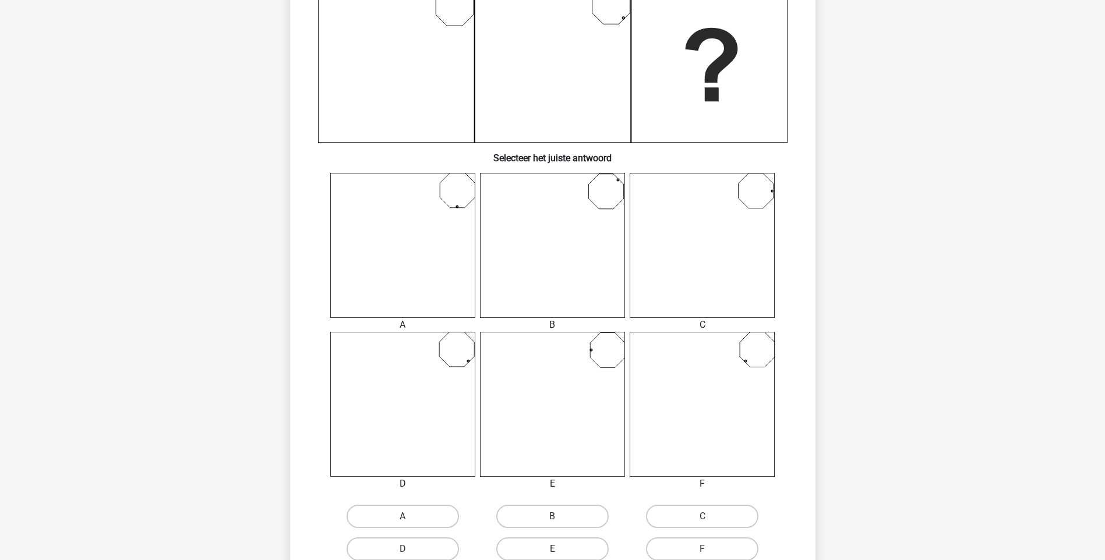
scroll to position [311, 0]
click at [557, 508] on label "B" at bounding box center [552, 510] width 112 height 23
click at [557, 511] on input "B" at bounding box center [556, 515] width 8 height 8
radio input "true"
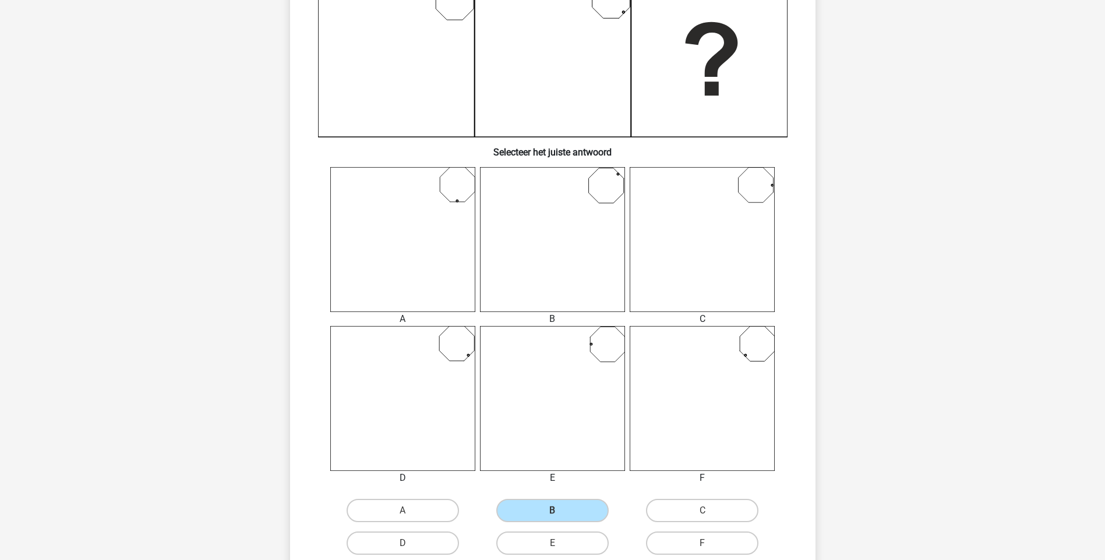
scroll to position [563, 0]
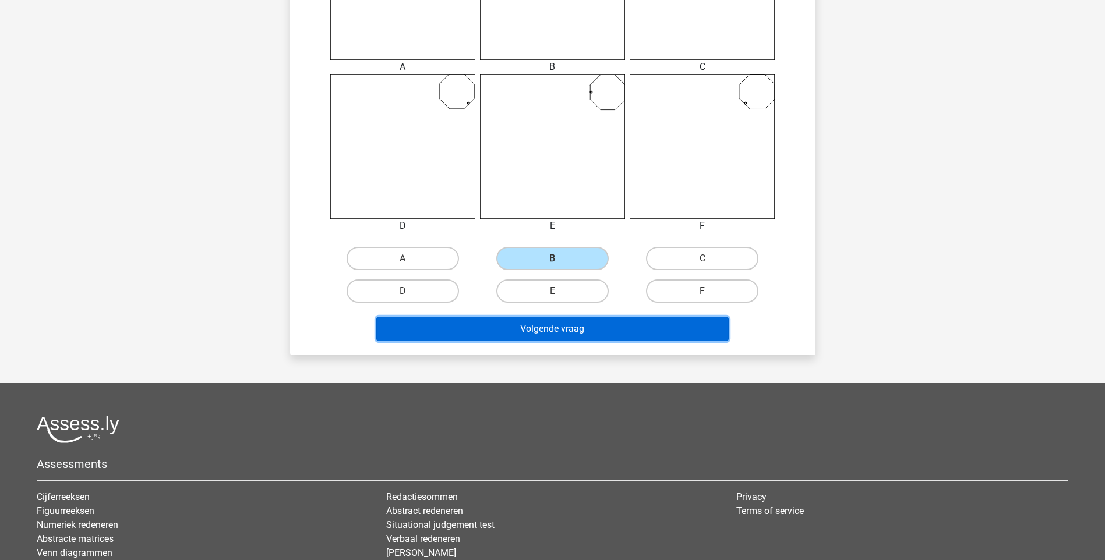
click at [562, 330] on button "Volgende vraag" at bounding box center [552, 329] width 352 height 24
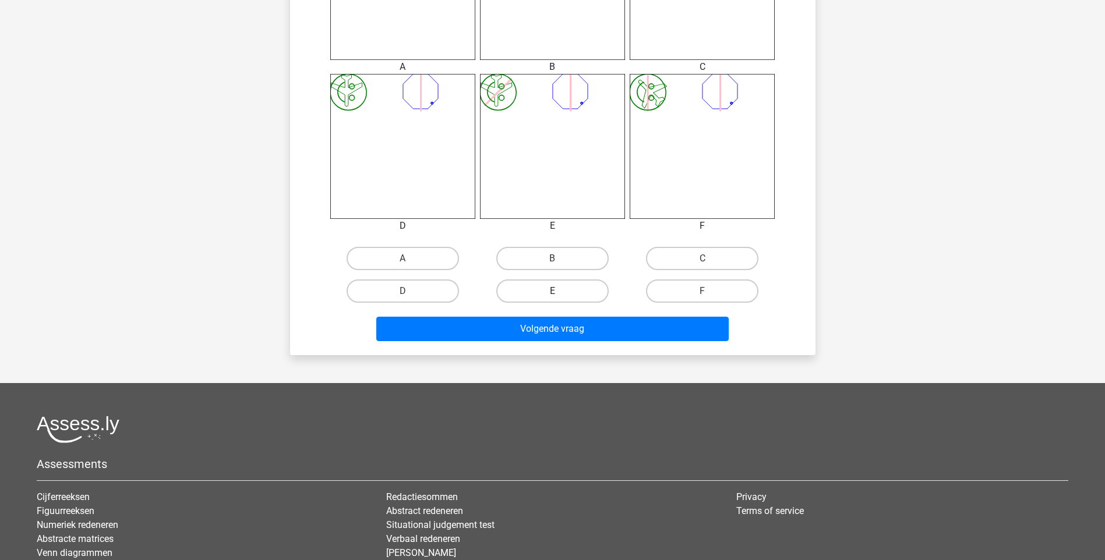
click at [556, 289] on label "E" at bounding box center [552, 290] width 112 height 23
click at [556, 291] on input "E" at bounding box center [556, 295] width 8 height 8
radio input "true"
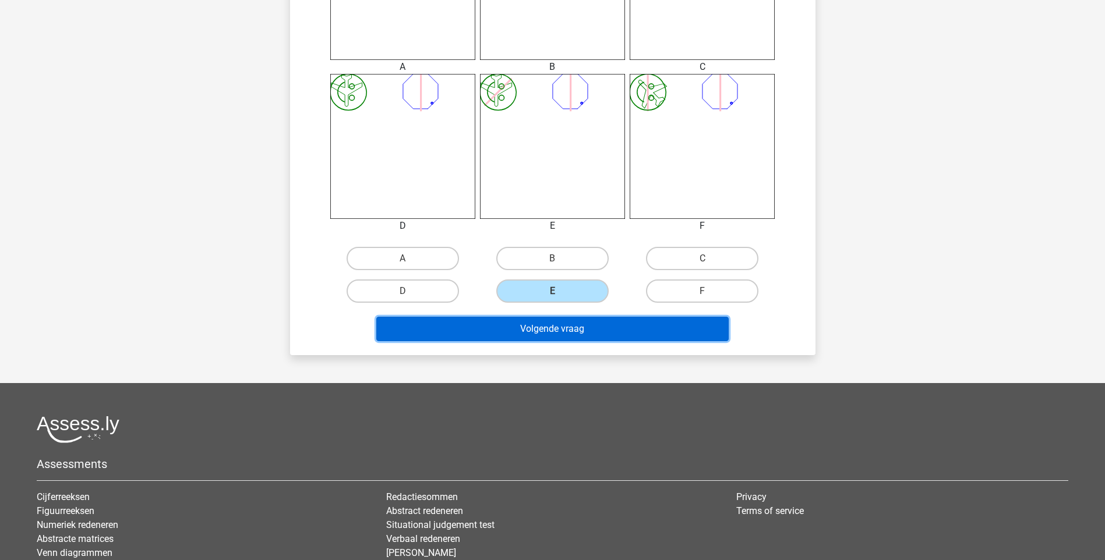
click at [555, 324] on button "Volgende vraag" at bounding box center [552, 329] width 352 height 24
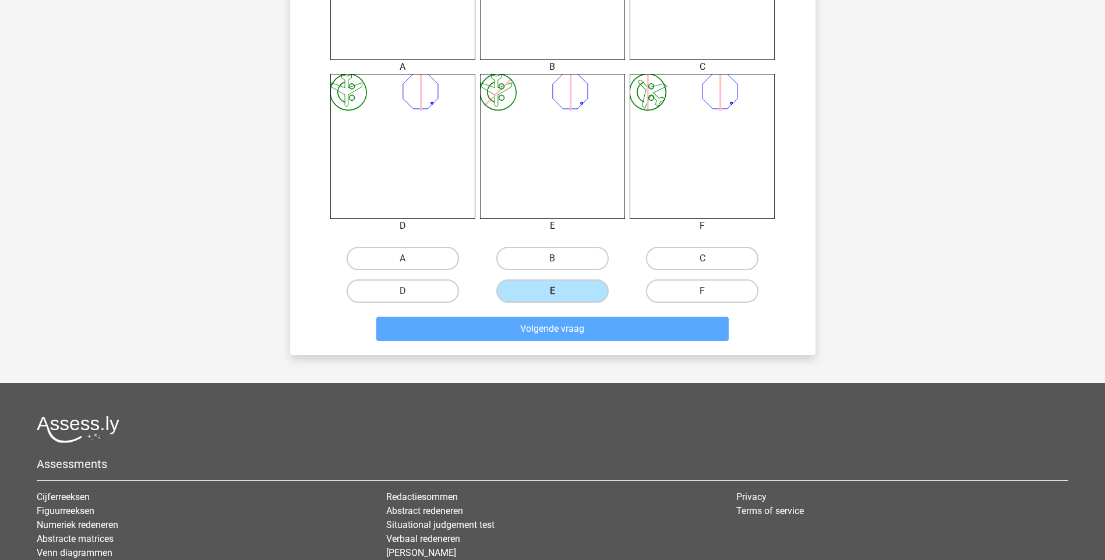
scroll to position [48, 0]
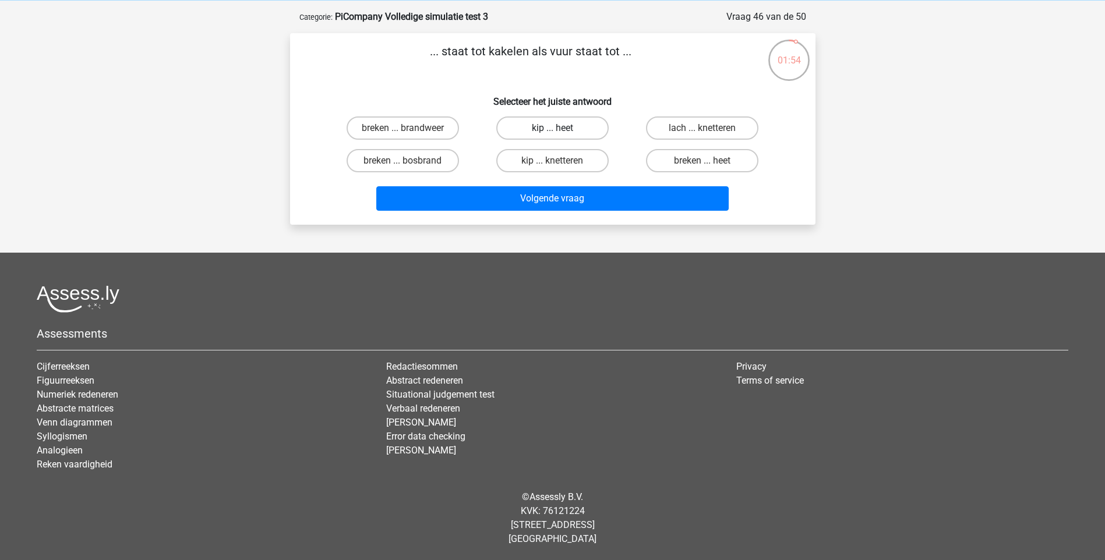
click at [544, 130] on label "kip ... heet" at bounding box center [552, 127] width 112 height 23
click at [552, 130] on input "kip ... heet" at bounding box center [556, 132] width 8 height 8
radio input "true"
click at [543, 154] on label "kip ... knetteren" at bounding box center [552, 160] width 112 height 23
click at [552, 161] on input "kip ... knetteren" at bounding box center [556, 165] width 8 height 8
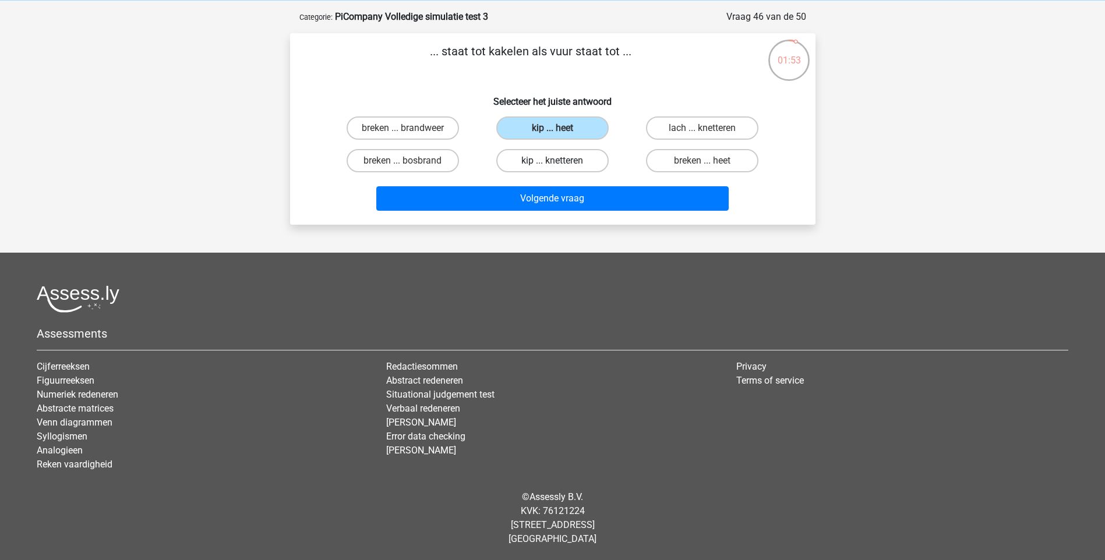
radio input "true"
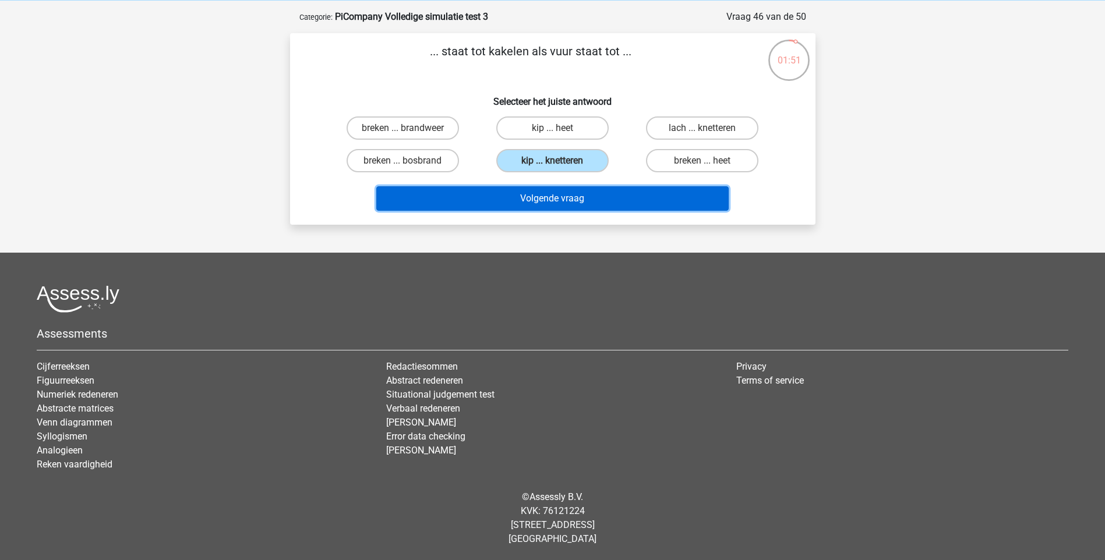
click at [518, 202] on button "Volgende vraag" at bounding box center [552, 198] width 352 height 24
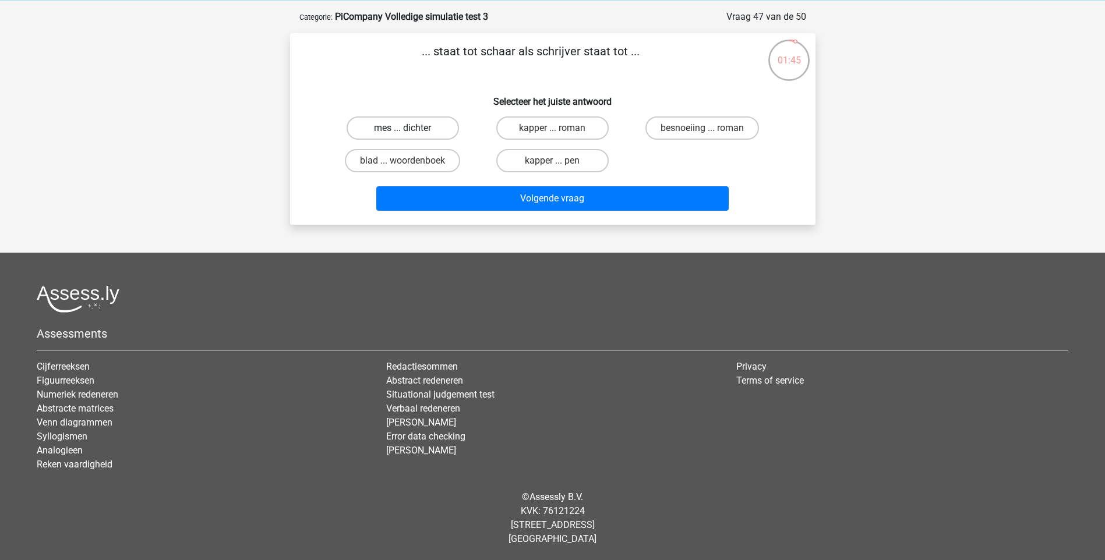
click at [446, 125] on label "mes ... dichter" at bounding box center [402, 127] width 112 height 23
click at [410, 128] on input "mes ... dichter" at bounding box center [406, 132] width 8 height 8
radio input "true"
click at [519, 159] on label "kapper ... pen" at bounding box center [552, 160] width 112 height 23
click at [552, 161] on input "kapper ... pen" at bounding box center [556, 165] width 8 height 8
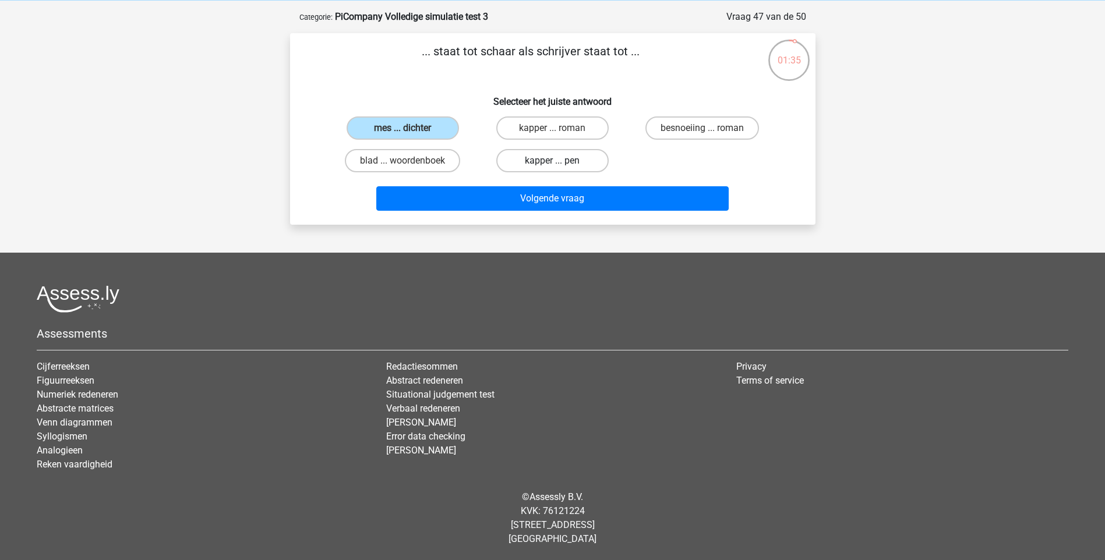
radio input "true"
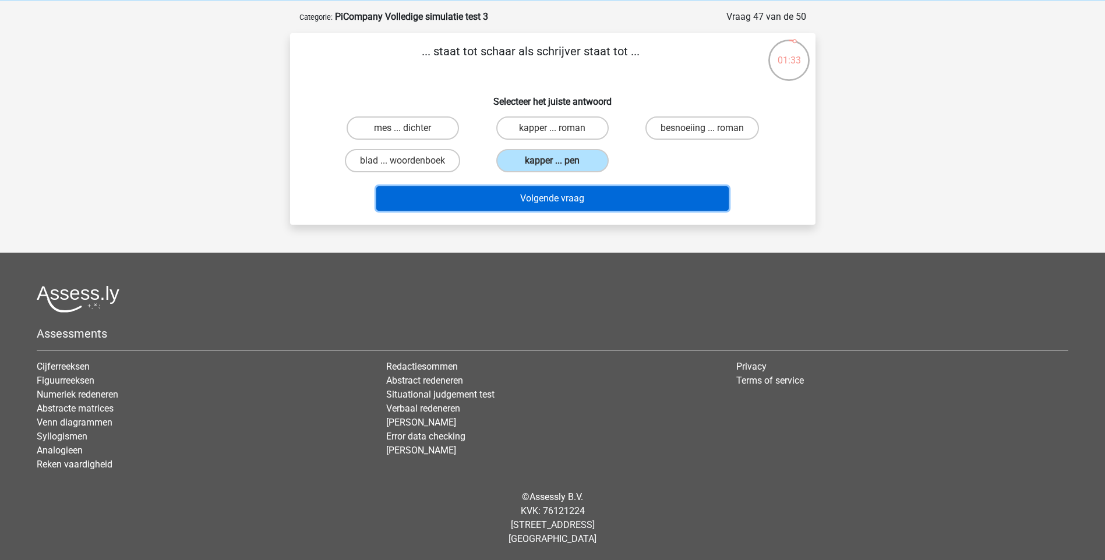
click at [516, 196] on button "Volgende vraag" at bounding box center [552, 198] width 352 height 24
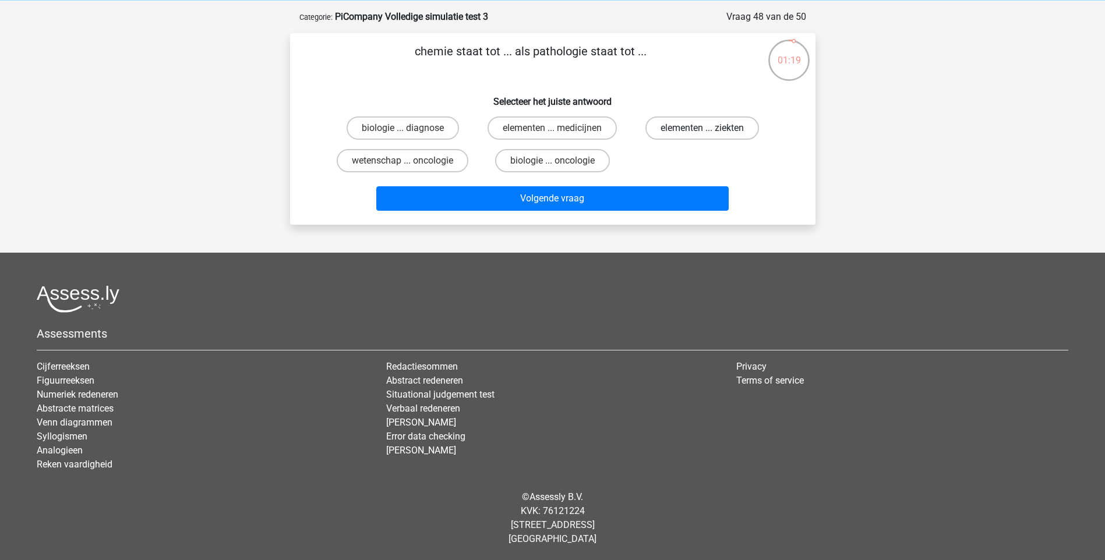
click at [660, 127] on label "elementen ... ziekten" at bounding box center [702, 127] width 114 height 23
click at [702, 128] on input "elementen ... ziekten" at bounding box center [706, 132] width 8 height 8
radio input "true"
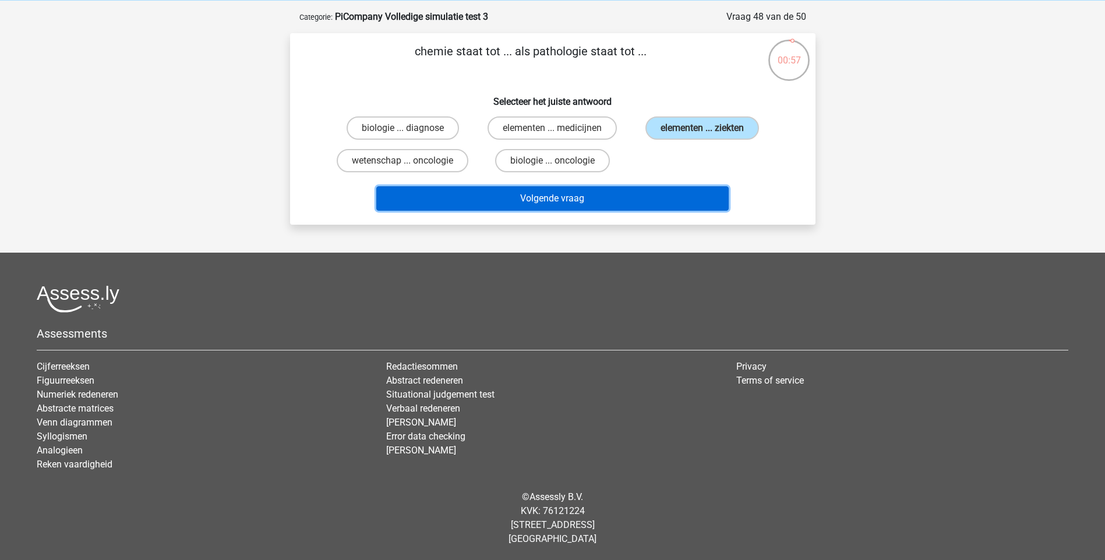
click at [575, 193] on button "Volgende vraag" at bounding box center [552, 198] width 352 height 24
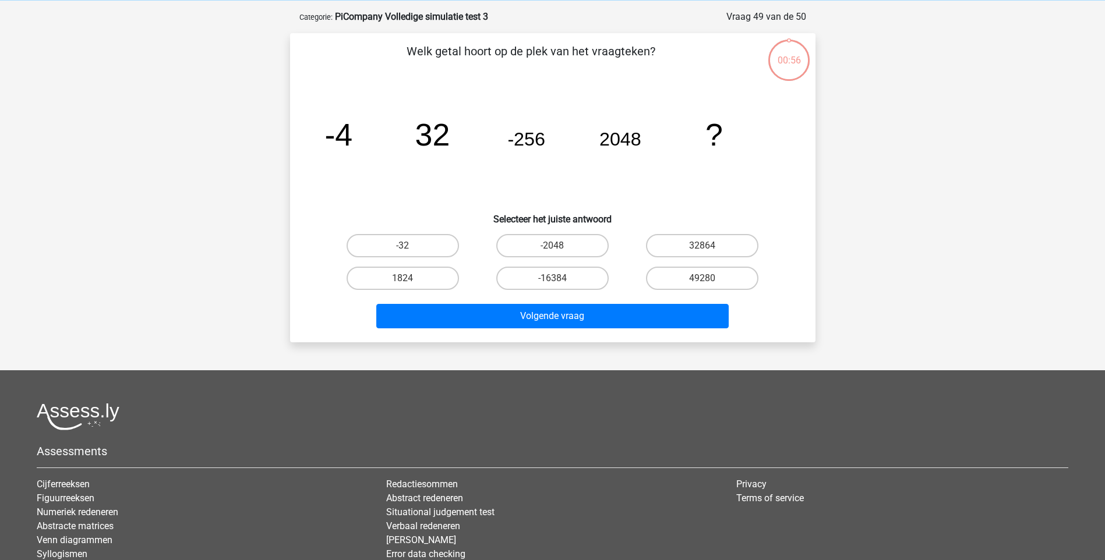
scroll to position [58, 0]
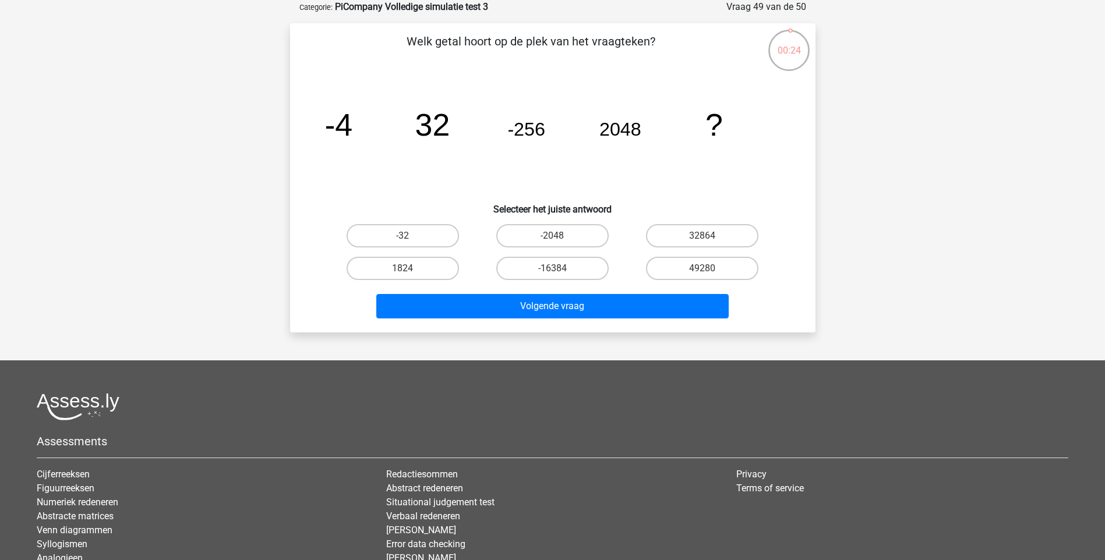
click at [557, 271] on input "-16384" at bounding box center [556, 272] width 8 height 8
radio input "true"
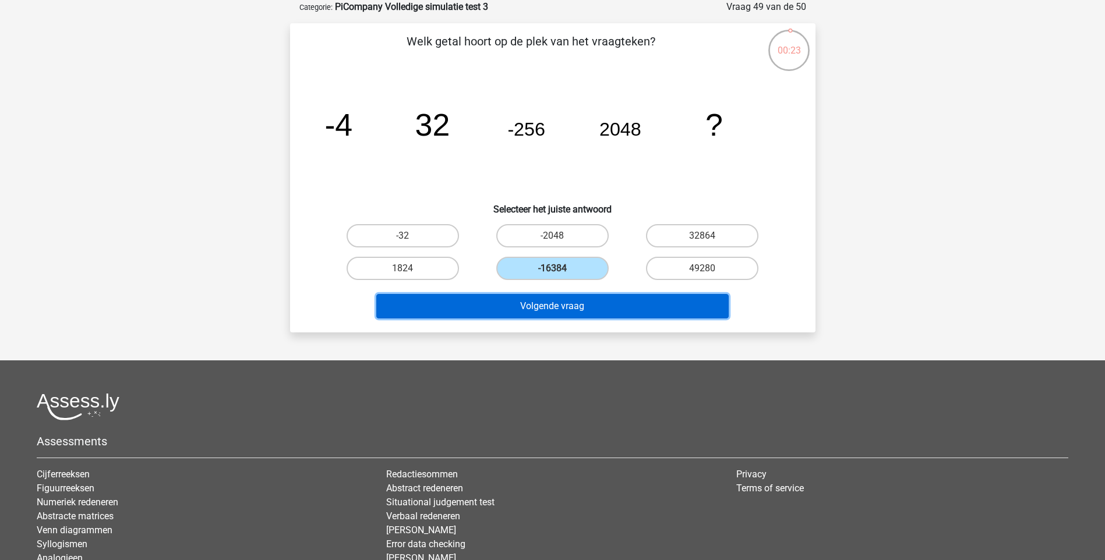
click at [537, 318] on button "Volgende vraag" at bounding box center [552, 306] width 352 height 24
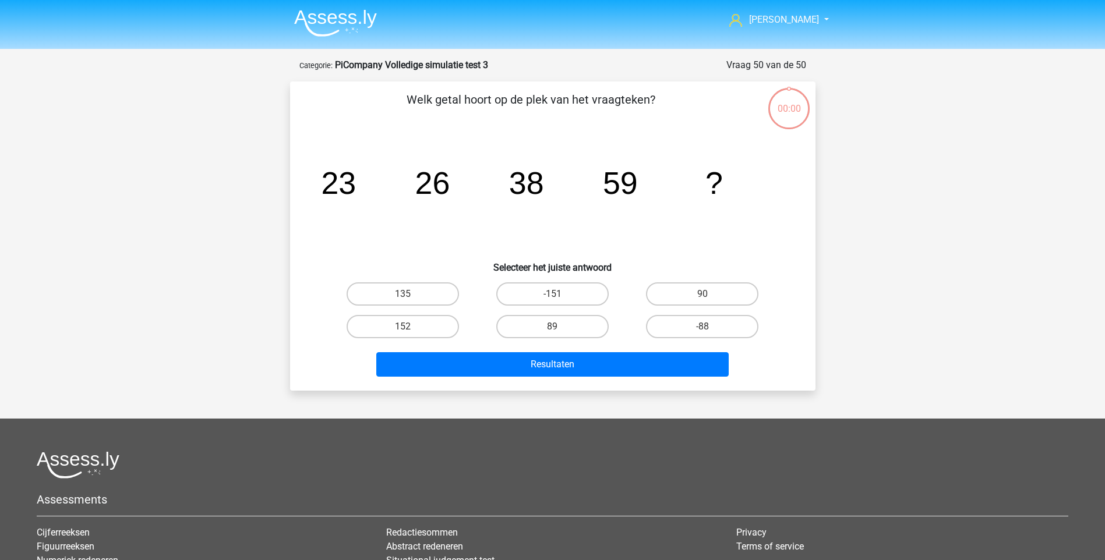
scroll to position [58, 0]
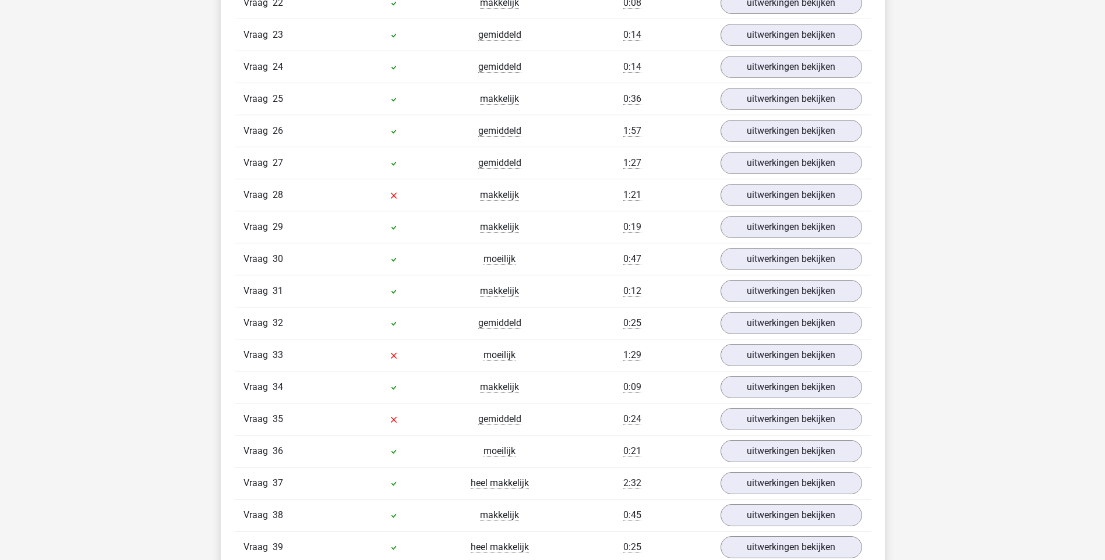
scroll to position [2019, 0]
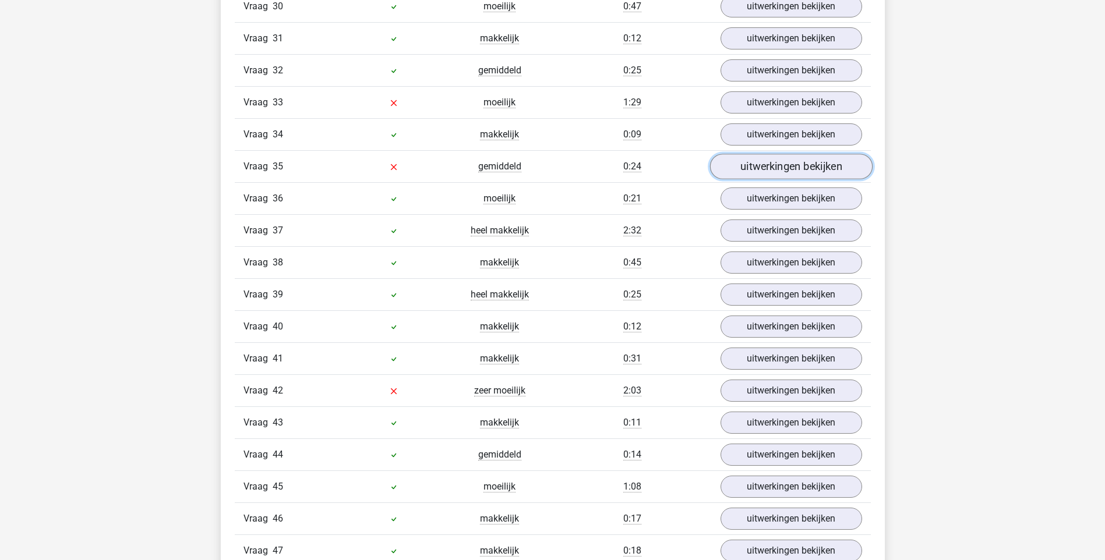
click at [766, 166] on link "uitwerkingen bekijken" at bounding box center [790, 167] width 162 height 26
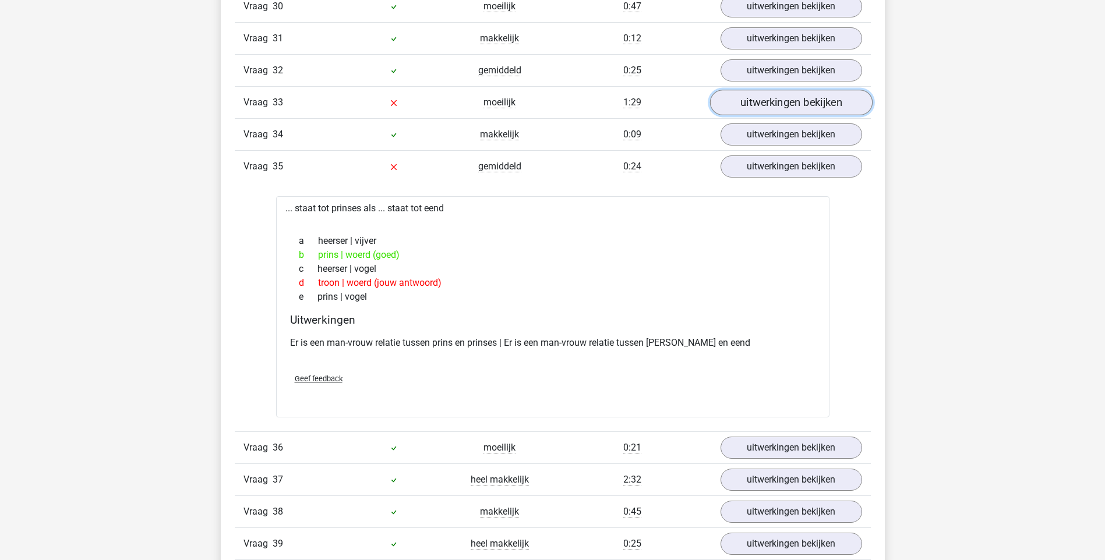
click at [770, 104] on link "uitwerkingen bekijken" at bounding box center [790, 103] width 162 height 26
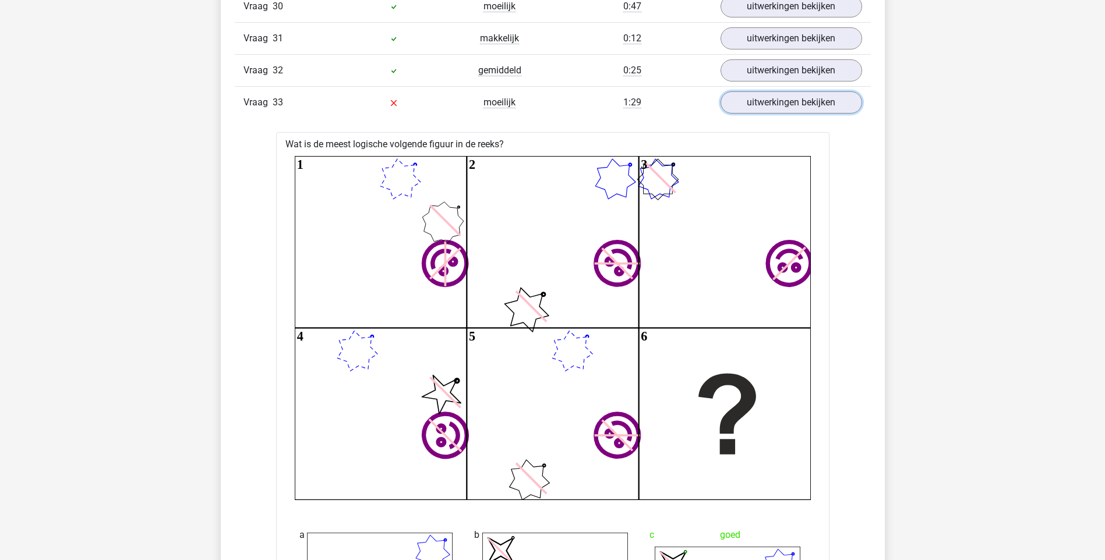
scroll to position [1766, 0]
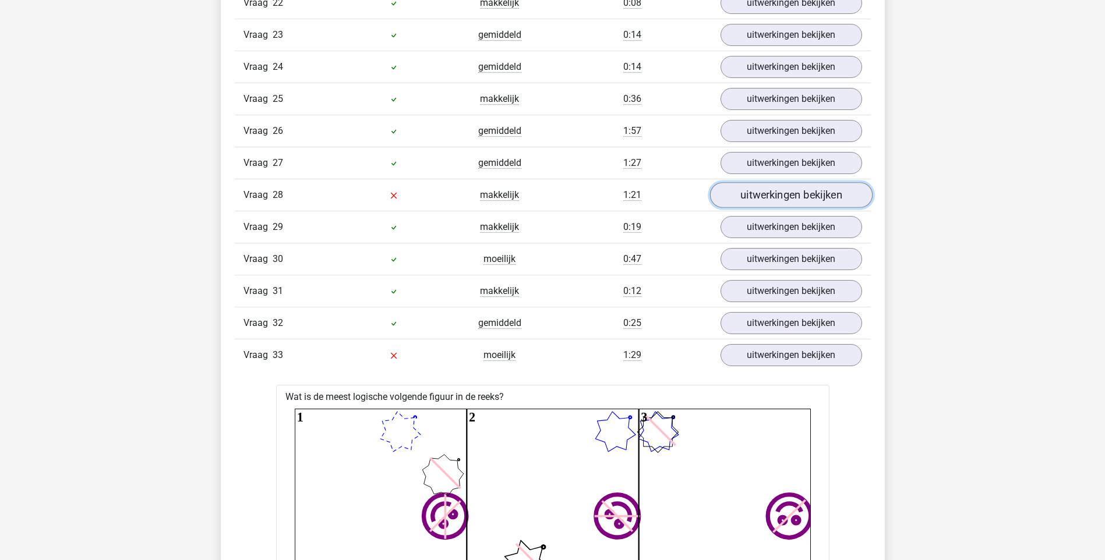
click at [757, 201] on link "uitwerkingen bekijken" at bounding box center [790, 195] width 162 height 26
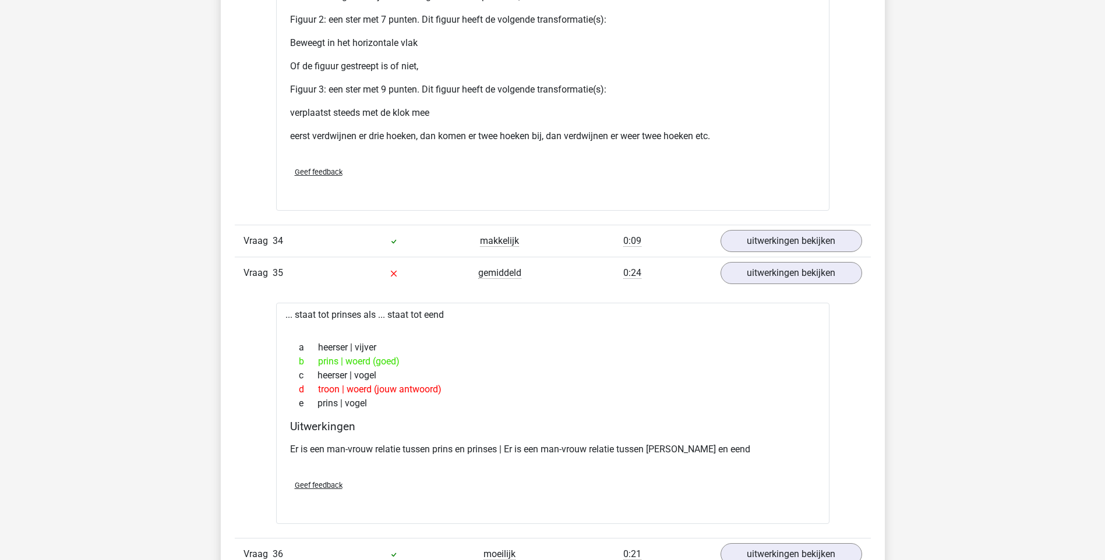
scroll to position [4037, 0]
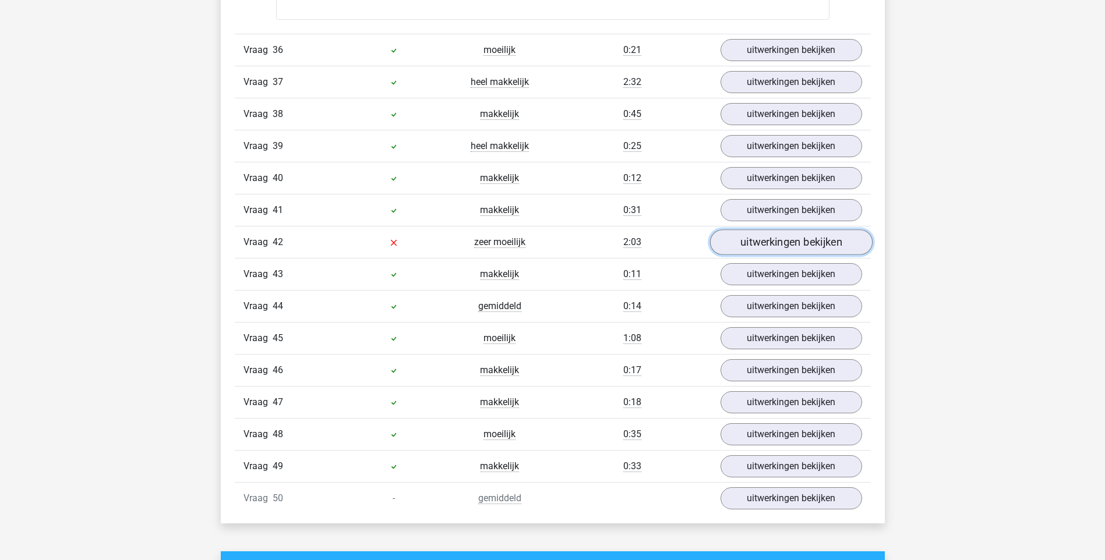
click at [786, 249] on link "uitwerkingen bekijken" at bounding box center [790, 243] width 162 height 26
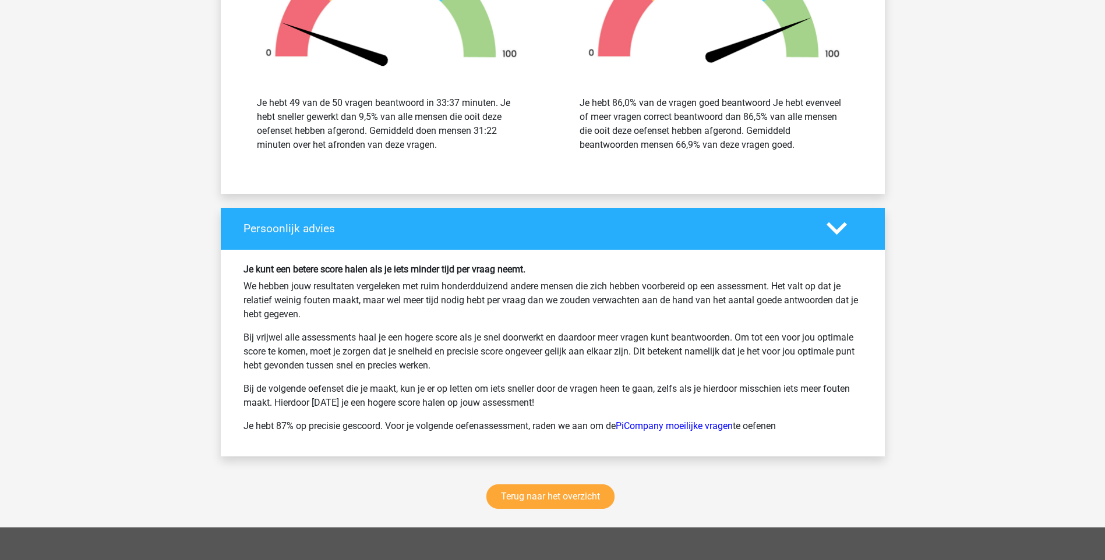
scroll to position [5551, 0]
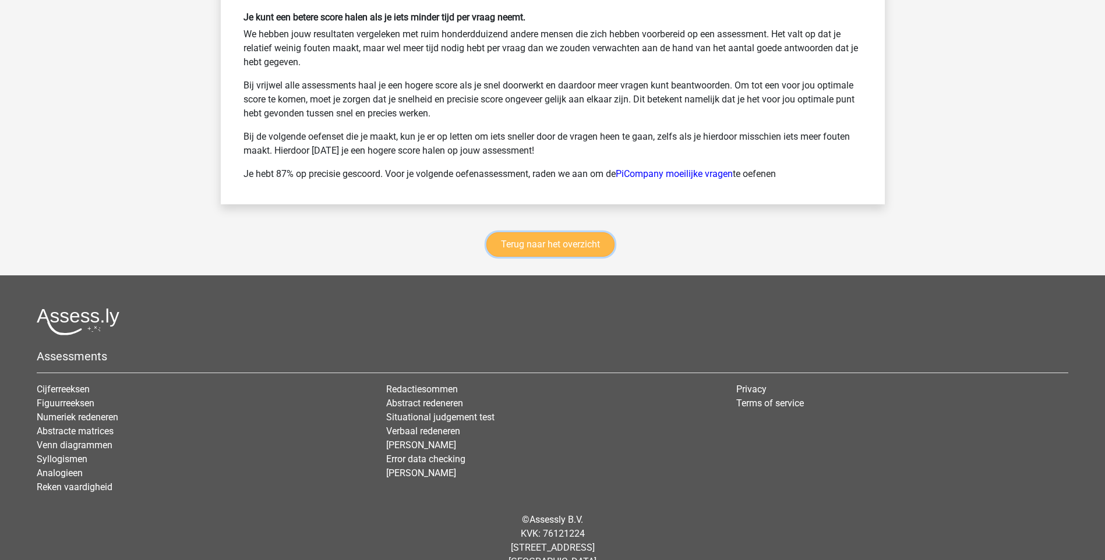
click at [537, 243] on link "Terug naar het overzicht" at bounding box center [550, 244] width 128 height 24
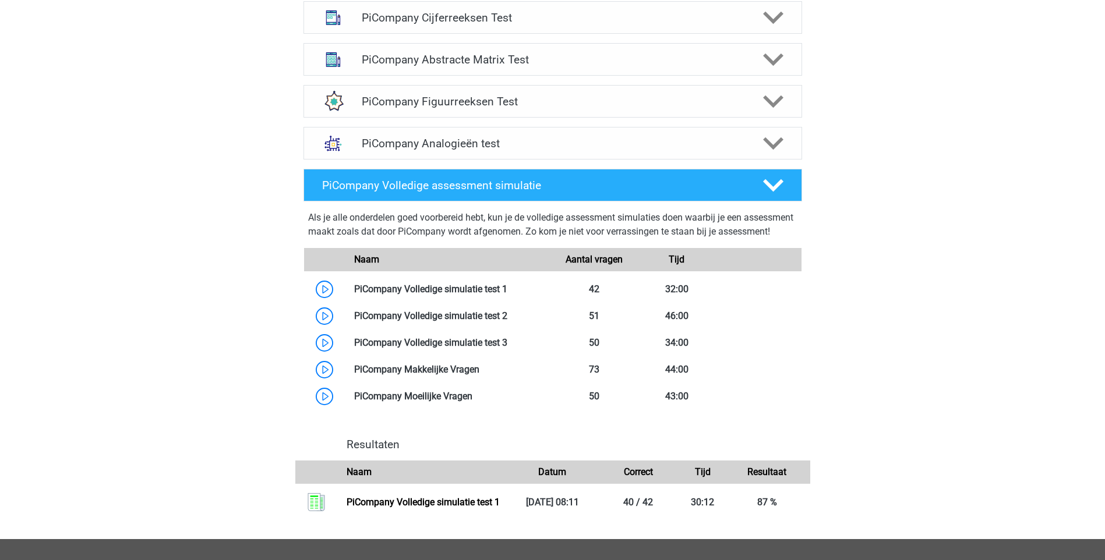
scroll to position [252, 0]
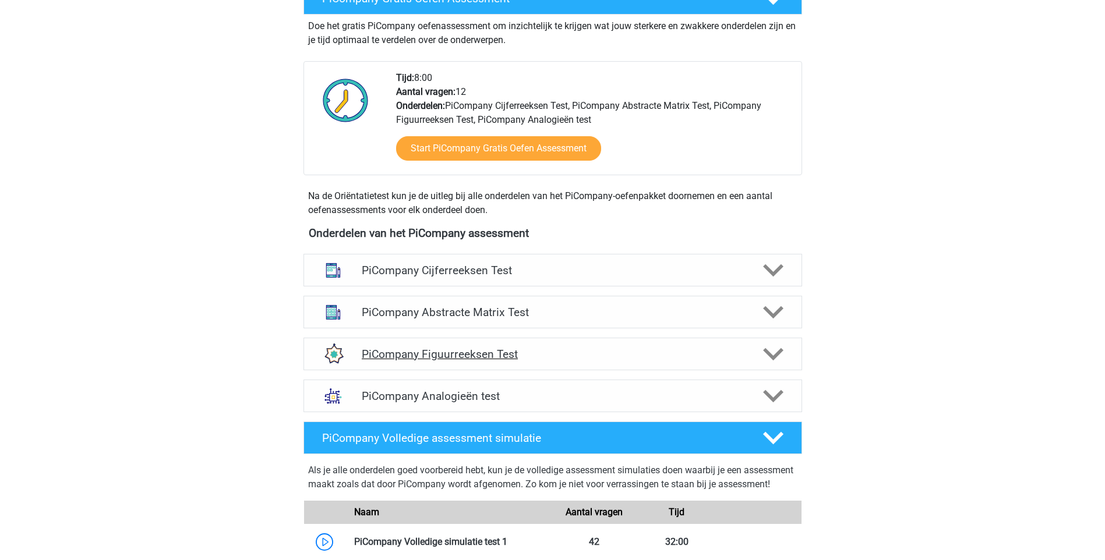
click at [454, 370] on div "PiCompany Figuurreeksen Test" at bounding box center [552, 354] width 498 height 33
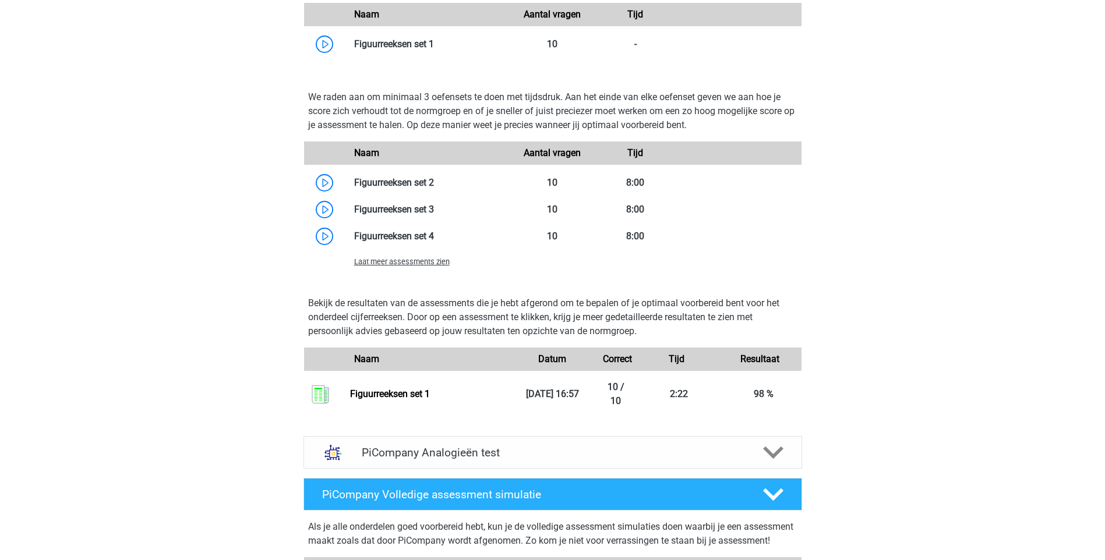
scroll to position [757, 0]
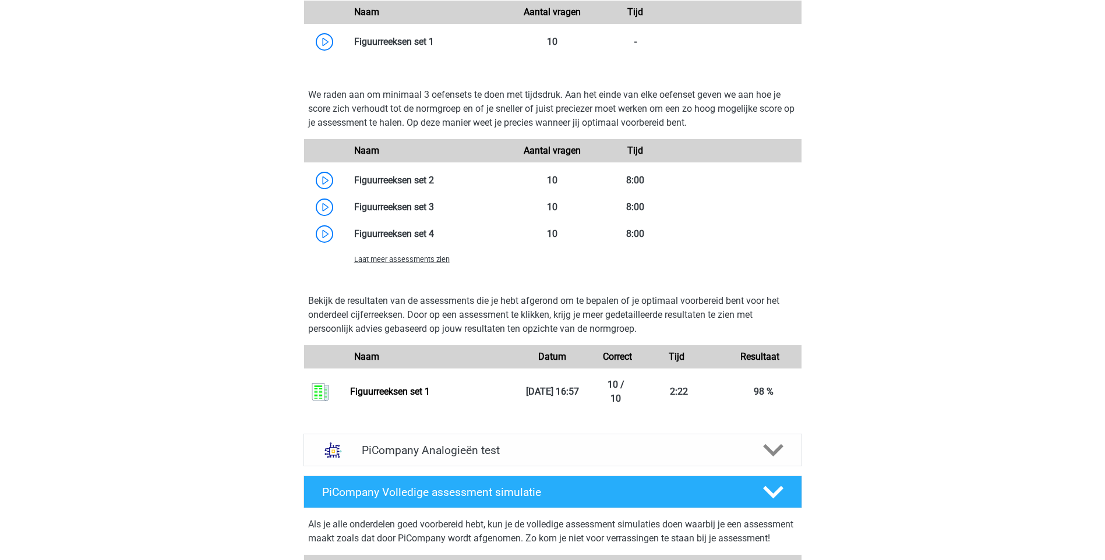
click at [419, 266] on div "Laat meer assessments zien" at bounding box center [428, 259] width 166 height 14
click at [419, 264] on span "Laat meer assessments zien" at bounding box center [401, 259] width 95 height 9
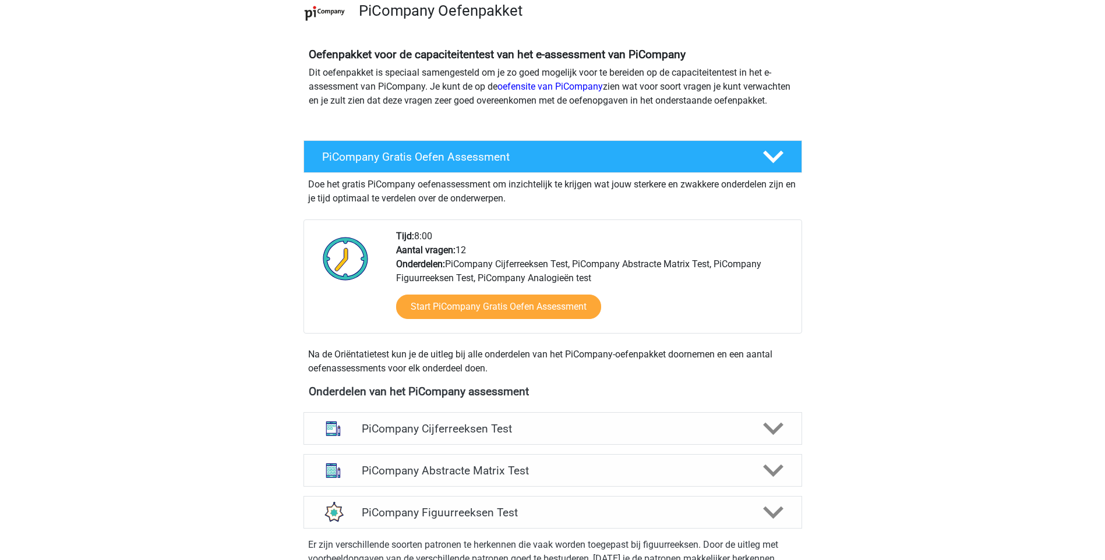
scroll to position [0, 0]
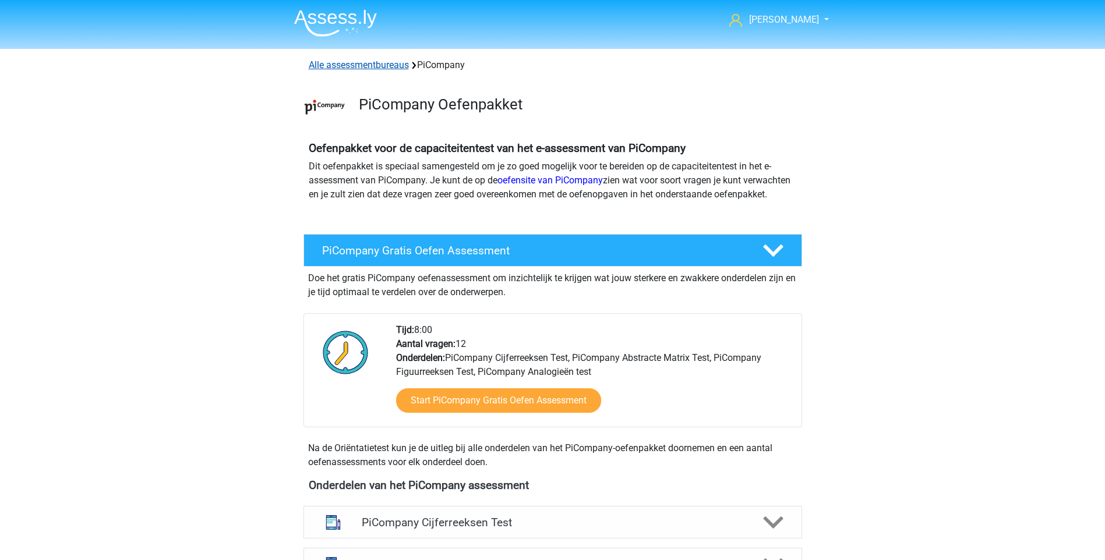
click at [335, 66] on link "Alle assessmentbureaus" at bounding box center [359, 64] width 100 height 11
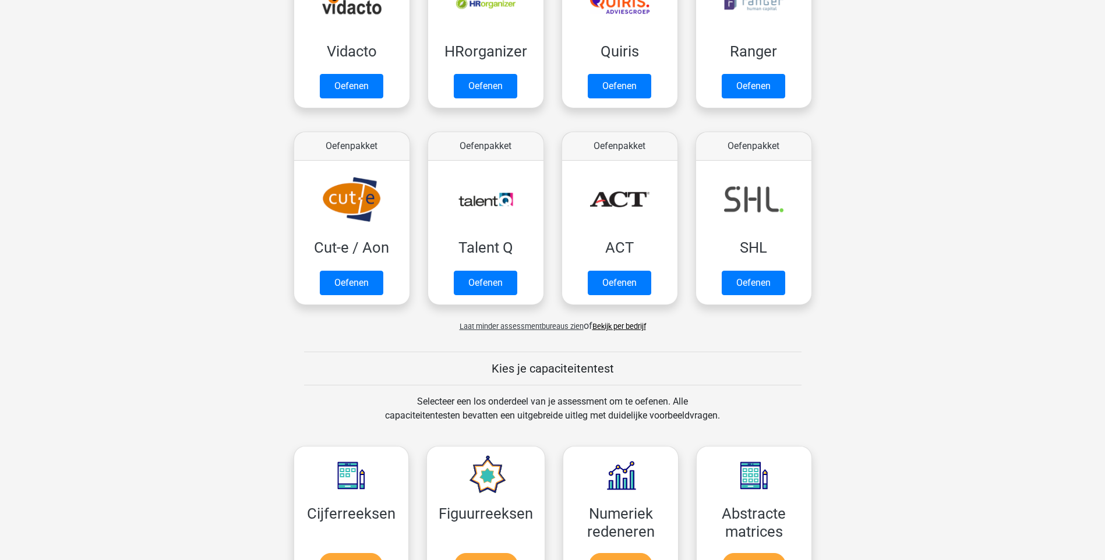
scroll to position [942, 0]
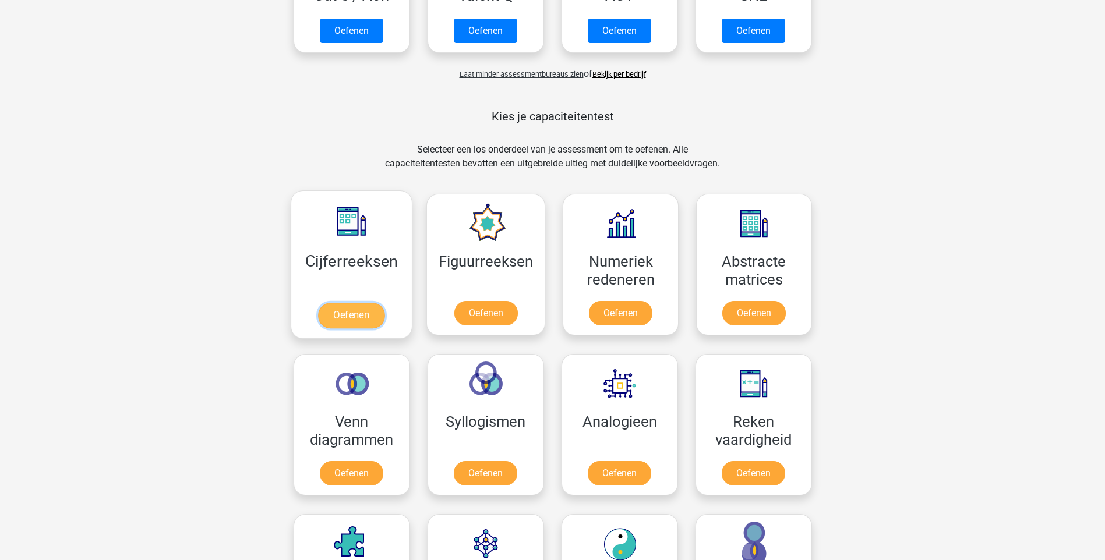
click at [351, 303] on link "Oefenen" at bounding box center [351, 316] width 66 height 26
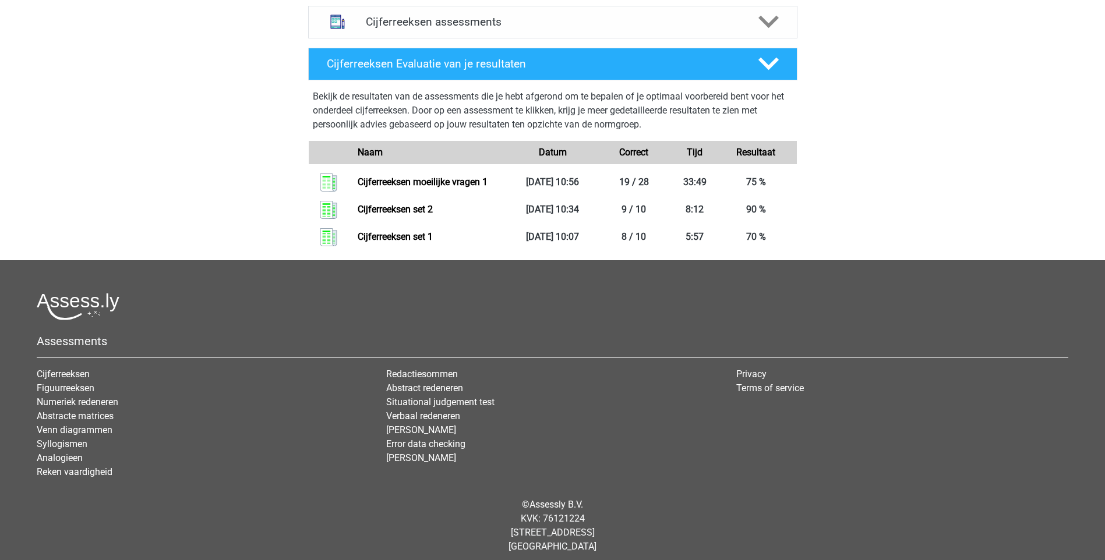
scroll to position [252, 0]
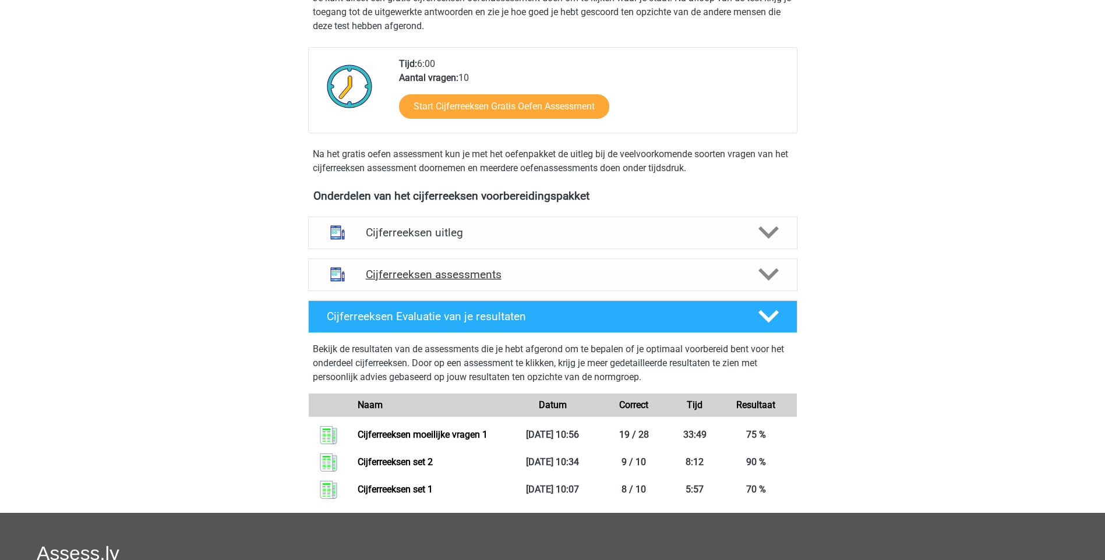
click at [434, 281] on h4 "Cijferreeksen assessments" at bounding box center [553, 274] width 374 height 13
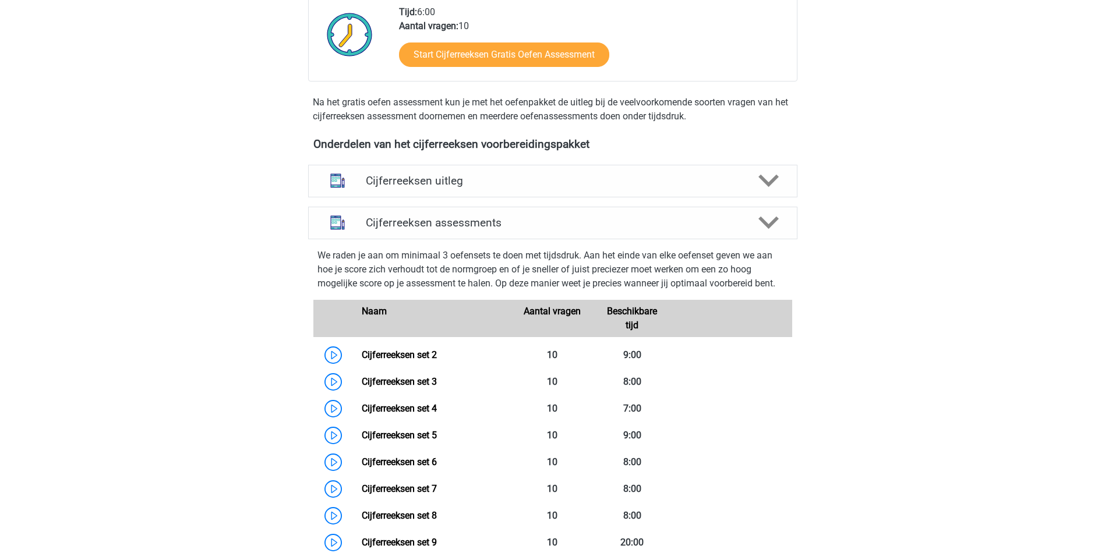
scroll to position [0, 0]
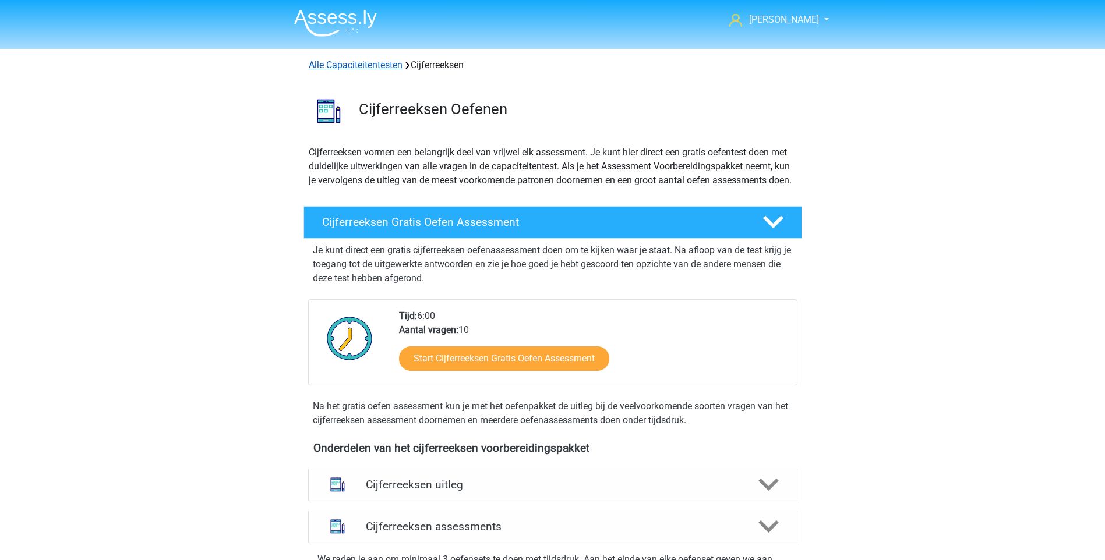
click at [369, 68] on link "Alle Capaciteitentesten" at bounding box center [356, 64] width 94 height 11
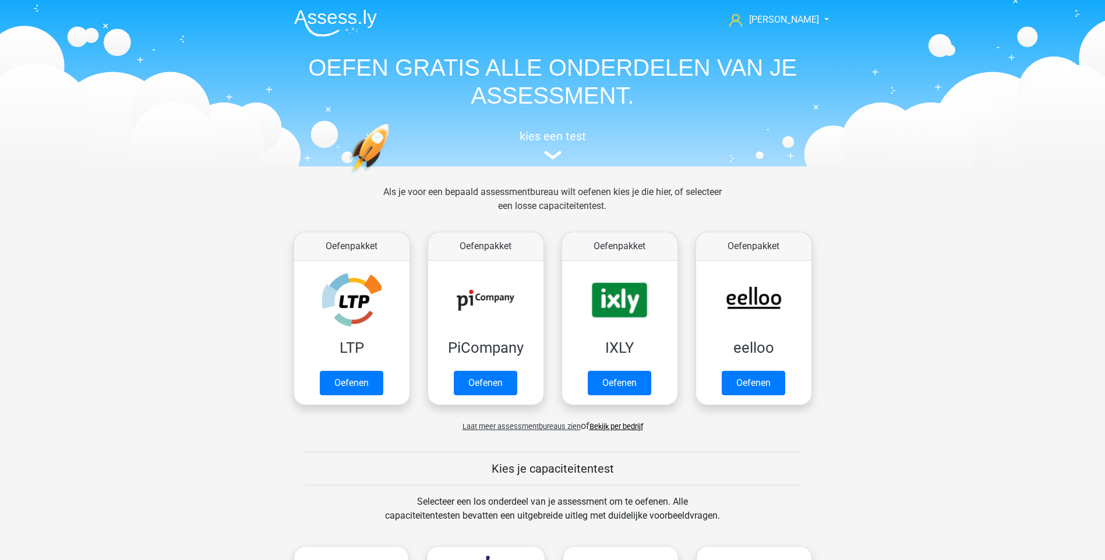
scroll to position [495, 0]
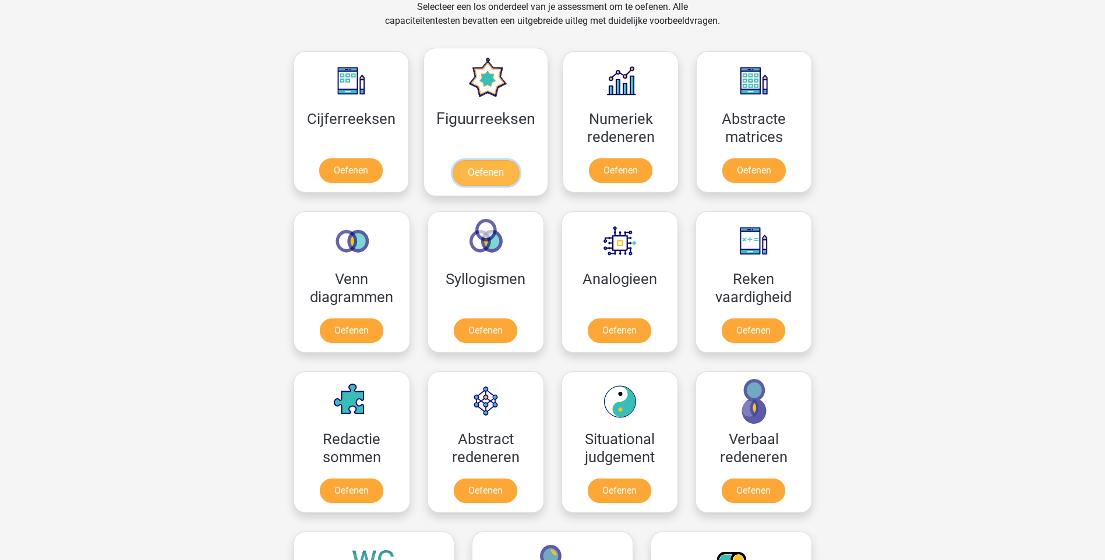
click at [484, 160] on link "Oefenen" at bounding box center [485, 173] width 66 height 26
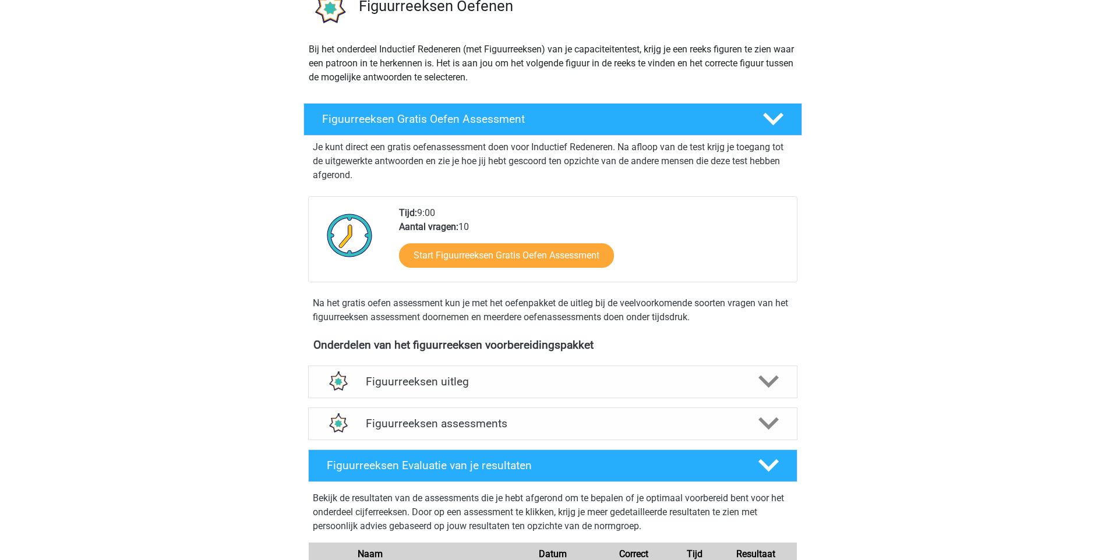
scroll to position [252, 0]
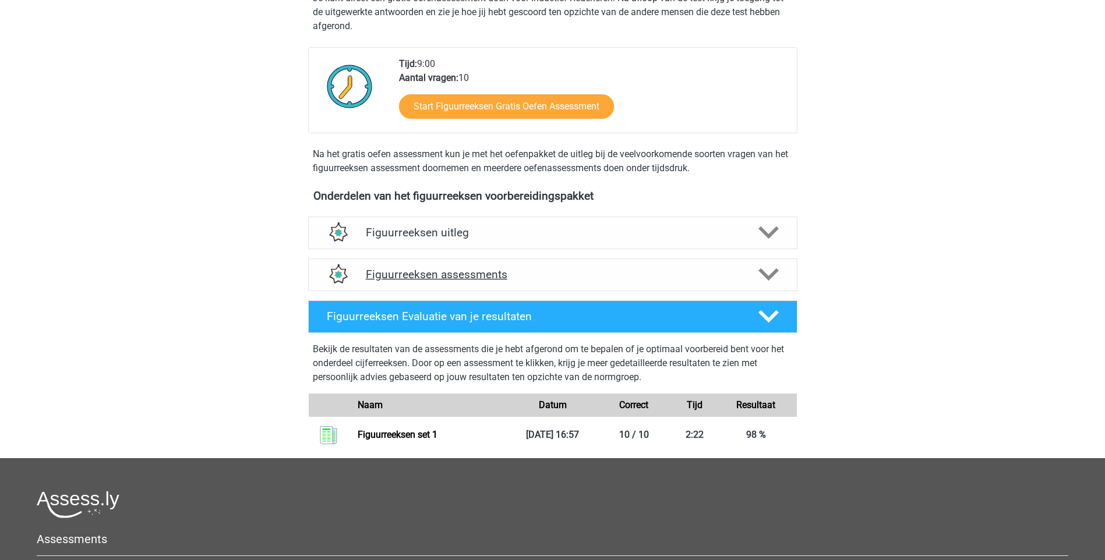
click at [482, 282] on div "Figuurreeksen assessments" at bounding box center [552, 275] width 489 height 33
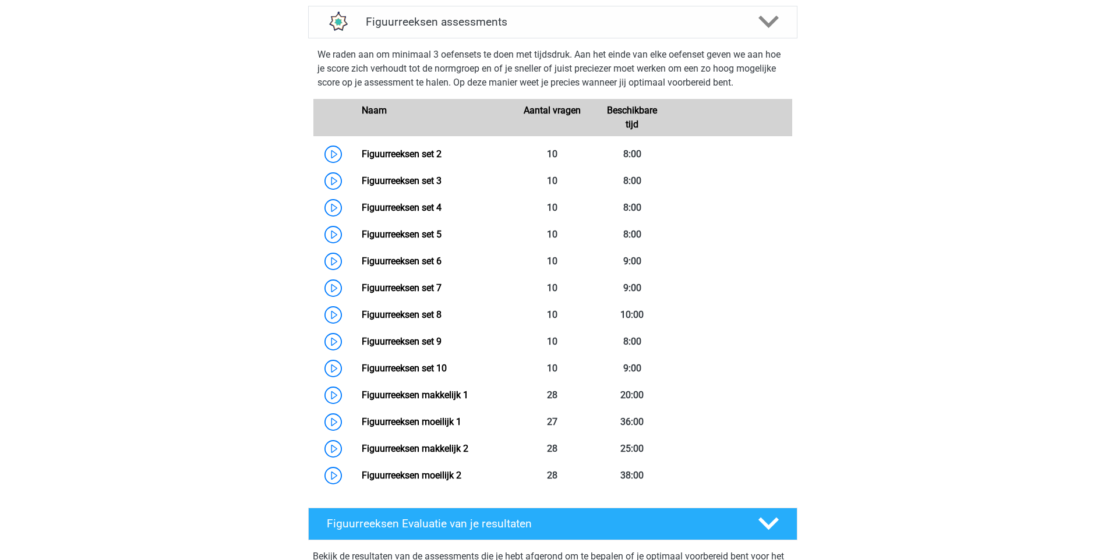
scroll to position [757, 0]
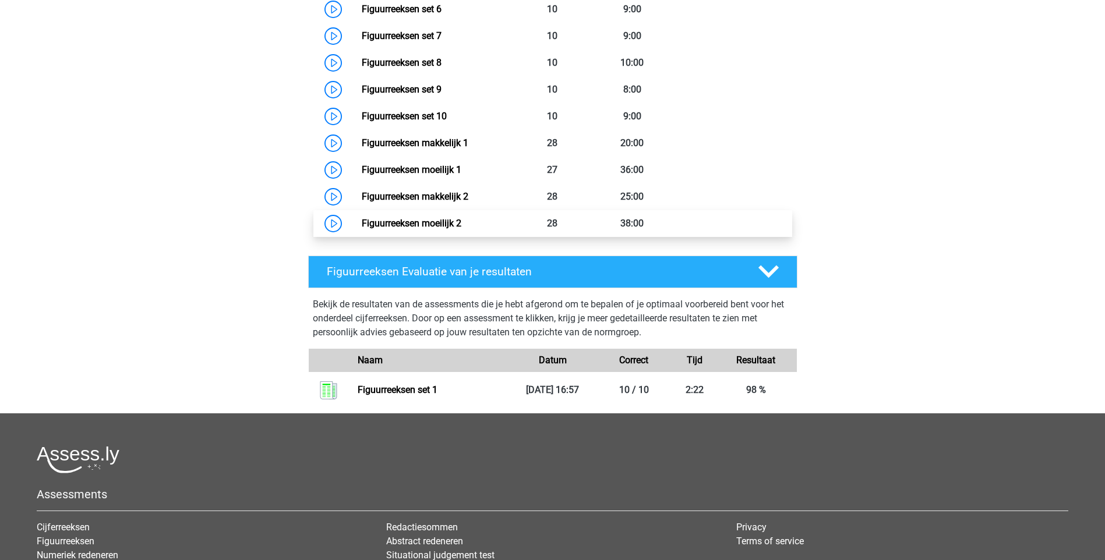
click at [433, 219] on link "Figuurreeksen moeilijk 2" at bounding box center [412, 223] width 100 height 11
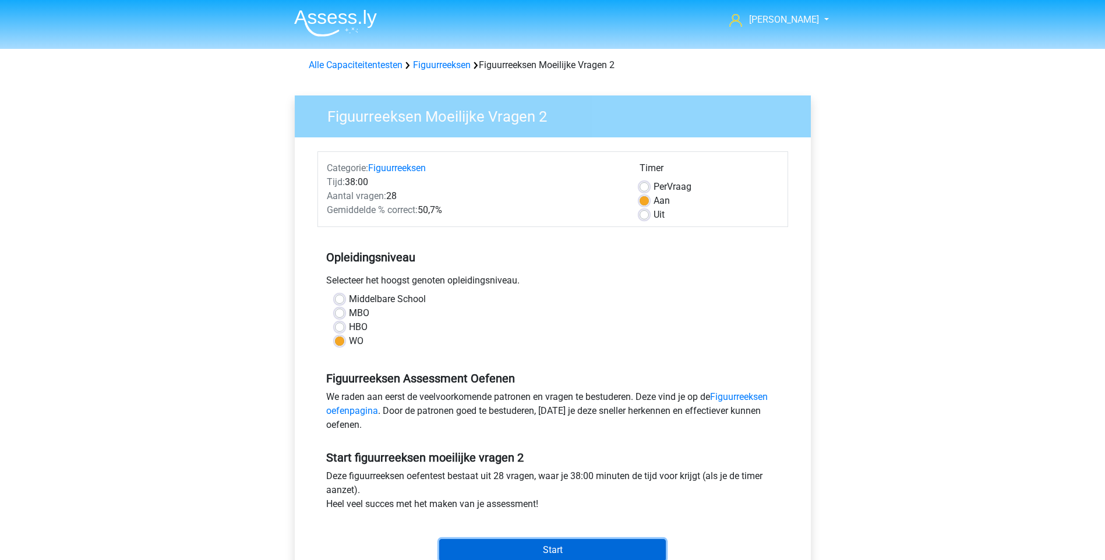
click at [549, 546] on input "Start" at bounding box center [552, 550] width 226 height 22
